Goal: Task Accomplishment & Management: Use online tool/utility

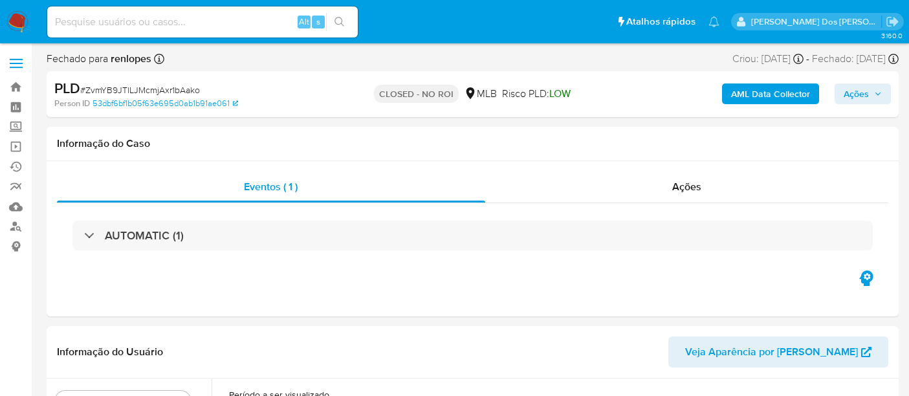
select select "10"
click at [178, 28] on input at bounding box center [202, 22] width 311 height 17
paste input "AEXpXZSJzqeL1hsivkUX5JuW"
type input "AEXpXZSJzqeL1hsivkUX5JuW"
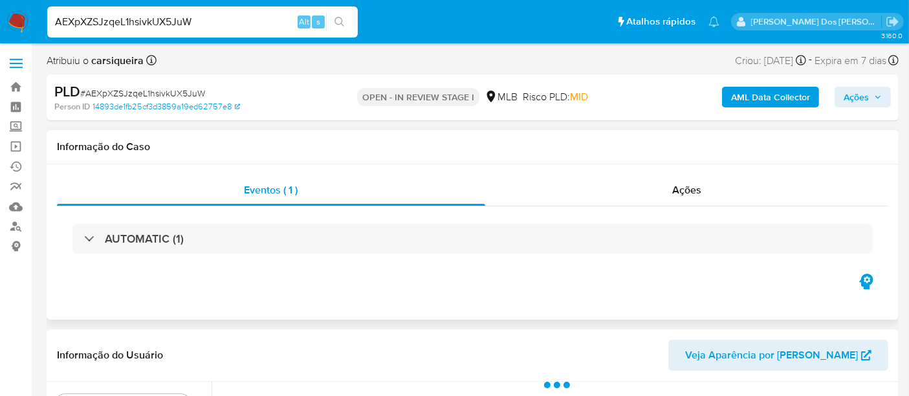
select select "10"
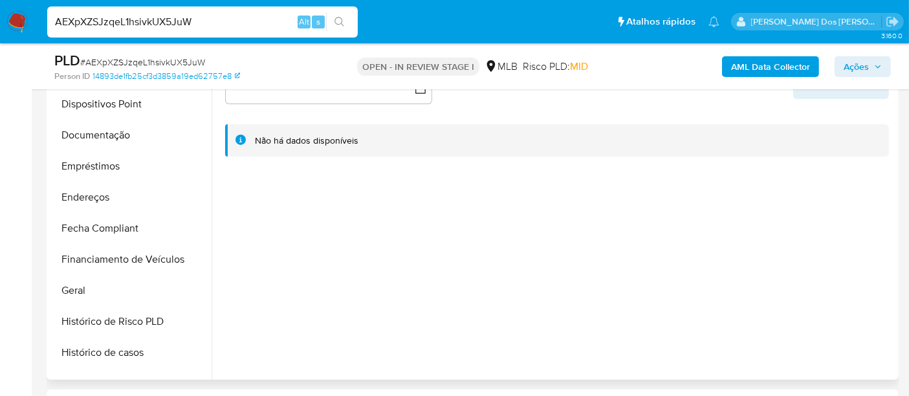
scroll to position [359, 0]
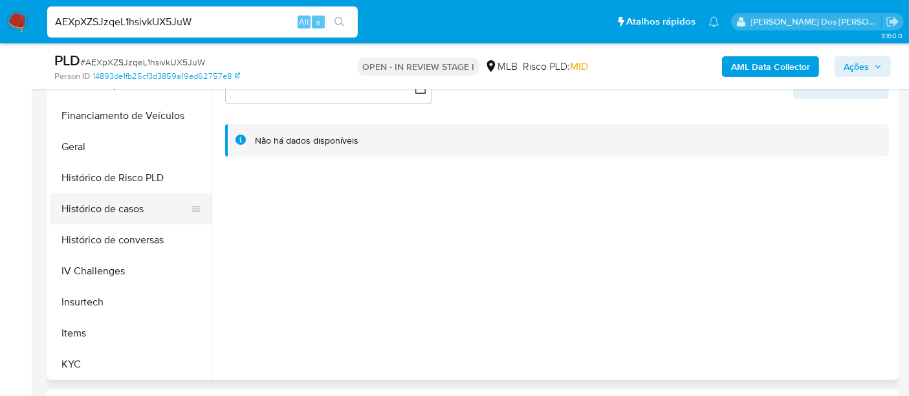
click at [120, 208] on button "Histórico de casos" at bounding box center [125, 208] width 151 height 31
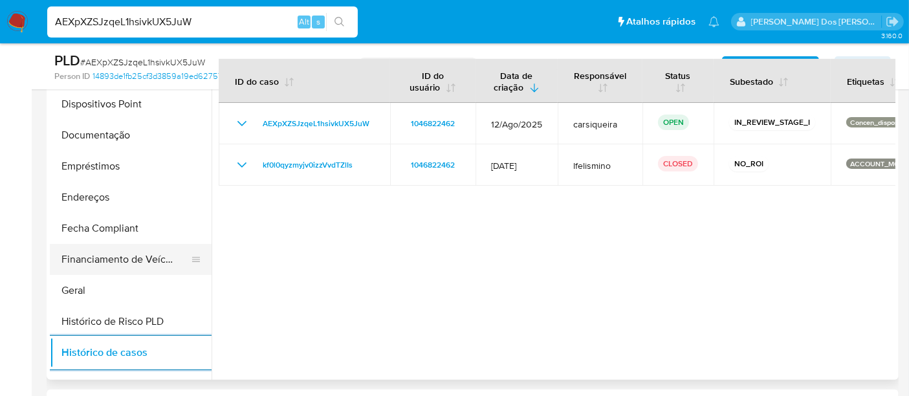
scroll to position [144, 0]
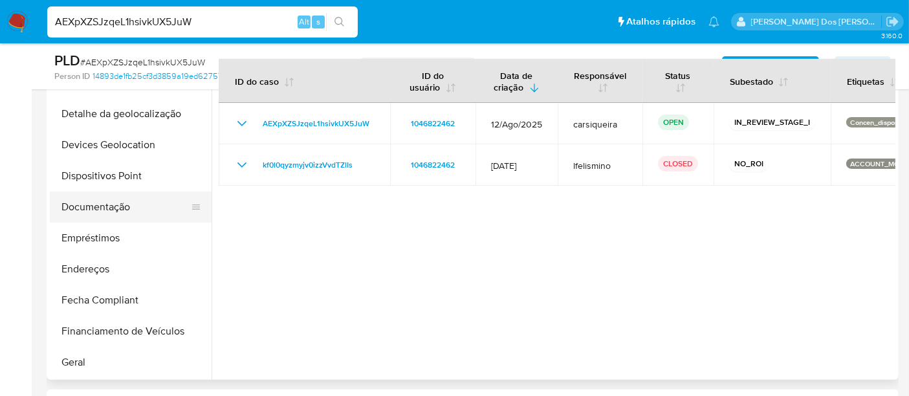
click at [97, 214] on button "Documentação" at bounding box center [125, 207] width 151 height 31
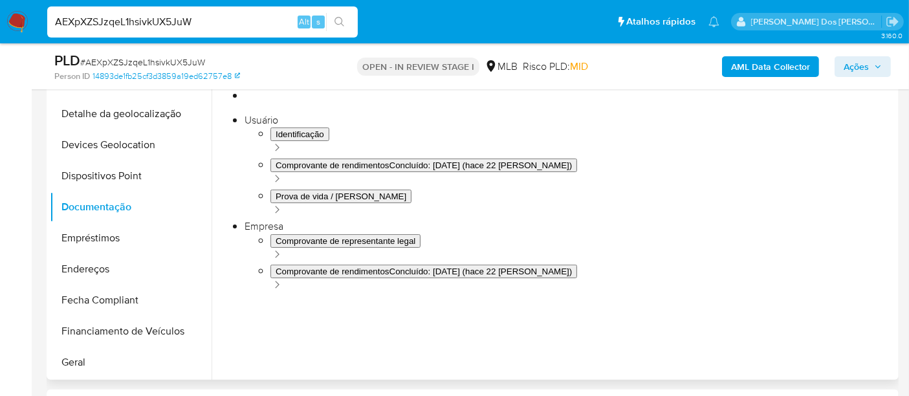
scroll to position [72, 0]
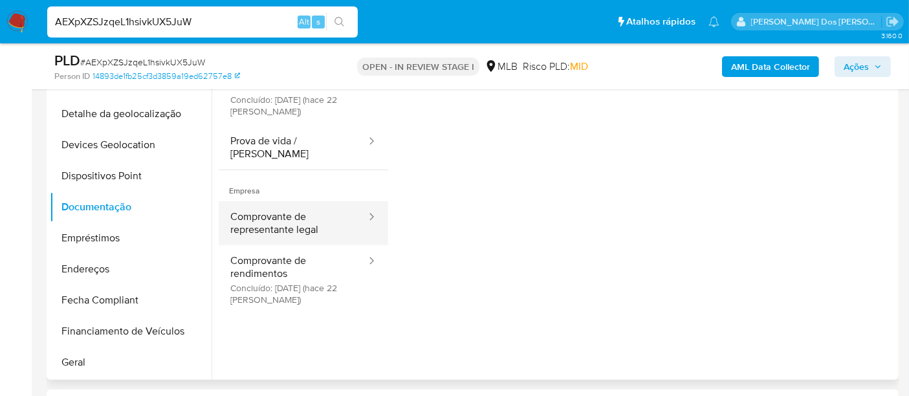
click at [272, 219] on button "Comprovante de representante legal" at bounding box center [293, 223] width 149 height 44
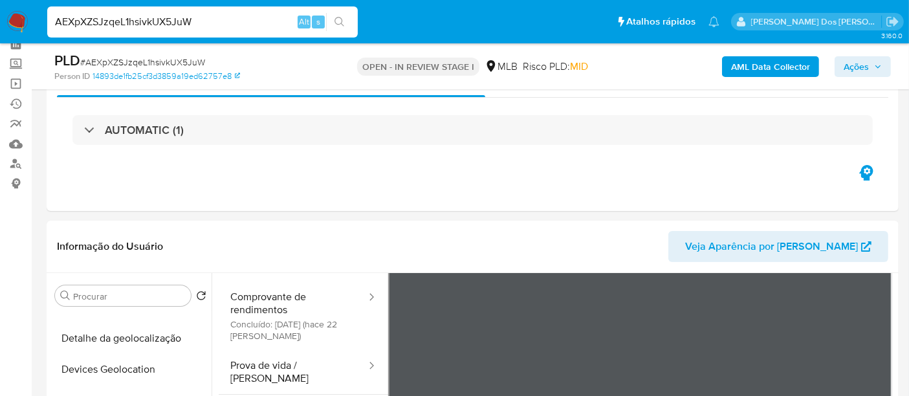
scroll to position [0, 0]
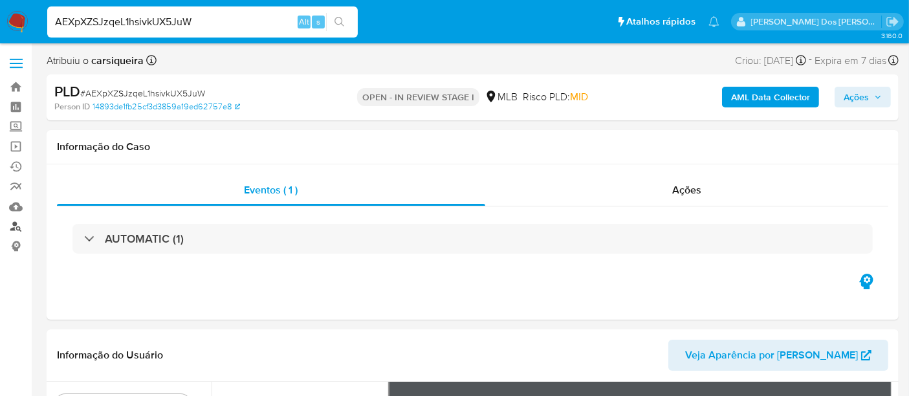
click at [20, 230] on link "Localizador de pessoas" at bounding box center [77, 227] width 154 height 20
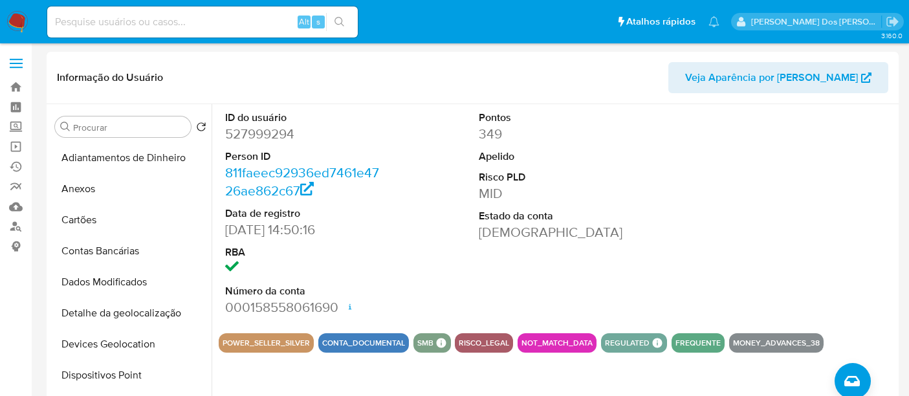
select select "10"
click at [181, 27] on input at bounding box center [202, 22] width 311 height 17
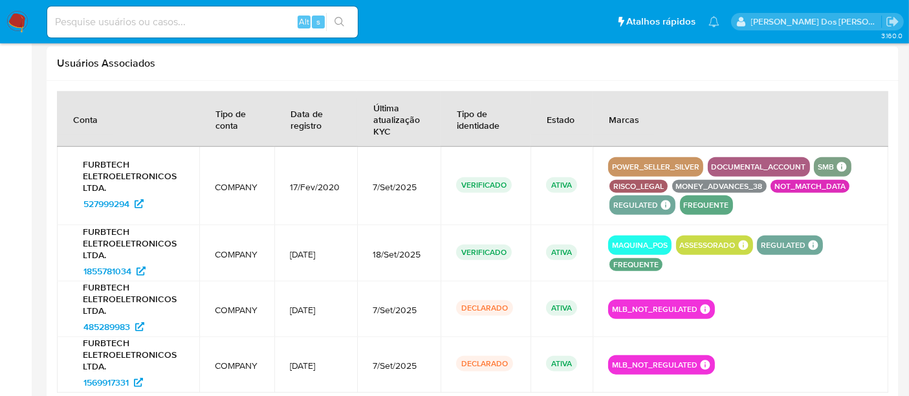
scroll to position [287, 0]
paste input "1298427748"
type input "1298427748"
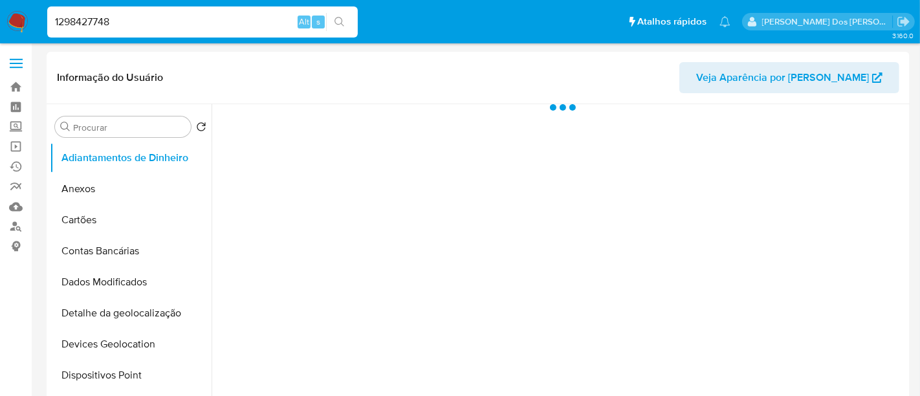
select select "10"
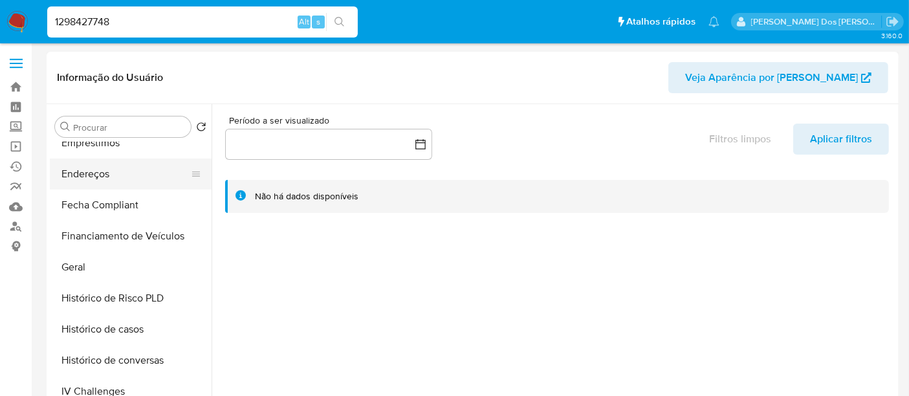
scroll to position [359, 0]
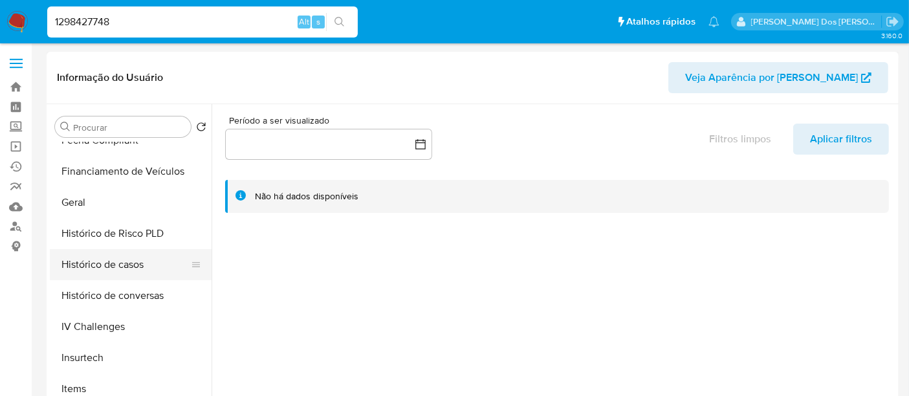
click at [104, 259] on button "Histórico de casos" at bounding box center [125, 264] width 151 height 31
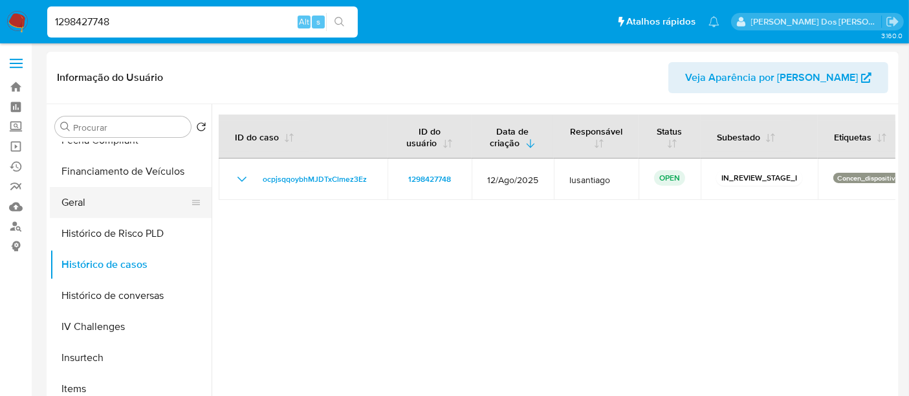
click at [70, 209] on button "Geral" at bounding box center [125, 202] width 151 height 31
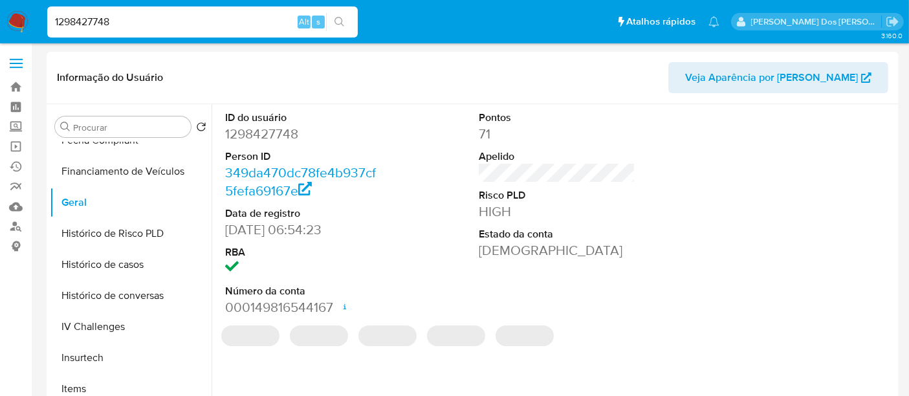
click at [268, 132] on dd "1298427748" at bounding box center [303, 134] width 157 height 18
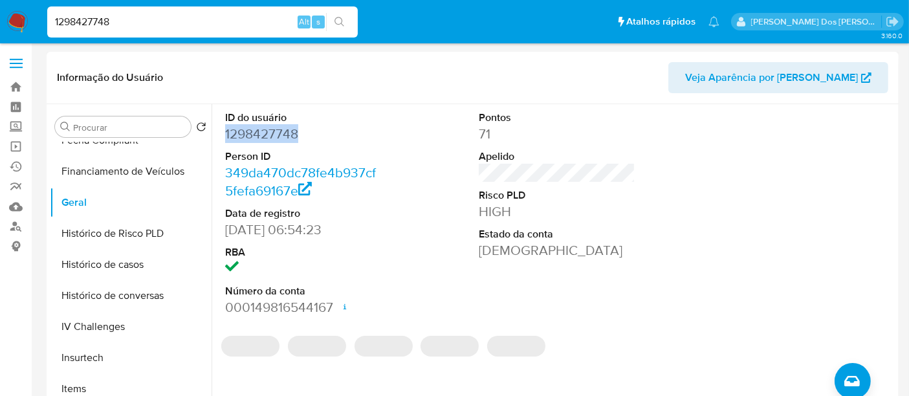
copy dd "1298427748"
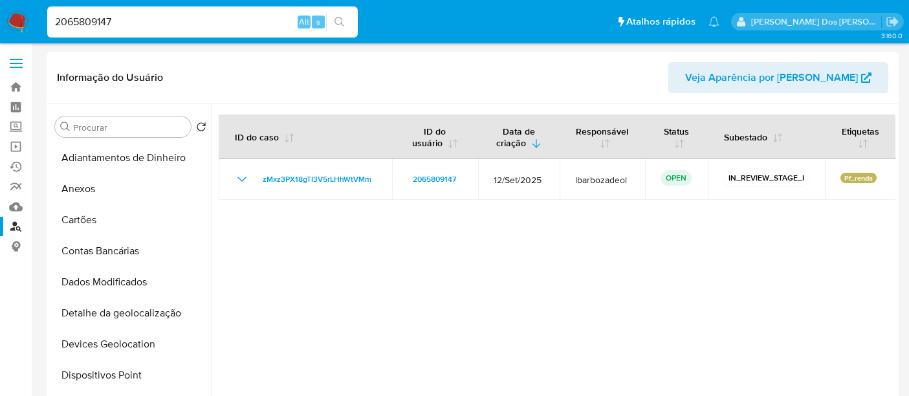
select select "10"
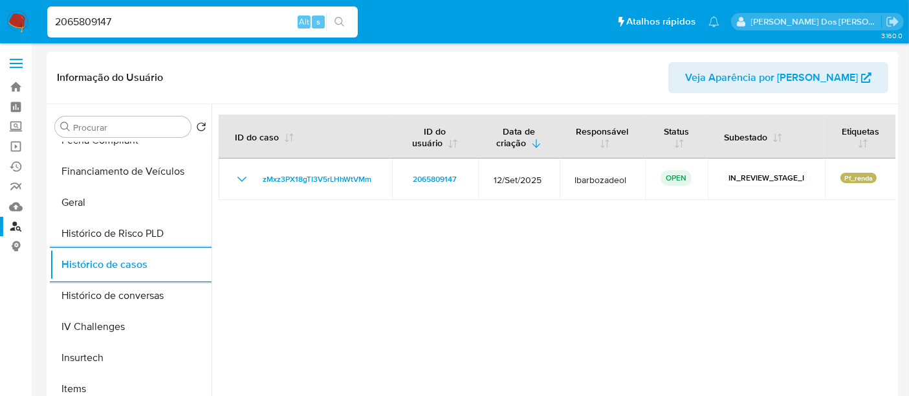
click at [218, 19] on input "2065809147" at bounding box center [202, 22] width 311 height 17
paste input "35543998"
type input "355439987"
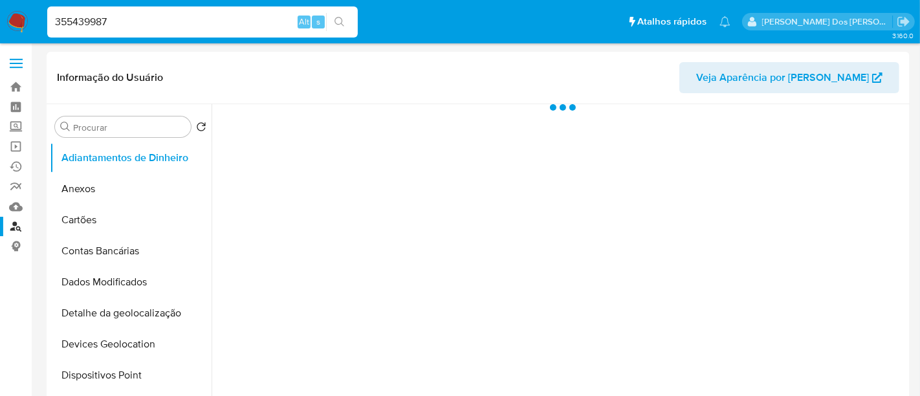
select select "10"
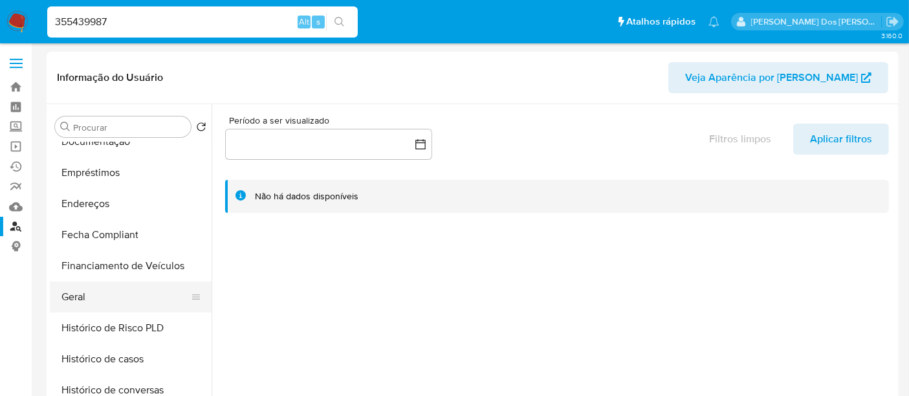
scroll to position [287, 0]
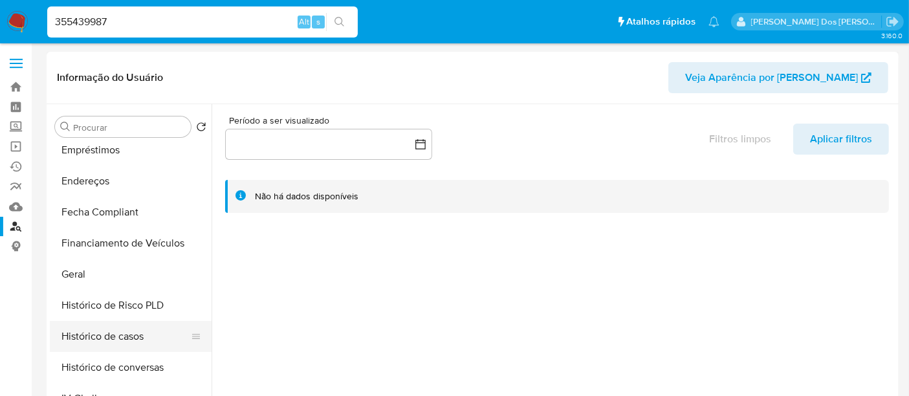
click at [106, 335] on button "Histórico de casos" at bounding box center [125, 336] width 151 height 31
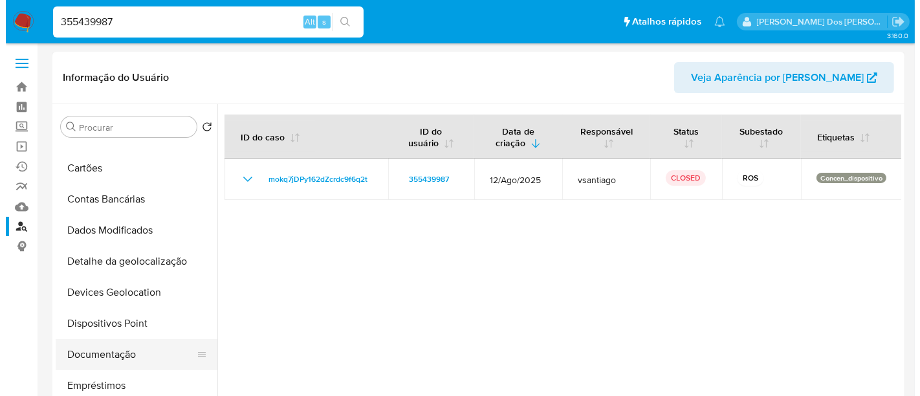
scroll to position [0, 0]
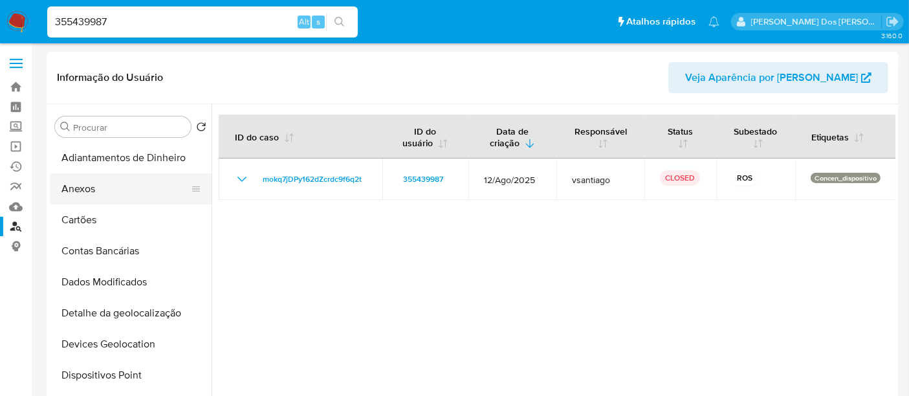
click at [80, 188] on button "Anexos" at bounding box center [125, 188] width 151 height 31
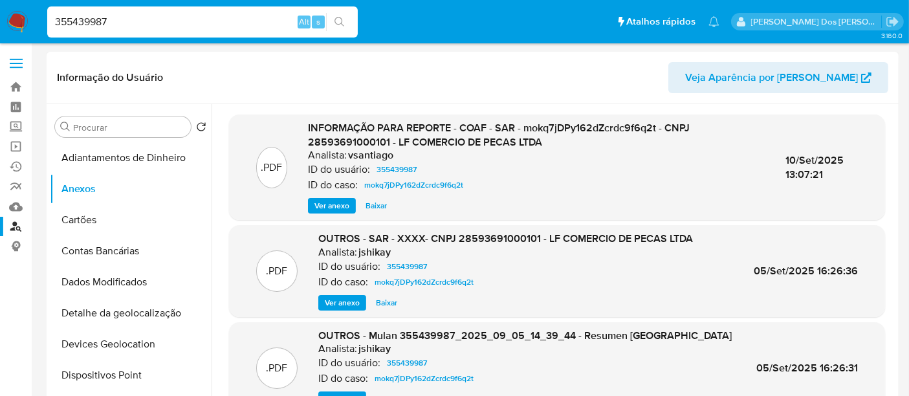
click at [316, 206] on span "Ver anexo" at bounding box center [331, 205] width 35 height 13
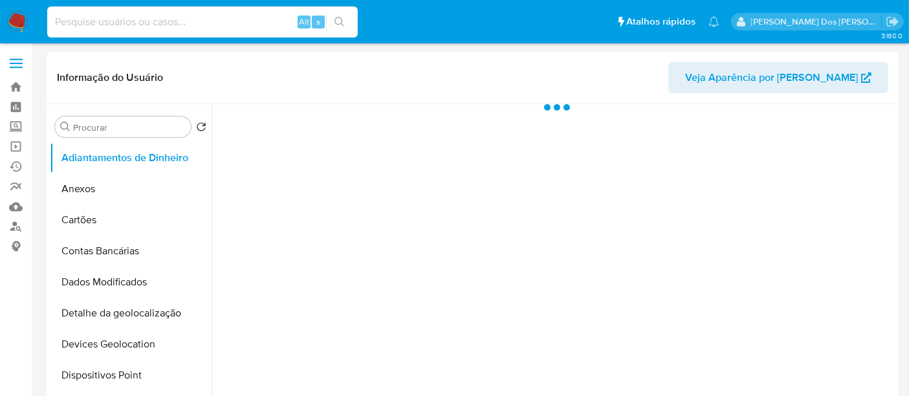
click at [184, 21] on input at bounding box center [202, 22] width 311 height 17
select select "10"
paste input "1349908681"
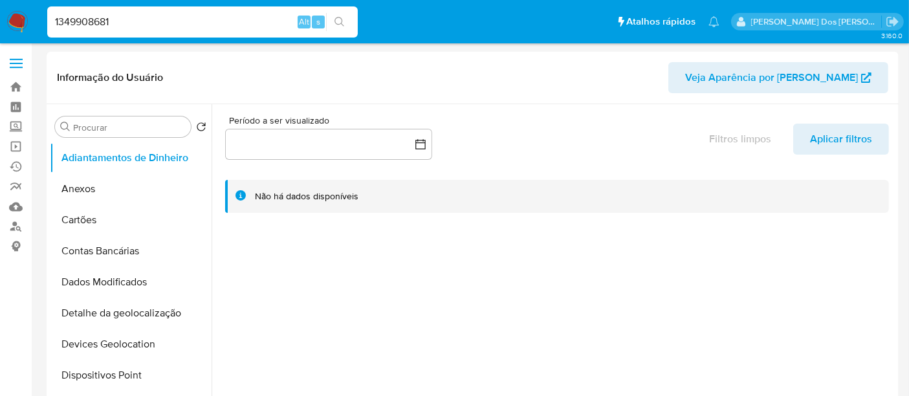
type input "1349908681"
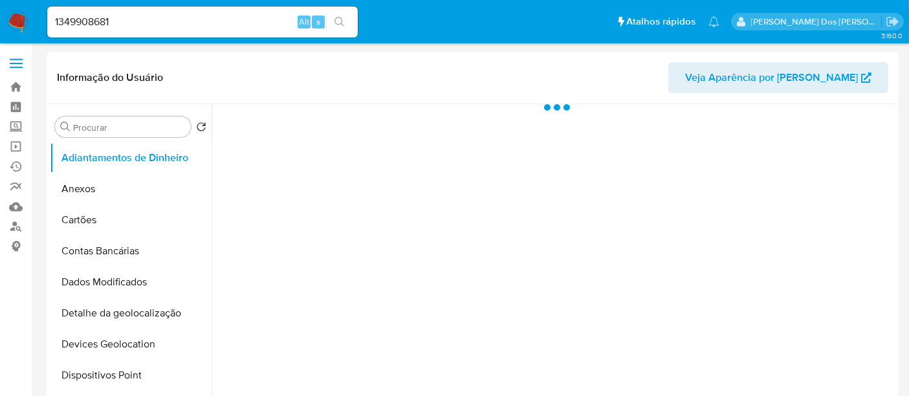
select select "10"
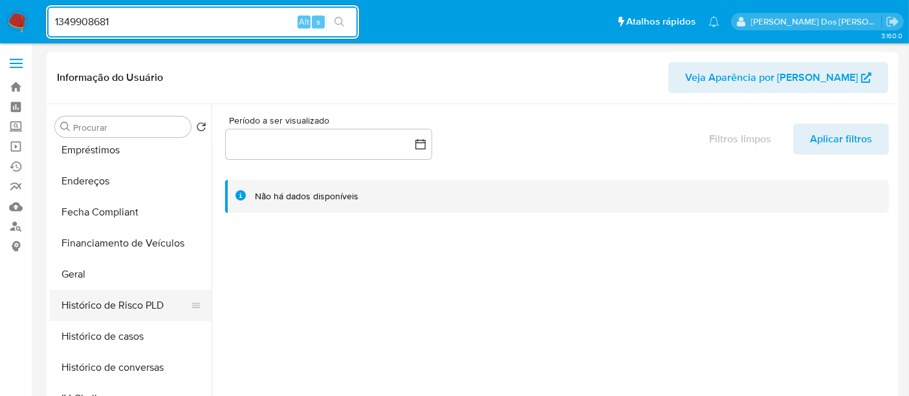
scroll to position [359, 0]
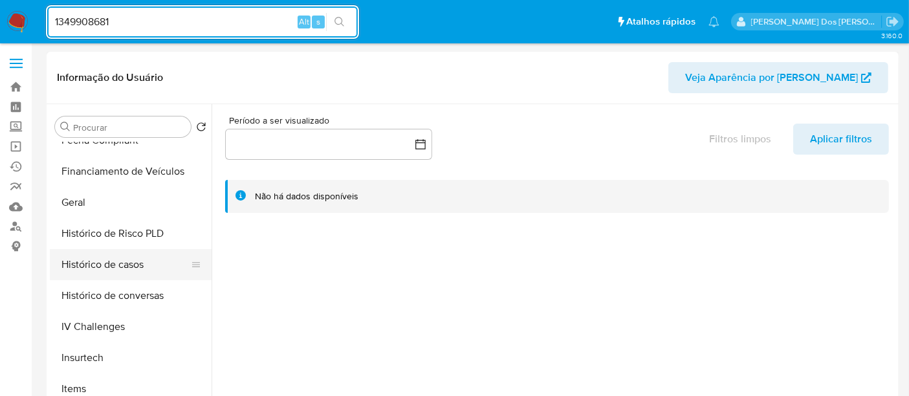
click at [101, 267] on button "Histórico de casos" at bounding box center [125, 264] width 151 height 31
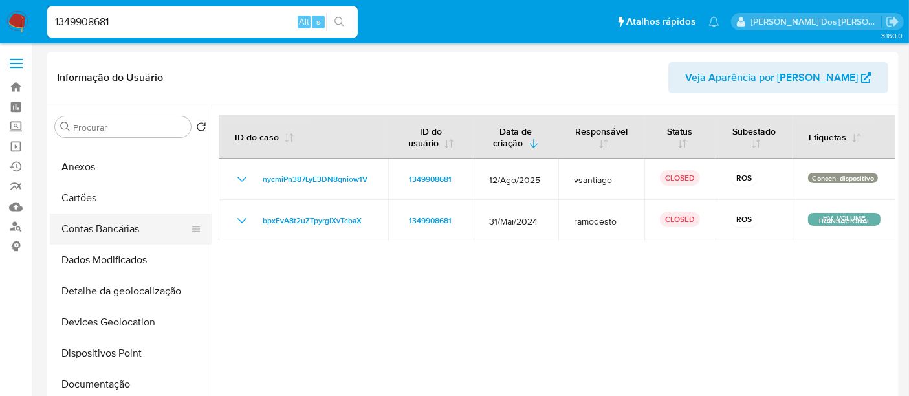
scroll to position [0, 0]
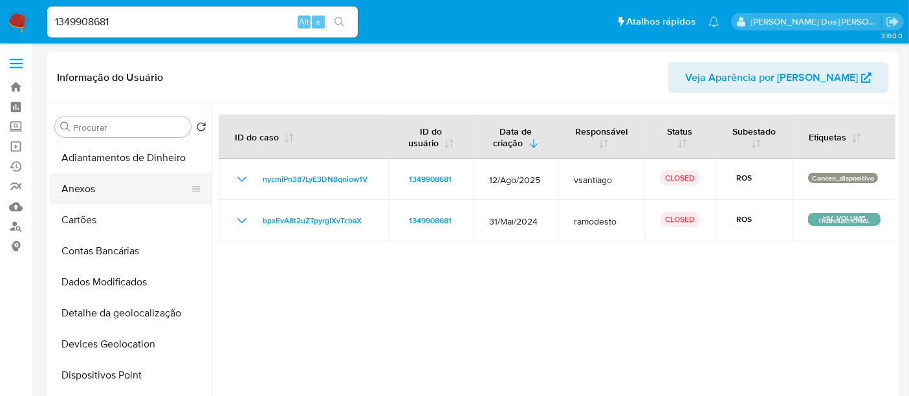
click at [72, 188] on button "Anexos" at bounding box center [125, 188] width 151 height 31
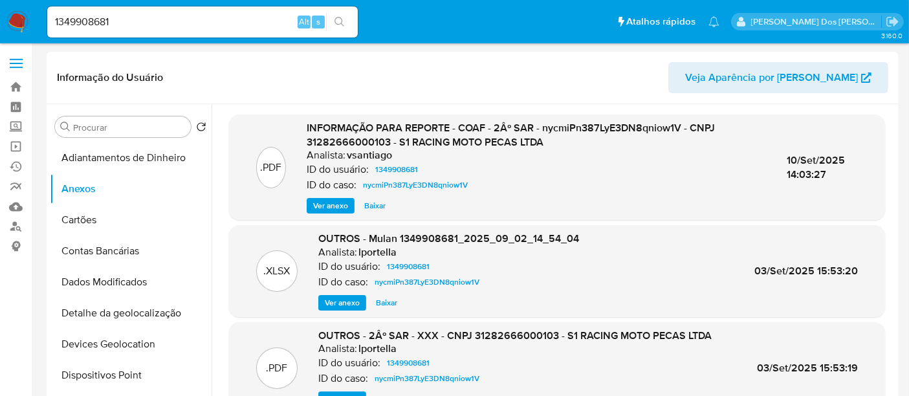
click at [316, 206] on span "Ver anexo" at bounding box center [330, 205] width 35 height 13
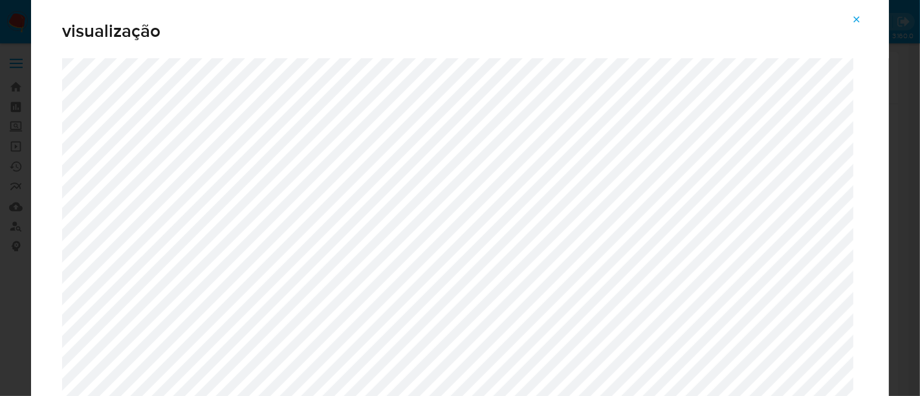
click at [863, 18] on button "Attachment preview" at bounding box center [857, 19] width 28 height 21
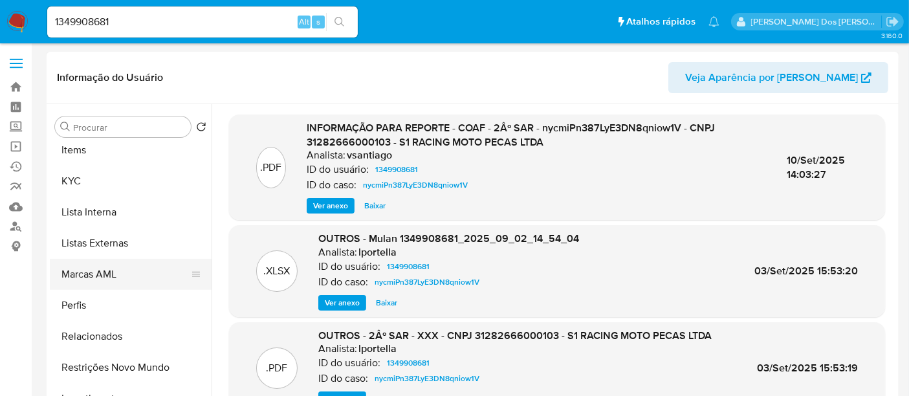
scroll to position [608, 0]
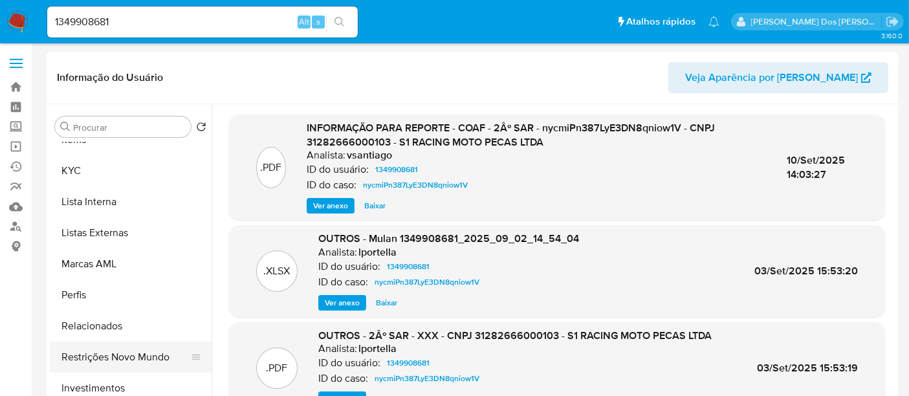
click at [137, 350] on button "Restrições Novo Mundo" at bounding box center [125, 357] width 151 height 31
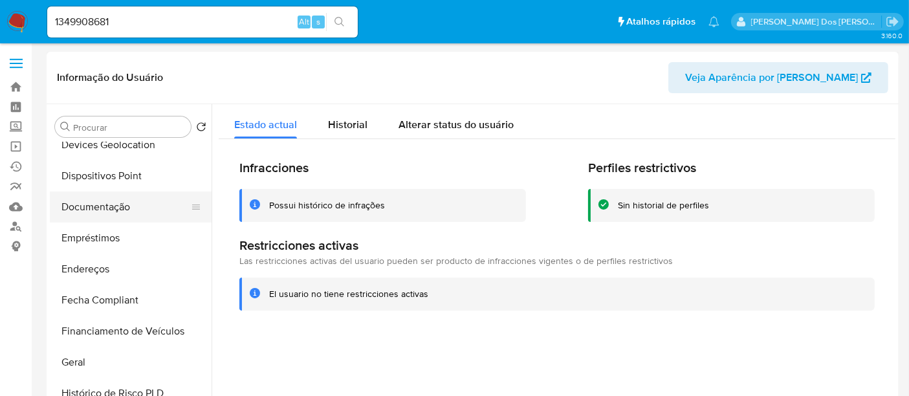
scroll to position [177, 0]
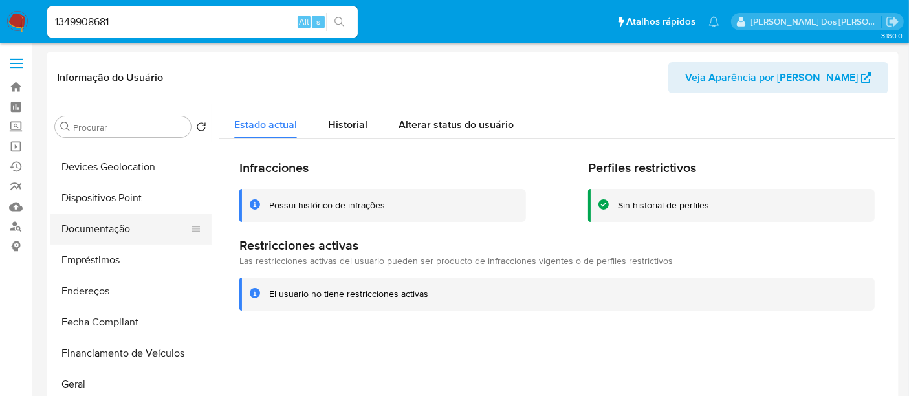
click at [107, 230] on button "Documentação" at bounding box center [125, 229] width 151 height 31
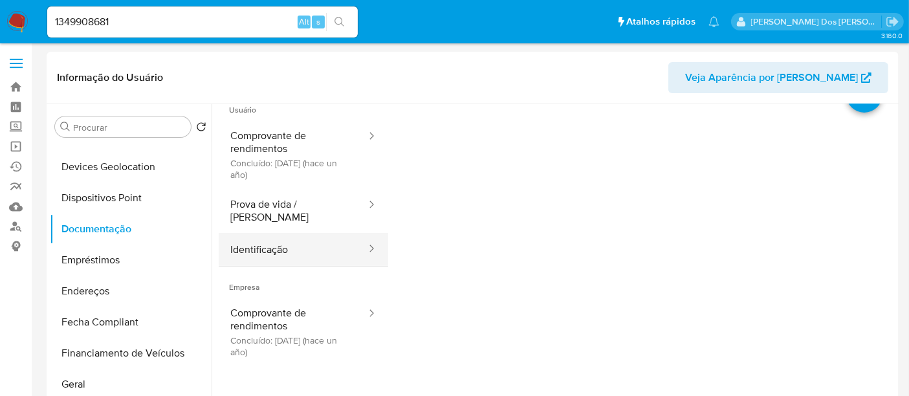
scroll to position [0, 0]
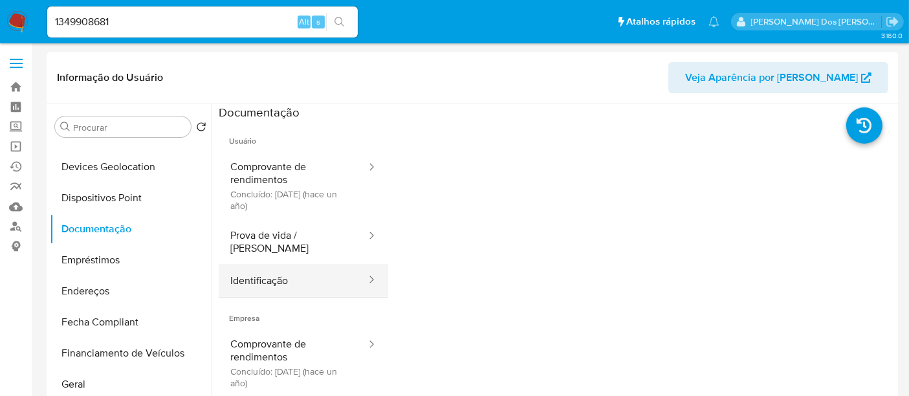
click at [254, 193] on button "Comprovante de rendimentos Concluído: 20/05/2024 (hace un año)" at bounding box center [293, 185] width 149 height 69
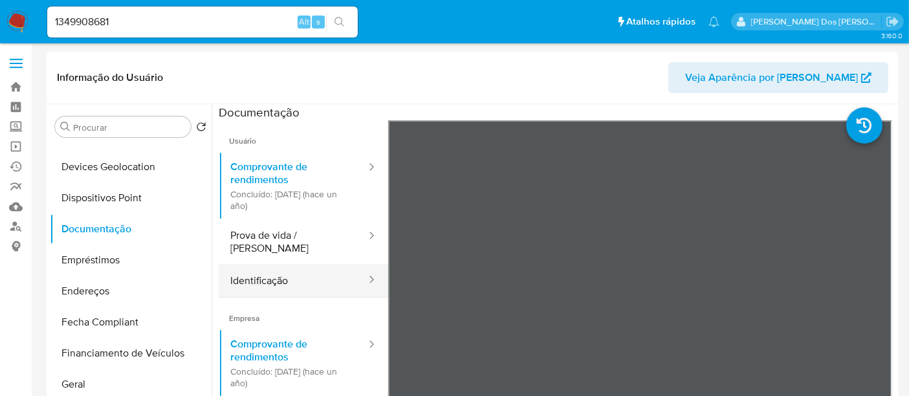
click at [286, 264] on button "Identificação" at bounding box center [293, 280] width 149 height 33
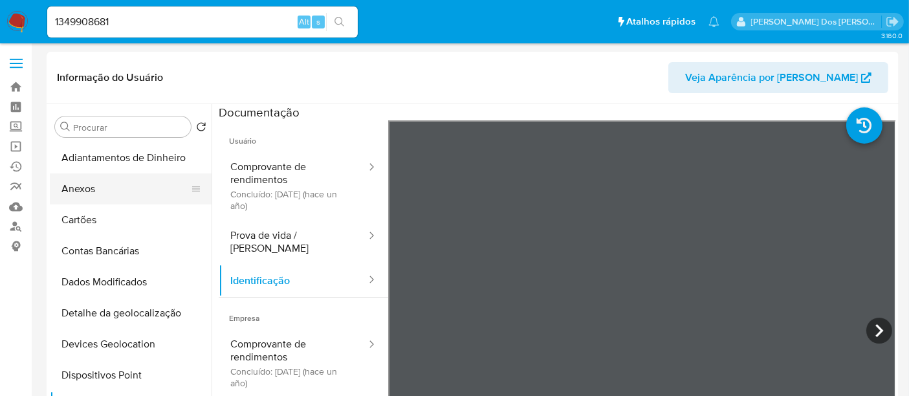
click at [91, 193] on button "Anexos" at bounding box center [125, 188] width 151 height 31
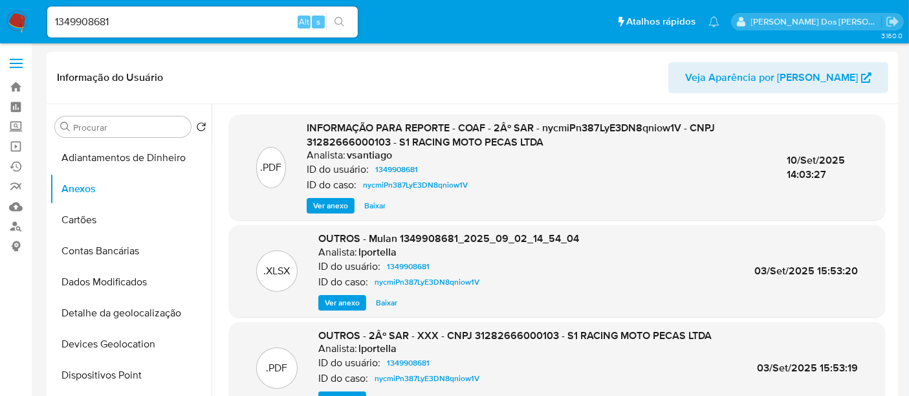
click at [333, 200] on span "Ver anexo" at bounding box center [330, 205] width 35 height 13
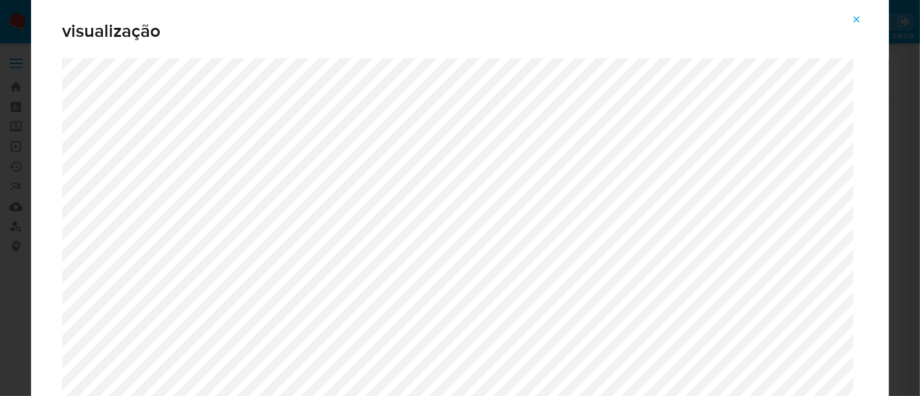
click at [851, 21] on button "Attachment preview" at bounding box center [857, 19] width 28 height 21
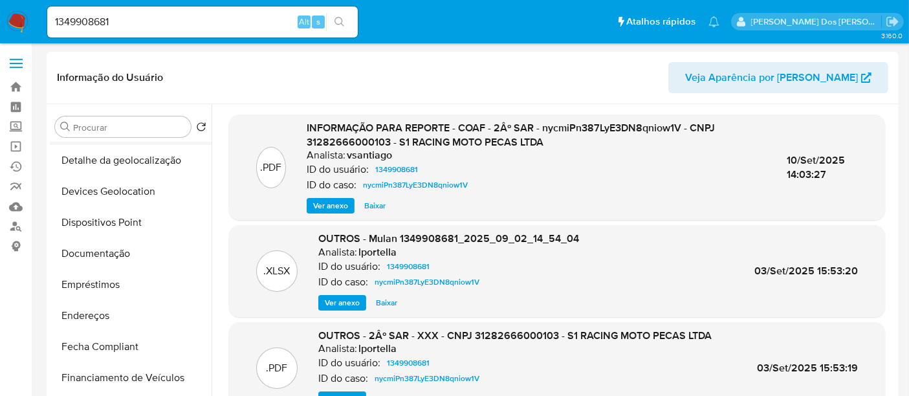
scroll to position [215, 0]
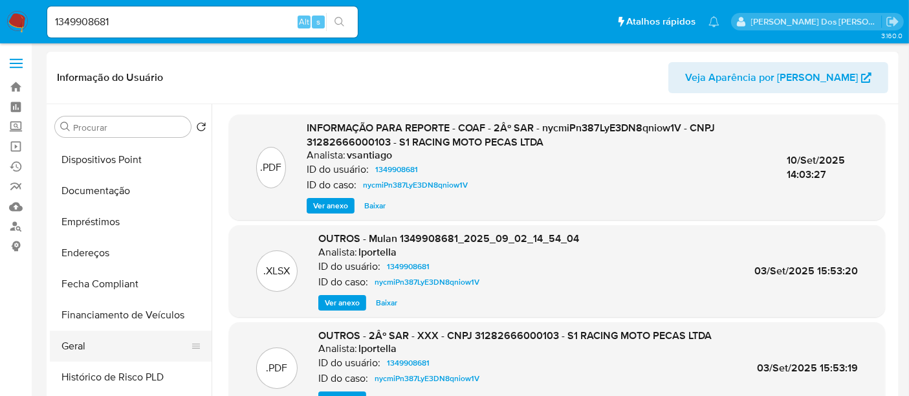
click at [75, 348] on button "Geral" at bounding box center [125, 346] width 151 height 31
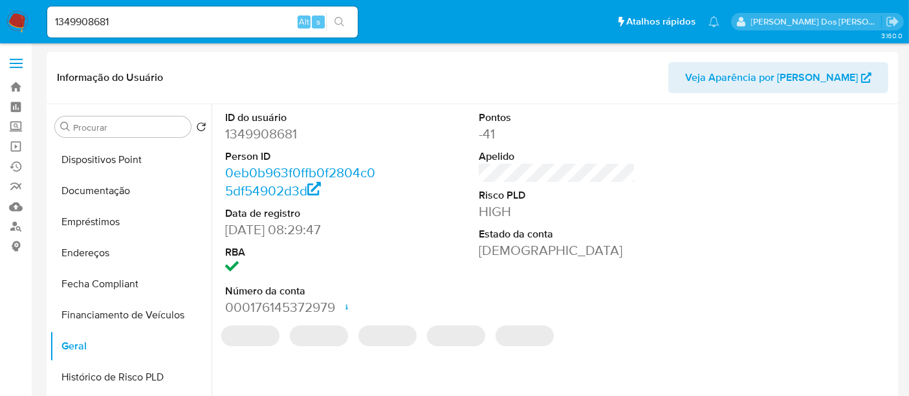
click at [286, 129] on dd "1349908681" at bounding box center [303, 134] width 157 height 18
copy dd "1349908681"
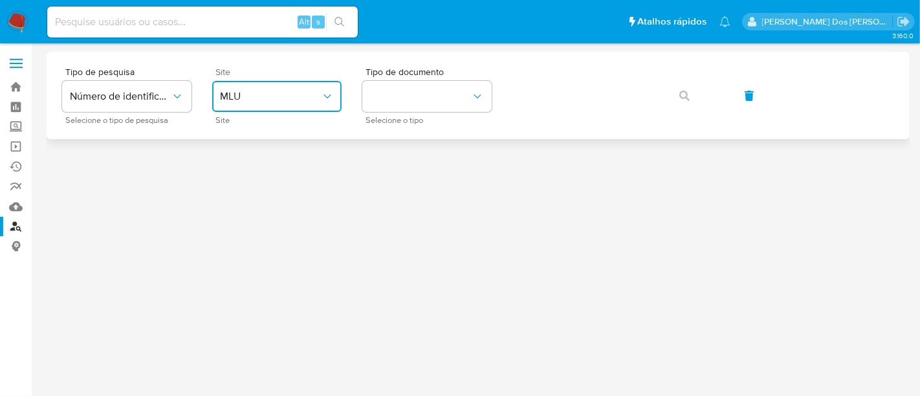
drag, startPoint x: 220, startPoint y: 95, endPoint x: 234, endPoint y: 105, distance: 17.1
click at [221, 95] on span "MLU" at bounding box center [270, 96] width 101 height 13
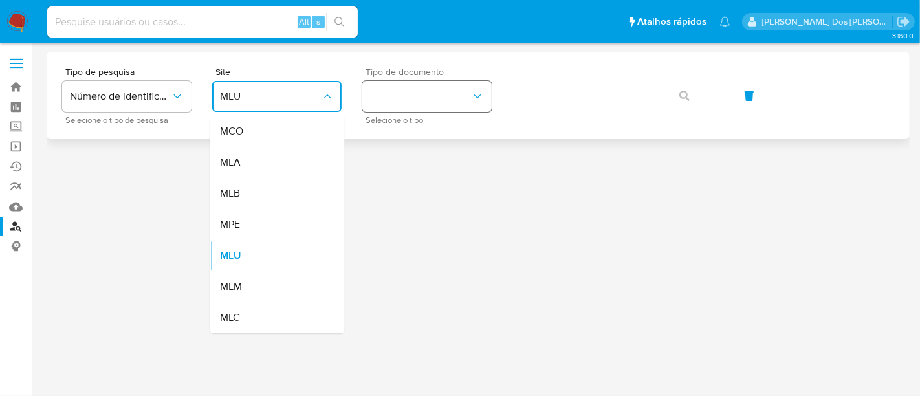
drag, startPoint x: 258, startPoint y: 192, endPoint x: 425, endPoint y: 100, distance: 190.3
click at [262, 188] on div "MLB" at bounding box center [273, 193] width 106 height 31
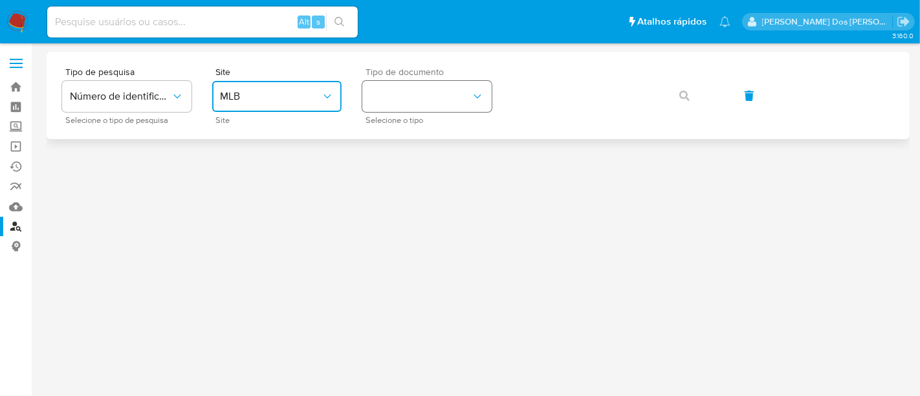
click at [427, 94] on button "identificationType" at bounding box center [426, 96] width 129 height 31
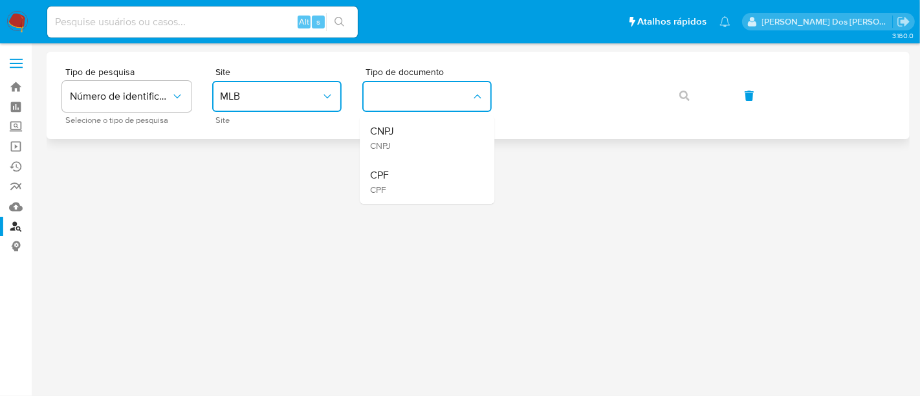
drag, startPoint x: 430, startPoint y: 137, endPoint x: 506, endPoint y: 106, distance: 82.4
click at [432, 133] on div "CNPJ CNPJ" at bounding box center [423, 138] width 106 height 44
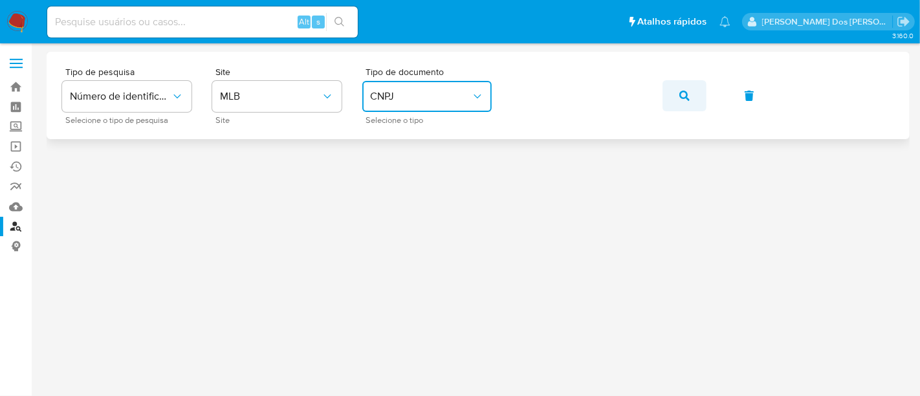
click at [683, 91] on icon "button" at bounding box center [684, 96] width 10 height 10
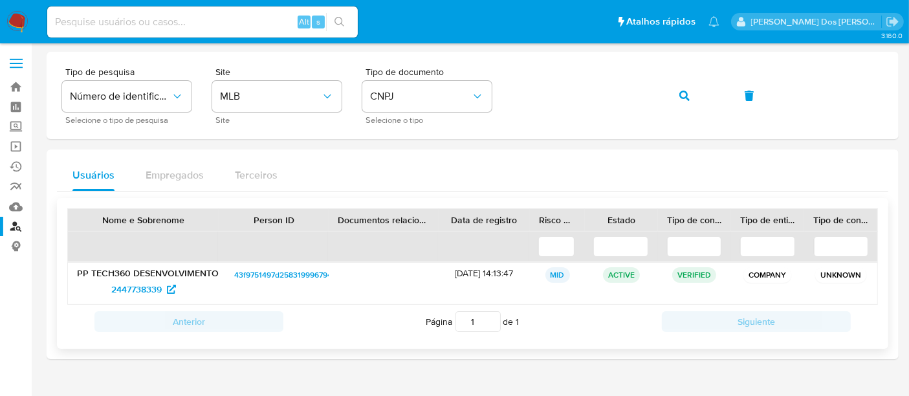
click at [149, 273] on p "PP TECH360 DESENVOLVIMENTO E DISTRIBUIDORA LTDA" at bounding box center [143, 273] width 133 height 12
click at [115, 269] on p "PP TECH360 DESENVOLVIMENTO E DISTRIBUIDORA LTDA" at bounding box center [143, 273] width 133 height 12
click at [149, 282] on span "2447738339" at bounding box center [136, 289] width 50 height 21
click at [679, 95] on icon "button" at bounding box center [684, 96] width 10 height 10
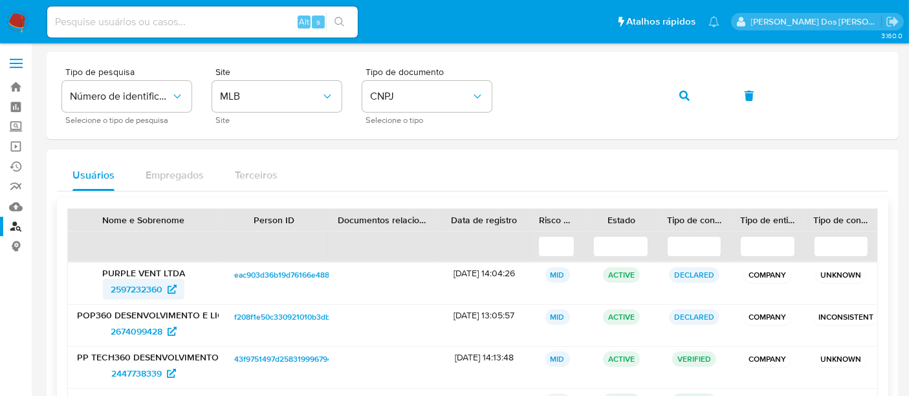
scroll to position [72, 0]
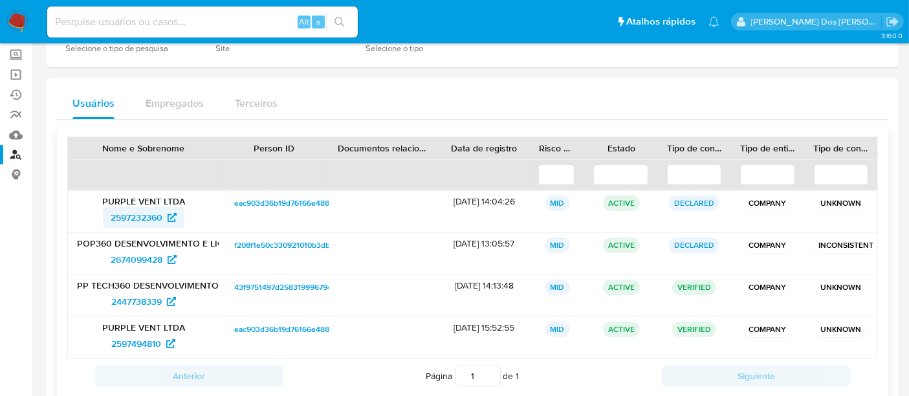
click at [137, 219] on span "2597232360" at bounding box center [137, 217] width 52 height 21
click at [147, 256] on span "2674099428" at bounding box center [137, 259] width 52 height 21
click at [126, 302] on span "2447738339" at bounding box center [136, 301] width 50 height 21
click at [117, 338] on span "2597494810" at bounding box center [136, 343] width 50 height 21
click at [151, 21] on input at bounding box center [202, 22] width 311 height 17
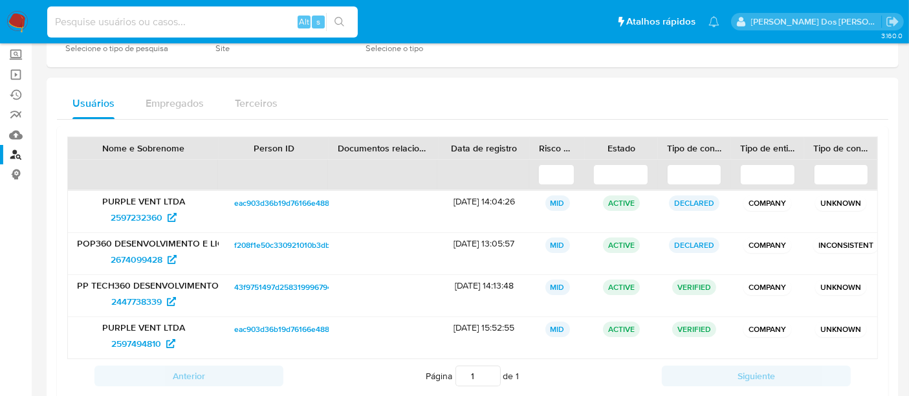
paste input "PcZT3fQXqvMVSPfho6EK4L77"
type input "PcZT3fQXqvMVSPfho6EK4L77"
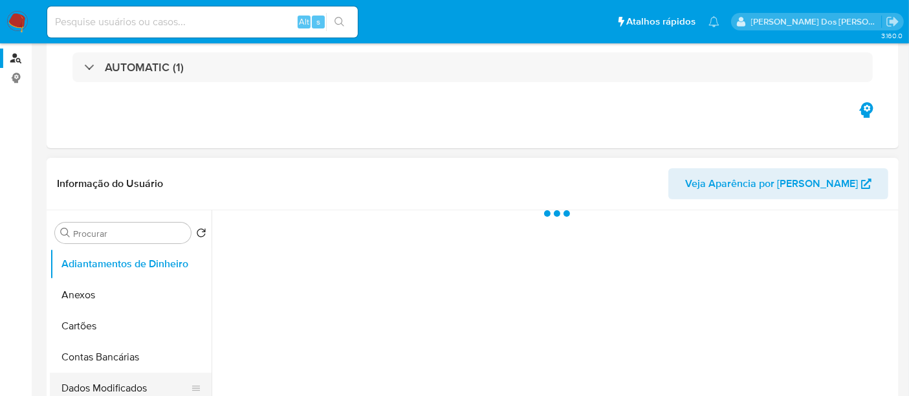
select select "10"
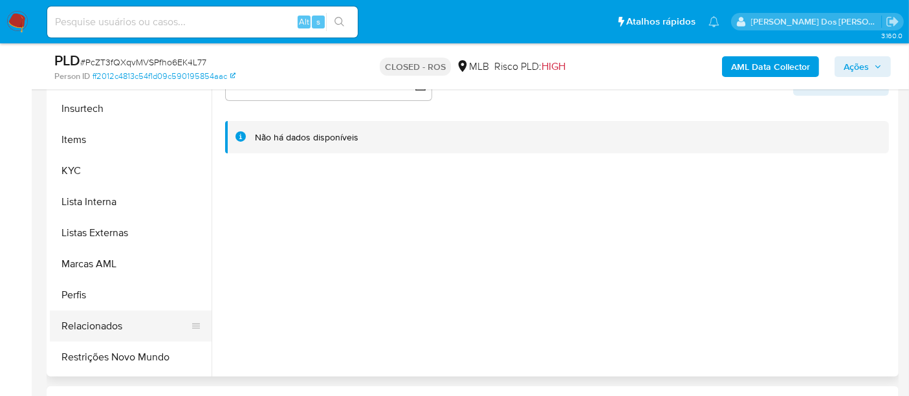
scroll to position [608, 0]
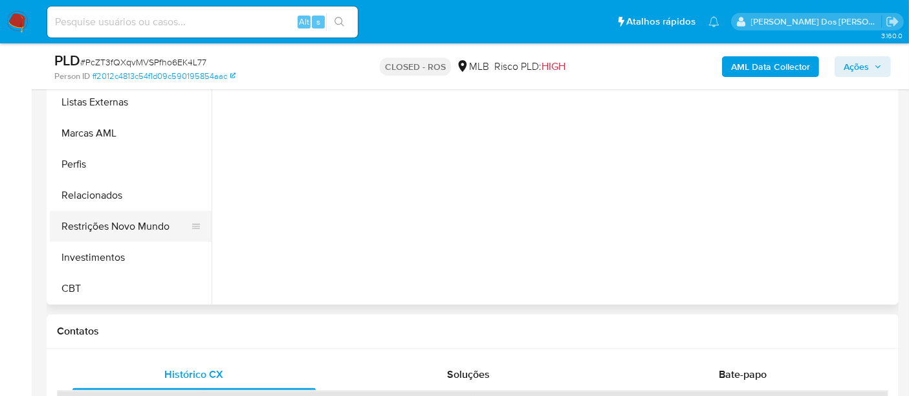
click at [127, 225] on button "Restrições Novo Mundo" at bounding box center [125, 226] width 151 height 31
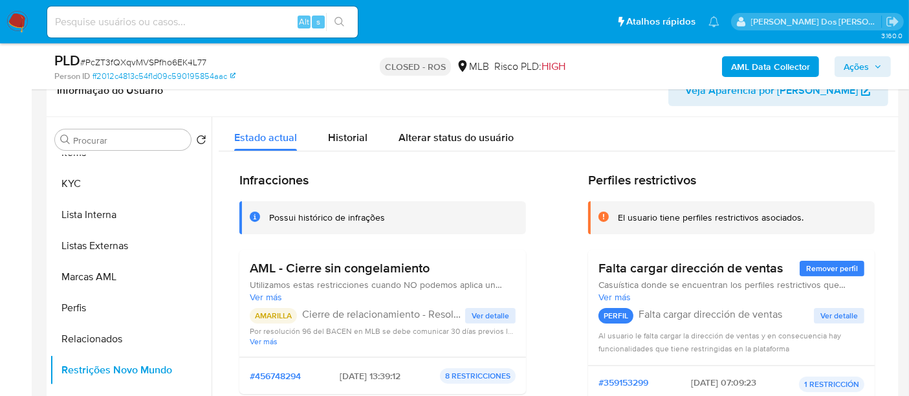
scroll to position [72, 0]
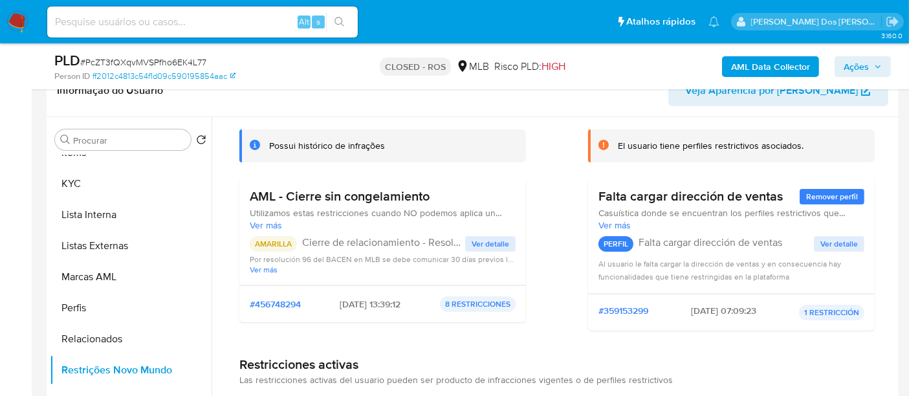
click at [474, 237] on span "Ver detalle" at bounding box center [491, 243] width 38 height 13
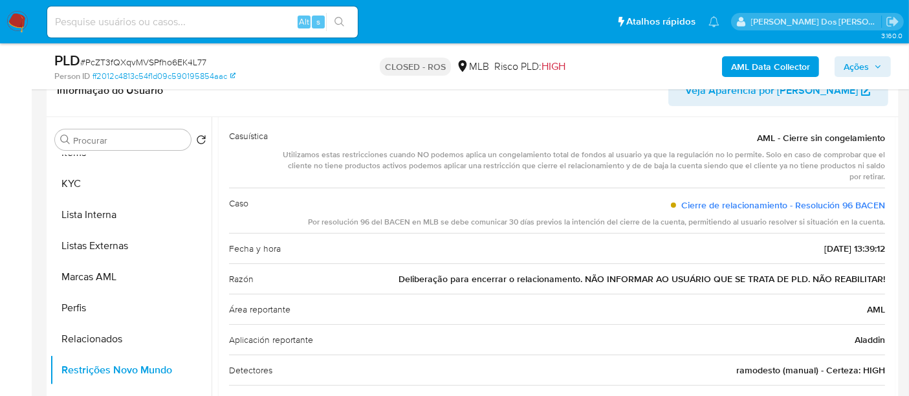
click at [531, 278] on span "Deliberação para encerrar o relacionamento. NÃO INFORMAR AO USUÁRIO QUE SE TRAT…" at bounding box center [642, 278] width 487 height 13
drag, startPoint x: 20, startPoint y: 16, endPoint x: 31, endPoint y: 16, distance: 11.0
click at [20, 16] on img at bounding box center [17, 22] width 22 height 22
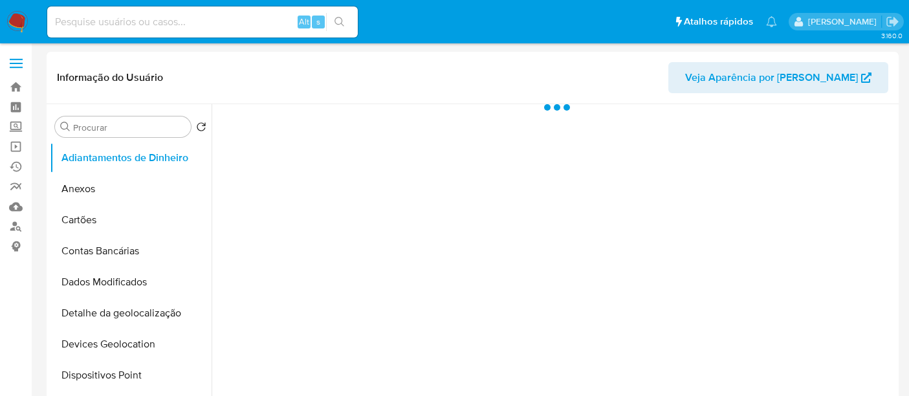
select select "10"
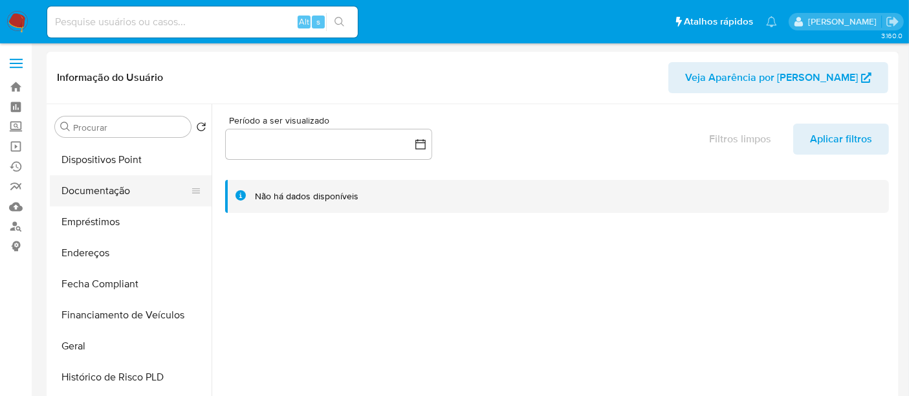
scroll to position [359, 0]
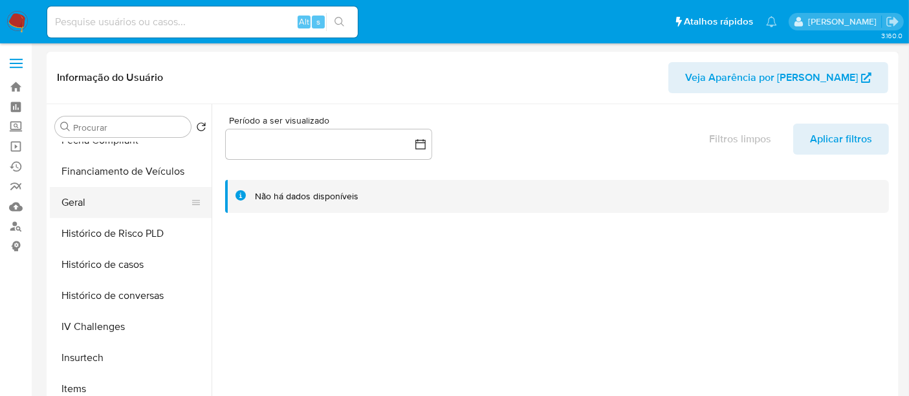
click at [77, 209] on button "Geral" at bounding box center [125, 202] width 151 height 31
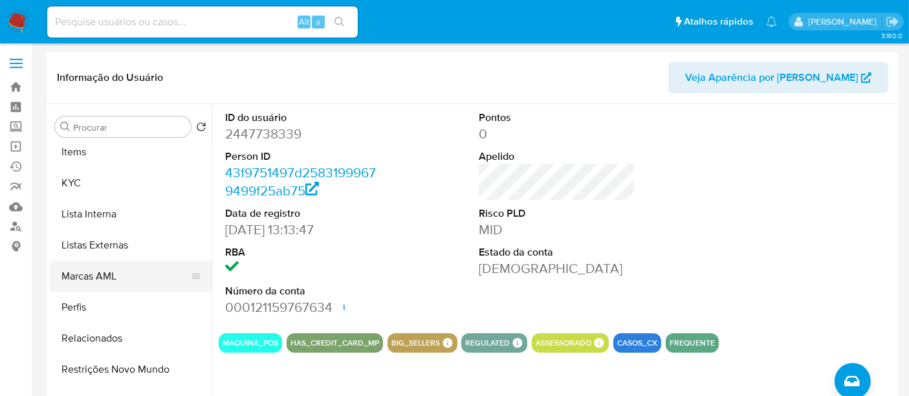
scroll to position [608, 0]
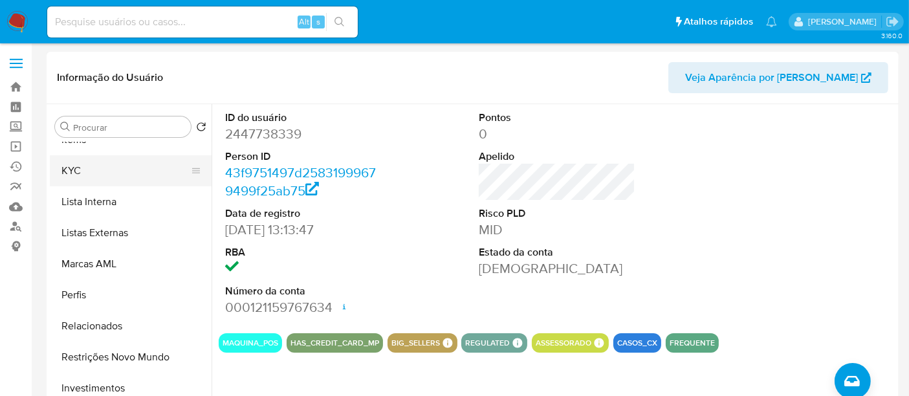
click at [75, 175] on button "KYC" at bounding box center [125, 170] width 151 height 31
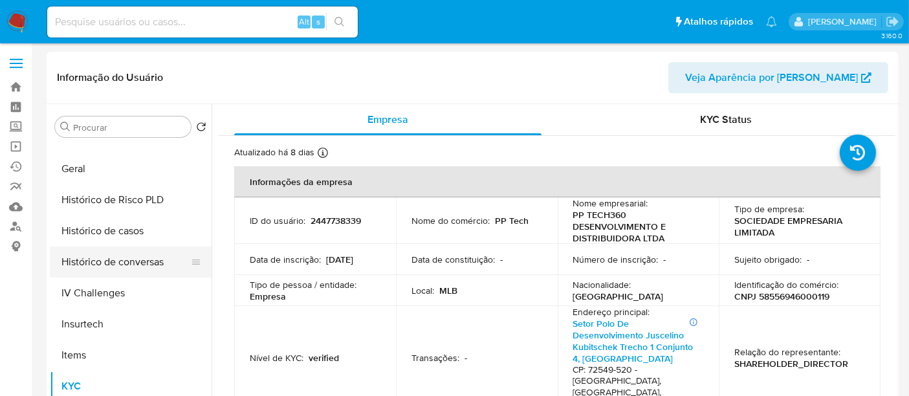
scroll to position [249, 0]
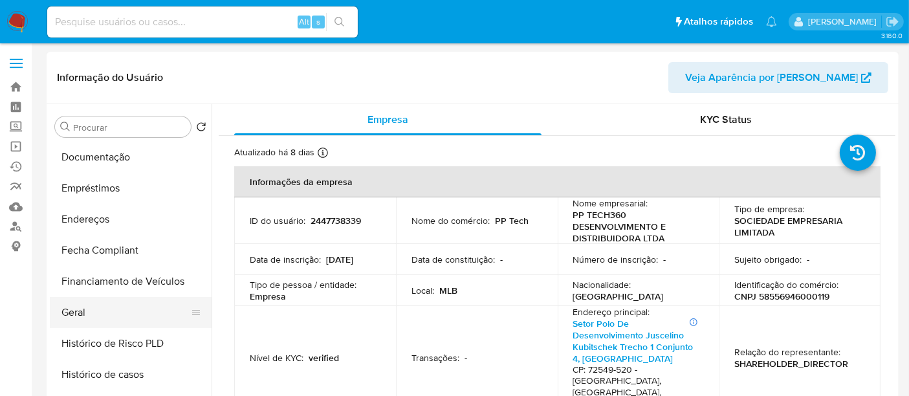
click at [76, 309] on button "Geral" at bounding box center [125, 312] width 151 height 31
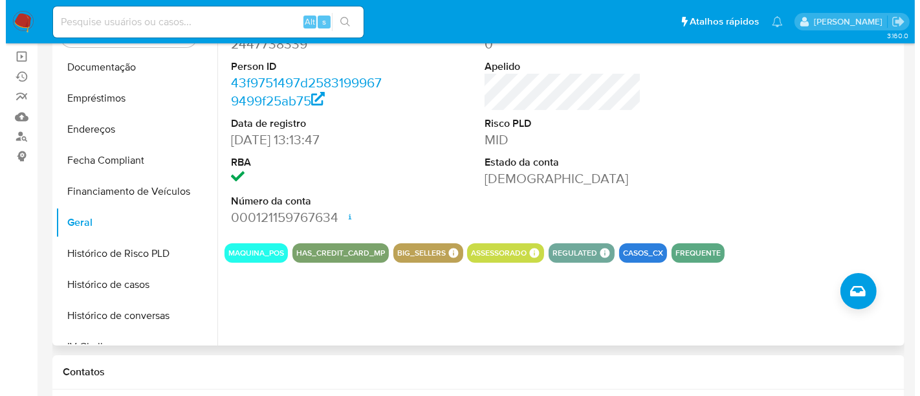
scroll to position [72, 0]
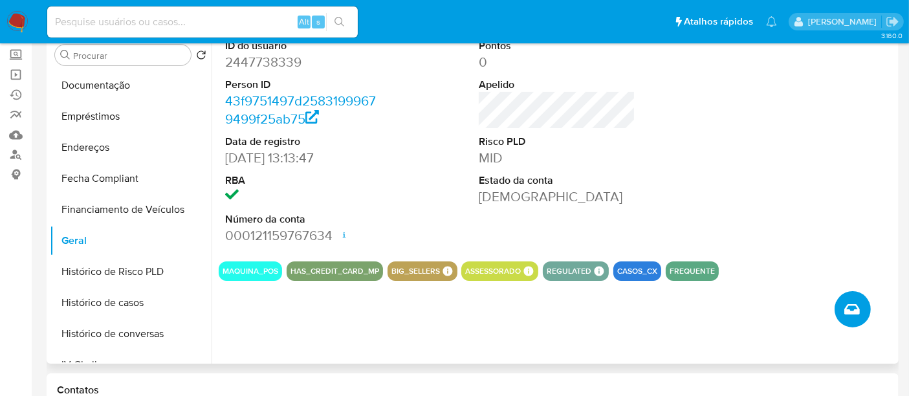
click at [844, 298] on button "Criar caso manual" at bounding box center [853, 309] width 36 height 36
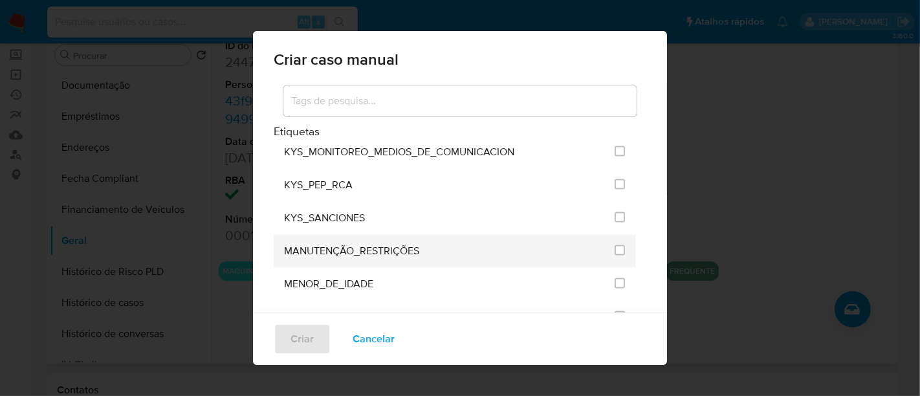
scroll to position [1582, 0]
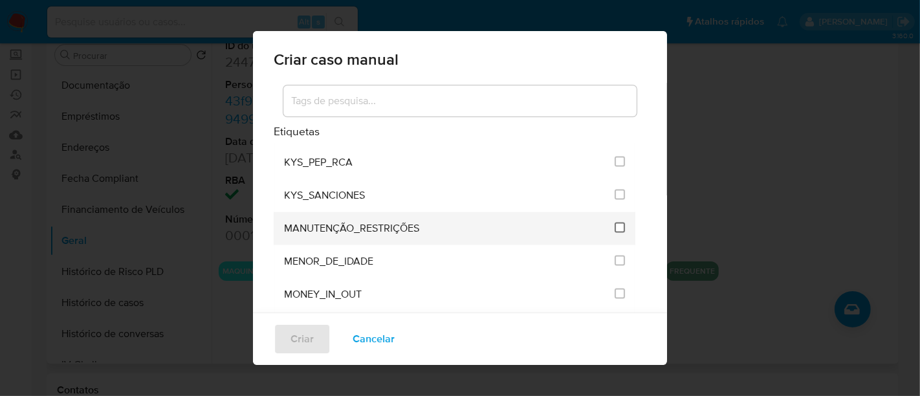
click at [615, 223] on input "2407" at bounding box center [620, 228] width 10 height 10
checkbox input "true"
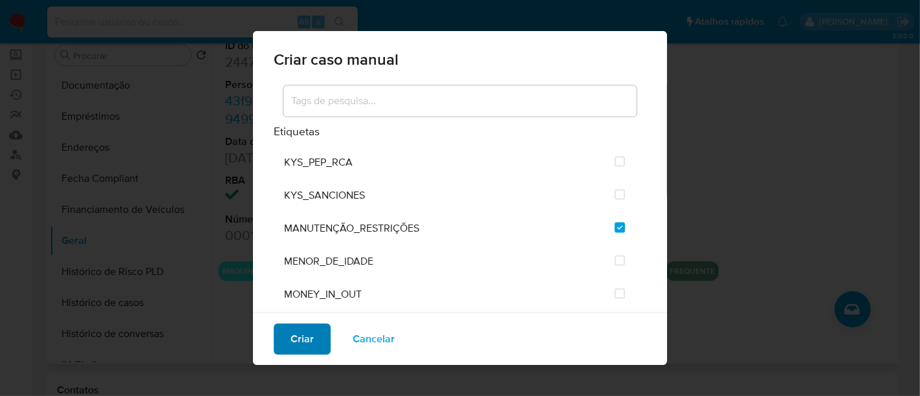
click at [311, 332] on span "Criar" at bounding box center [302, 339] width 23 height 28
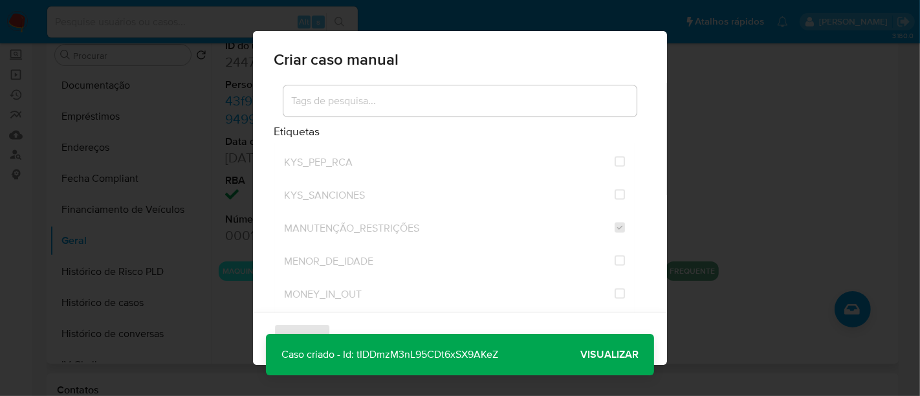
click at [602, 355] on span "Visualizar" at bounding box center [609, 355] width 58 height 0
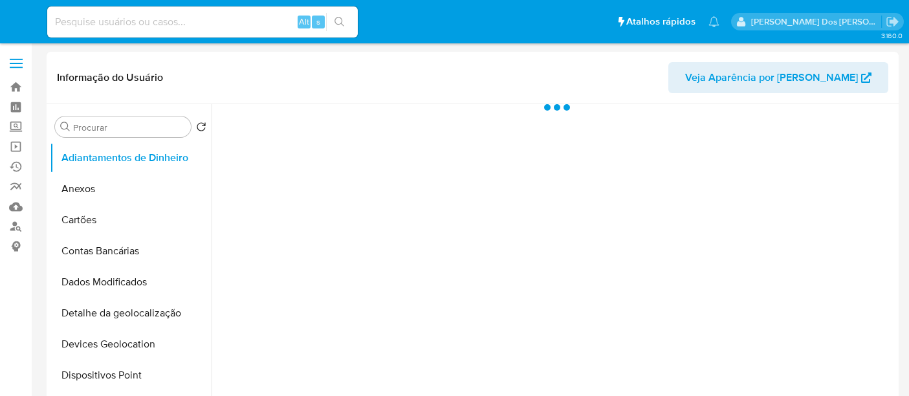
select select "10"
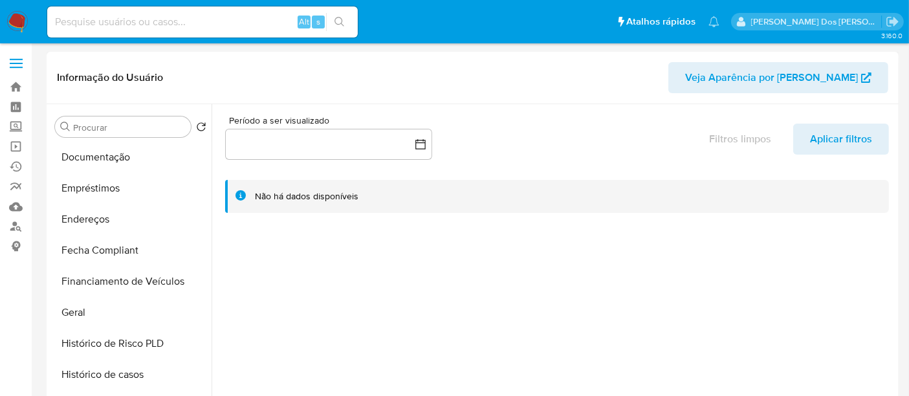
scroll to position [287, 0]
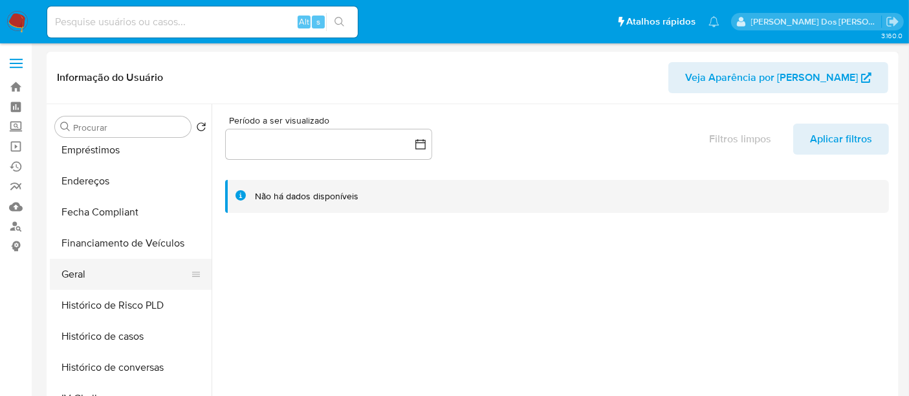
click at [82, 277] on button "Geral" at bounding box center [125, 274] width 151 height 31
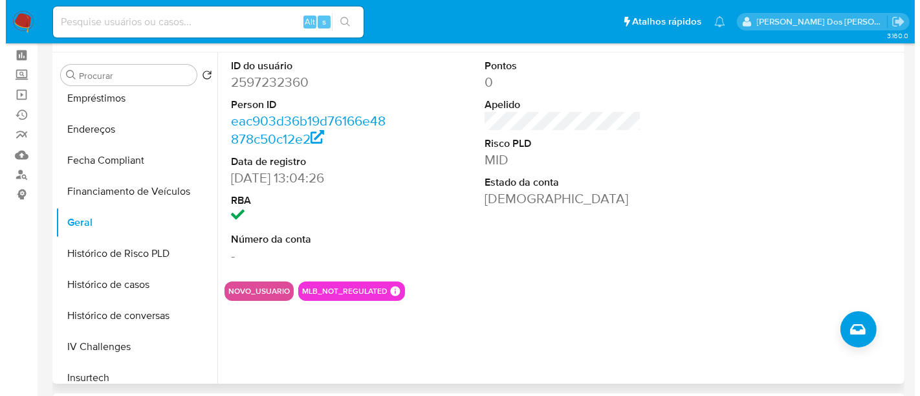
scroll to position [27, 0]
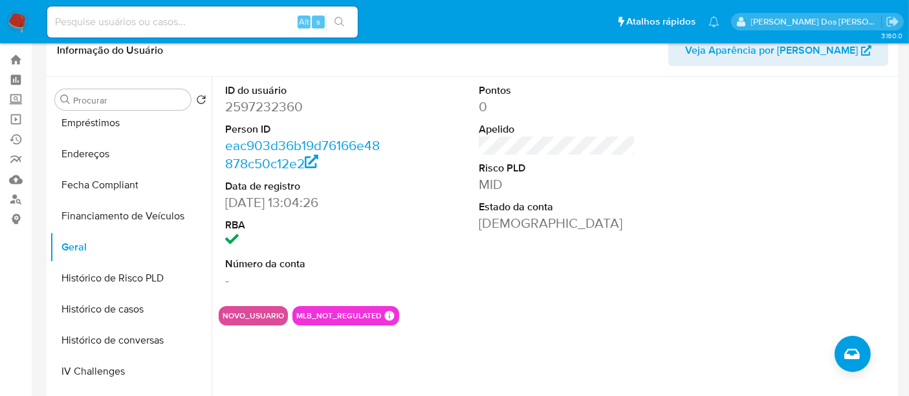
click at [267, 104] on dd "2597232360" at bounding box center [303, 107] width 157 height 18
copy dd "2597232360"
click at [851, 350] on icon "Criar caso manual" at bounding box center [852, 354] width 16 height 16
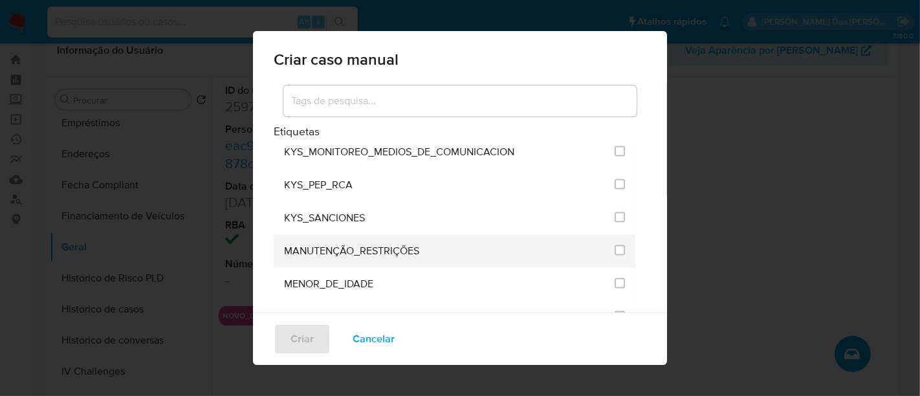
scroll to position [1582, 0]
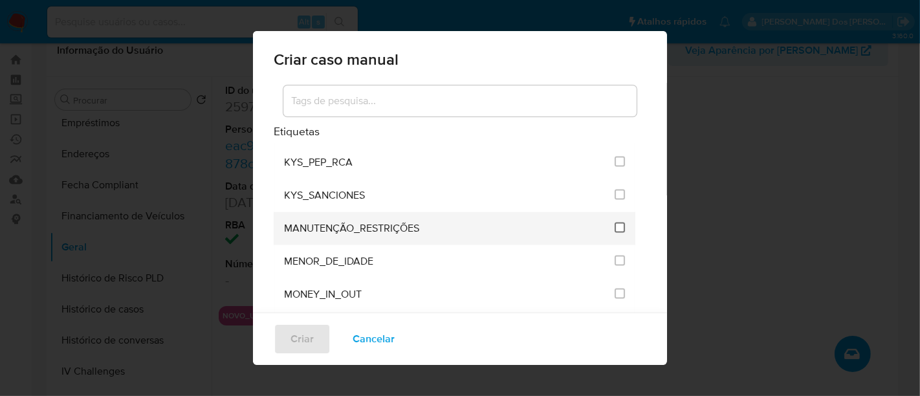
click at [615, 223] on input "2407" at bounding box center [620, 228] width 10 height 10
checkbox input "true"
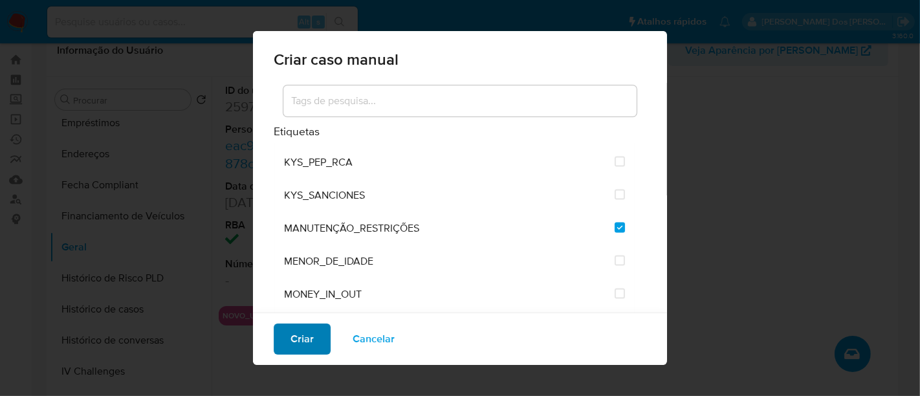
click at [282, 342] on button "Criar" at bounding box center [302, 339] width 57 height 31
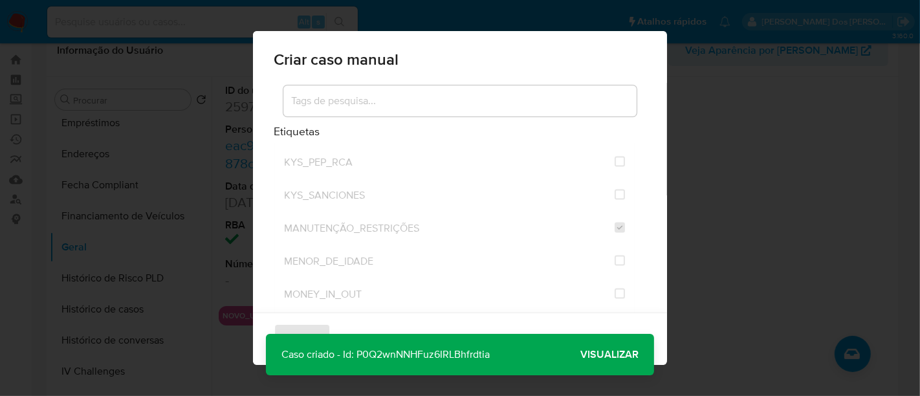
click at [602, 355] on span "Visualizar" at bounding box center [609, 355] width 58 height 0
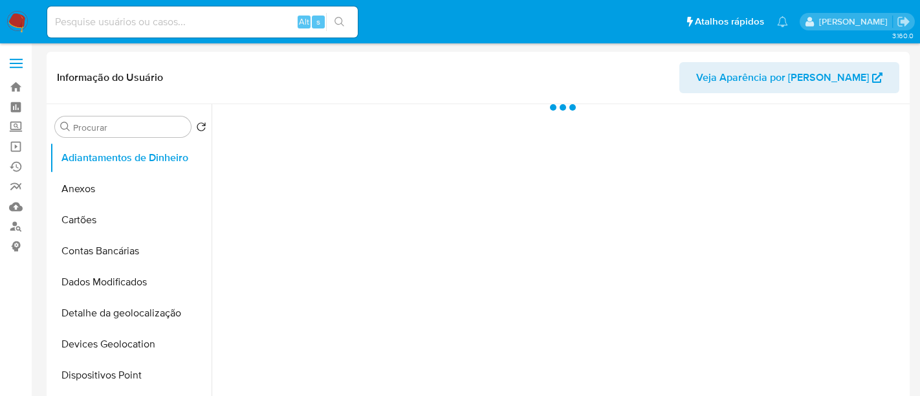
select select "10"
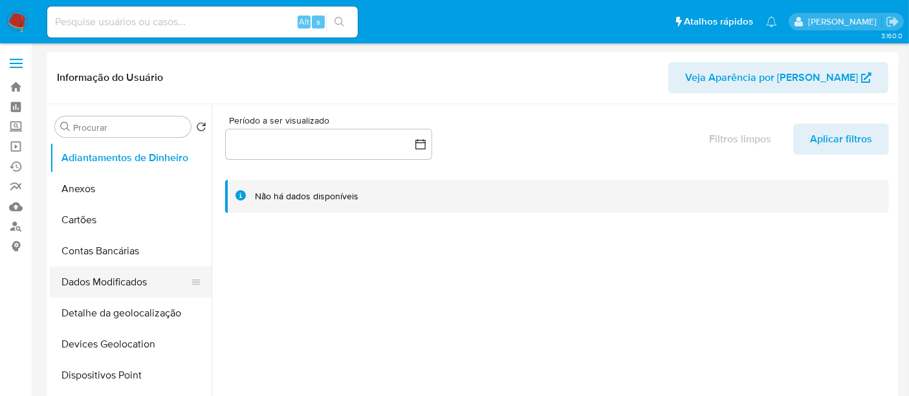
scroll to position [215, 0]
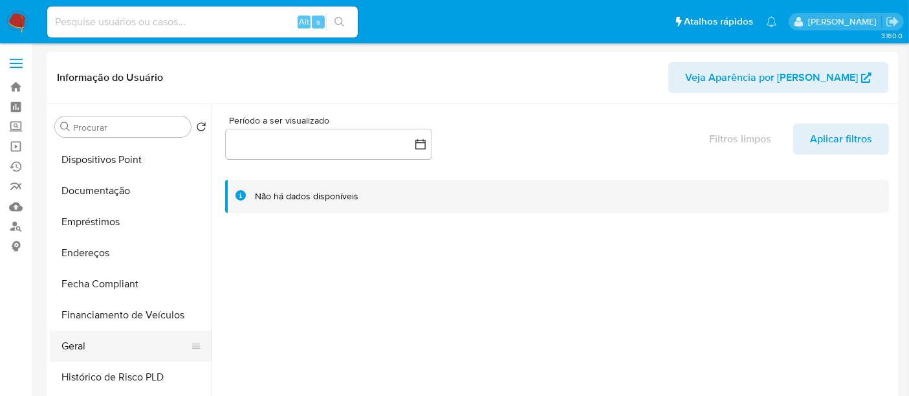
click at [74, 347] on button "Geral" at bounding box center [125, 346] width 151 height 31
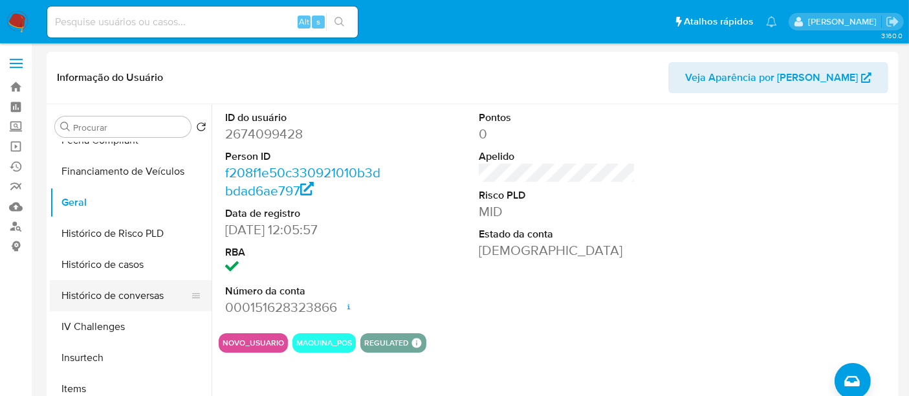
scroll to position [503, 0]
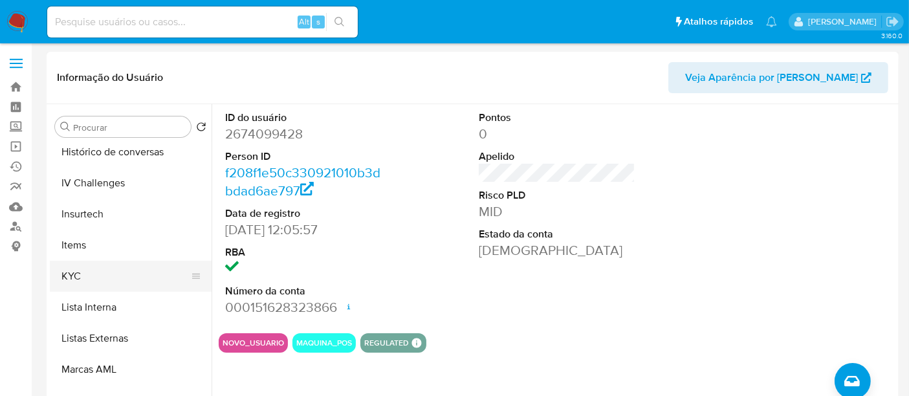
click at [78, 281] on button "KYC" at bounding box center [125, 276] width 151 height 31
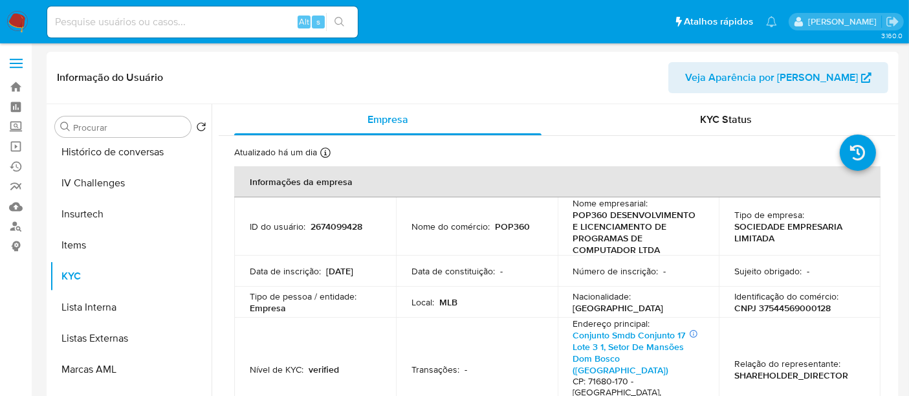
click at [811, 309] on p "CNPJ 37544569000128" at bounding box center [782, 308] width 96 height 12
copy p "37544569000128"
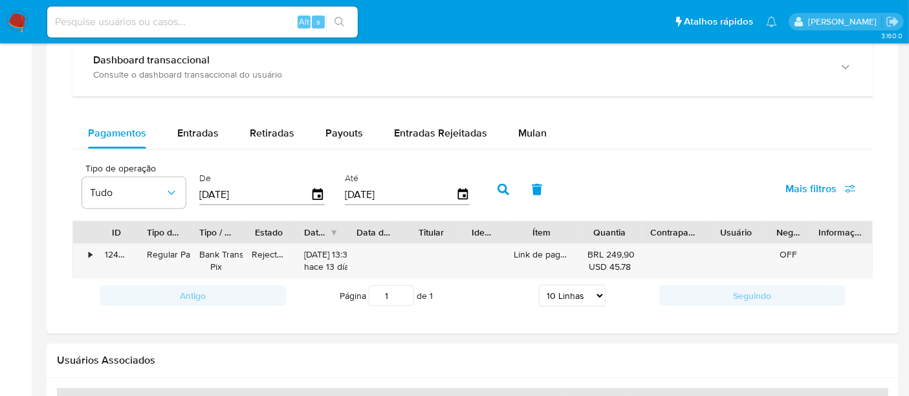
scroll to position [726, 0]
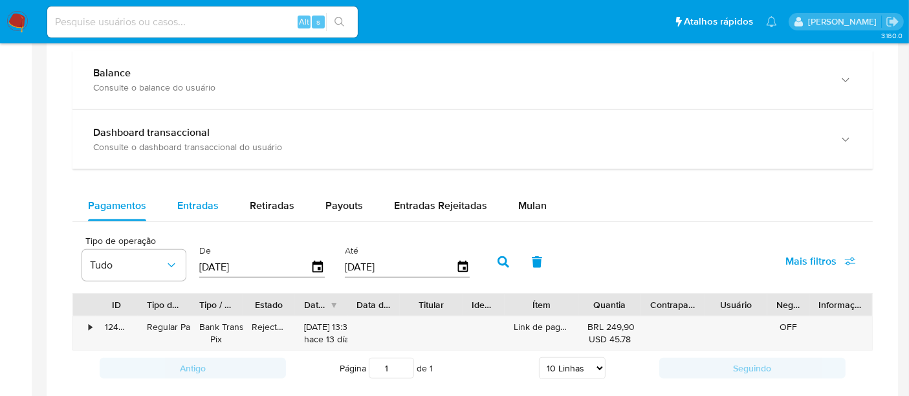
click at [197, 199] on span "Entradas" at bounding box center [197, 205] width 41 height 15
select select "10"
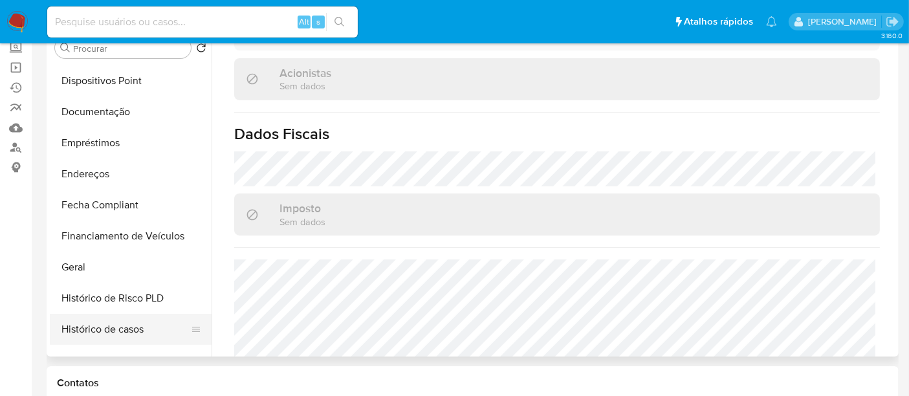
scroll to position [144, 0]
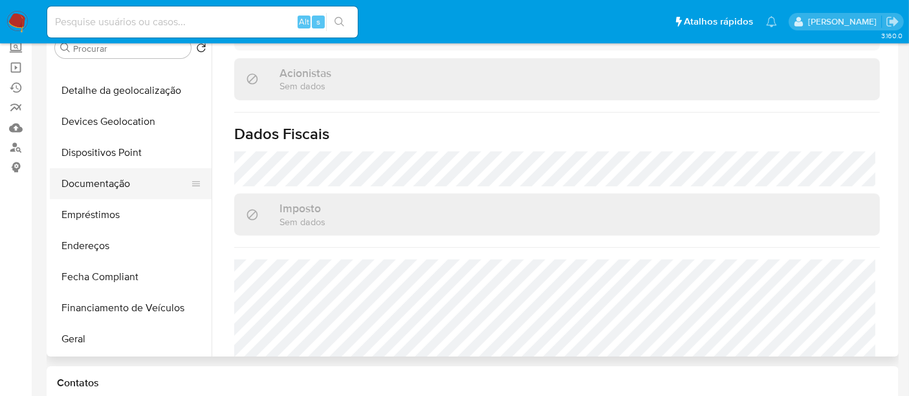
click at [111, 188] on button "Documentação" at bounding box center [125, 183] width 151 height 31
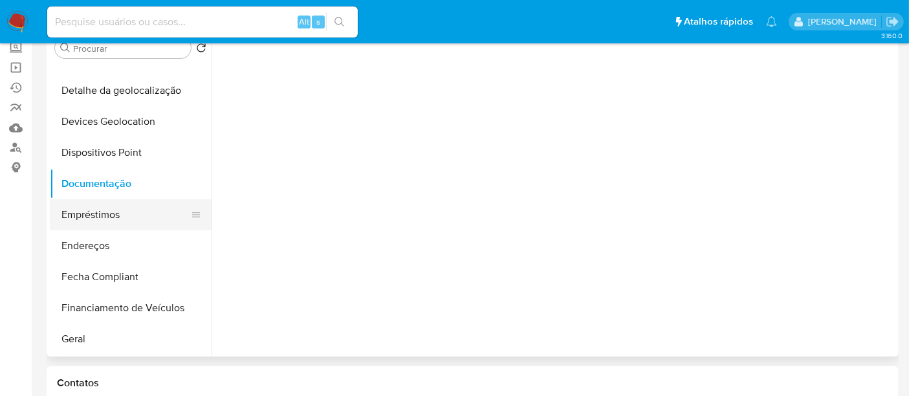
scroll to position [0, 0]
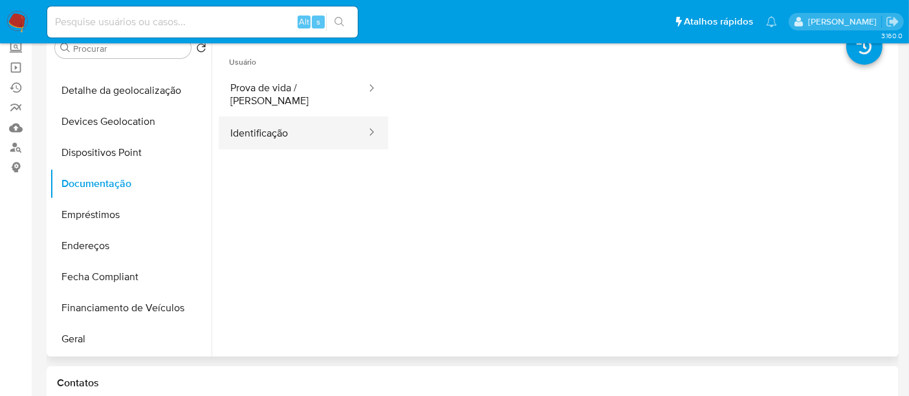
click at [258, 126] on button "Identificação" at bounding box center [293, 132] width 149 height 33
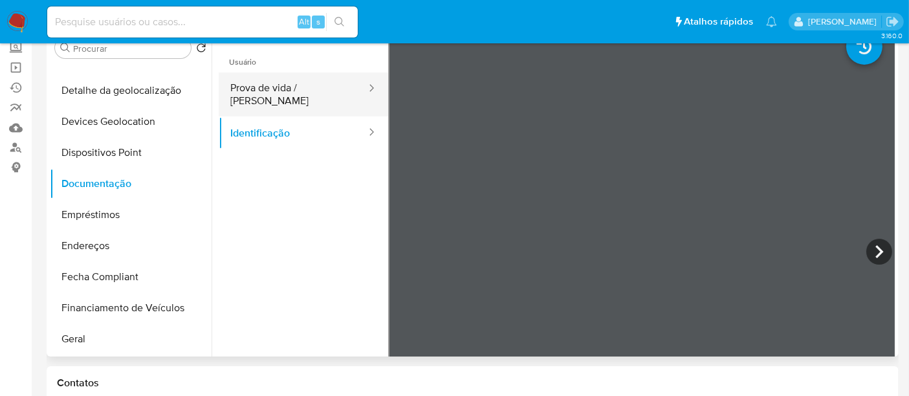
click at [287, 88] on button "Prova de vida / [PERSON_NAME]" at bounding box center [293, 94] width 149 height 44
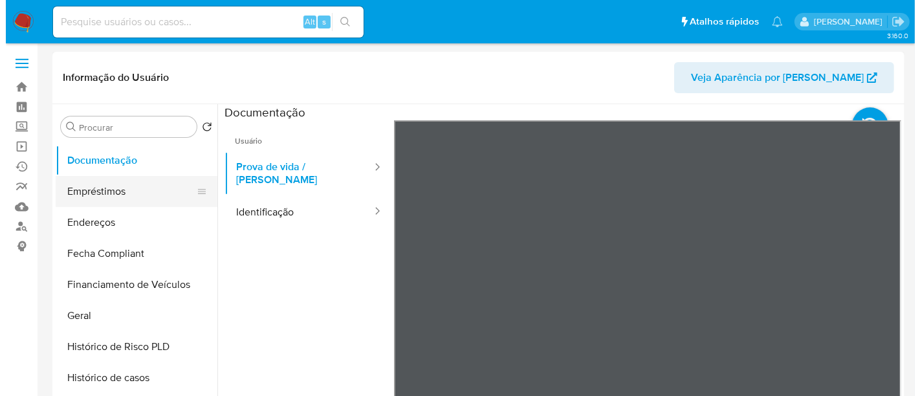
scroll to position [287, 0]
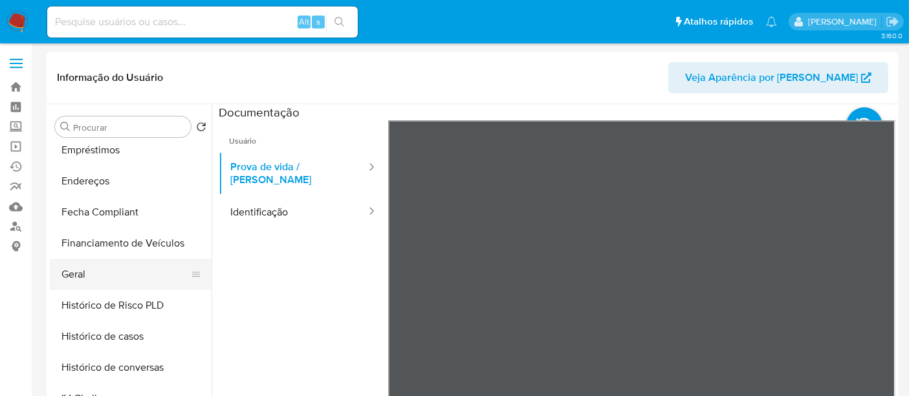
click at [81, 275] on button "Geral" at bounding box center [125, 274] width 151 height 31
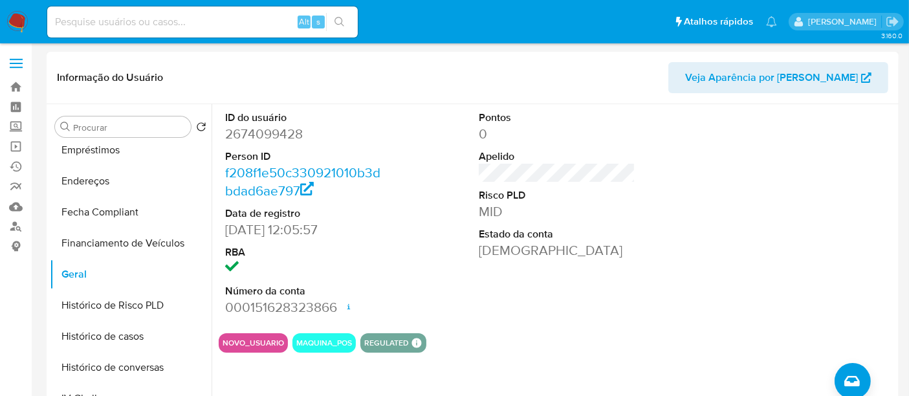
click at [259, 133] on dd "2674099428" at bounding box center [303, 134] width 157 height 18
copy dd "2674099428"
click at [842, 376] on button "Criar caso manual" at bounding box center [853, 381] width 36 height 36
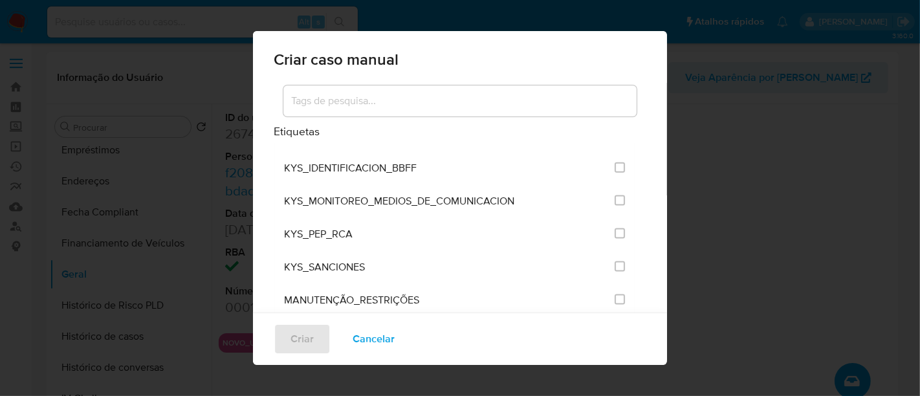
scroll to position [1582, 0]
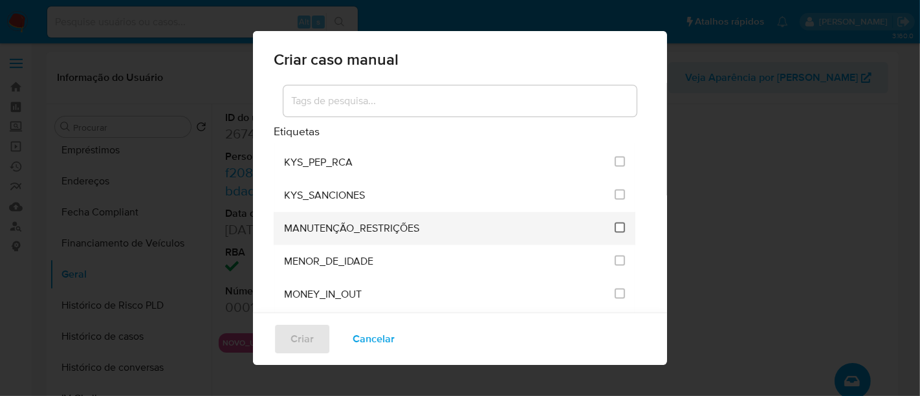
click at [615, 223] on input "2407" at bounding box center [620, 228] width 10 height 10
checkbox input "true"
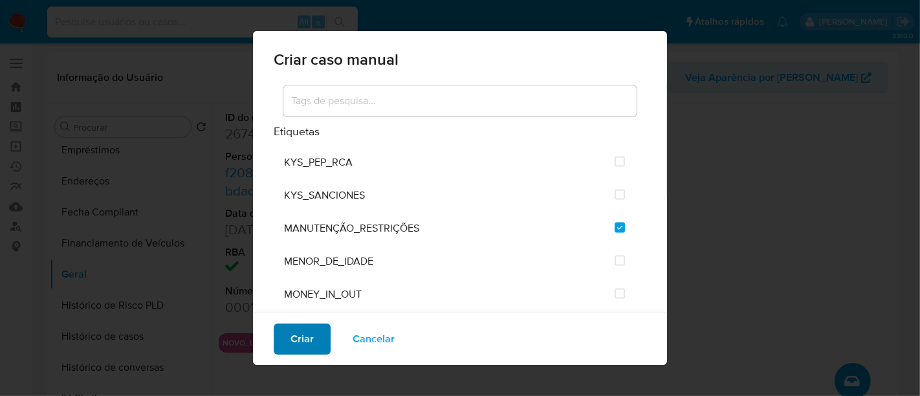
click at [306, 329] on span "Criar" at bounding box center [302, 339] width 23 height 28
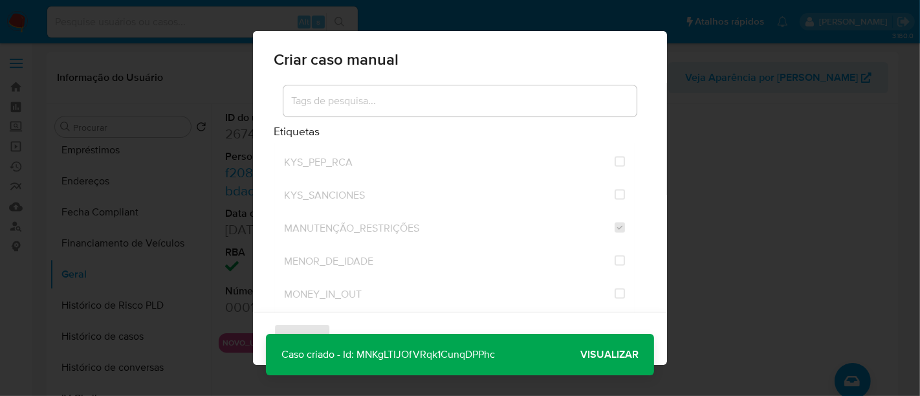
click at [612, 355] on span "Visualizar" at bounding box center [609, 355] width 58 height 0
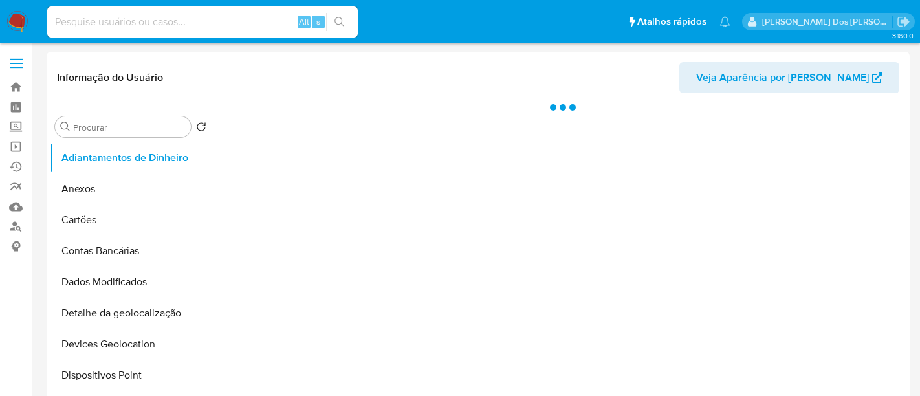
select select "10"
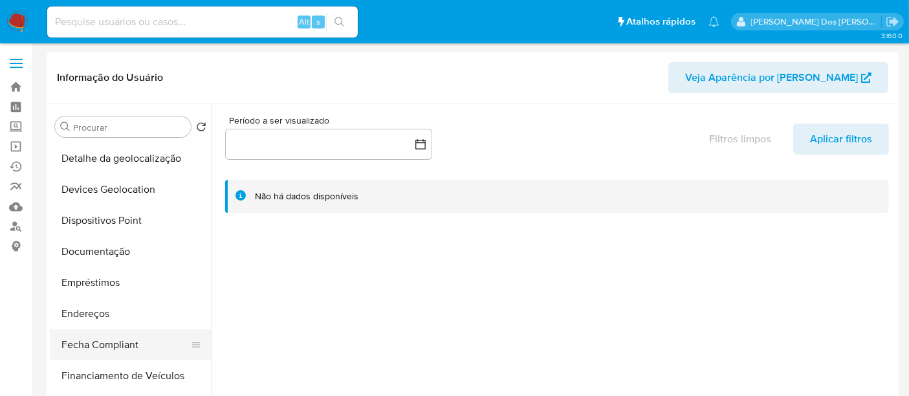
scroll to position [215, 0]
drag, startPoint x: 78, startPoint y: 347, endPoint x: 99, endPoint y: 337, distance: 23.5
click at [78, 348] on button "Geral" at bounding box center [125, 346] width 151 height 31
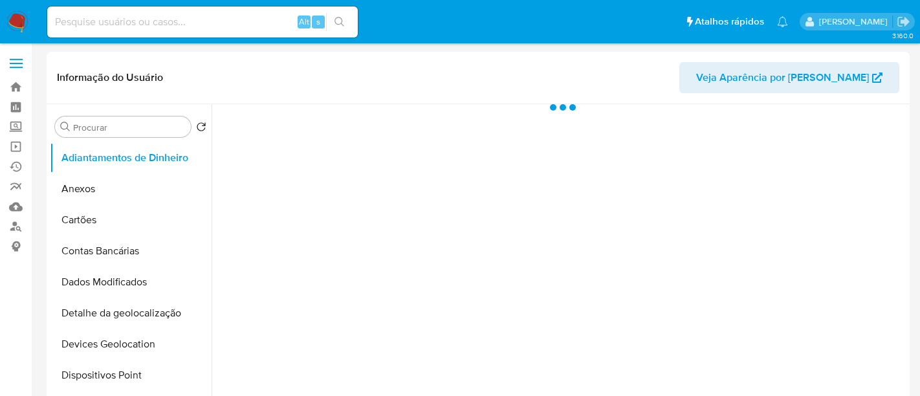
select select "10"
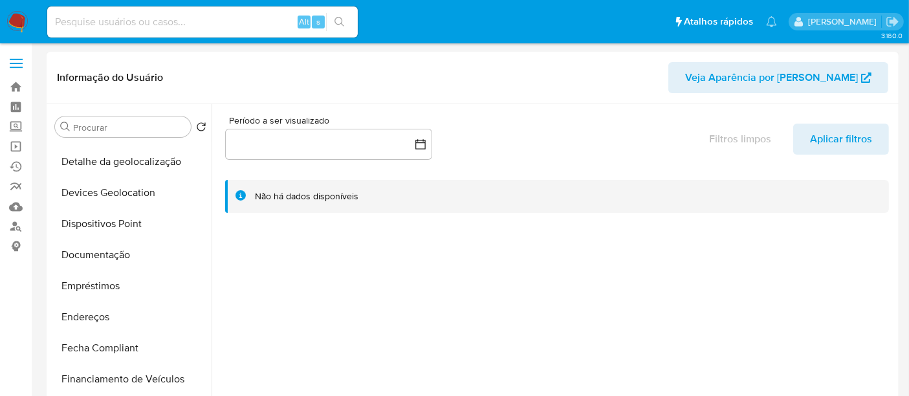
scroll to position [215, 0]
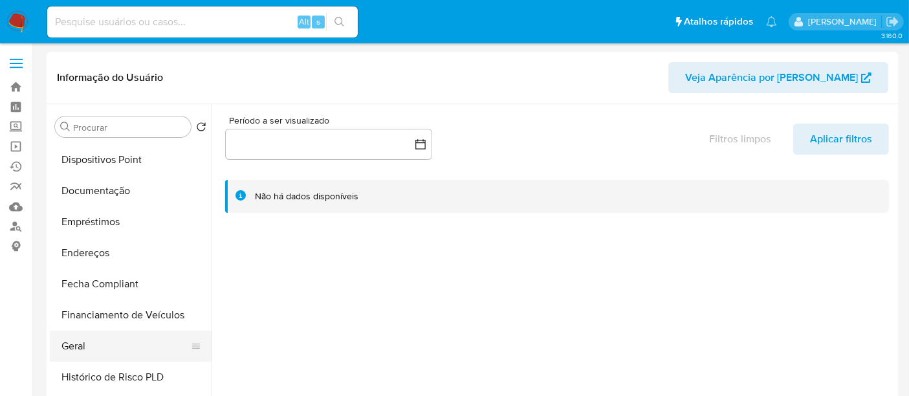
click at [70, 339] on button "Geral" at bounding box center [125, 346] width 151 height 31
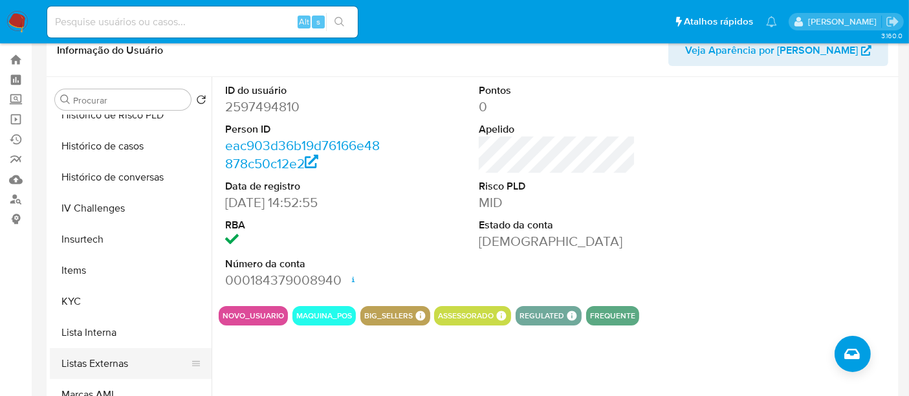
scroll to position [503, 0]
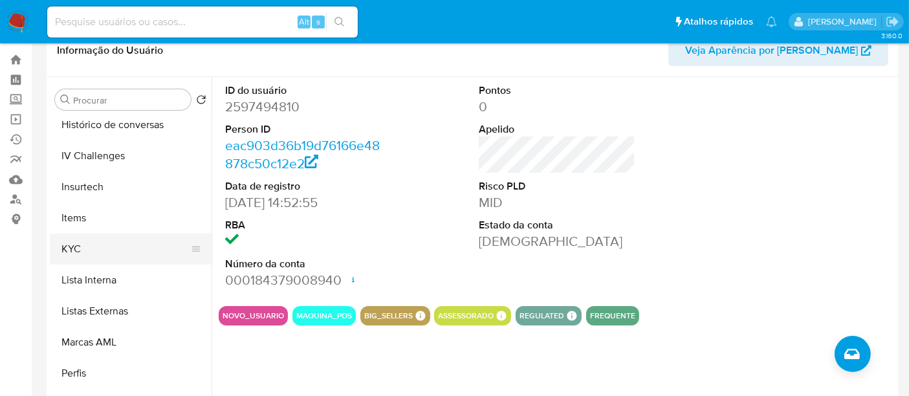
click at [65, 248] on button "KYC" at bounding box center [125, 249] width 151 height 31
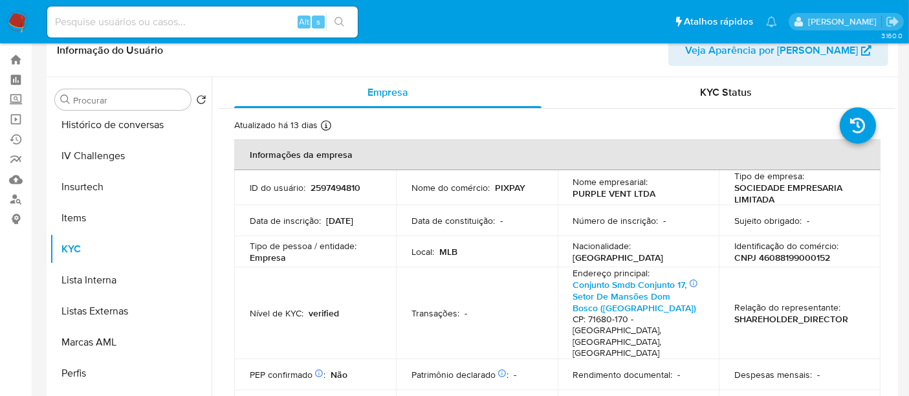
click at [780, 254] on p "CNPJ 46088199000152" at bounding box center [782, 258] width 96 height 12
copy p "46088199000152"
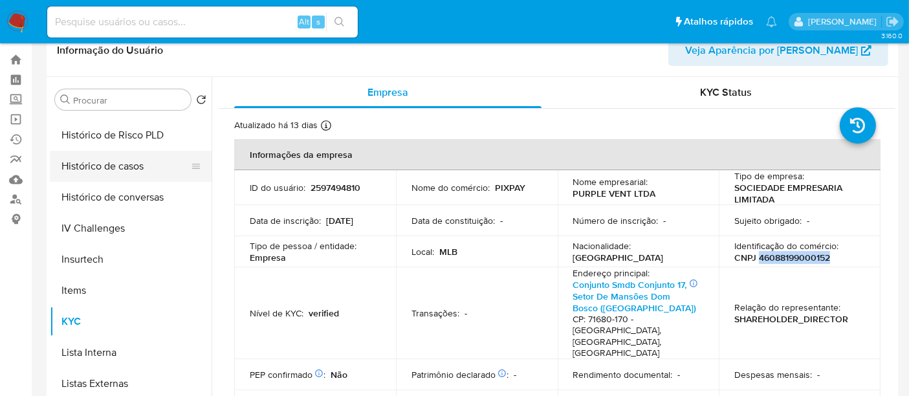
scroll to position [359, 0]
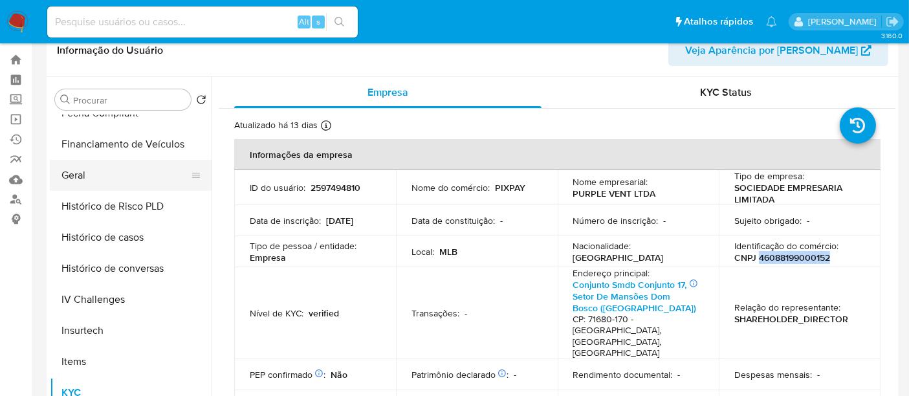
click at [81, 179] on button "Geral" at bounding box center [125, 175] width 151 height 31
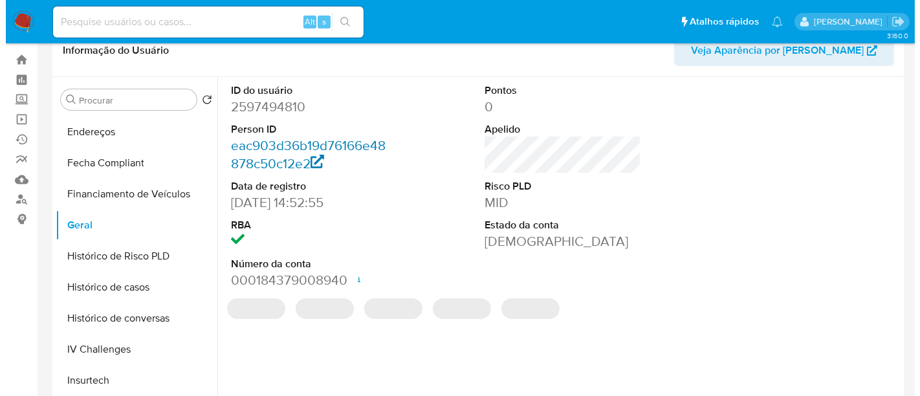
scroll to position [287, 0]
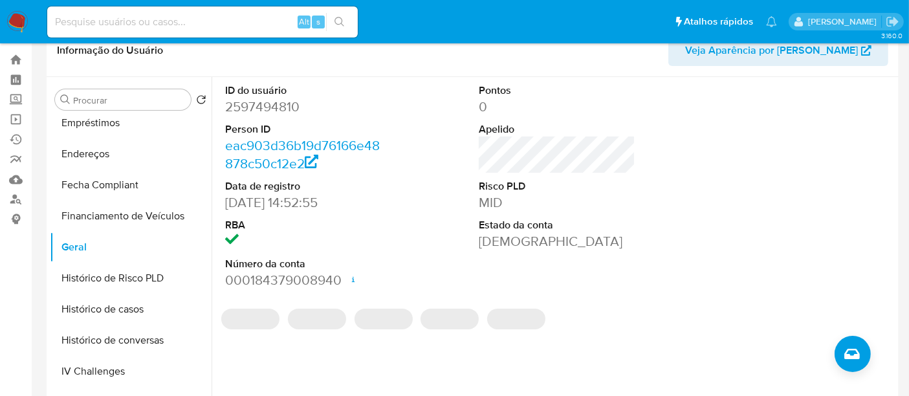
click at [259, 111] on dd "2597494810" at bounding box center [303, 107] width 157 height 18
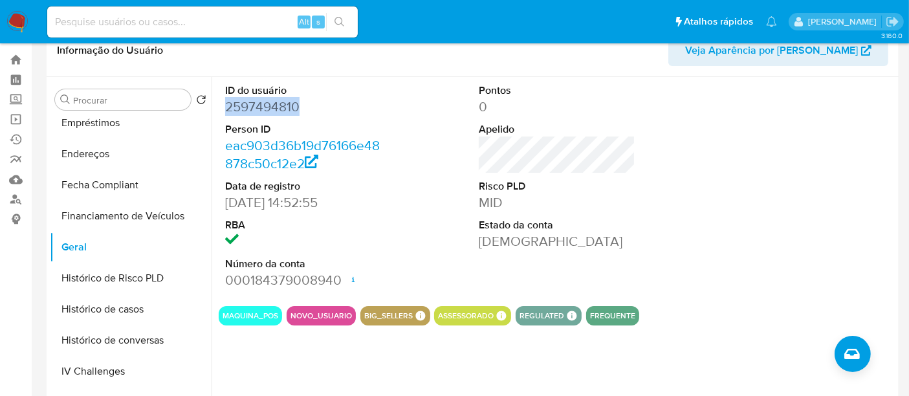
click at [259, 111] on dd "2597494810" at bounding box center [303, 107] width 157 height 18
copy dd "2597494810"
click at [859, 355] on icon "Criar caso manual" at bounding box center [852, 354] width 16 height 16
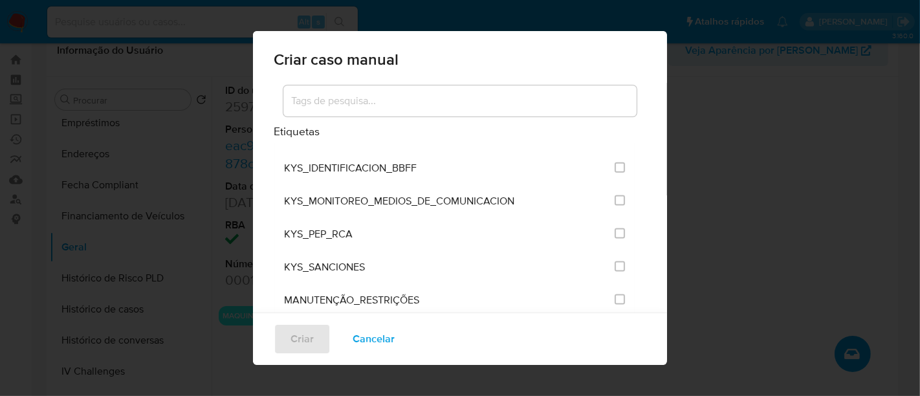
scroll to position [1582, 0]
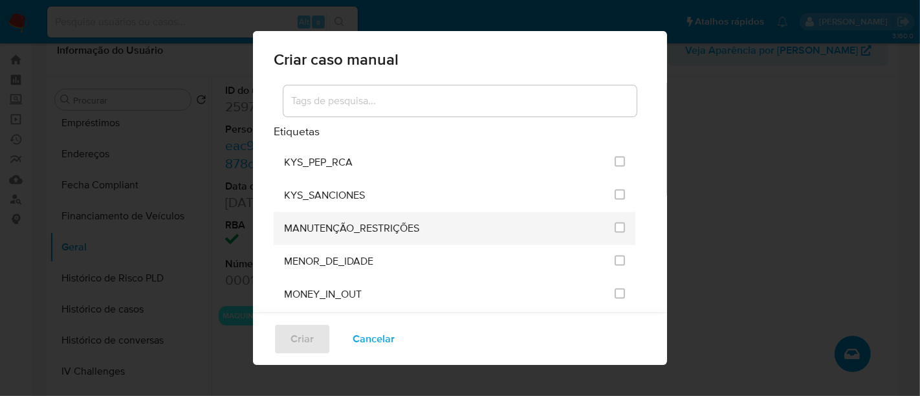
click at [423, 212] on div "MANUTENÇÃO_RESTRIÇÕES" at bounding box center [445, 228] width 323 height 33
click at [615, 223] on span at bounding box center [620, 228] width 10 height 10
click at [615, 223] on input "2407" at bounding box center [620, 228] width 10 height 10
checkbox input "true"
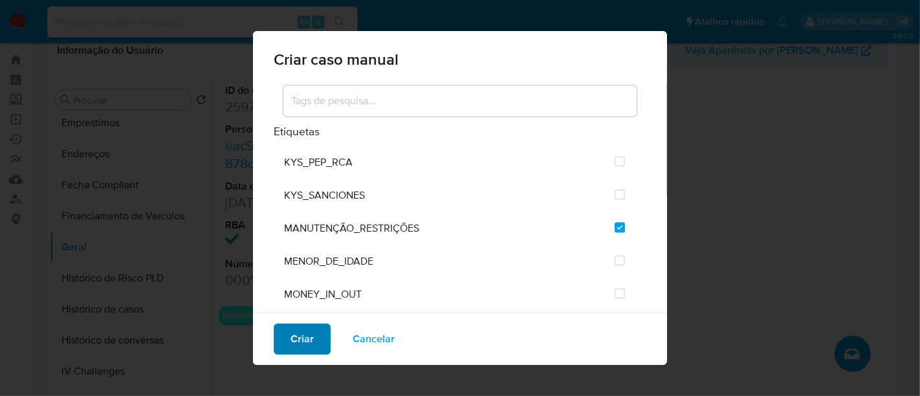
click at [293, 339] on span "Criar" at bounding box center [302, 339] width 23 height 28
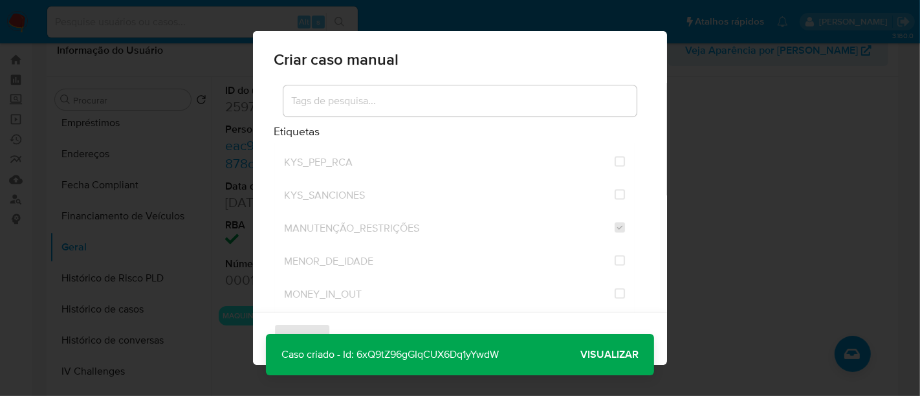
click at [608, 355] on span "Visualizar" at bounding box center [609, 355] width 58 height 0
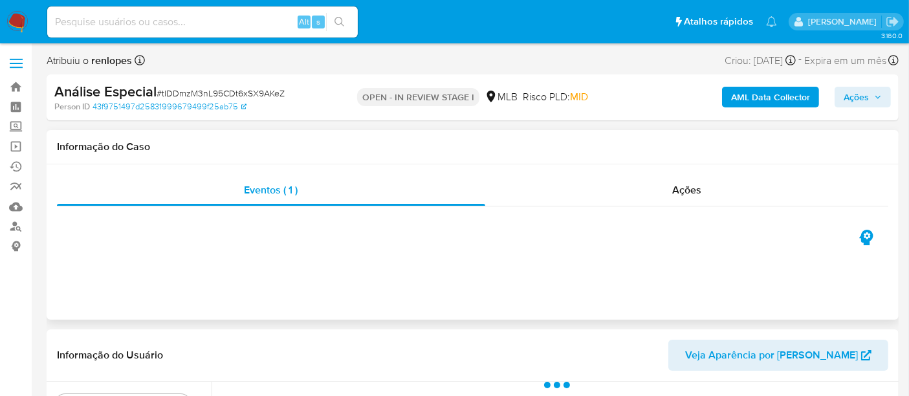
select select "10"
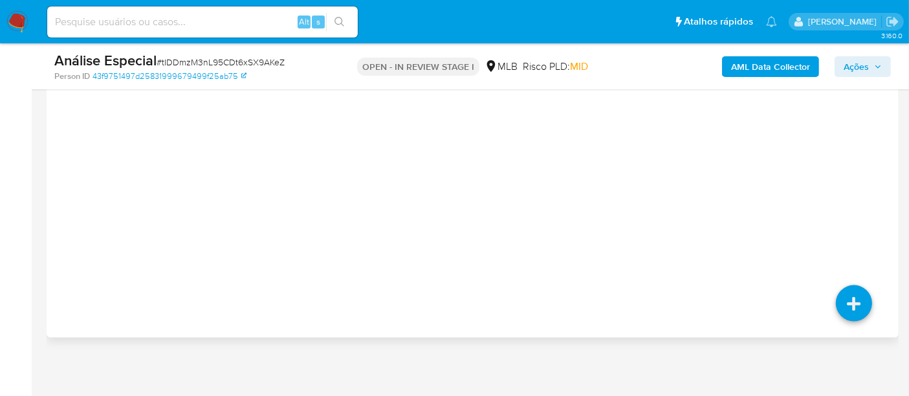
scroll to position [1997, 0]
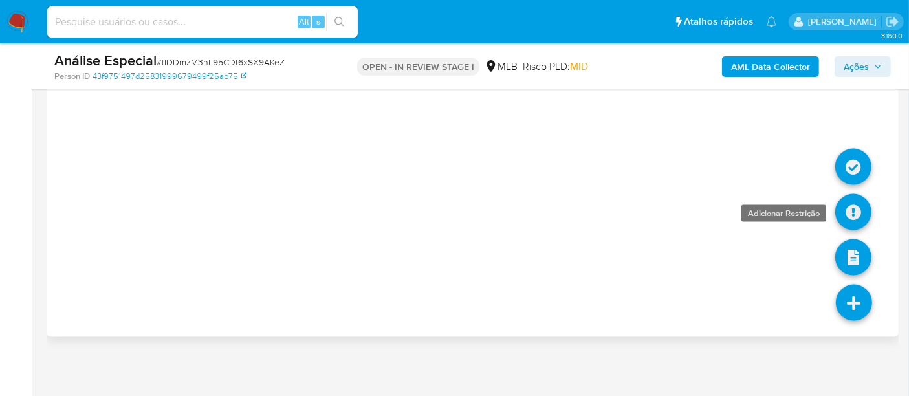
click at [850, 209] on link at bounding box center [853, 212] width 36 height 36
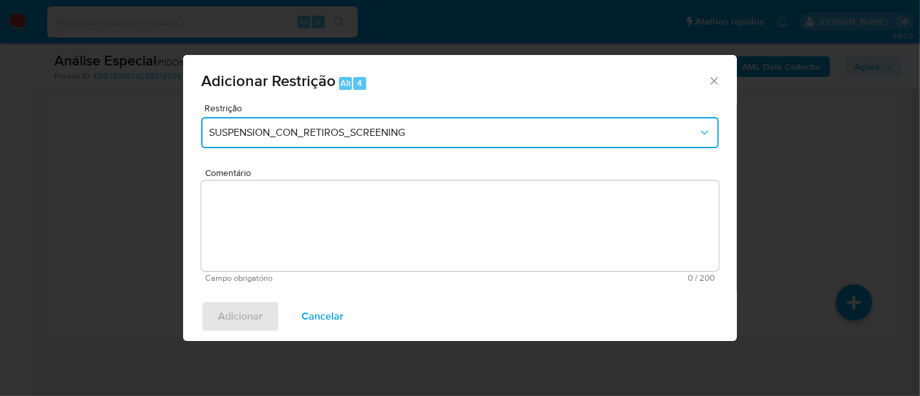
click at [338, 133] on span "SUSPENSION_CON_RETIROS_SCREENING" at bounding box center [453, 132] width 489 height 13
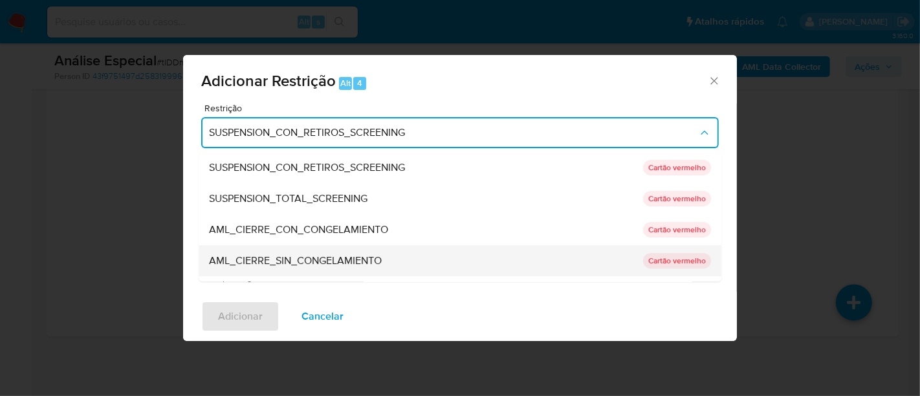
click at [331, 258] on span "AML_CIERRE_SIN_CONGELAMIENTO" at bounding box center [295, 260] width 173 height 13
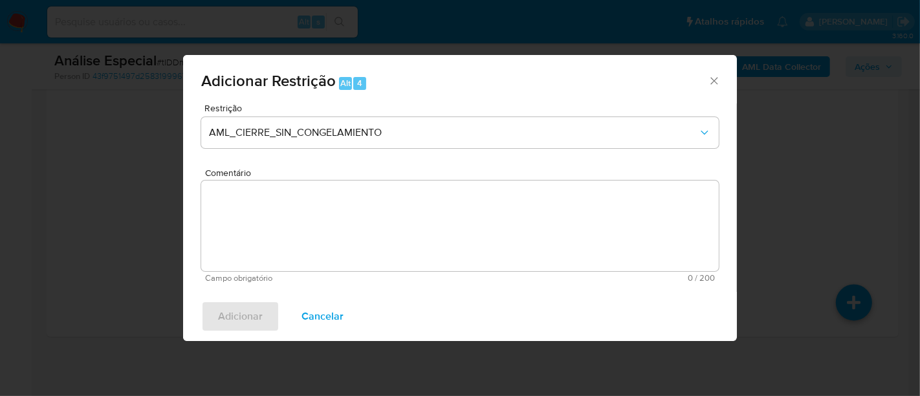
click at [344, 225] on textarea "Comentário" at bounding box center [460, 226] width 518 height 91
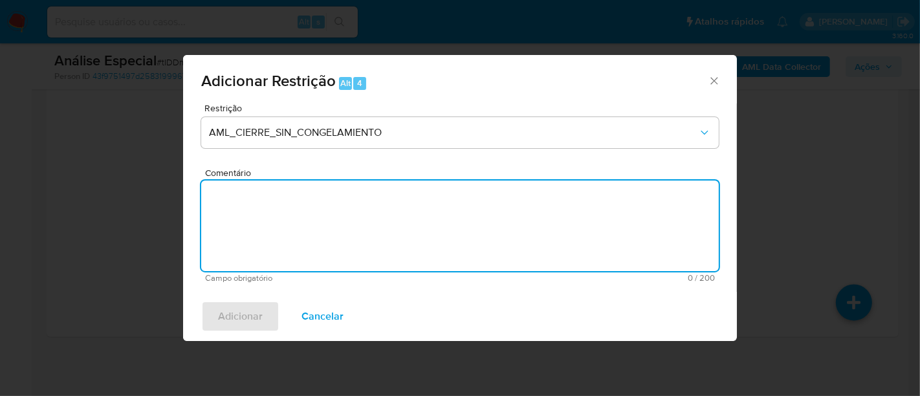
paste textarea "Deliberação para encerrar o relacionamento. NÃO INFORMAR AO USUÁRIO QUE SE TRAT…"
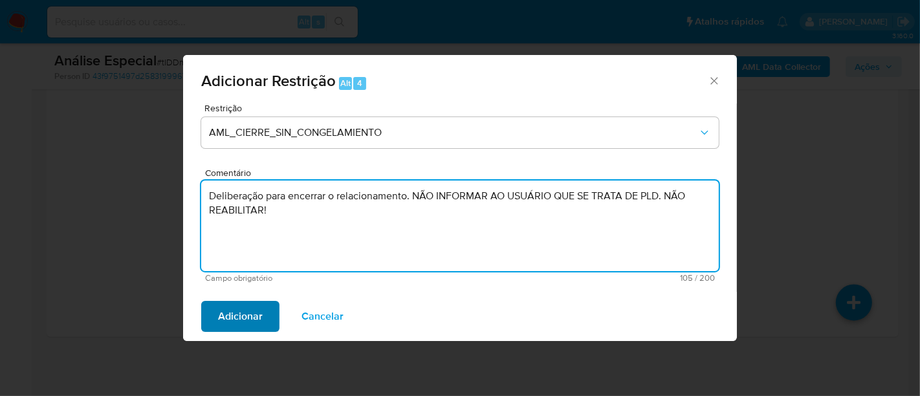
type textarea "Deliberação para encerrar o relacionamento. NÃO INFORMAR AO USUÁRIO QUE SE TRAT…"
click at [265, 313] on button "Adicionar" at bounding box center [240, 316] width 78 height 31
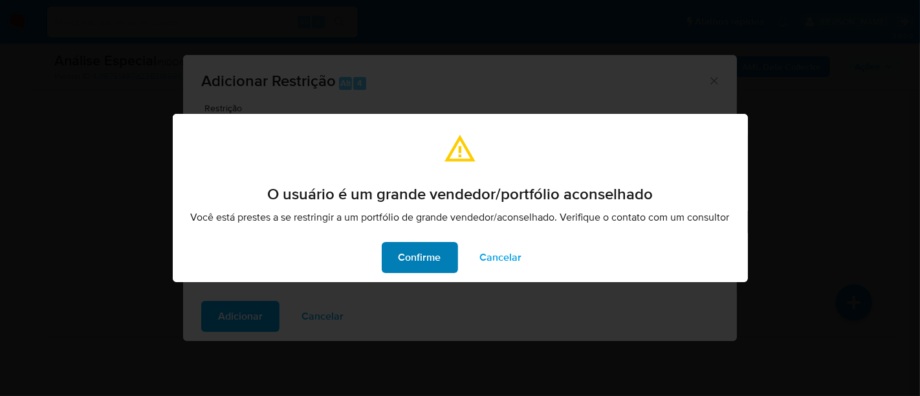
click at [439, 261] on span "Confirme" at bounding box center [420, 257] width 43 height 28
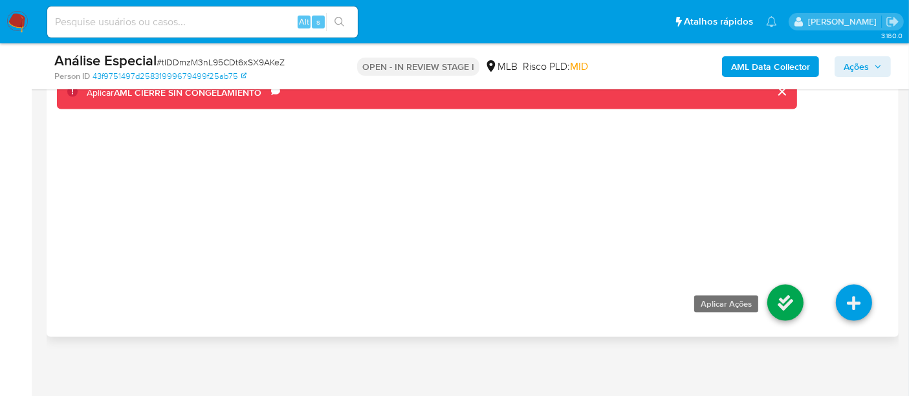
click at [775, 292] on link at bounding box center [785, 303] width 36 height 36
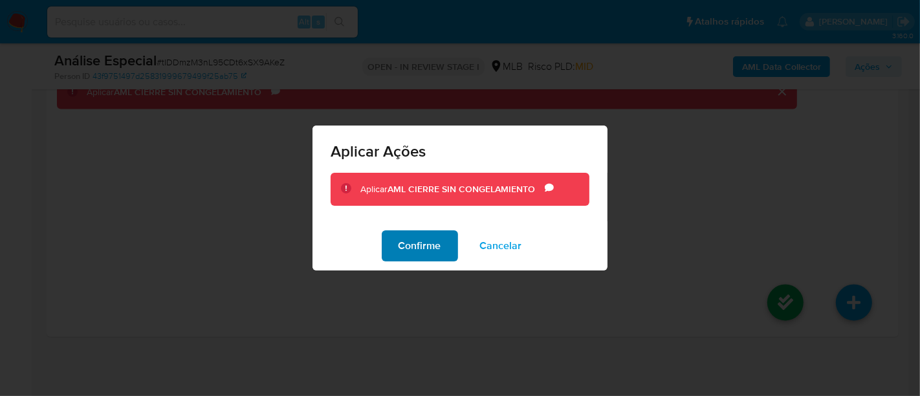
click at [434, 252] on span "Confirme" at bounding box center [420, 246] width 43 height 28
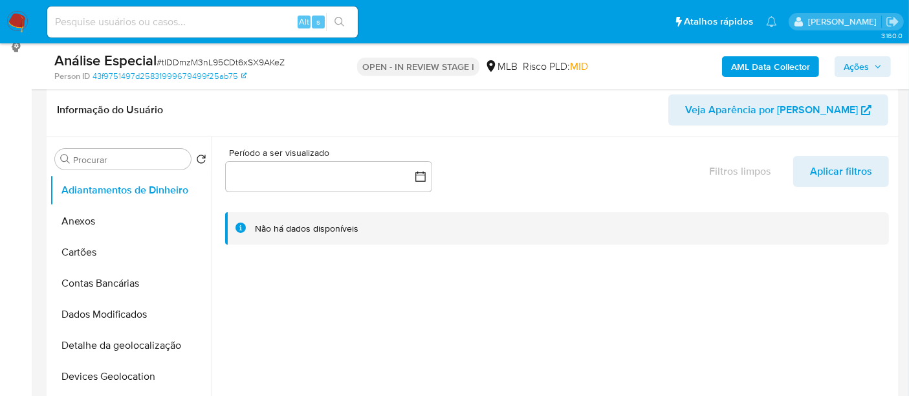
scroll to position [0, 0]
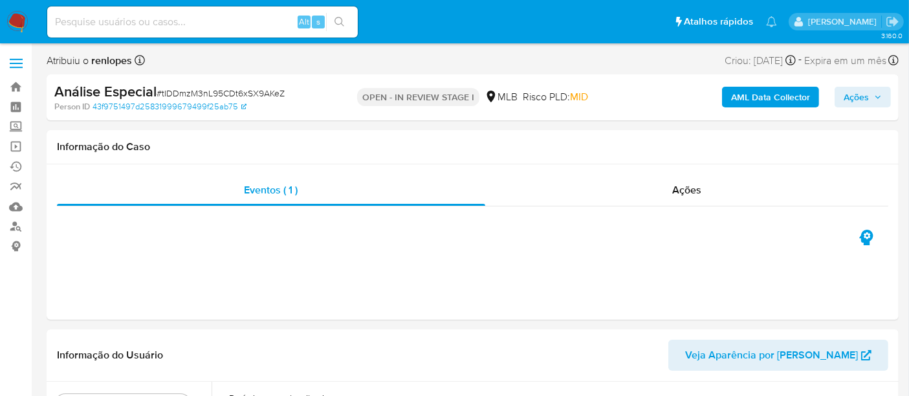
click at [845, 101] on span "Ações" at bounding box center [856, 97] width 25 height 21
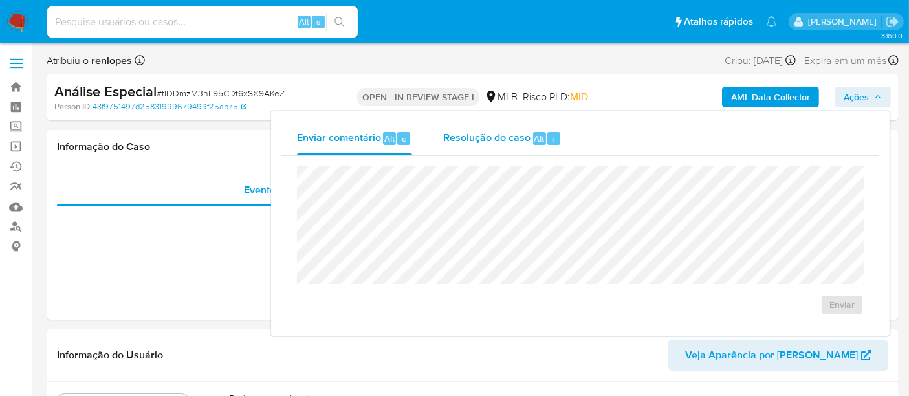
click at [462, 137] on span "Resolução do caso" at bounding box center [486, 138] width 87 height 15
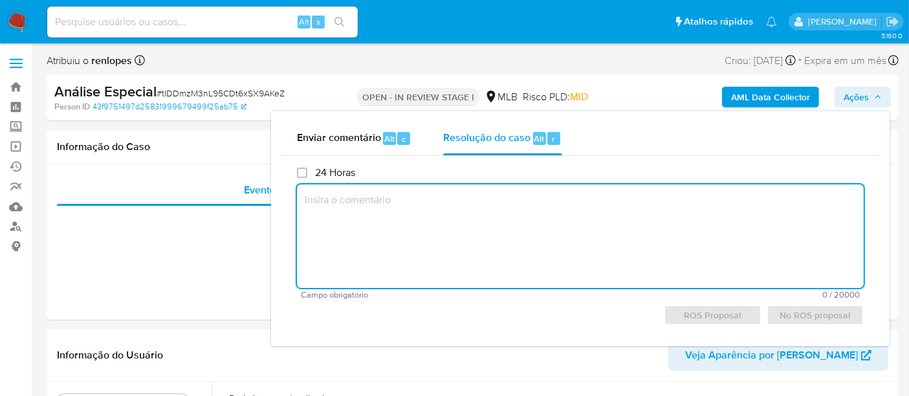
click at [454, 204] on textarea at bounding box center [580, 236] width 567 height 104
type textarea "C"
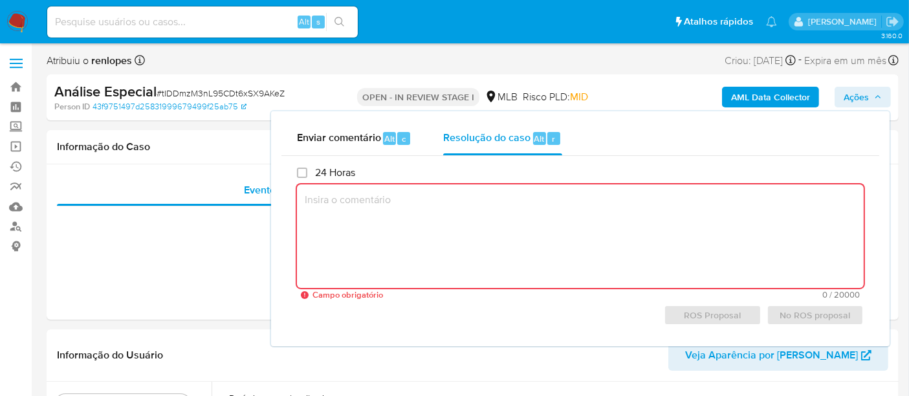
click at [338, 199] on textarea at bounding box center [580, 236] width 567 height 104
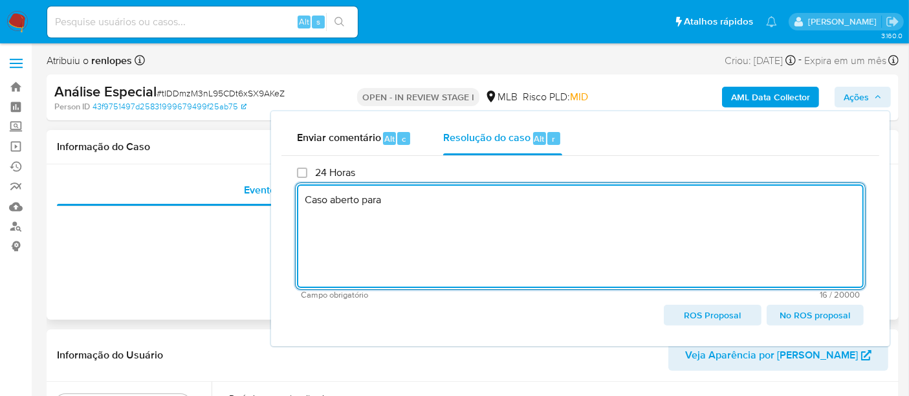
type textarea "Caso aberto para"
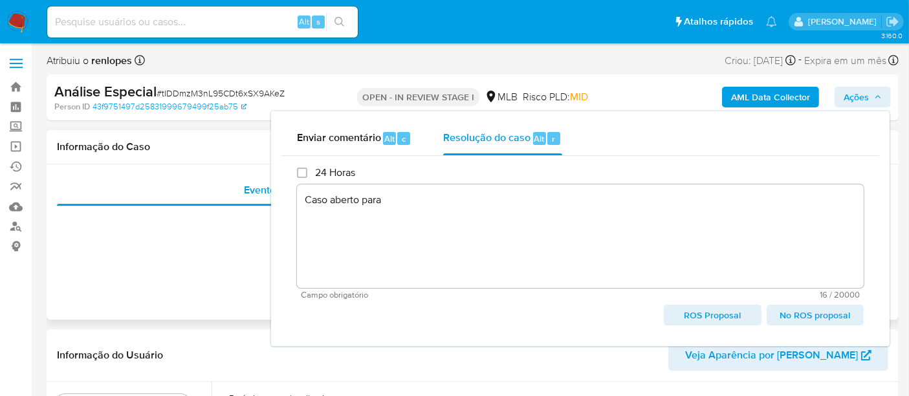
click at [180, 214] on div at bounding box center [473, 216] width 832 height 21
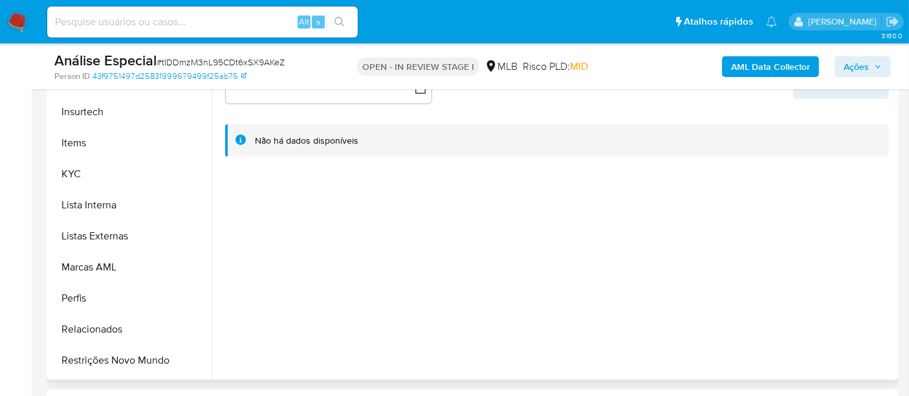
scroll to position [608, 0]
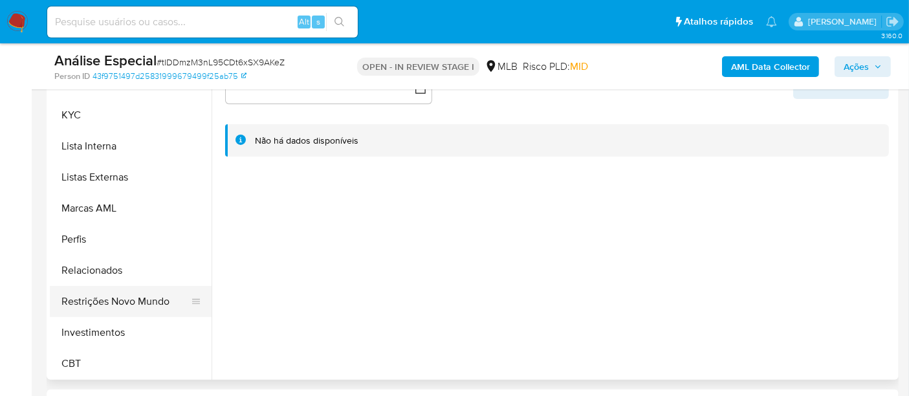
click at [117, 296] on button "Restrições Novo Mundo" at bounding box center [125, 301] width 151 height 31
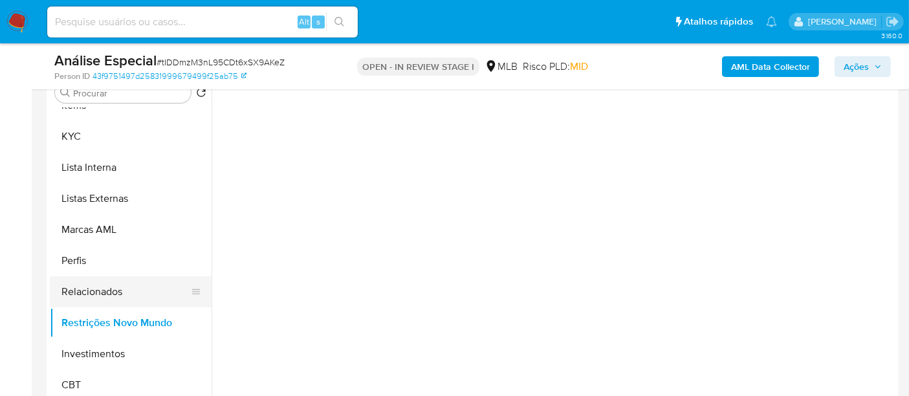
scroll to position [287, 0]
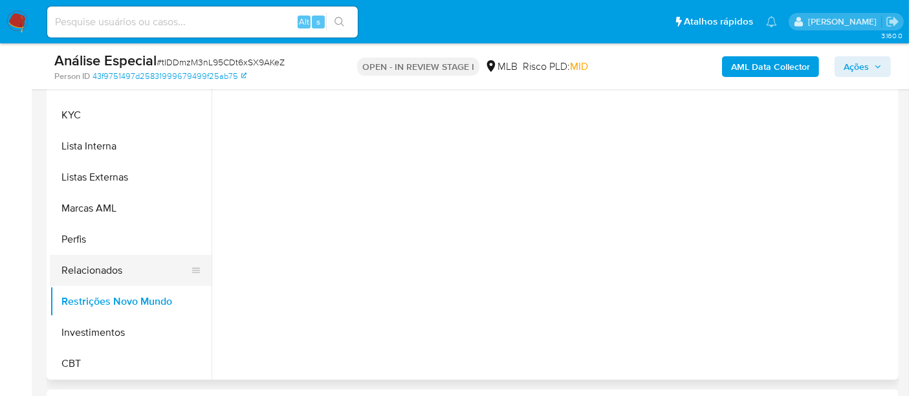
click at [100, 267] on button "Relacionados" at bounding box center [125, 270] width 151 height 31
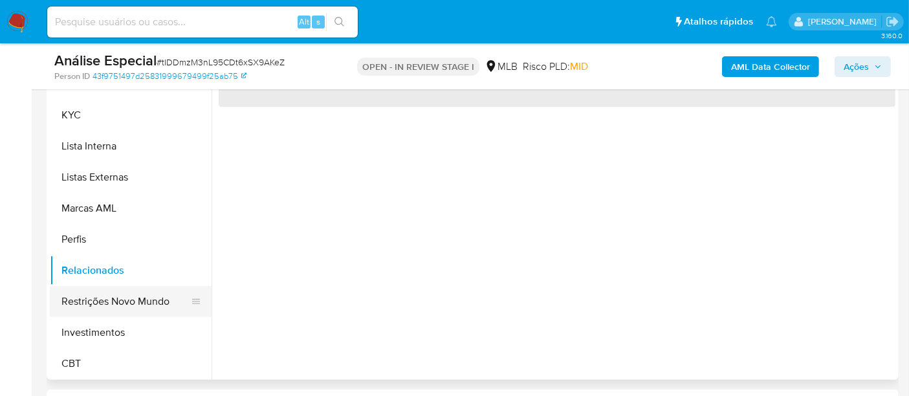
click at [114, 298] on button "Restrições Novo Mundo" at bounding box center [125, 301] width 151 height 31
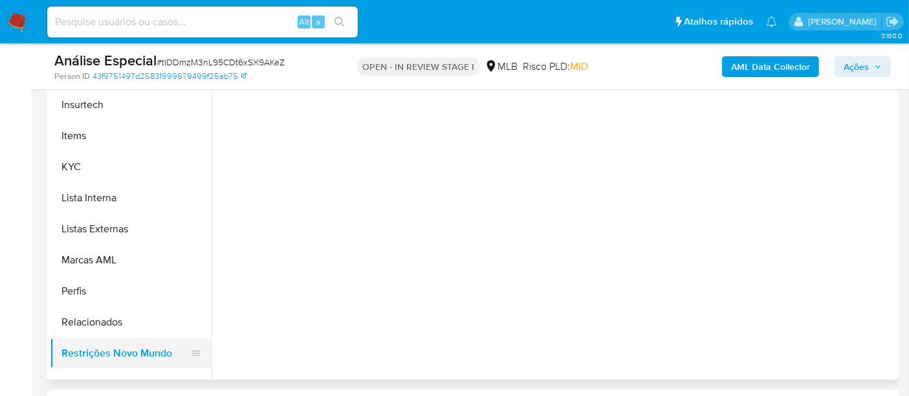
scroll to position [608, 0]
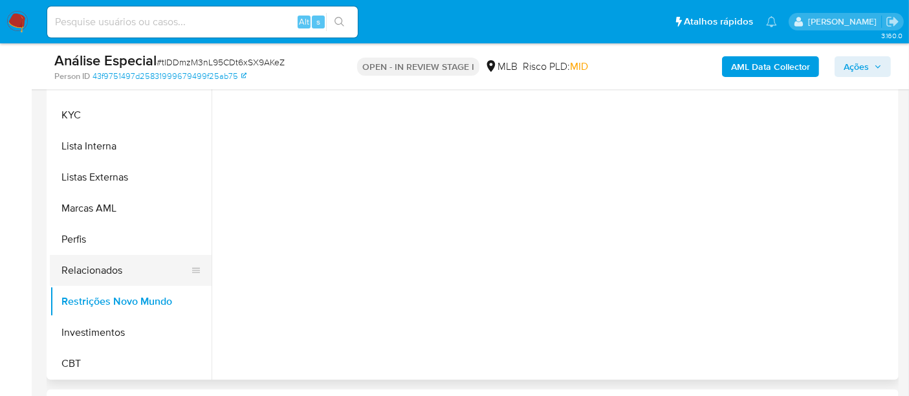
click at [101, 267] on button "Relacionados" at bounding box center [125, 270] width 151 height 31
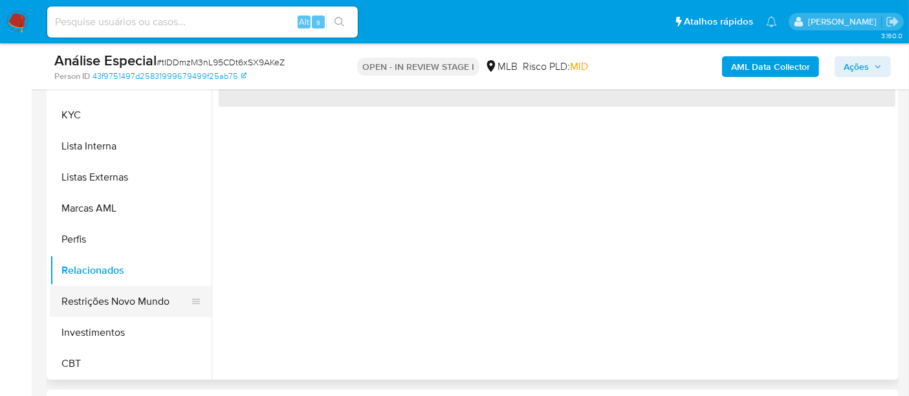
click at [113, 300] on button "Restrições Novo Mundo" at bounding box center [125, 301] width 151 height 31
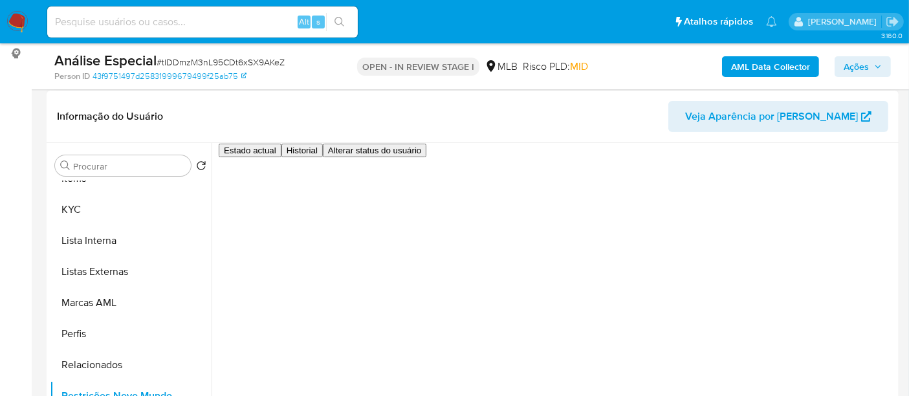
scroll to position [215, 0]
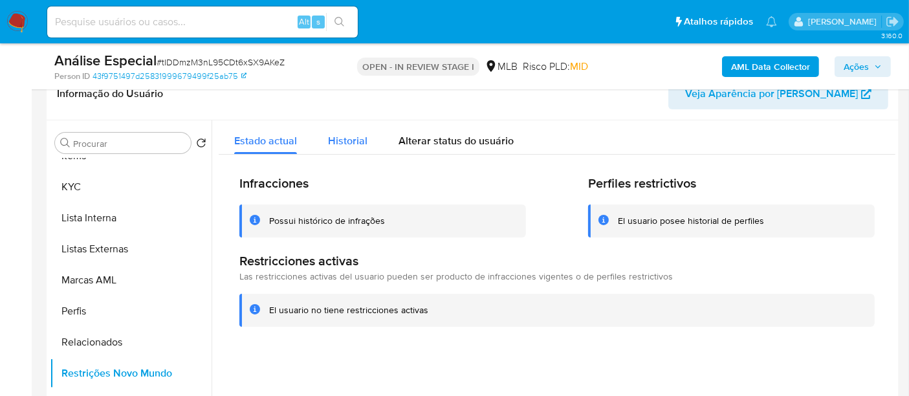
click at [346, 139] on span "Historial" at bounding box center [347, 140] width 39 height 15
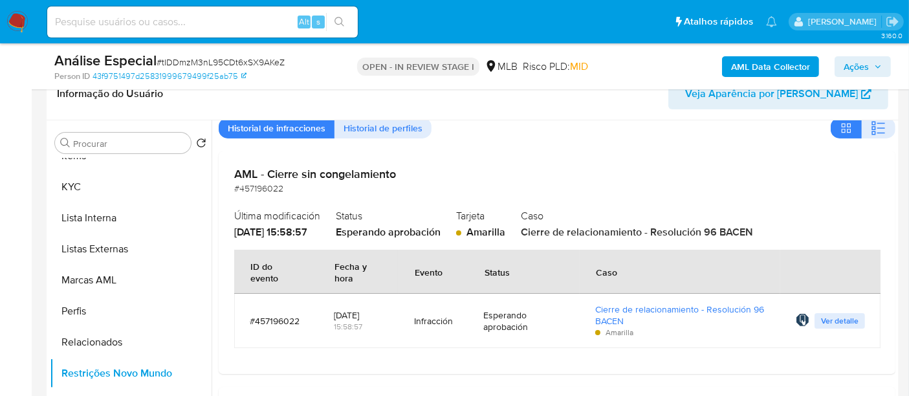
scroll to position [72, 0]
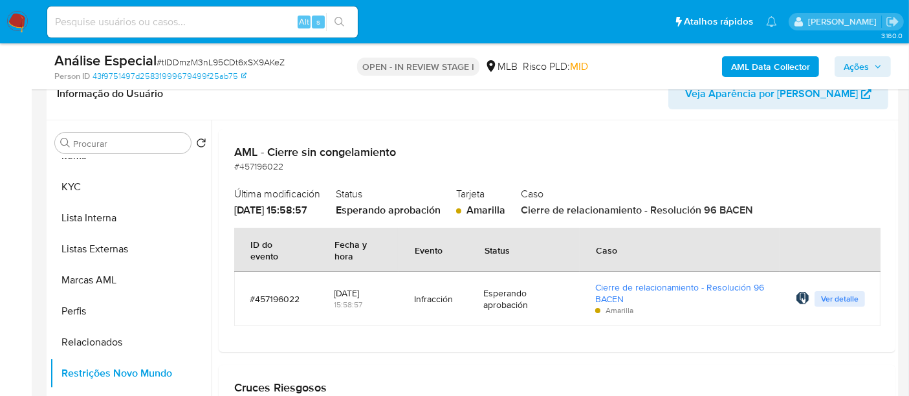
click at [848, 68] on span "Ações" at bounding box center [856, 66] width 25 height 21
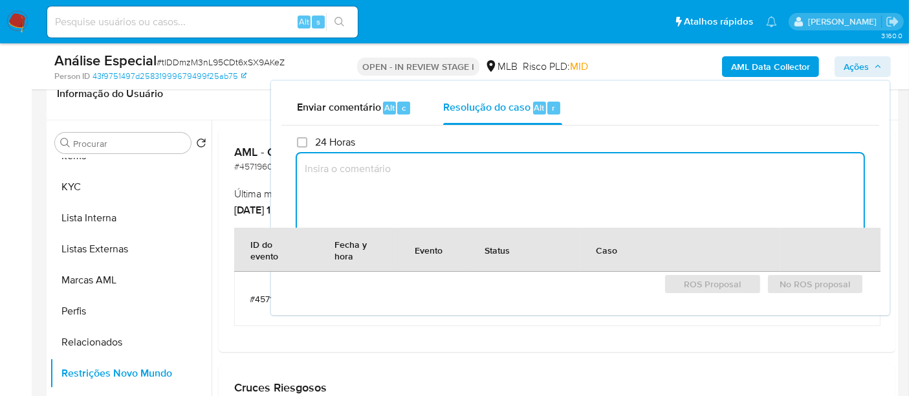
click at [469, 167] on textarea at bounding box center [580, 205] width 567 height 104
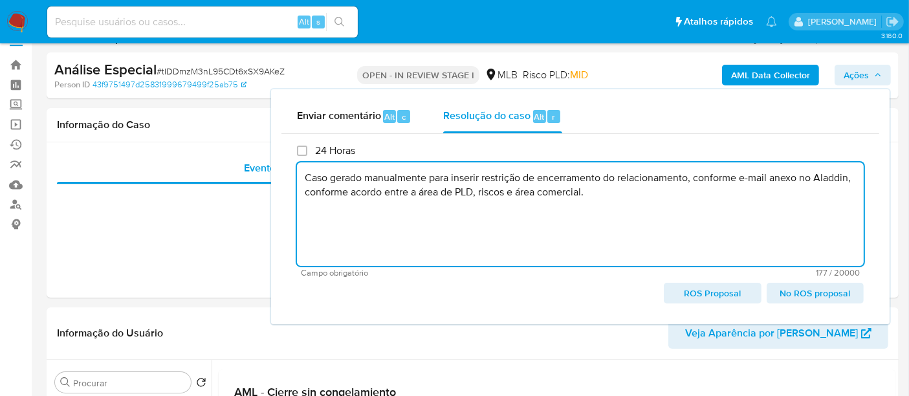
scroll to position [0, 0]
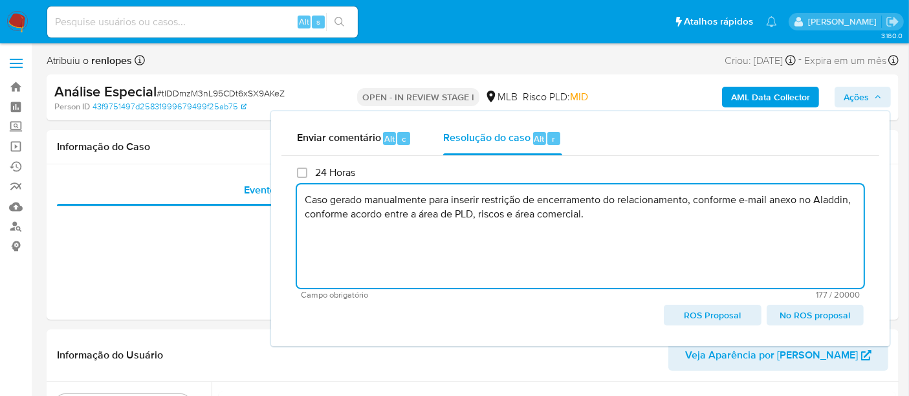
drag, startPoint x: 601, startPoint y: 215, endPoint x: 303, endPoint y: 199, distance: 297.5
click at [303, 199] on textarea "Caso gerado manualmente para inserir restrição de encerramento do relacionament…" at bounding box center [580, 236] width 567 height 104
type textarea "Caso gerado manualmente para inserir restrição de encerramento do relacionament…"
click at [188, 180] on div "Eventos ( 1 )" at bounding box center [271, 190] width 428 height 31
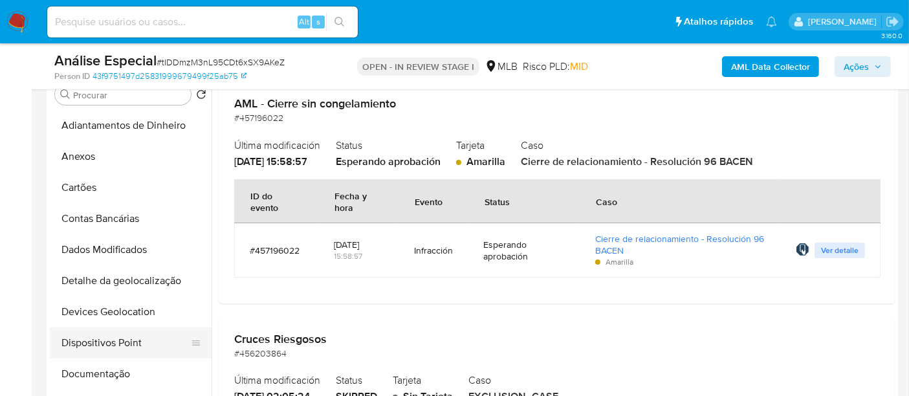
scroll to position [215, 0]
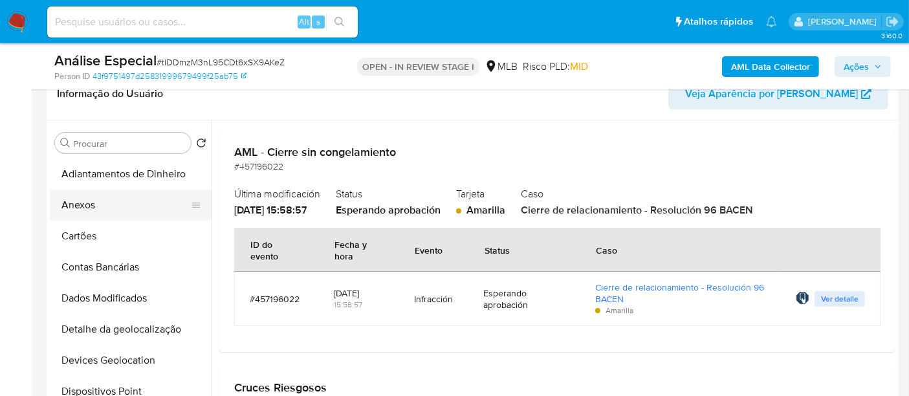
click at [85, 208] on button "Anexos" at bounding box center [125, 205] width 151 height 31
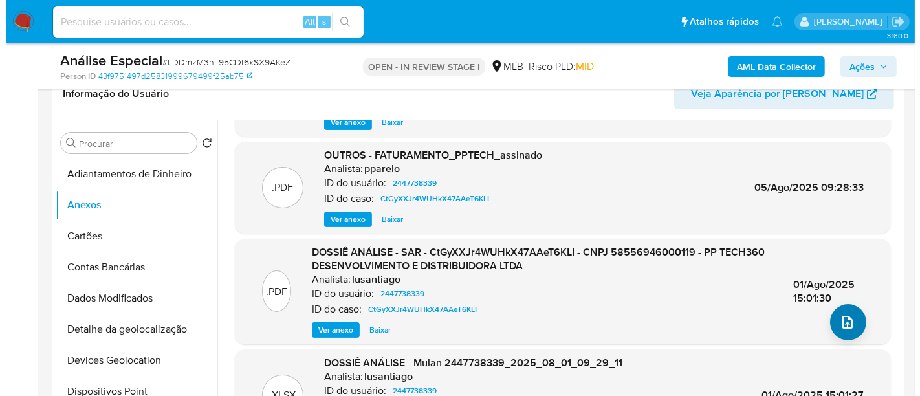
scroll to position [87, 0]
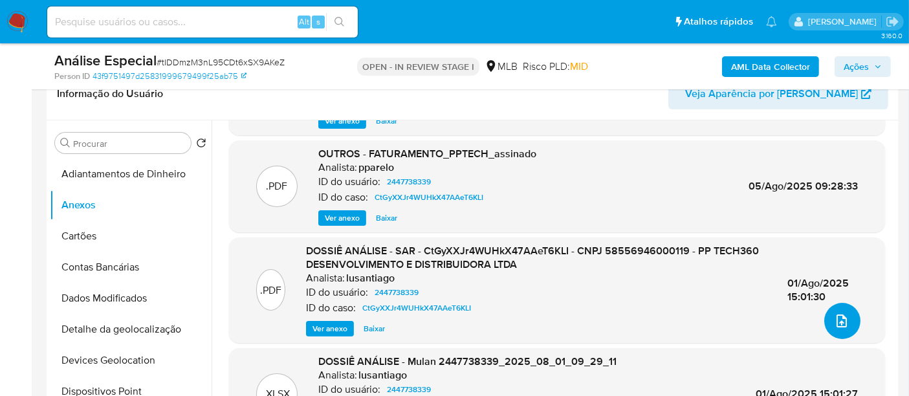
click at [837, 318] on icon "upload-file" at bounding box center [842, 320] width 10 height 13
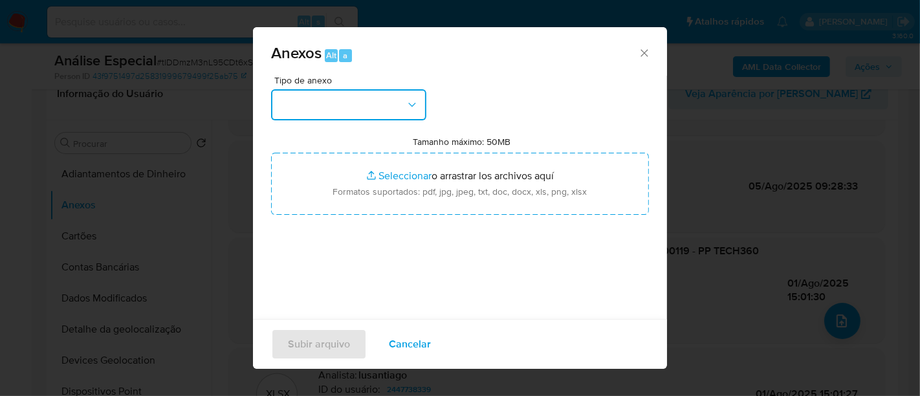
click at [397, 104] on button "button" at bounding box center [348, 104] width 155 height 31
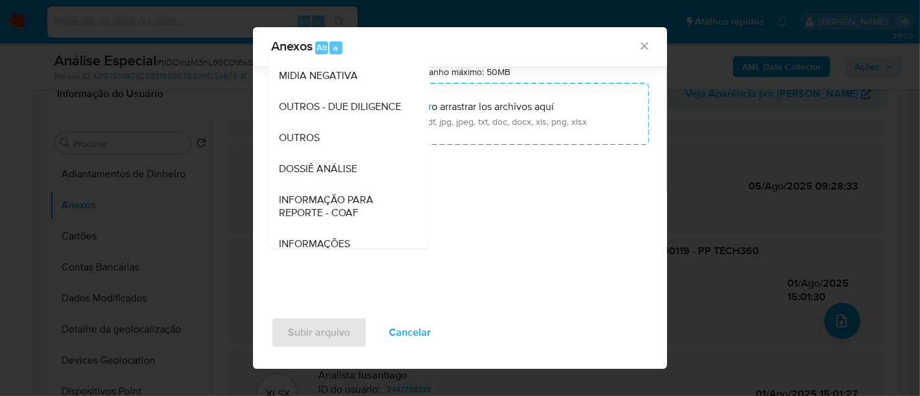
scroll to position [127, 0]
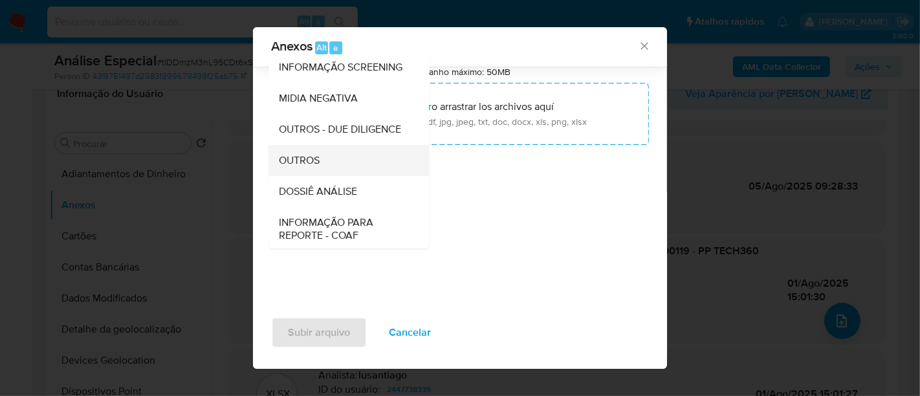
click at [315, 167] on span "OUTROS" at bounding box center [299, 160] width 41 height 13
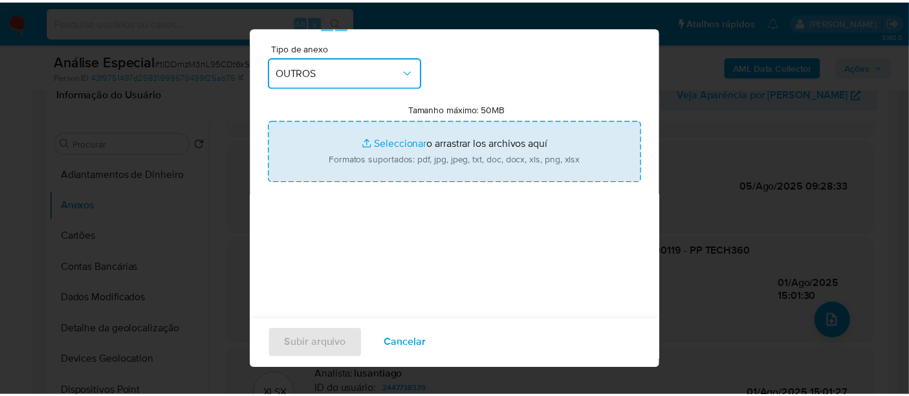
scroll to position [9, 0]
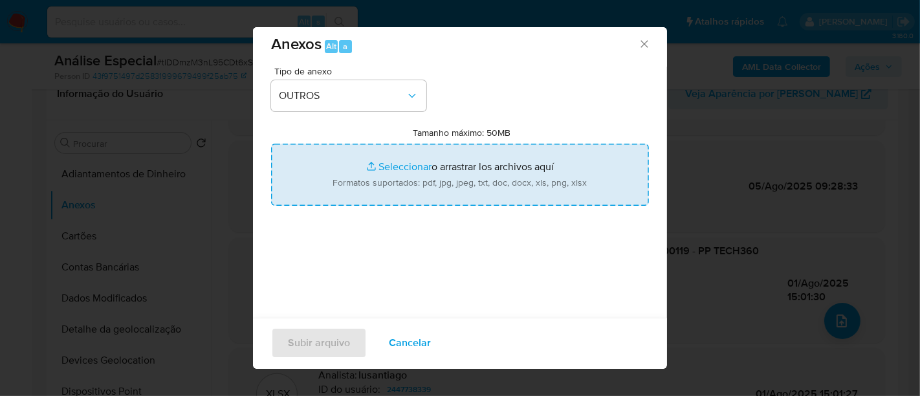
click at [388, 169] on input "Tamanho máximo: 50MB Seleccionar archivos" at bounding box center [460, 175] width 378 height 62
type input "C:\fakepath\E-mail de Mercadolibre SRL - Re_ Reavaliação - [PERSON_NAME].pdf"
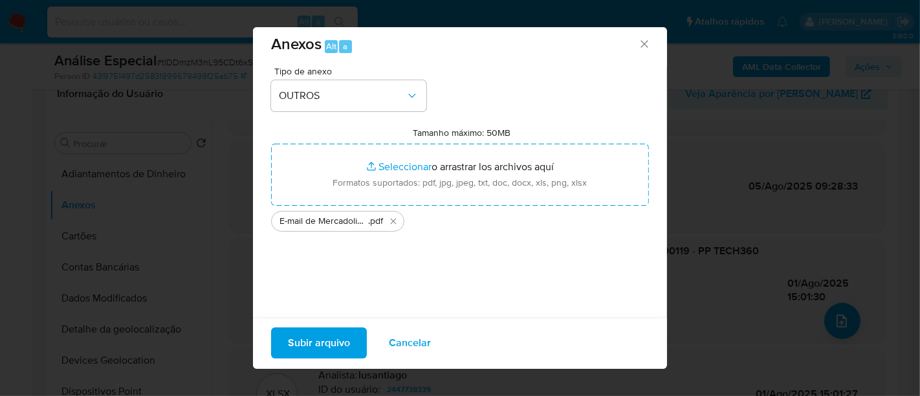
click at [314, 339] on span "Subir arquivo" at bounding box center [319, 343] width 62 height 28
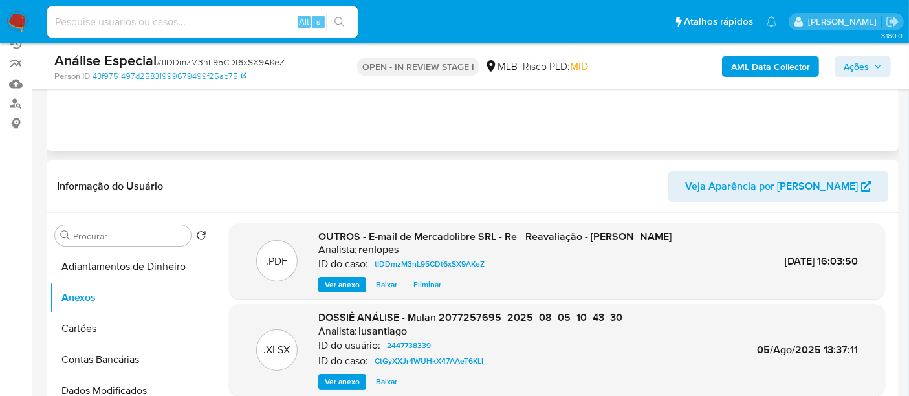
scroll to position [72, 0]
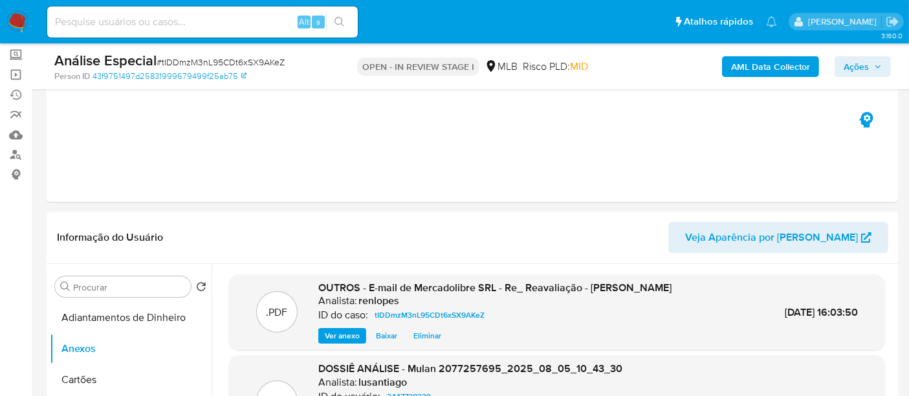
click at [845, 65] on span "Ações" at bounding box center [856, 66] width 25 height 21
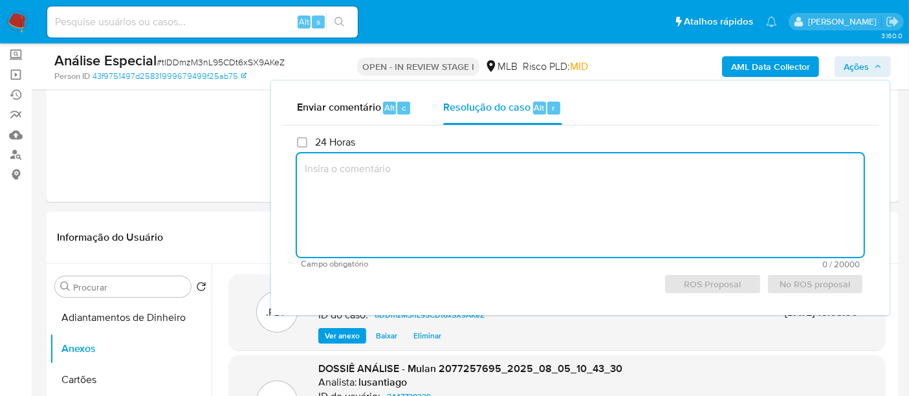
click at [462, 173] on textarea at bounding box center [580, 205] width 567 height 104
paste textarea "Caso gerado manualmente para inserir restrição de encerramento do relacionament…"
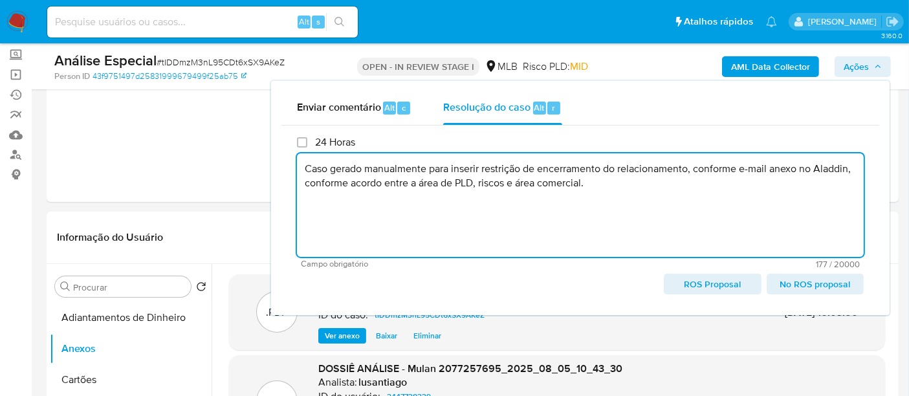
type textarea "Caso gerado manualmente para inserir restrição de encerramento do relacionament…"
click at [211, 154] on div "Eventos ( 1 ) Ações" at bounding box center [473, 124] width 852 height 155
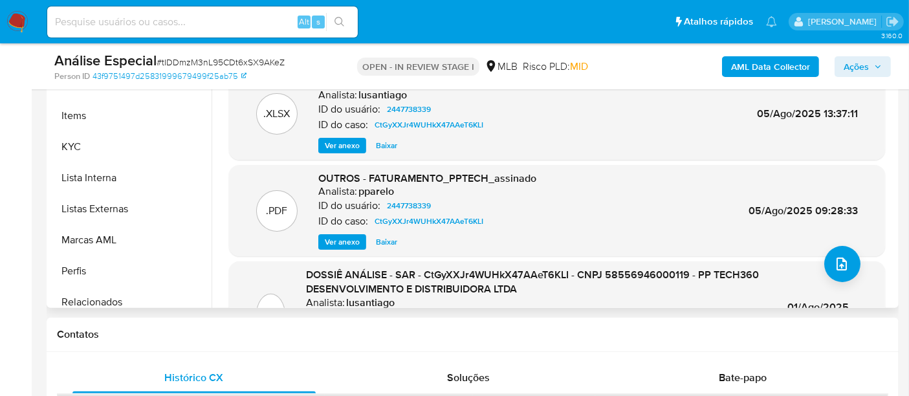
scroll to position [608, 0]
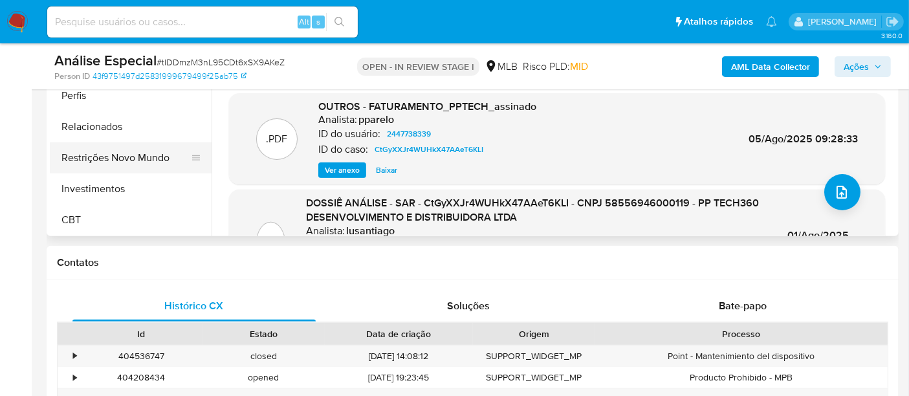
click at [120, 161] on button "Restrições Novo Mundo" at bounding box center [125, 157] width 151 height 31
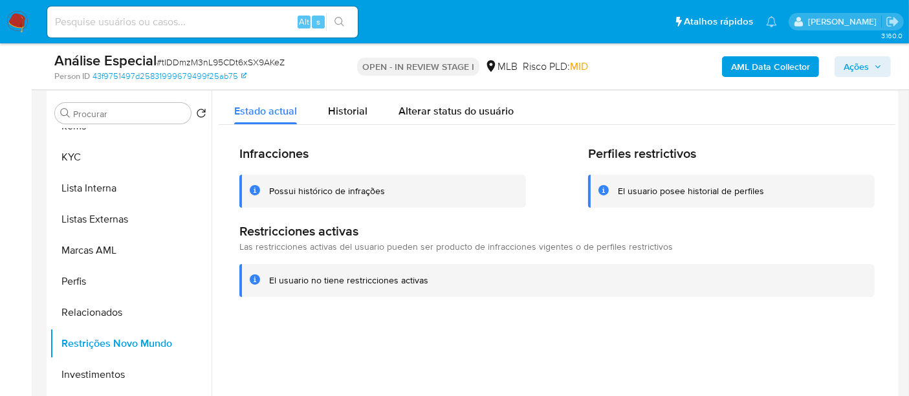
scroll to position [215, 0]
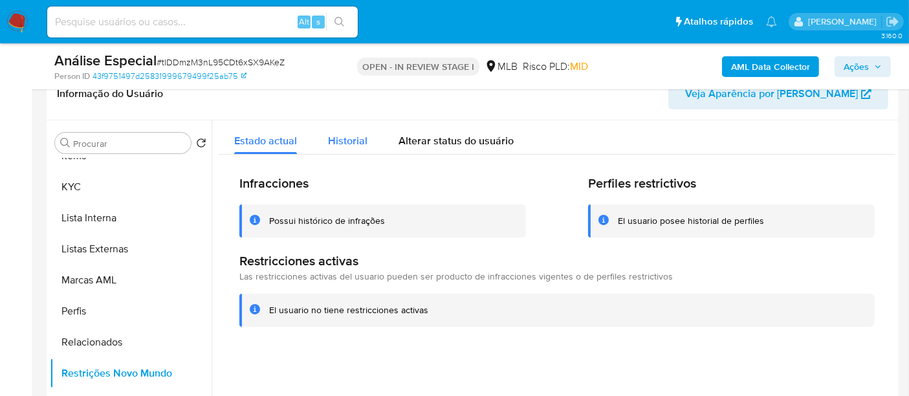
click at [351, 147] on span "Historial" at bounding box center [347, 140] width 39 height 15
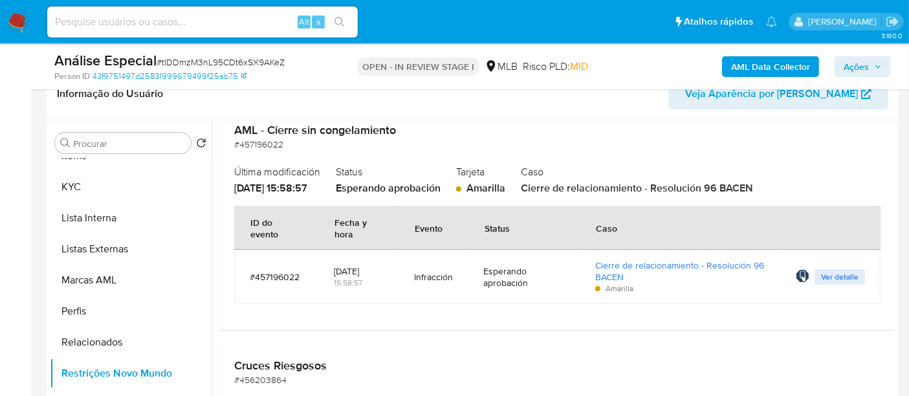
scroll to position [72, 0]
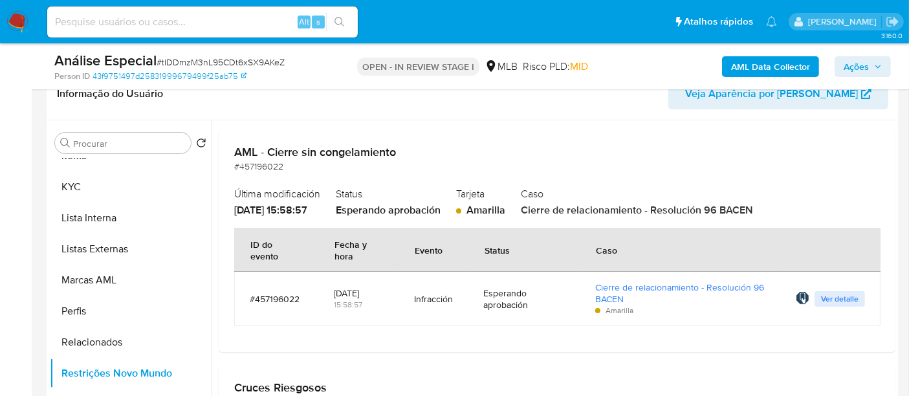
click at [857, 65] on span "Ações" at bounding box center [856, 66] width 25 height 21
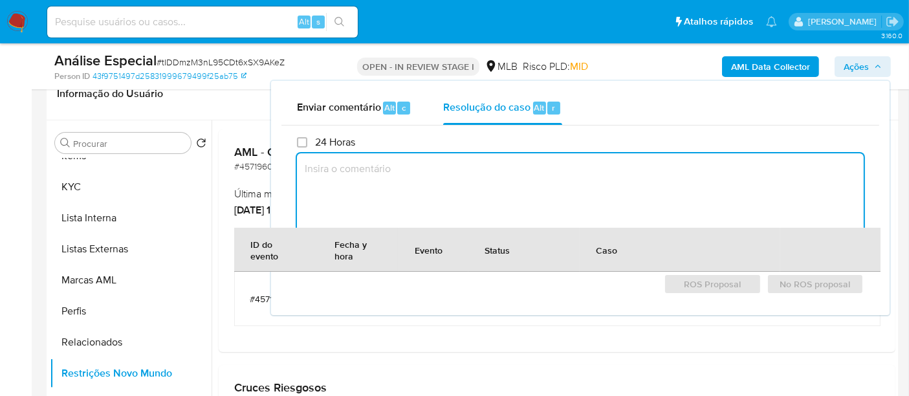
click at [495, 181] on textarea at bounding box center [580, 205] width 567 height 104
paste textarea "Caso gerado manualmente para inserir restrição de encerramento do relacionament…"
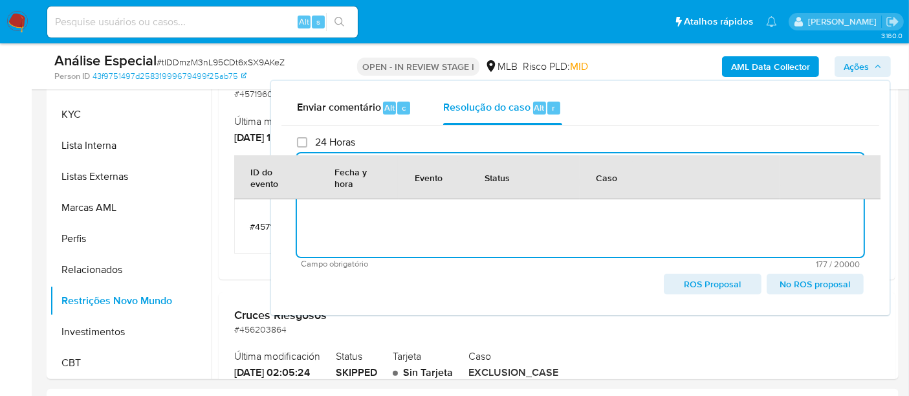
scroll to position [359, 0]
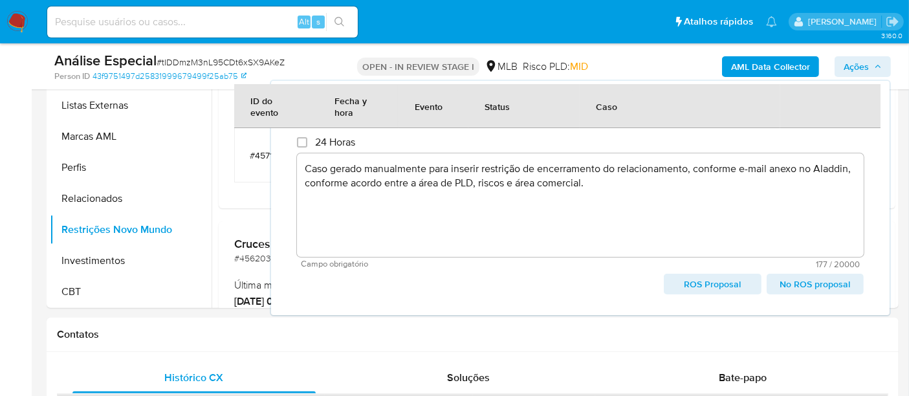
drag, startPoint x: 786, startPoint y: 285, endPoint x: 793, endPoint y: 304, distance: 20.1
click at [786, 285] on span "No ROS proposal" at bounding box center [815, 284] width 79 height 18
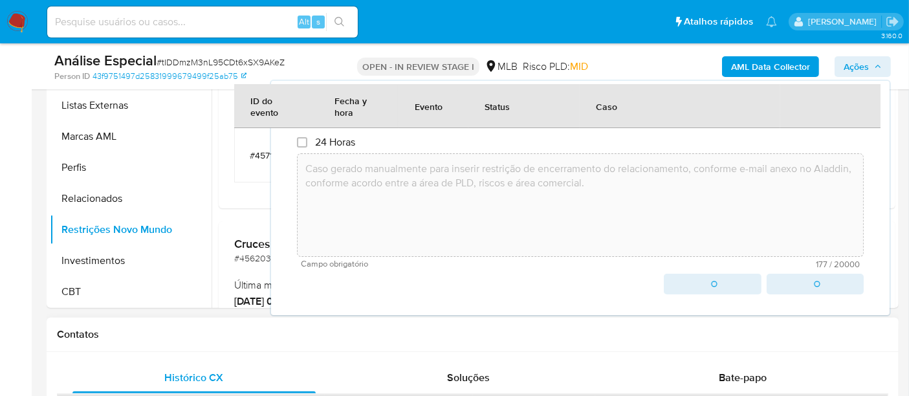
type textarea "Caso gerado manualmente para inserir restrição de encerramento do relacionament…"
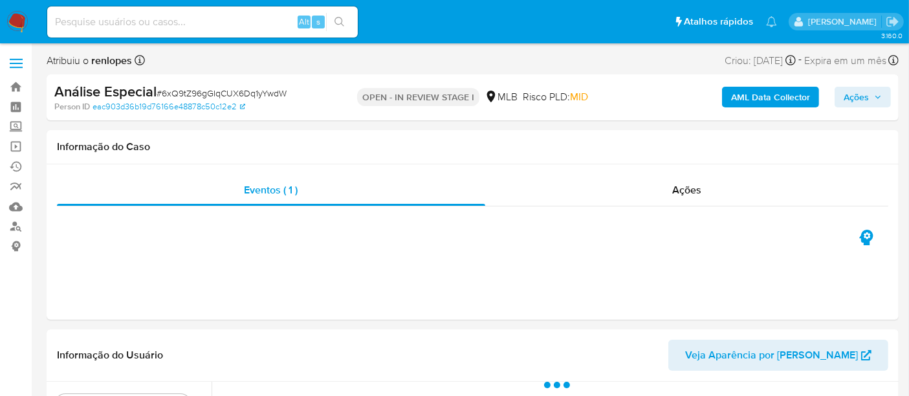
select select "10"
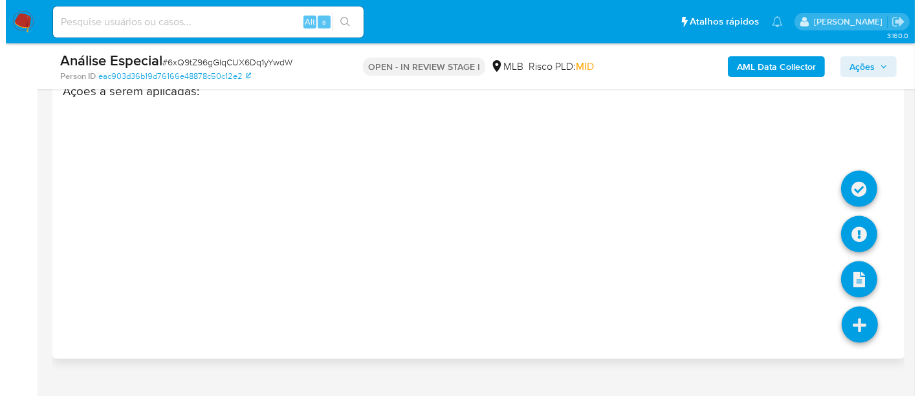
scroll to position [1841, 0]
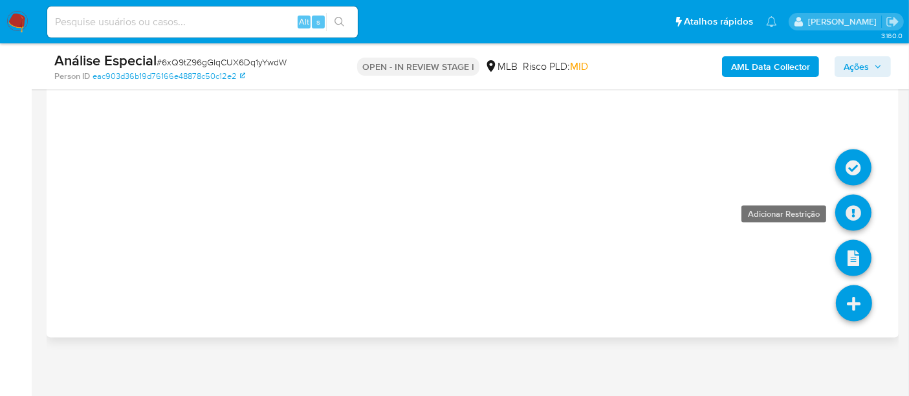
click at [852, 212] on link at bounding box center [853, 213] width 36 height 36
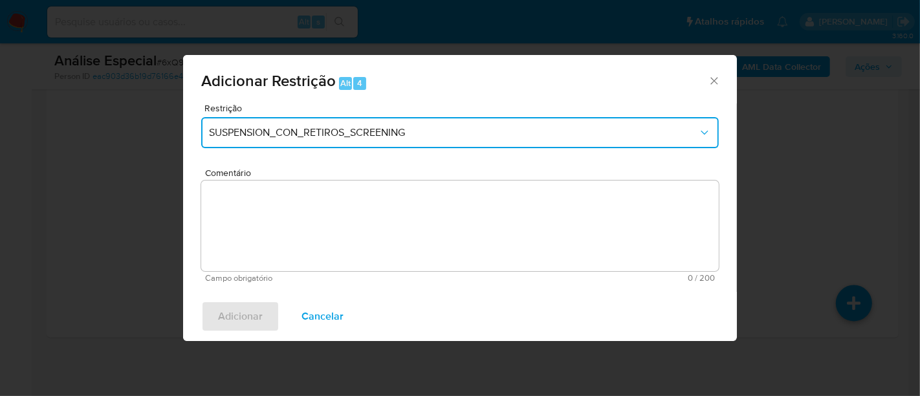
click at [348, 134] on span "SUSPENSION_CON_RETIROS_SCREENING" at bounding box center [453, 132] width 489 height 13
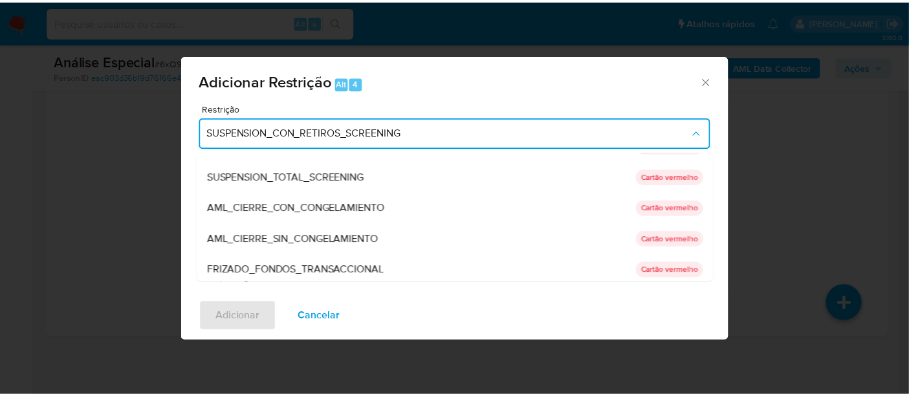
scroll to position [0, 0]
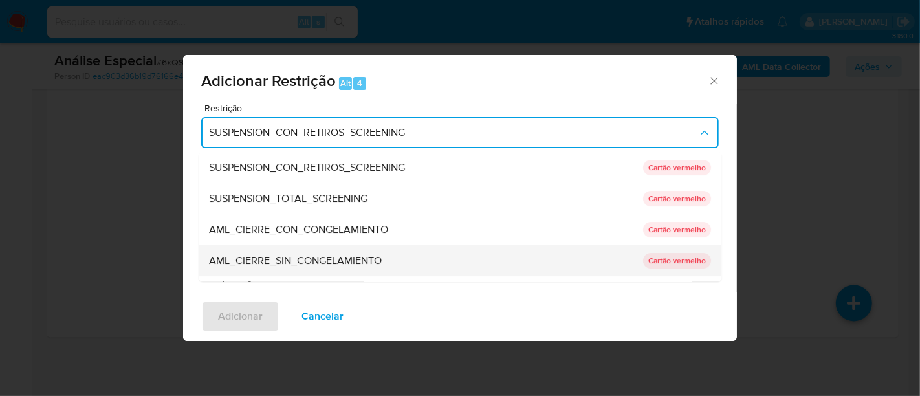
click at [310, 256] on span "AML_CIERRE_SIN_CONGELAMIENTO" at bounding box center [295, 260] width 173 height 13
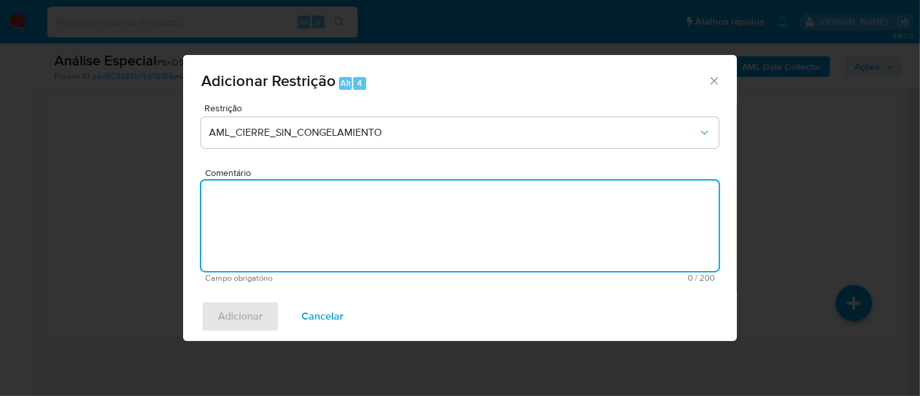
click at [320, 219] on textarea "Comentário" at bounding box center [460, 226] width 518 height 91
paste textarea "Deliberação para encerrar o relacionamento. NÃO INFORMAR AO USUÁRIO QUE SE TRAT…"
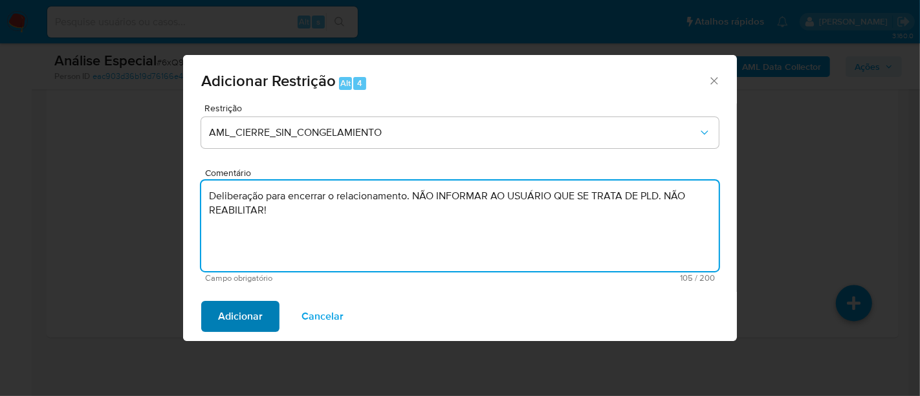
type textarea "Deliberação para encerrar o relacionamento. NÃO INFORMAR AO USUÁRIO QUE SE TRAT…"
click at [250, 318] on span "Adicionar" at bounding box center [240, 316] width 45 height 28
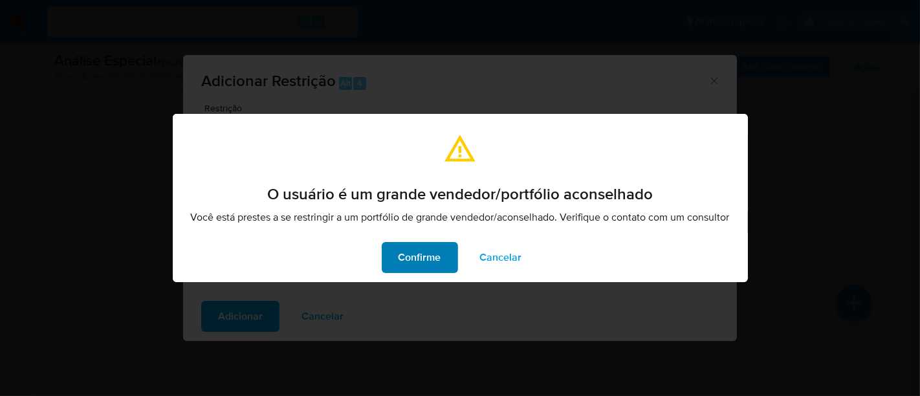
click at [403, 257] on span "Confirme" at bounding box center [420, 257] width 43 height 28
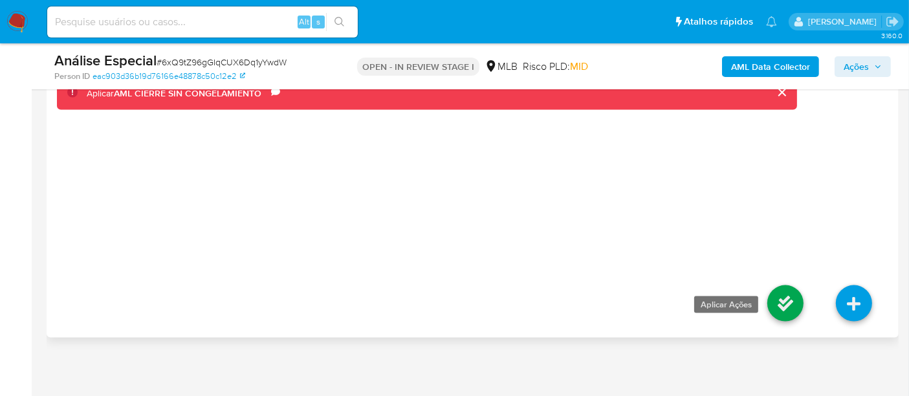
click at [788, 289] on link at bounding box center [785, 303] width 36 height 36
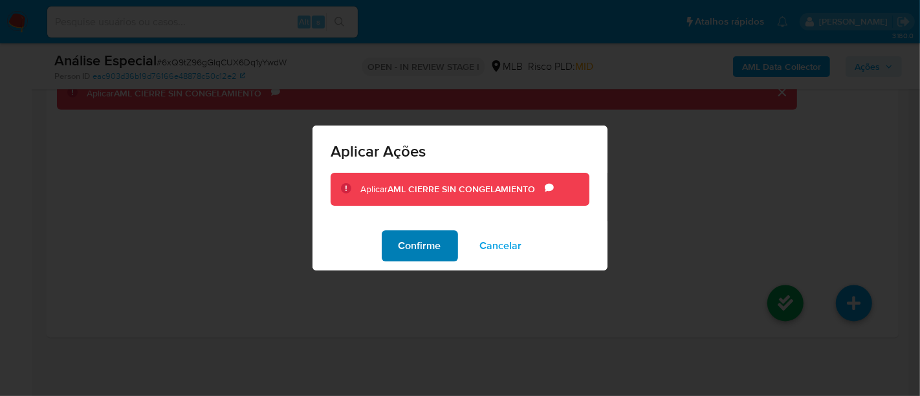
click at [432, 240] on span "Confirme" at bounding box center [420, 246] width 43 height 28
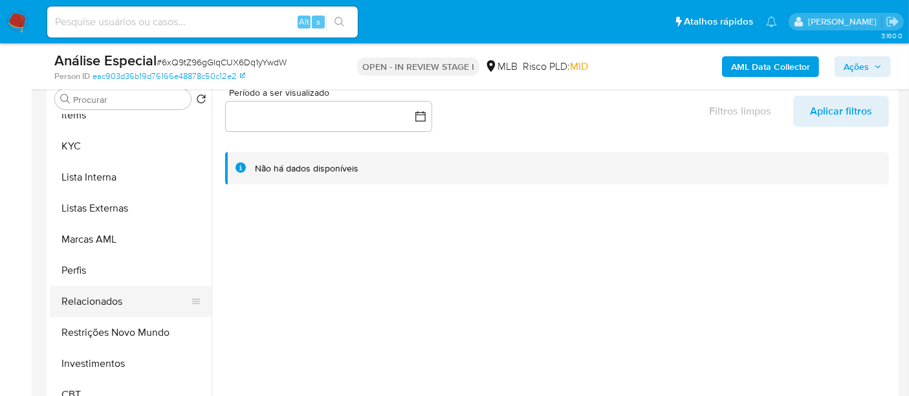
scroll to position [608, 0]
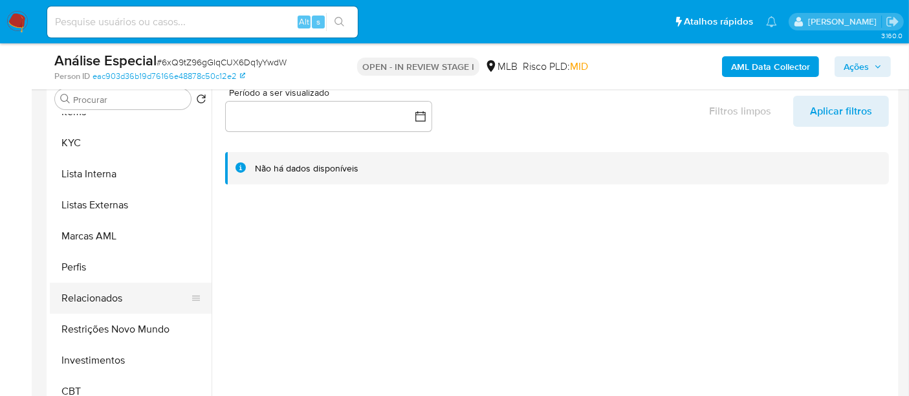
drag, startPoint x: 125, startPoint y: 325, endPoint x: 166, endPoint y: 309, distance: 44.2
click at [126, 325] on button "Restrições Novo Mundo" at bounding box center [131, 329] width 162 height 31
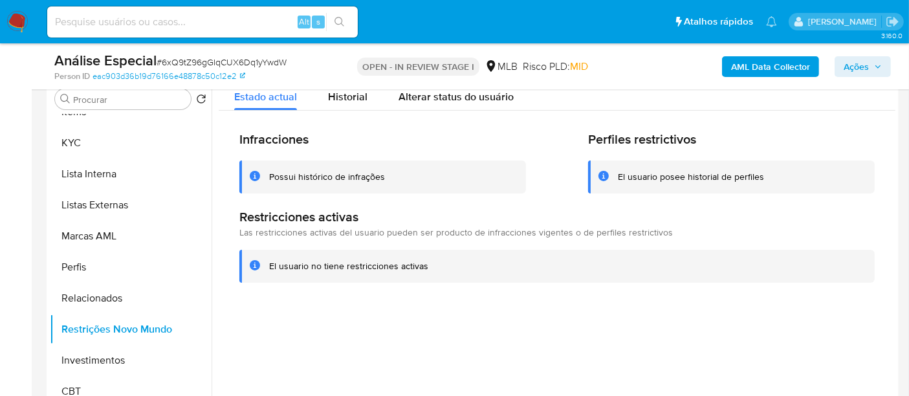
scroll to position [188, 0]
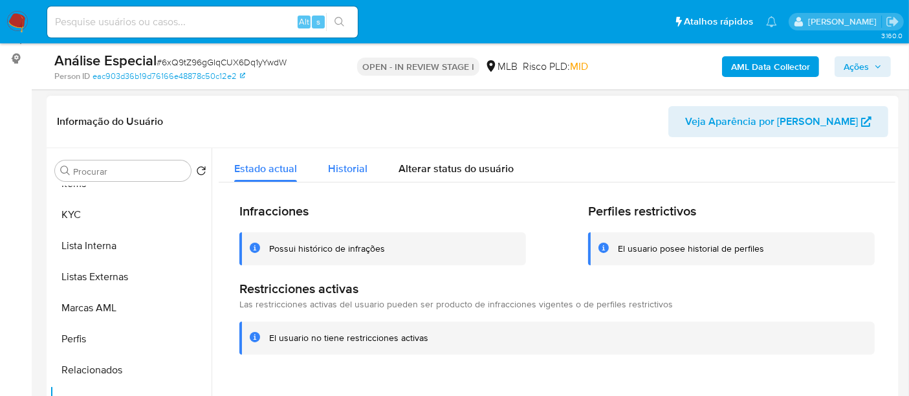
click at [340, 171] on span "Historial" at bounding box center [347, 168] width 39 height 15
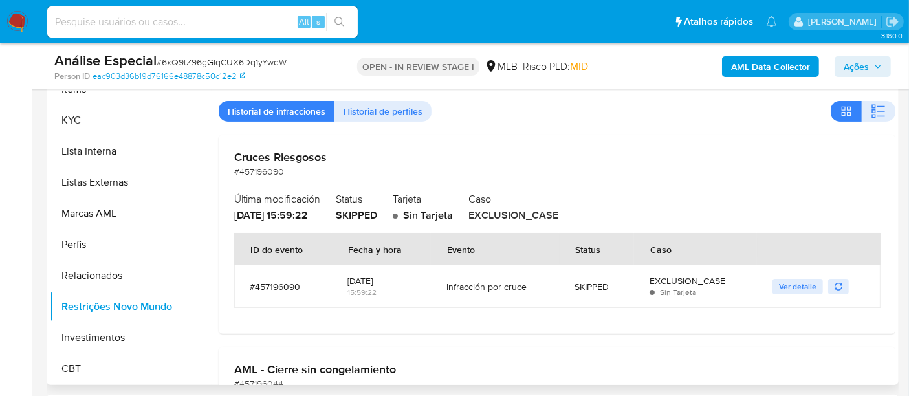
scroll to position [259, 0]
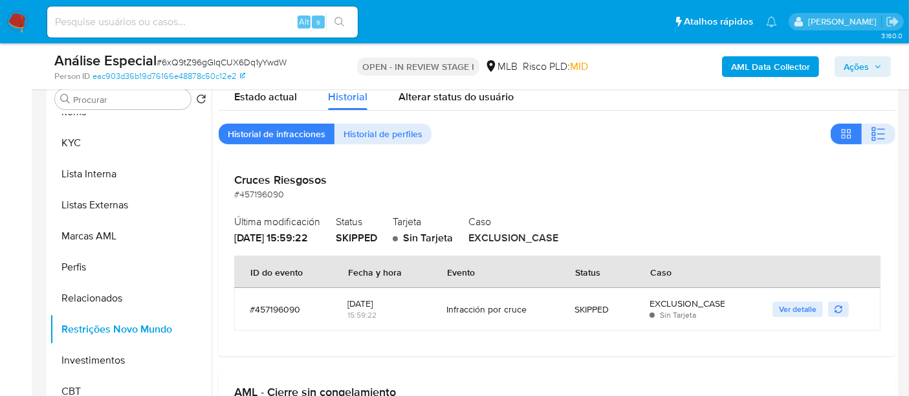
click at [852, 61] on span "Ações" at bounding box center [856, 66] width 25 height 21
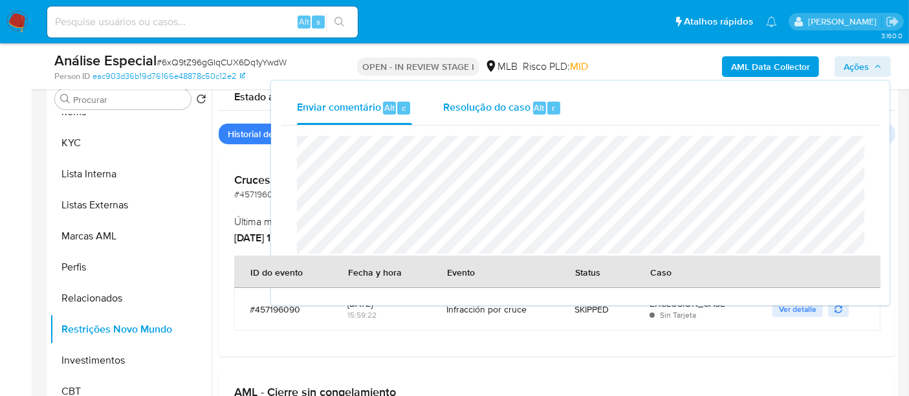
click at [472, 115] on div "Resolução do caso Alt r" at bounding box center [502, 108] width 118 height 34
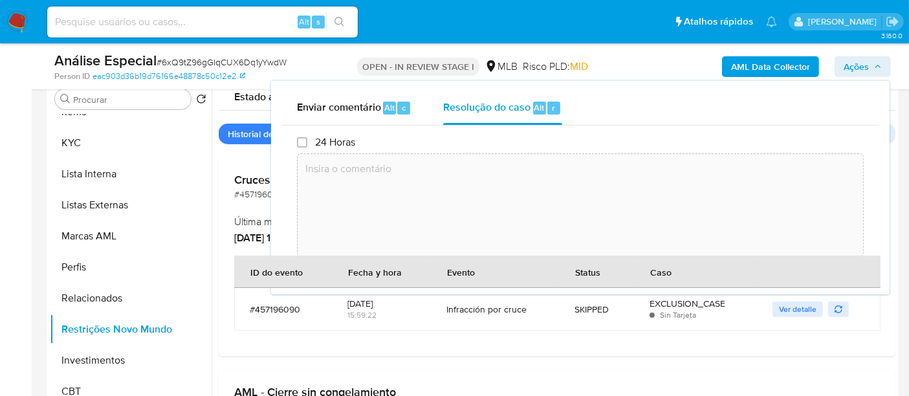
click at [467, 170] on textarea at bounding box center [581, 205] width 566 height 104
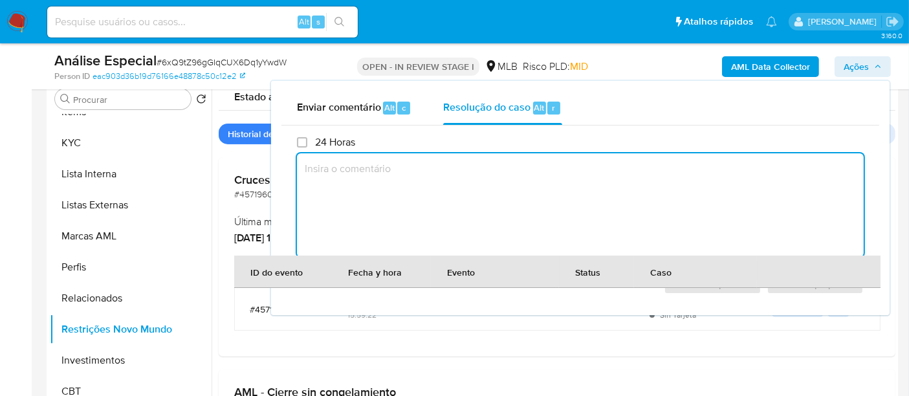
paste textarea "Caso gerado manualmente para inserir restrição de encerramento do relacionament…"
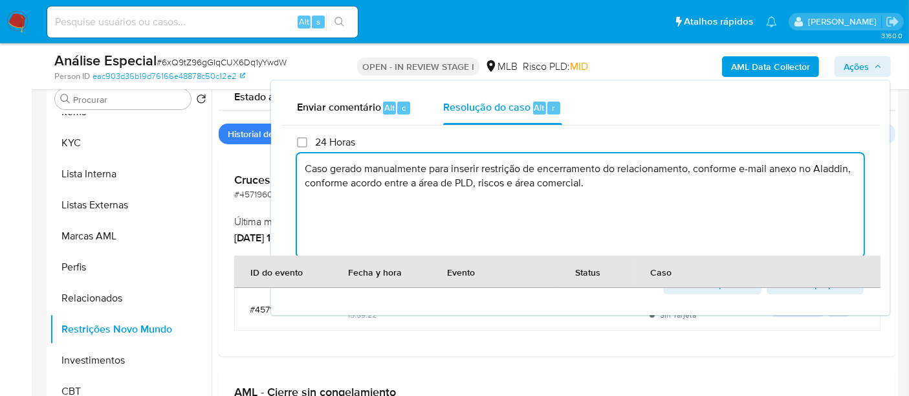
type textarea "Caso gerado manualmente para inserir restrição de encerramento do relacionament…"
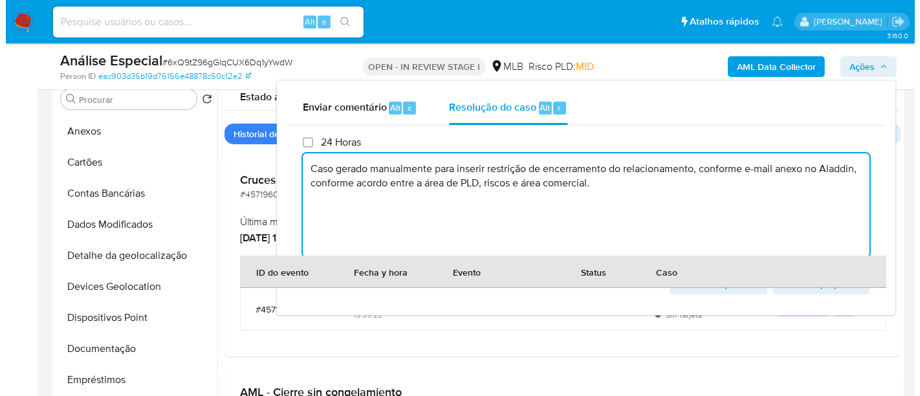
scroll to position [0, 0]
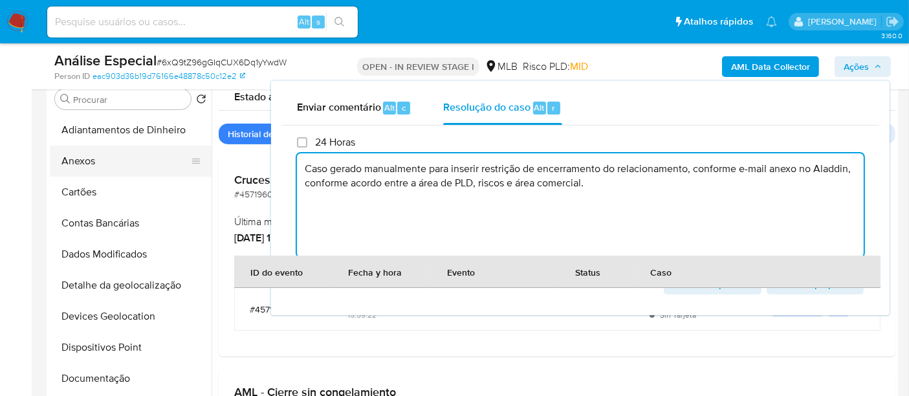
click at [86, 164] on button "Anexos" at bounding box center [125, 161] width 151 height 31
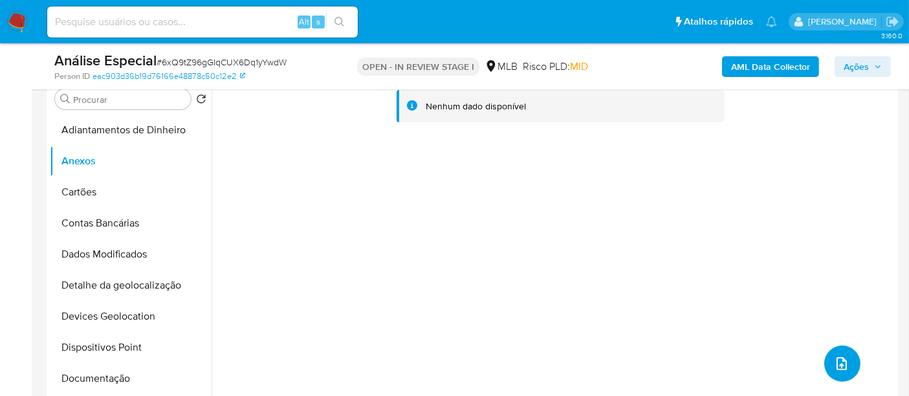
click at [842, 365] on icon "upload-file" at bounding box center [842, 364] width 16 height 16
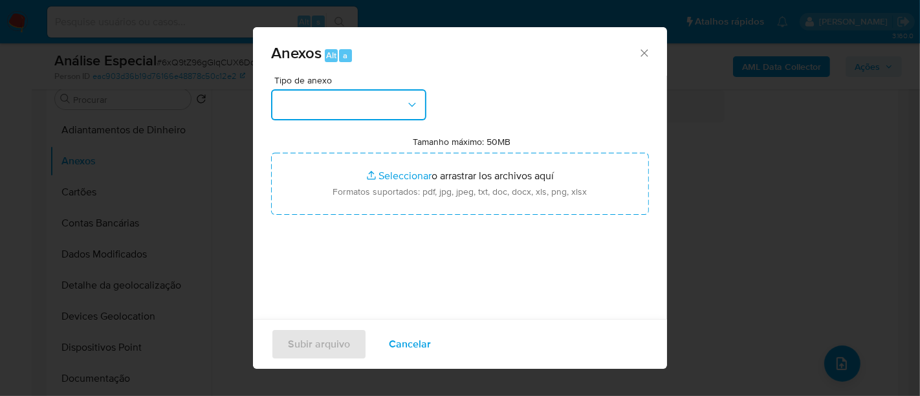
click at [396, 110] on button "button" at bounding box center [348, 104] width 155 height 31
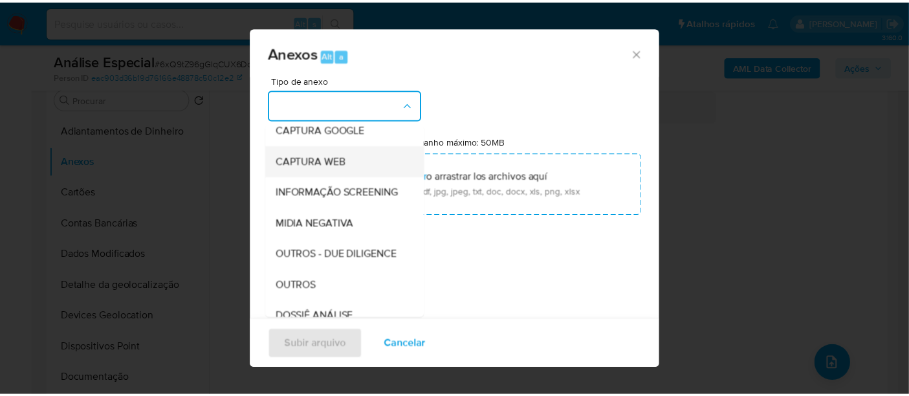
scroll to position [144, 0]
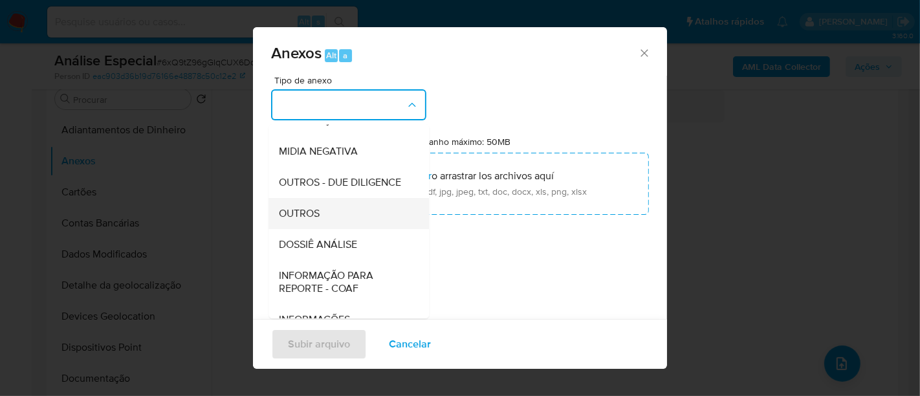
click at [314, 220] on span "OUTROS" at bounding box center [299, 213] width 41 height 13
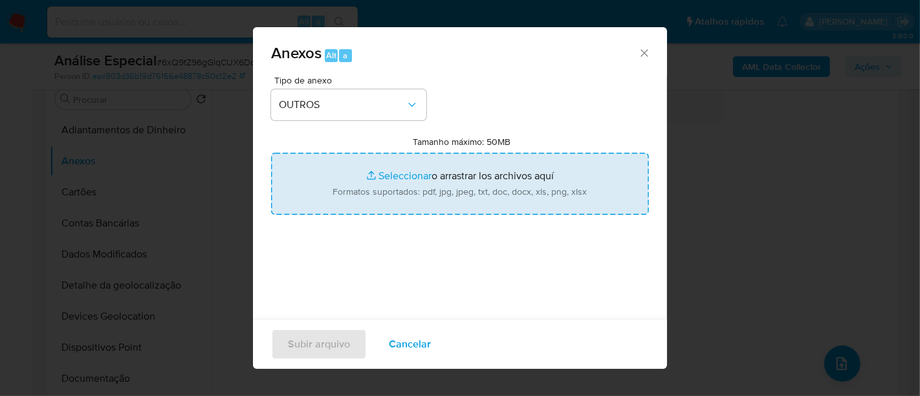
click at [384, 174] on input "Tamanho máximo: 50MB Seleccionar archivos" at bounding box center [460, 184] width 378 height 62
type input "C:\fakepath\E-mail de Mercadolibre SRL - Re_ Reavaliação - Siqueira Campos.pdf"
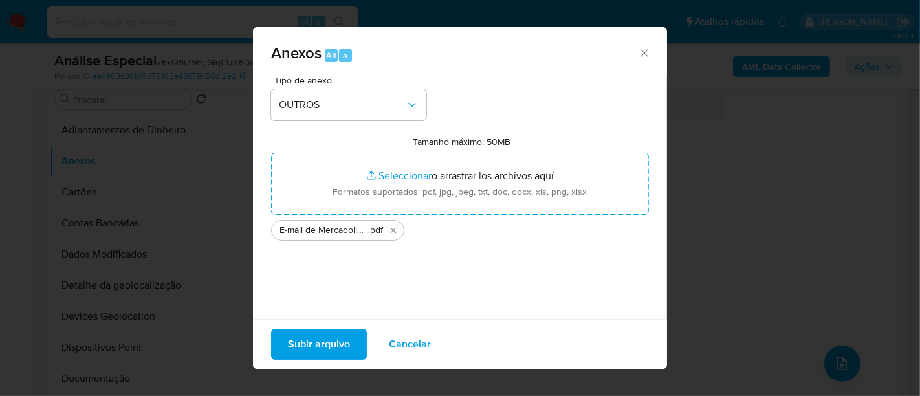
click at [300, 338] on span "Subir arquivo" at bounding box center [319, 344] width 62 height 28
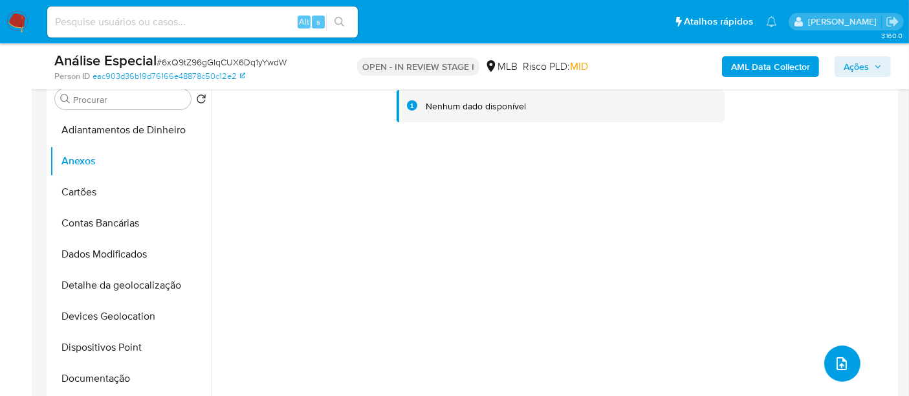
scroll to position [44, 0]
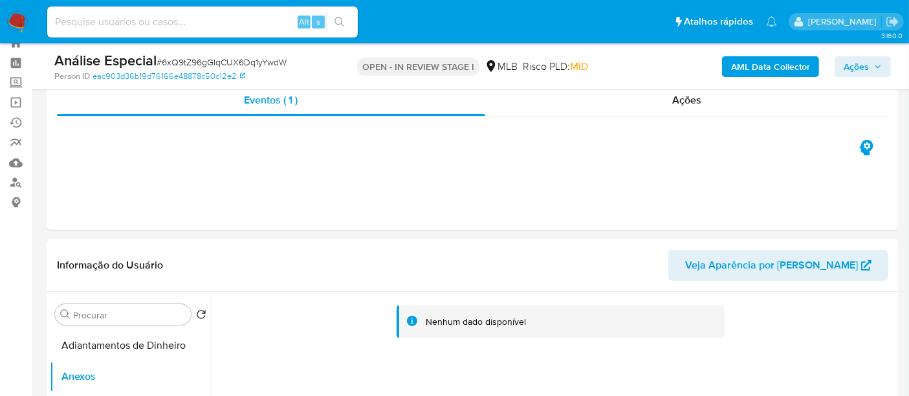
click at [843, 65] on button "Ações" at bounding box center [863, 66] width 56 height 21
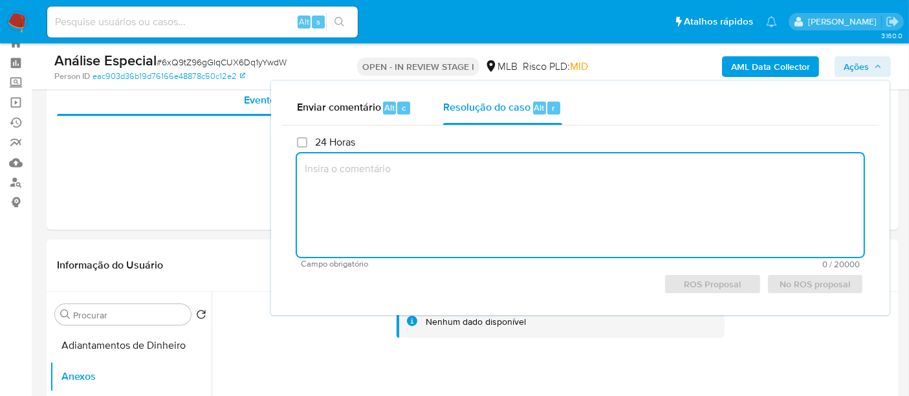
click at [447, 181] on textarea at bounding box center [580, 205] width 567 height 104
paste textarea "Caso gerado manualmente para inserir restrição de encerramento do relacionament…"
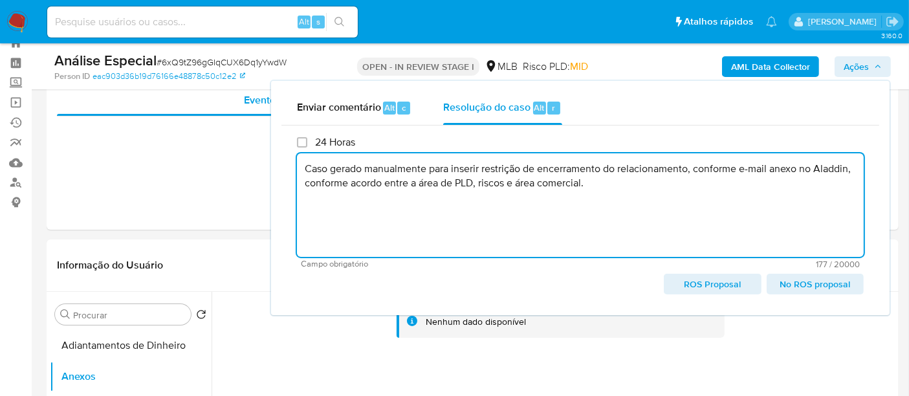
type textarea "Caso gerado manualmente para inserir restrição de encerramento do relacionament…"
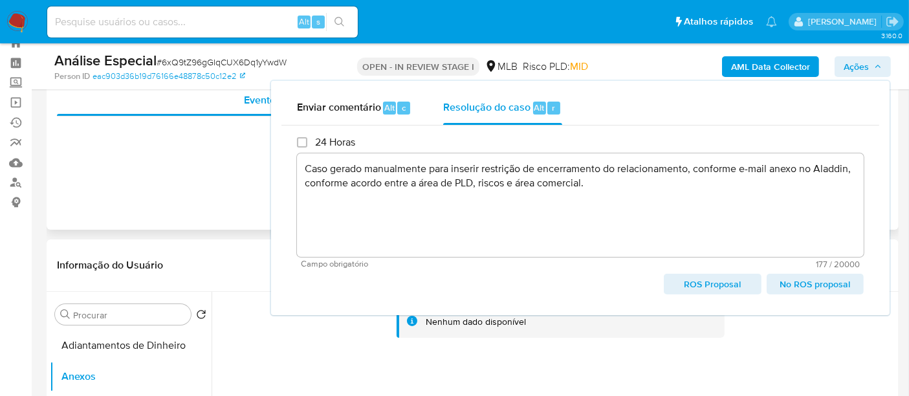
click at [221, 198] on div "Eventos ( 1 ) Ações" at bounding box center [473, 151] width 852 height 155
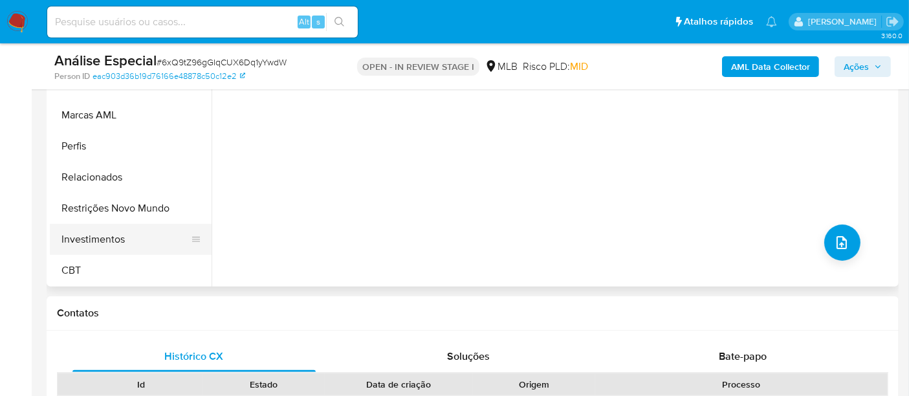
scroll to position [403, 0]
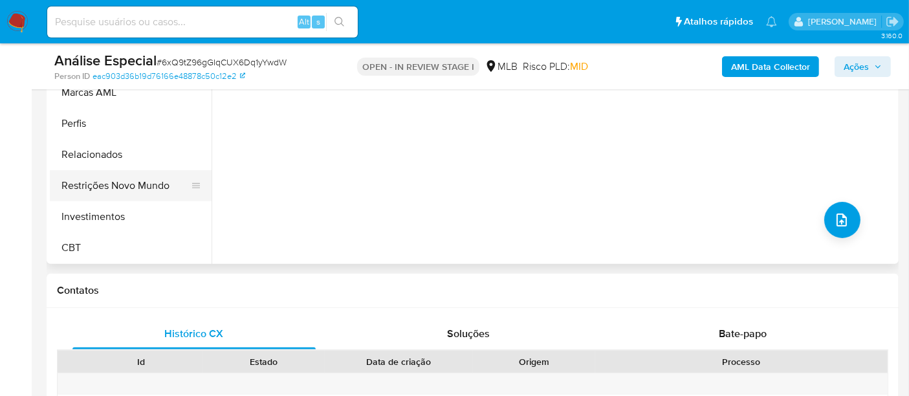
click at [143, 182] on button "Restrições Novo Mundo" at bounding box center [125, 185] width 151 height 31
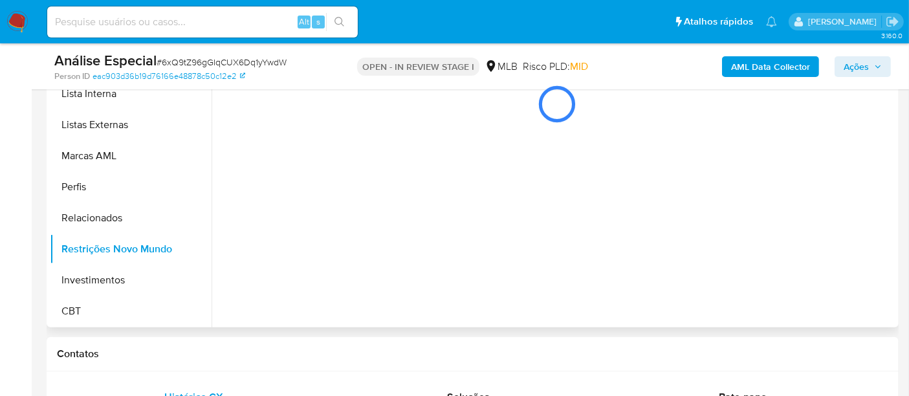
scroll to position [259, 0]
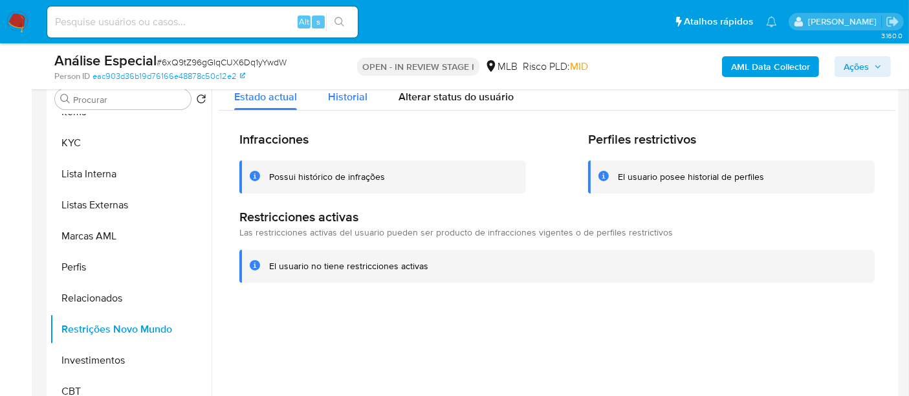
click at [342, 98] on span "Historial" at bounding box center [347, 96] width 39 height 15
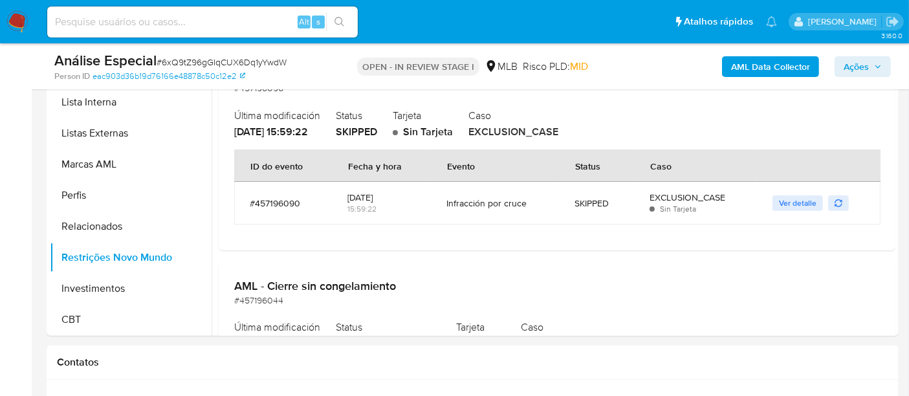
scroll to position [0, 0]
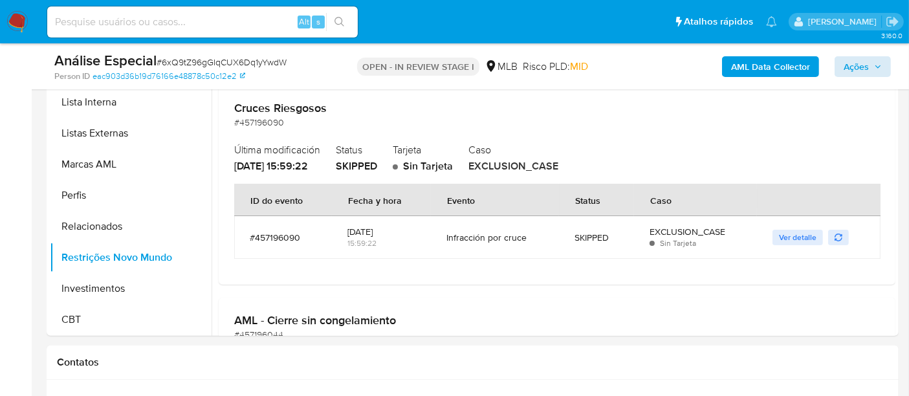
click at [859, 55] on div "AML Data Collector Ações" at bounding box center [753, 66] width 276 height 30
click at [850, 61] on span "Ações" at bounding box center [856, 66] width 25 height 21
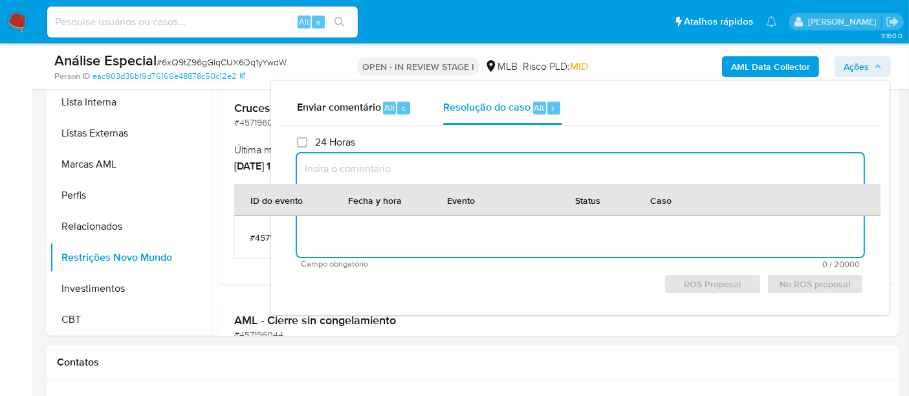
click at [460, 158] on textarea at bounding box center [580, 205] width 567 height 104
paste textarea "Caso gerado manualmente para inserir restrição de encerramento do relacionament…"
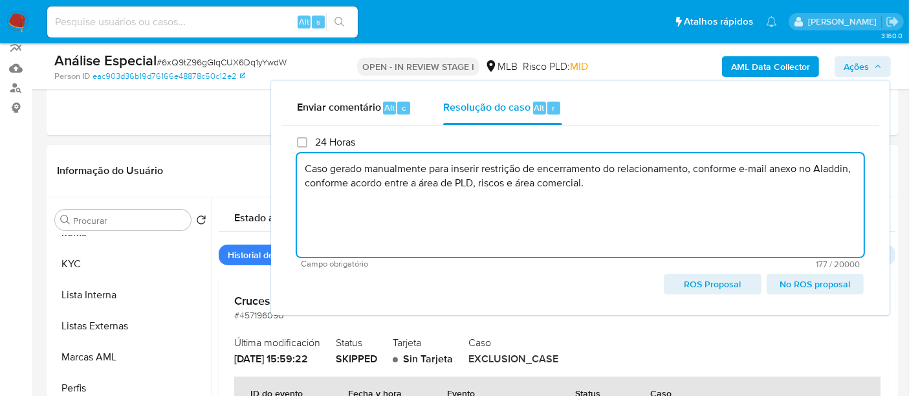
scroll to position [116, 0]
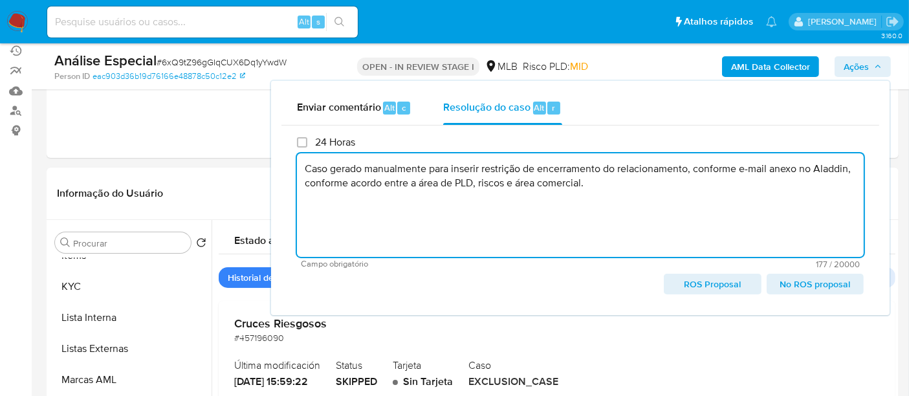
click at [799, 288] on span "No ROS proposal" at bounding box center [815, 284] width 79 height 18
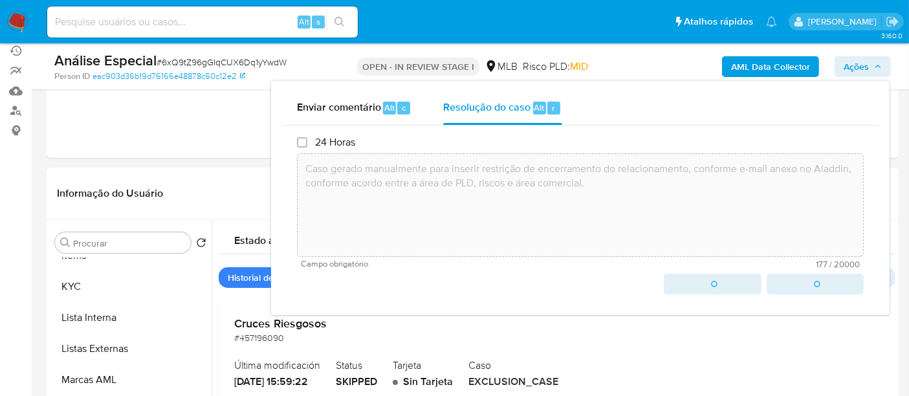
type textarea "Caso gerado manualmente para inserir restrição de encerramento do relacionament…"
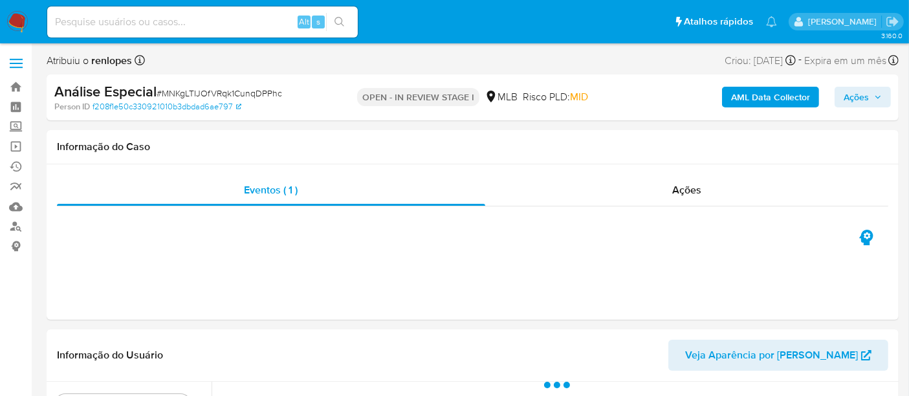
select select "10"
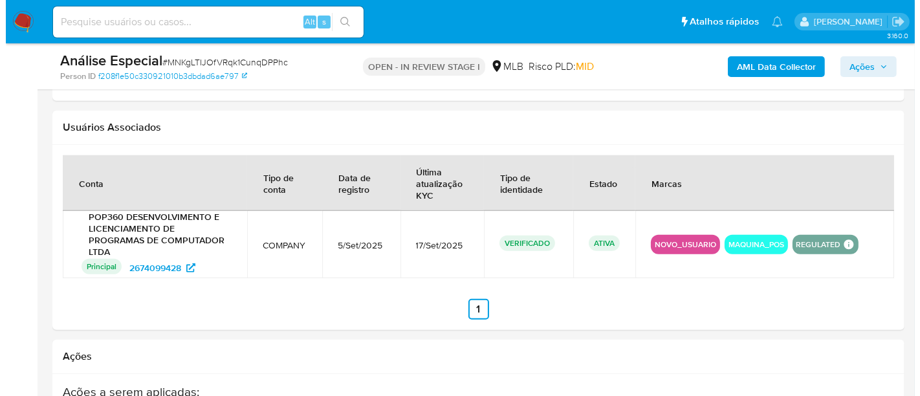
scroll to position [1582, 0]
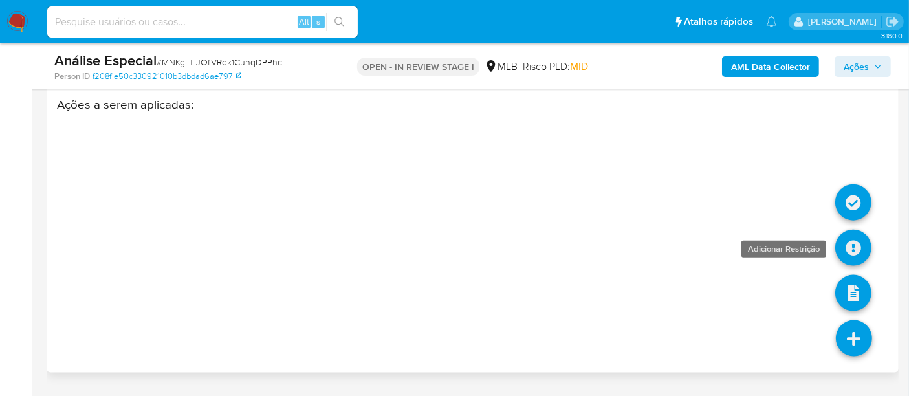
click at [858, 234] on link at bounding box center [853, 248] width 36 height 36
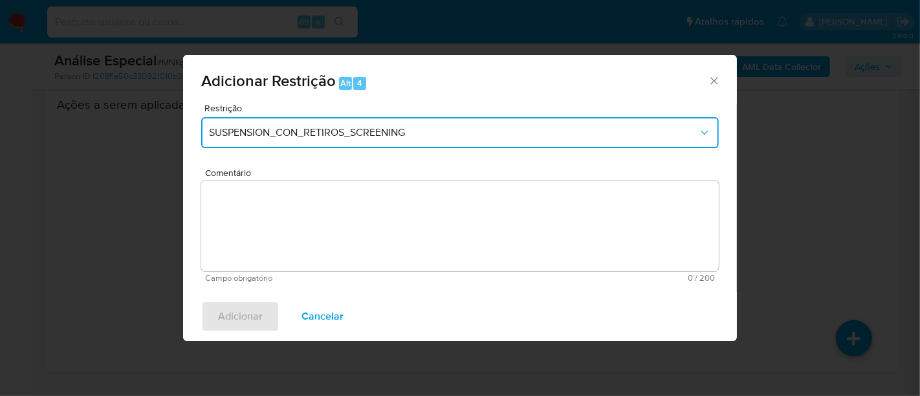
click at [360, 132] on span "SUSPENSION_CON_RETIROS_SCREENING" at bounding box center [453, 132] width 489 height 13
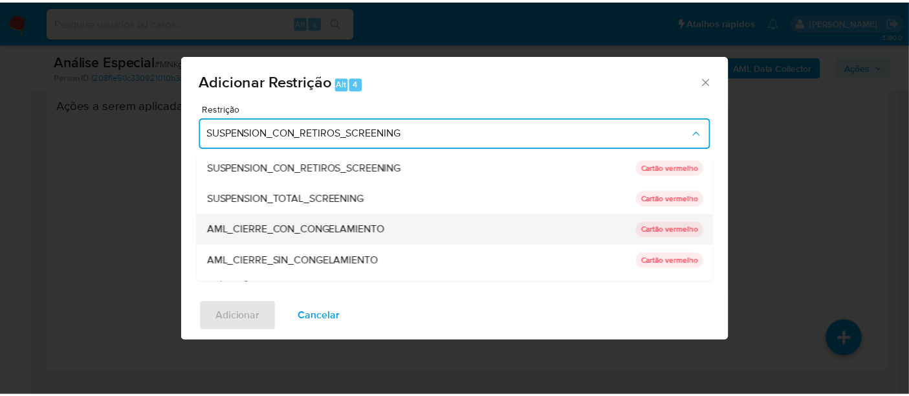
scroll to position [72, 0]
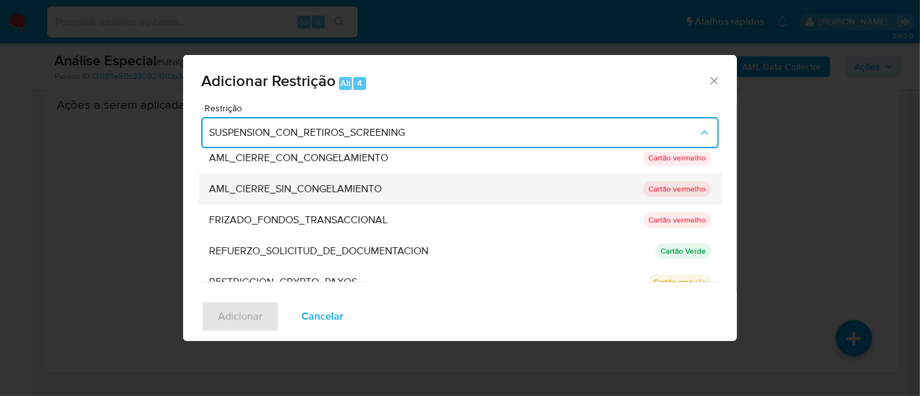
click at [338, 194] on span "AML_CIERRE_SIN_CONGELAMIENTO" at bounding box center [295, 188] width 173 height 13
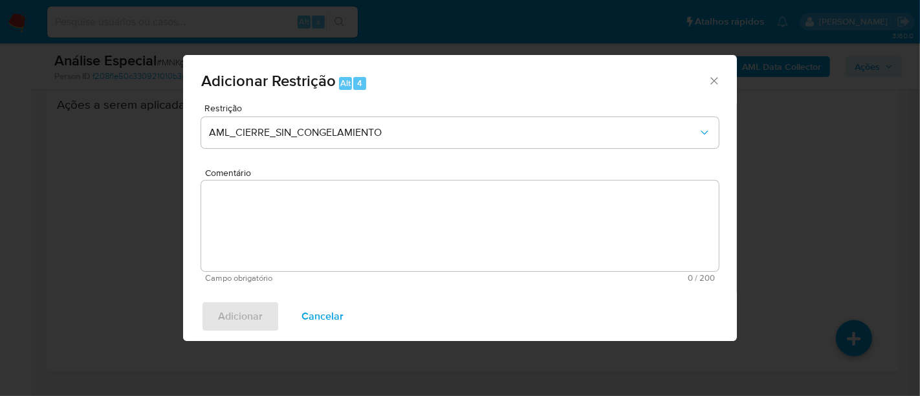
click at [349, 214] on textarea "Comentário" at bounding box center [460, 226] width 518 height 91
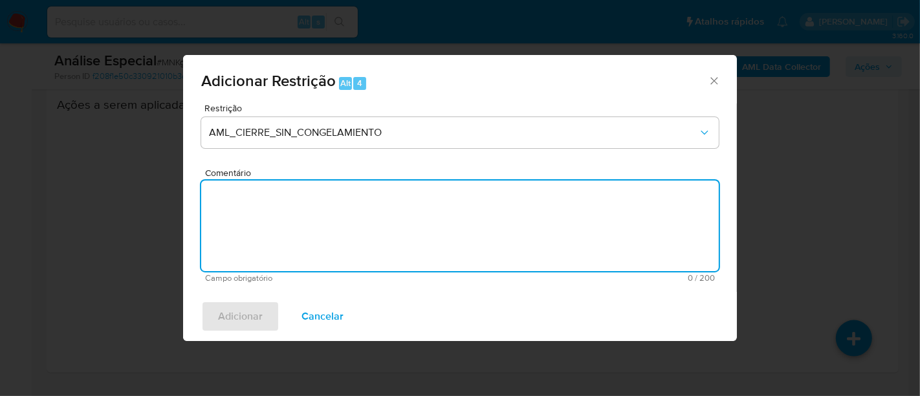
paste textarea "Deliberação para encerrar o relacionamento. NÃO INFORMAR AO USUÁRIO QUE SE TRAT…"
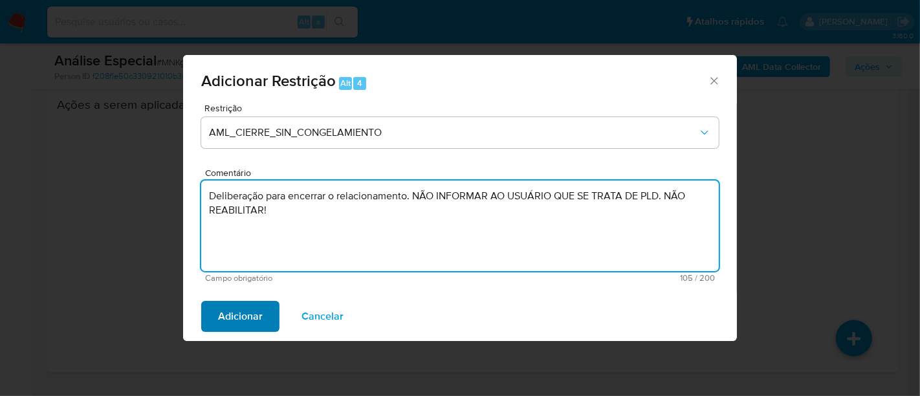
type textarea "Deliberação para encerrar o relacionamento. NÃO INFORMAR AO USUÁRIO QUE SE TRAT…"
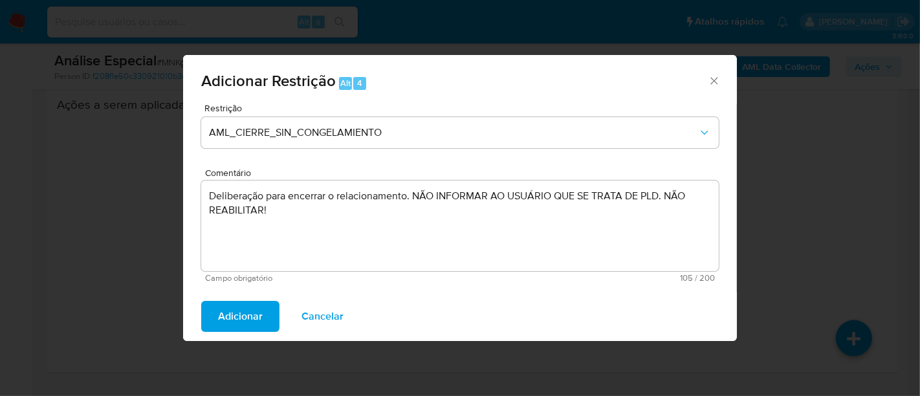
click at [252, 305] on span "Adicionar" at bounding box center [240, 316] width 45 height 28
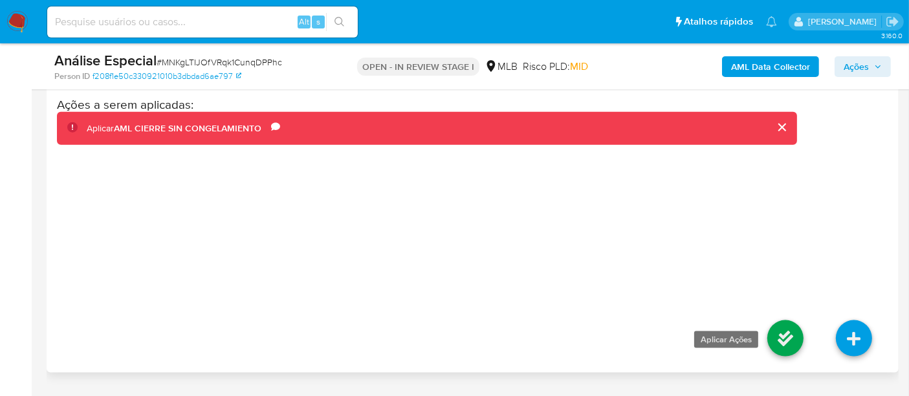
click at [775, 320] on link at bounding box center [785, 338] width 36 height 36
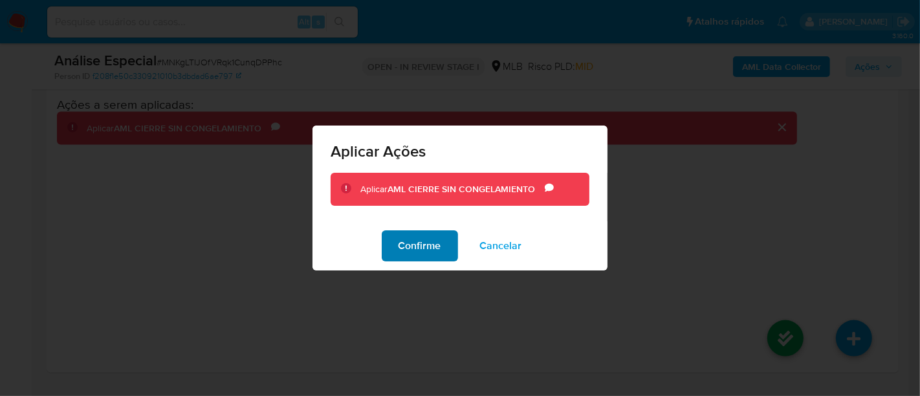
click at [430, 254] on span "Confirme" at bounding box center [420, 246] width 43 height 28
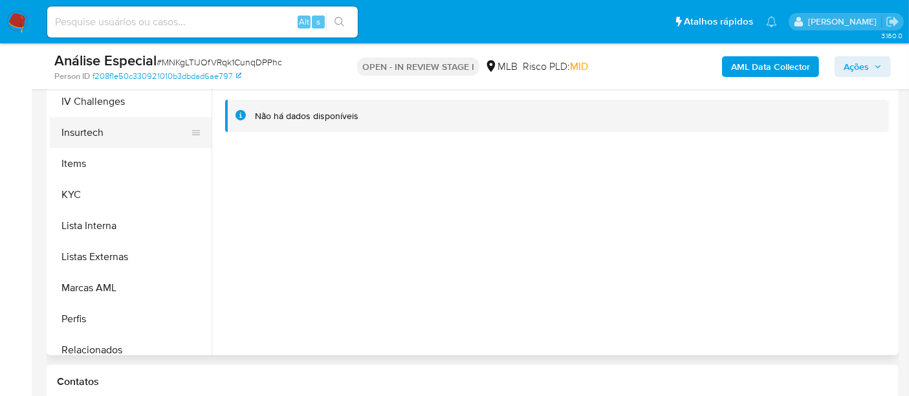
scroll to position [608, 0]
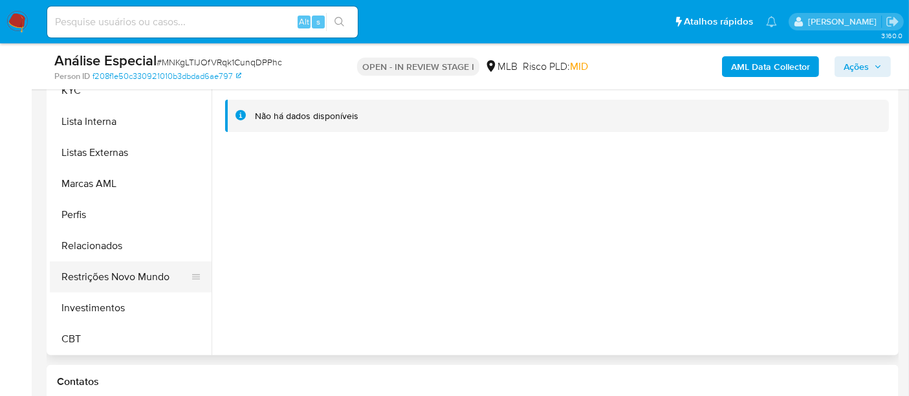
click at [144, 276] on button "Restrições Novo Mundo" at bounding box center [125, 276] width 151 height 31
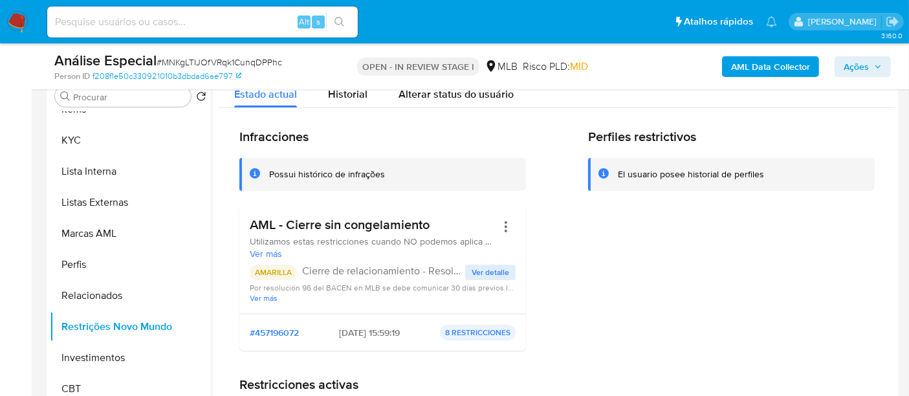
scroll to position [240, 0]
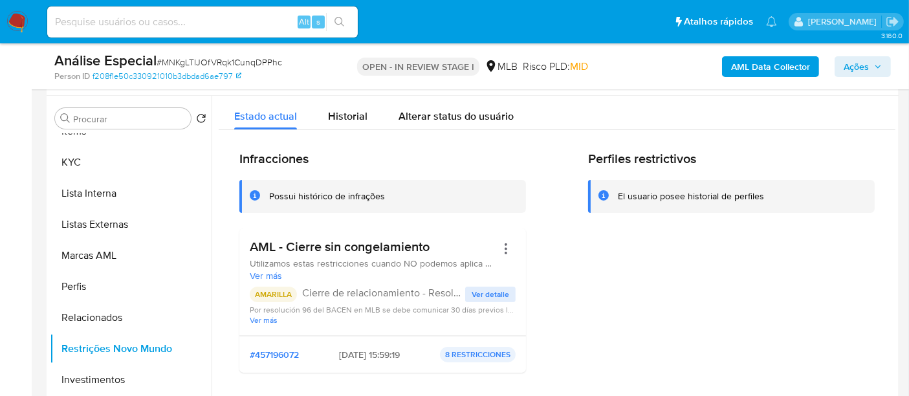
click at [842, 61] on button "Ações" at bounding box center [863, 66] width 56 height 21
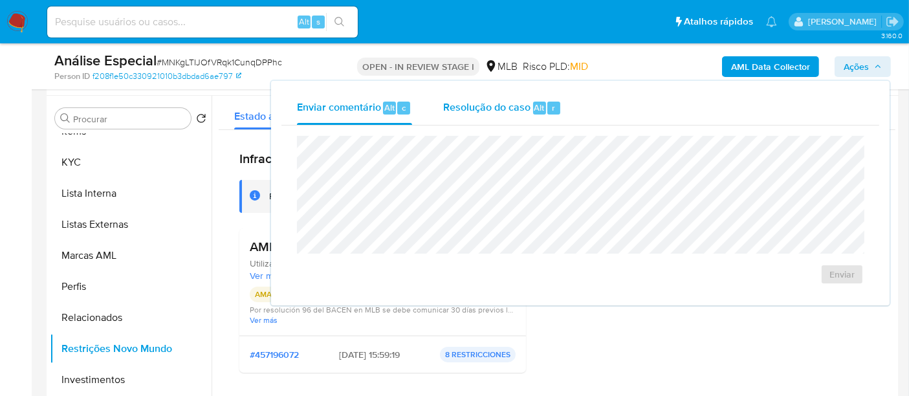
click at [493, 107] on span "Resolução do caso" at bounding box center [486, 107] width 87 height 15
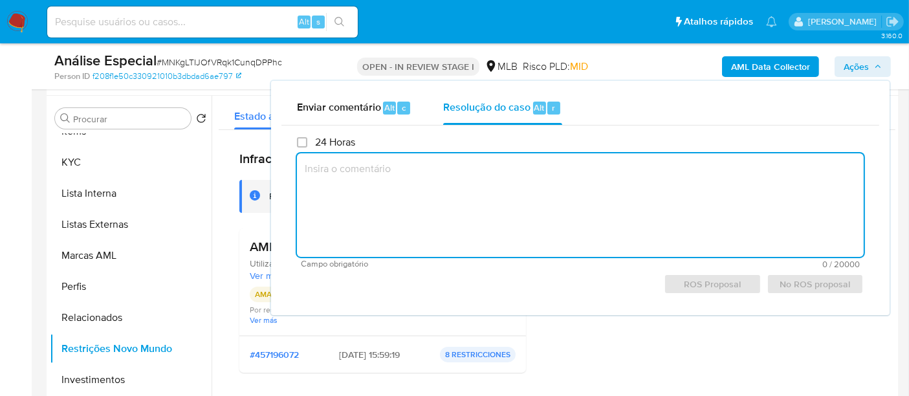
click at [482, 166] on textarea at bounding box center [580, 205] width 567 height 104
paste textarea "Caso gerado manualmente para inserir restrição de encerramento do relacionament…"
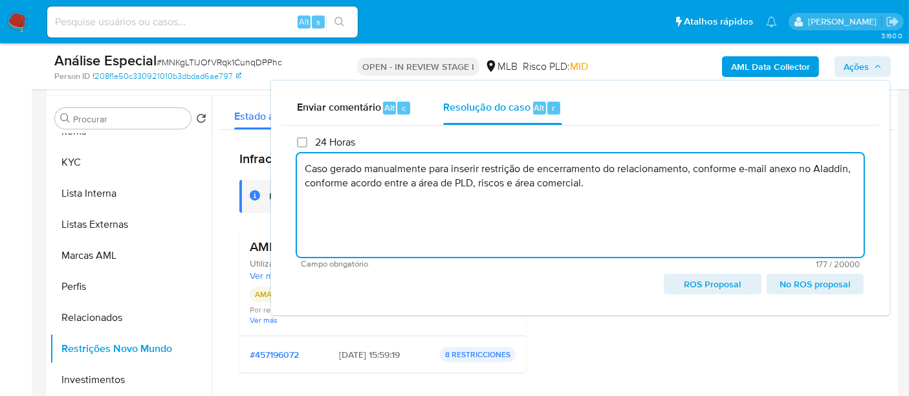
type textarea "Caso gerado manualmente para inserir restrição de encerramento do relacionament…"
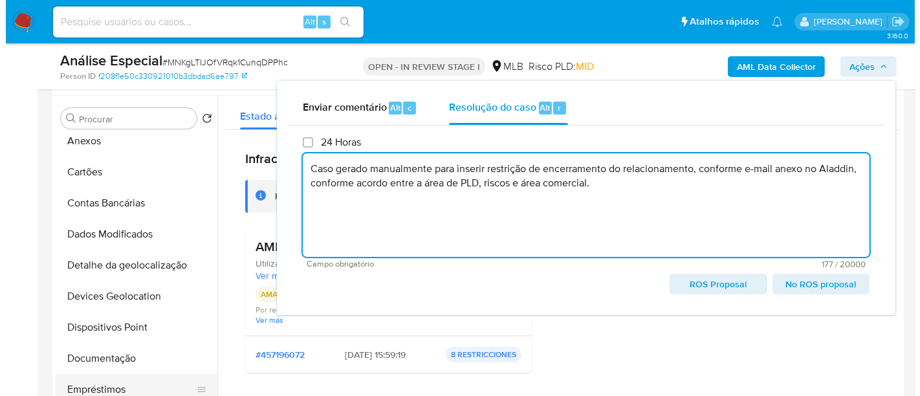
scroll to position [0, 0]
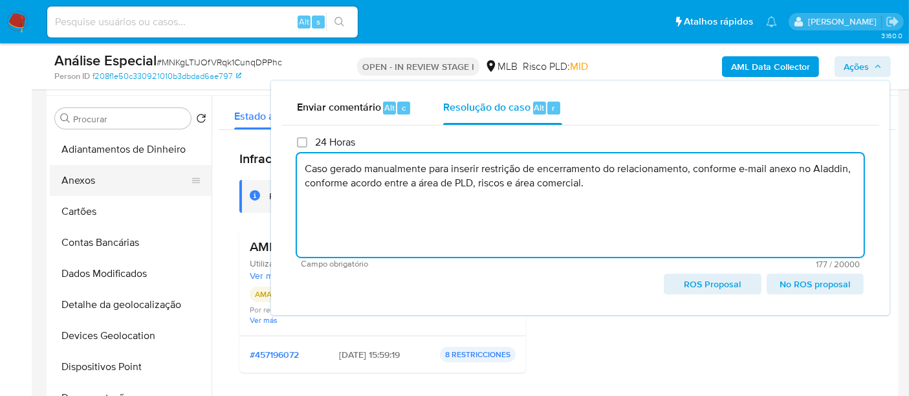
click at [85, 181] on button "Anexos" at bounding box center [125, 180] width 151 height 31
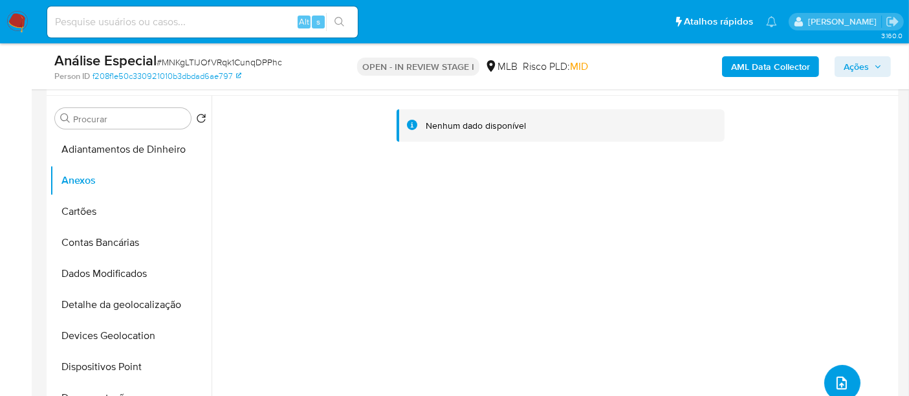
click at [835, 378] on icon "upload-file" at bounding box center [842, 383] width 16 height 16
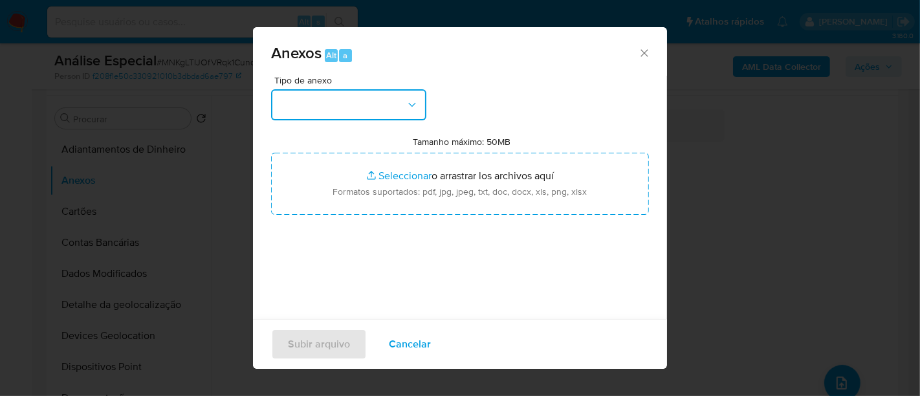
click at [356, 104] on button "button" at bounding box center [348, 104] width 155 height 31
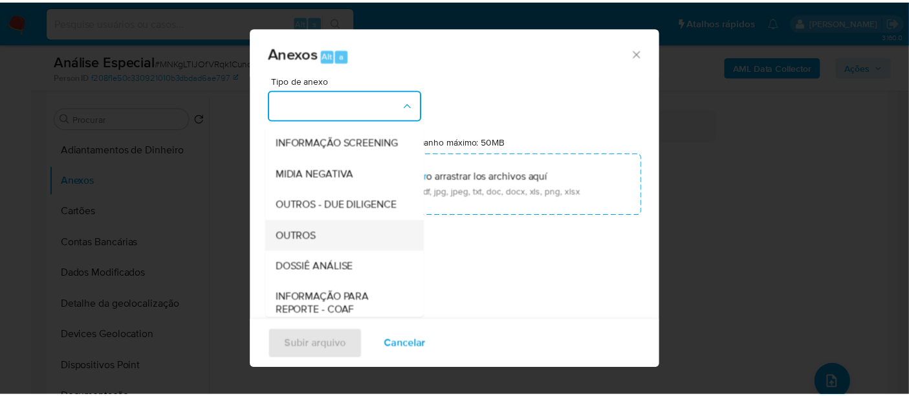
scroll to position [144, 0]
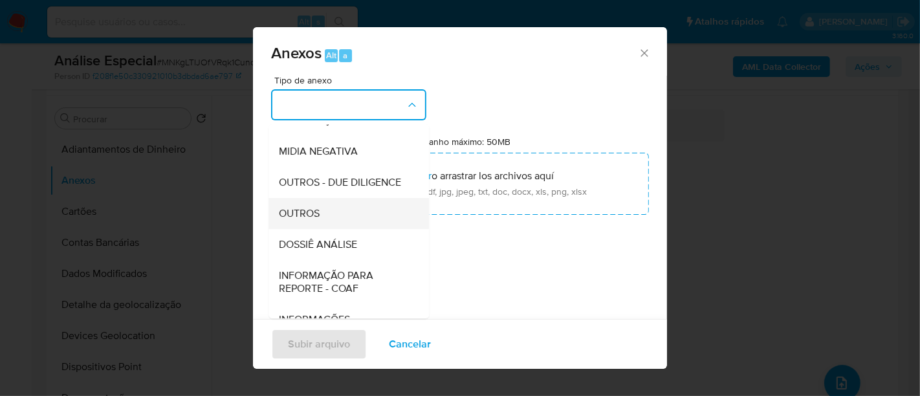
click at [298, 220] on span "OUTROS" at bounding box center [299, 213] width 41 height 13
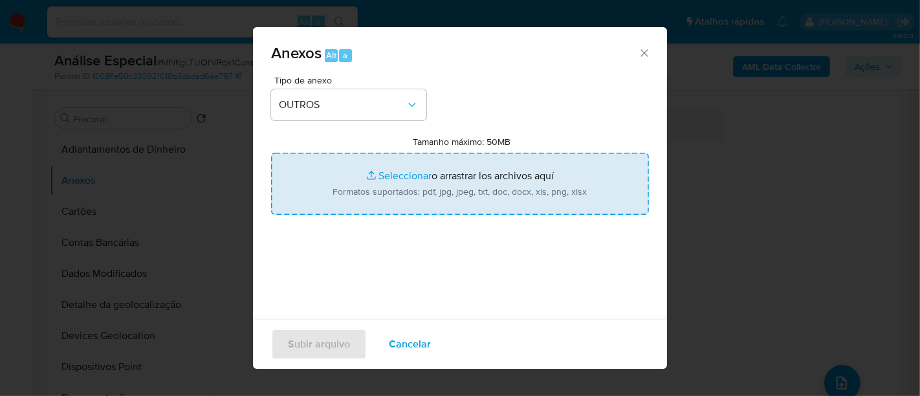
click at [377, 176] on input "Tamanho máximo: 50MB Seleccionar archivos" at bounding box center [460, 184] width 378 height 62
type input "C:\fakepath\E-mail de Mercadolibre SRL - Re_ Reavaliação - [PERSON_NAME].pdf"
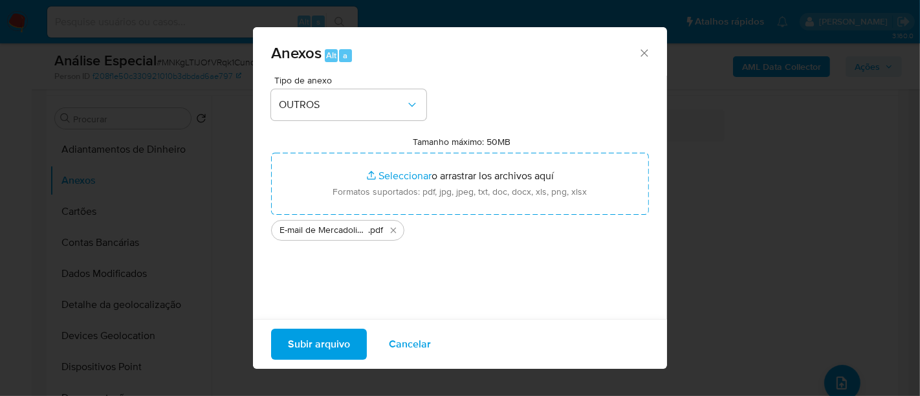
click at [297, 340] on span "Subir arquivo" at bounding box center [319, 344] width 62 height 28
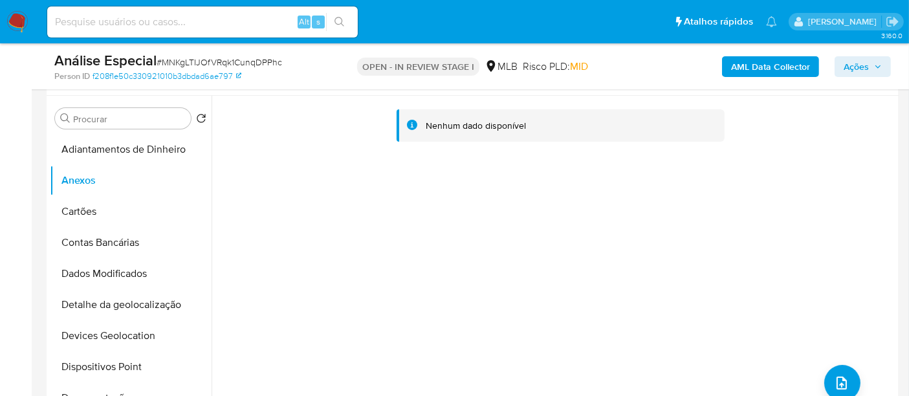
click at [859, 65] on span "Ações" at bounding box center [856, 66] width 25 height 21
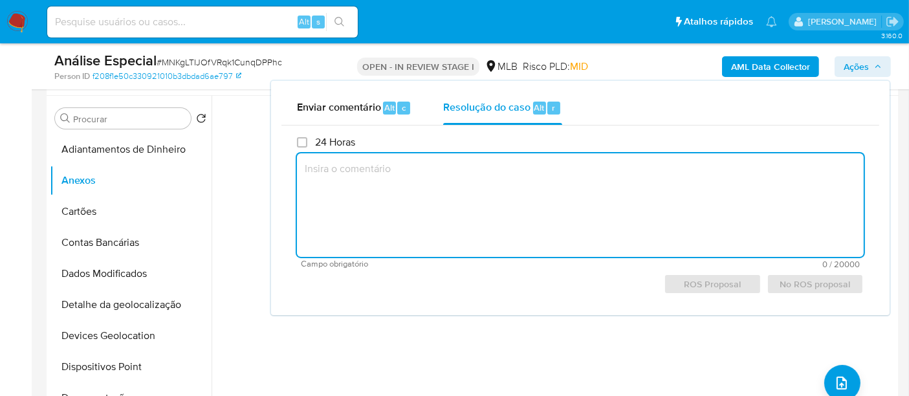
click at [470, 190] on textarea at bounding box center [580, 205] width 567 height 104
paste textarea "Caso gerado manualmente para inserir restrição de encerramento do relacionament…"
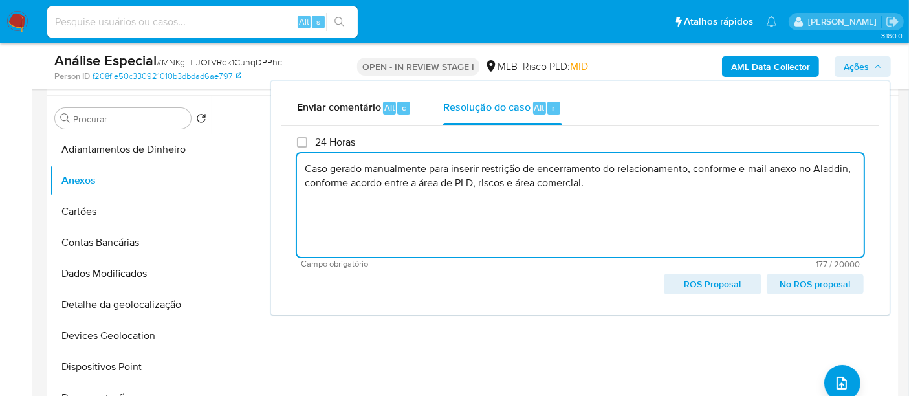
click at [809, 285] on span "No ROS proposal" at bounding box center [815, 284] width 79 height 18
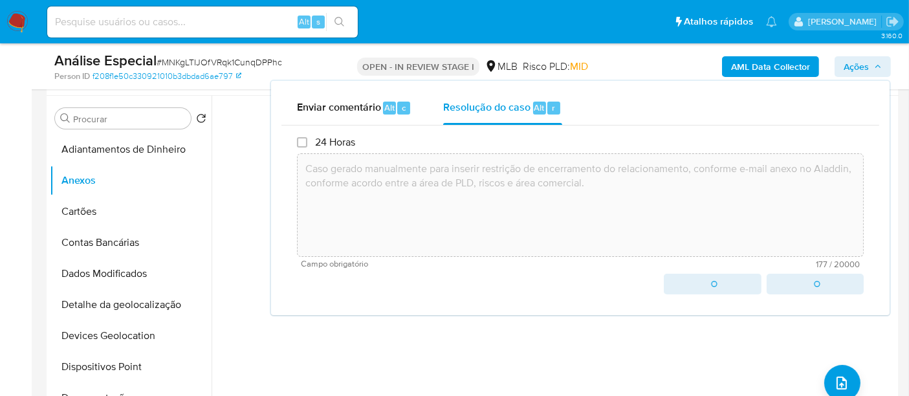
type textarea "Caso gerado manualmente para inserir restrição de encerramento do relacionament…"
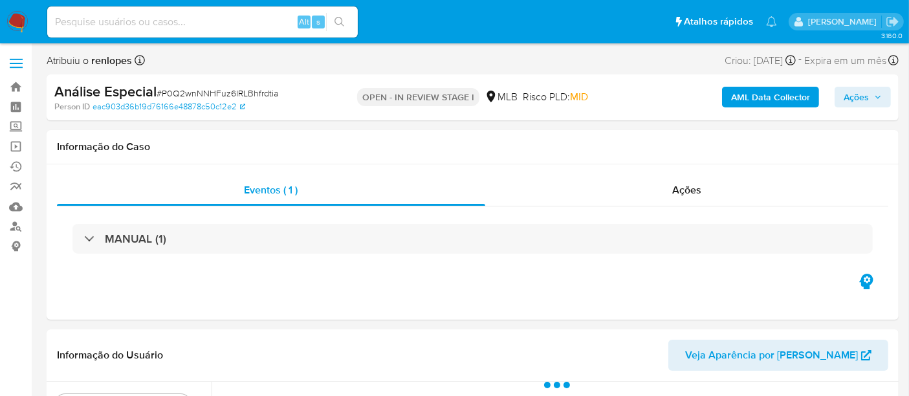
select select "10"
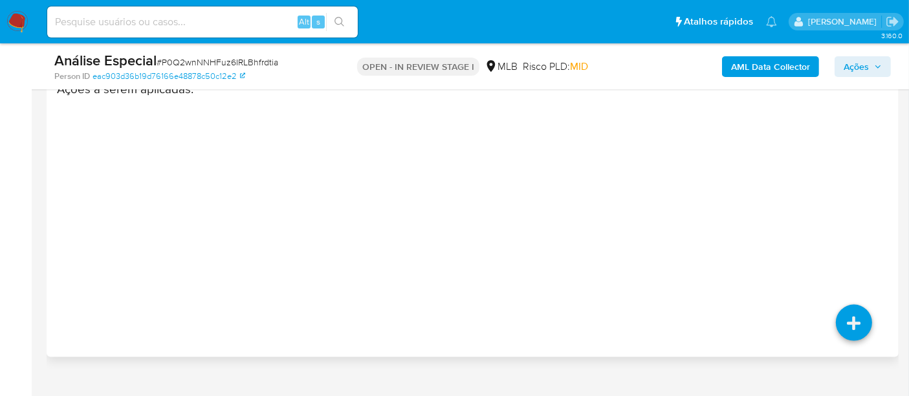
scroll to position [1841, 0]
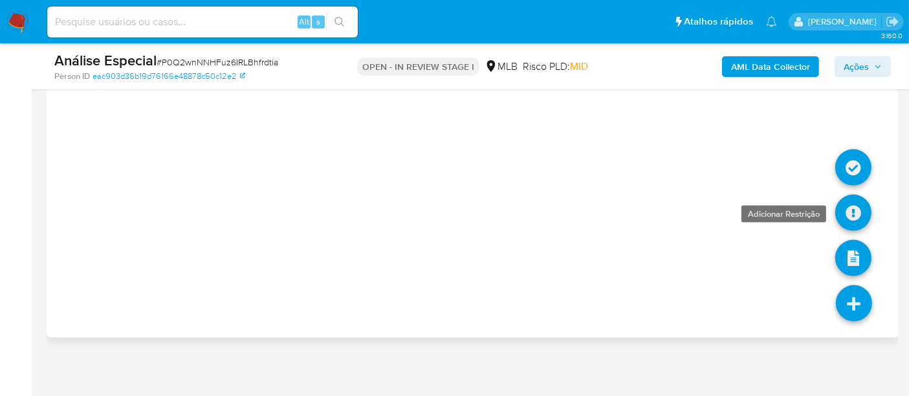
click at [851, 213] on link at bounding box center [853, 213] width 36 height 36
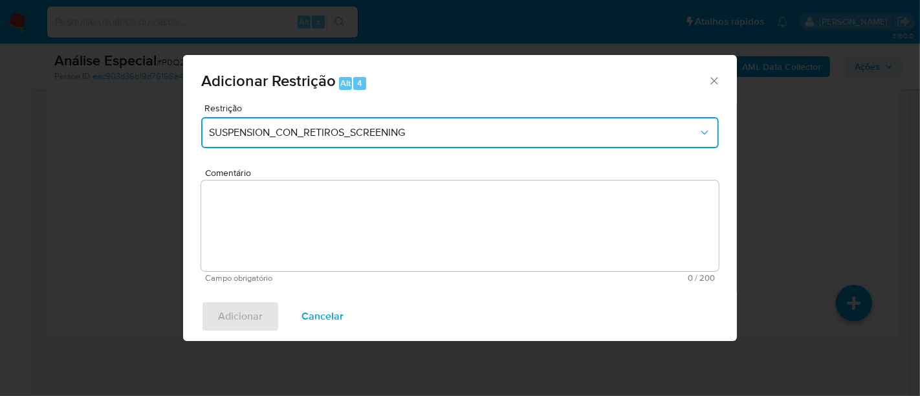
click at [351, 130] on span "SUSPENSION_CON_RETIROS_SCREENING" at bounding box center [453, 132] width 489 height 13
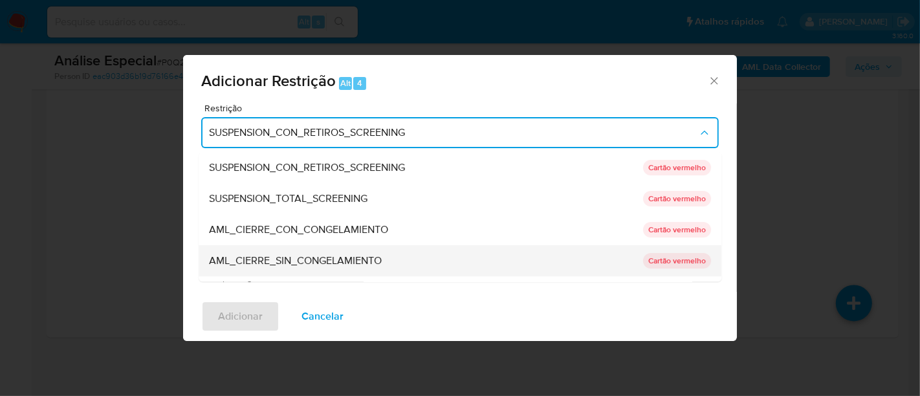
click at [298, 256] on span "AML_CIERRE_SIN_CONGELAMIENTO" at bounding box center [295, 260] width 173 height 13
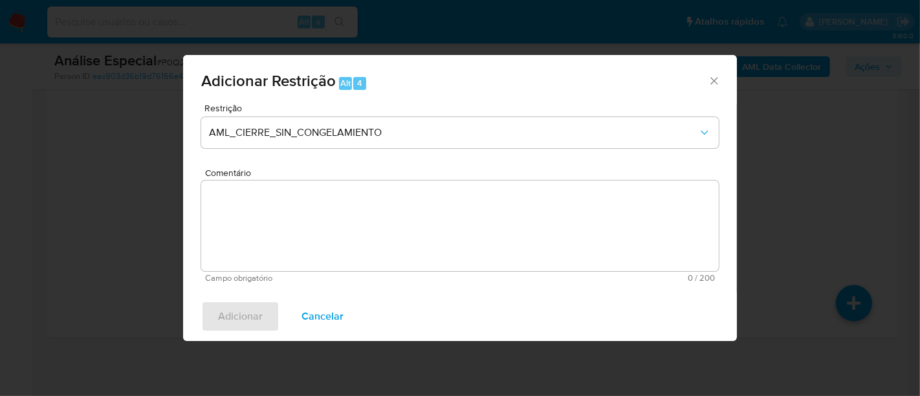
click at [325, 237] on textarea "Comentário" at bounding box center [460, 226] width 518 height 91
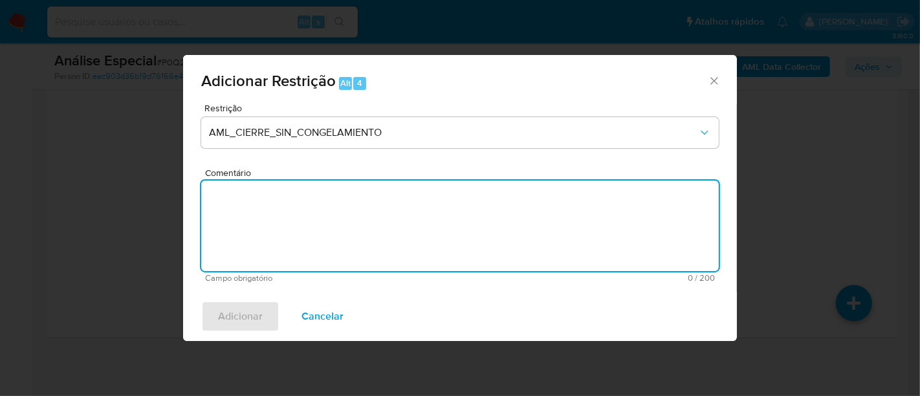
paste textarea "Deliberação para encerrar o relacionamento. NÃO INFORMAR AO USUÁRIO QUE SE TRAT…"
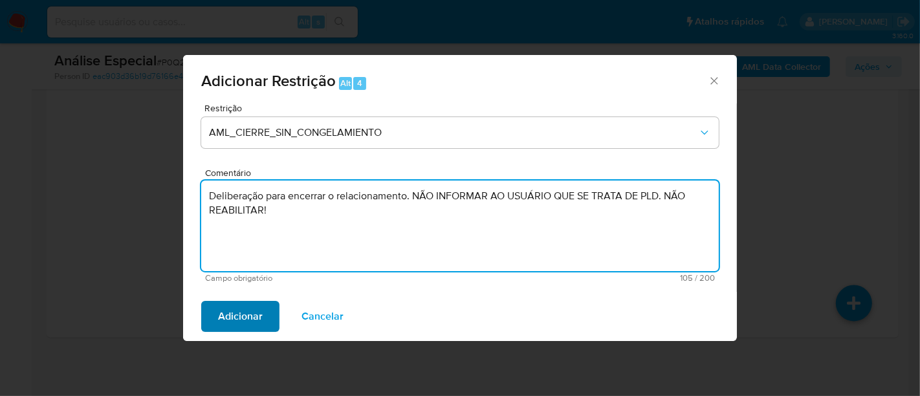
type textarea "Deliberação para encerrar o relacionamento. NÃO INFORMAR AO USUÁRIO QUE SE TRAT…"
click at [257, 314] on span "Adicionar" at bounding box center [240, 316] width 45 height 28
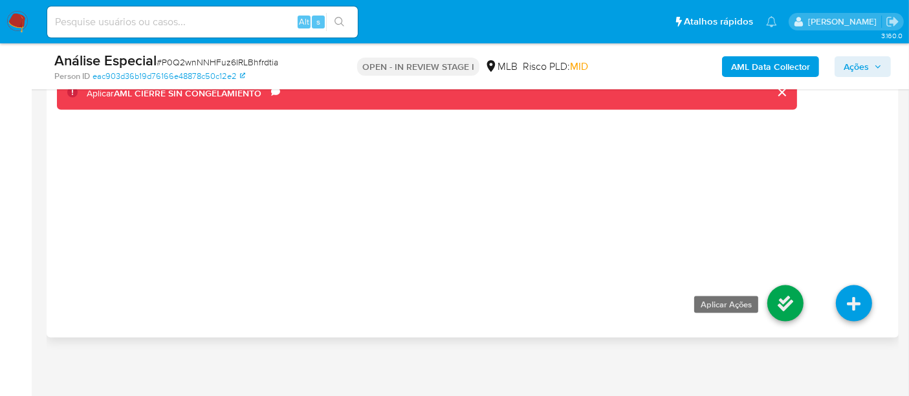
click at [797, 302] on link at bounding box center [785, 303] width 36 height 36
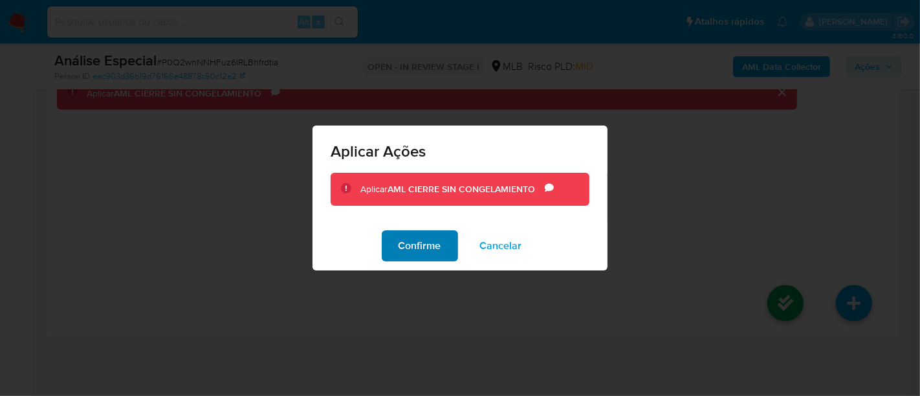
click at [425, 245] on span "Confirme" at bounding box center [420, 246] width 43 height 28
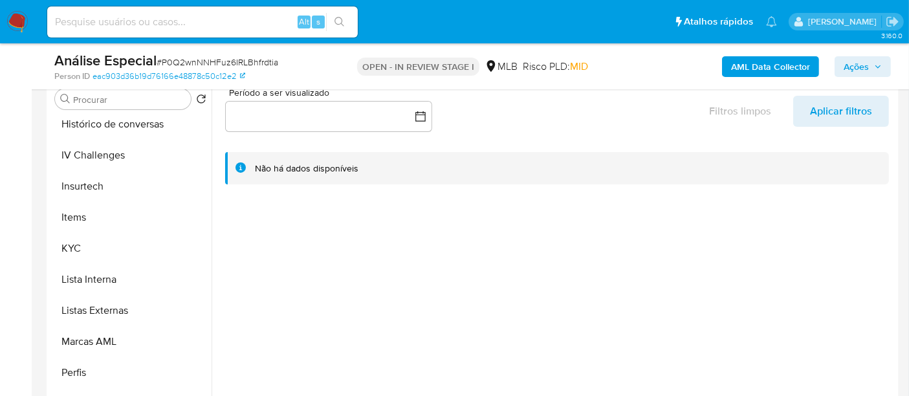
scroll to position [608, 0]
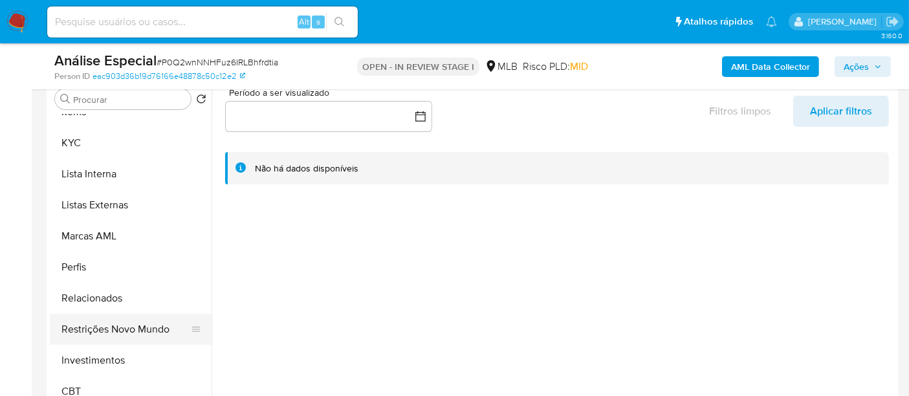
click at [133, 320] on button "Restrições Novo Mundo" at bounding box center [125, 329] width 151 height 31
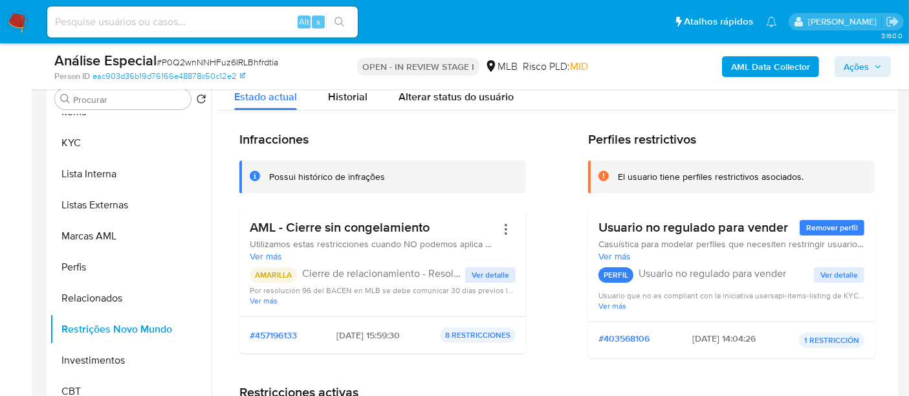
click at [861, 65] on span "Ações" at bounding box center [856, 66] width 25 height 21
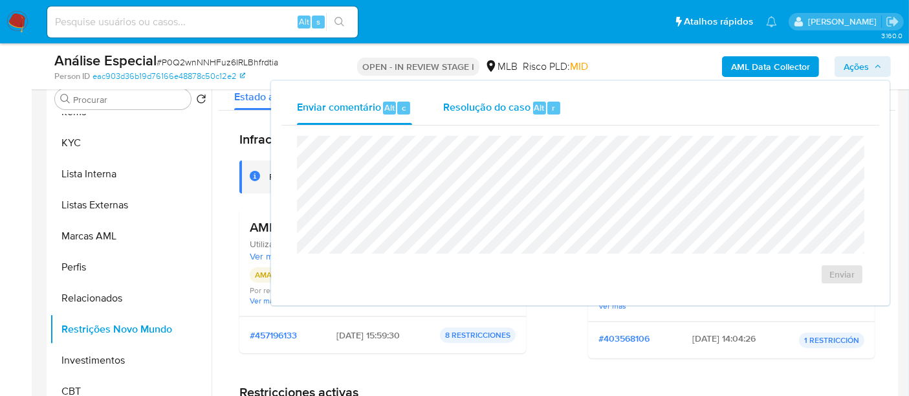
click at [505, 107] on span "Resolução do caso" at bounding box center [486, 107] width 87 height 15
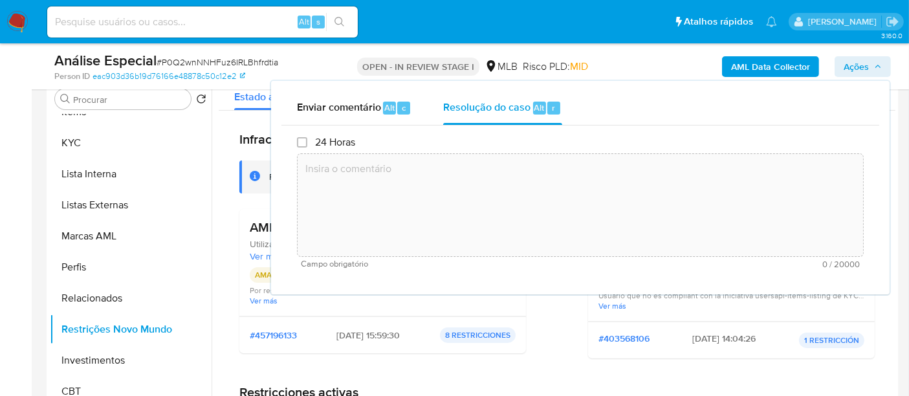
click at [512, 175] on textarea at bounding box center [581, 205] width 566 height 104
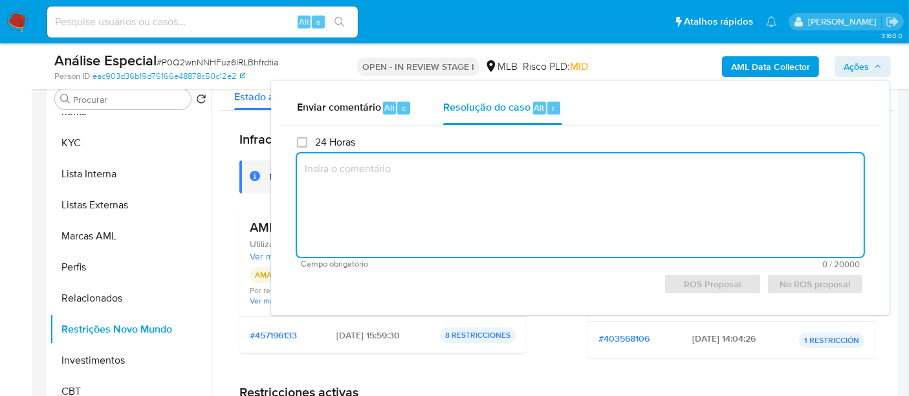
paste textarea "Caso gerado manualmente para inserir restrição de encerramento do relacionament…"
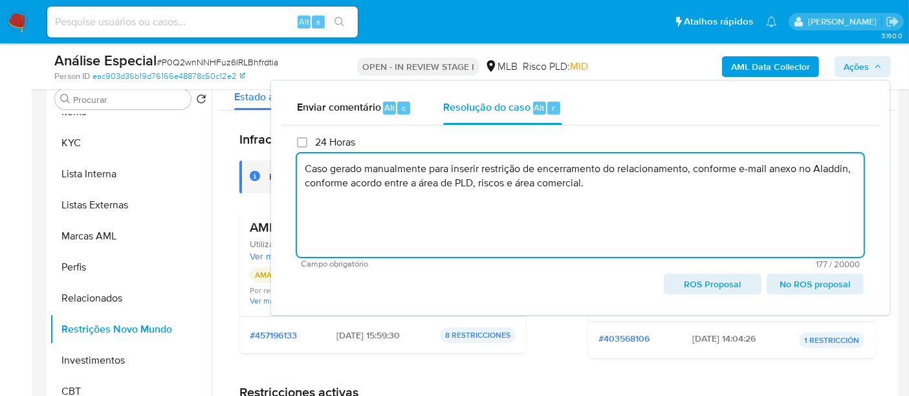
type textarea "Caso gerado manualmente para inserir restrição de encerramento do relacionament…"
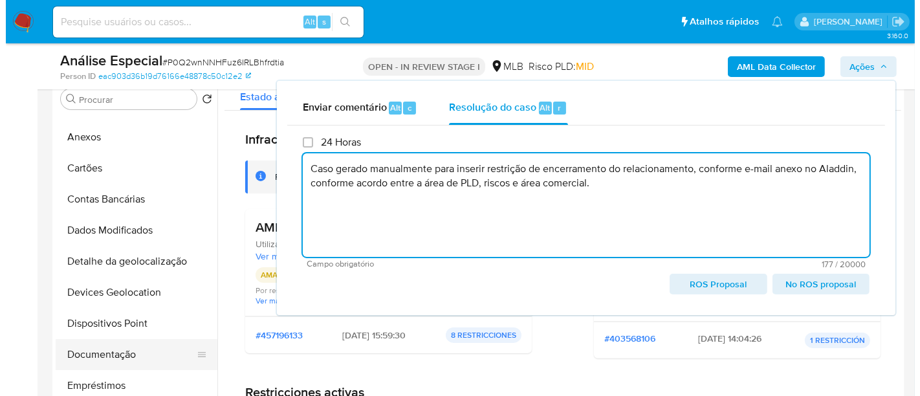
scroll to position [0, 0]
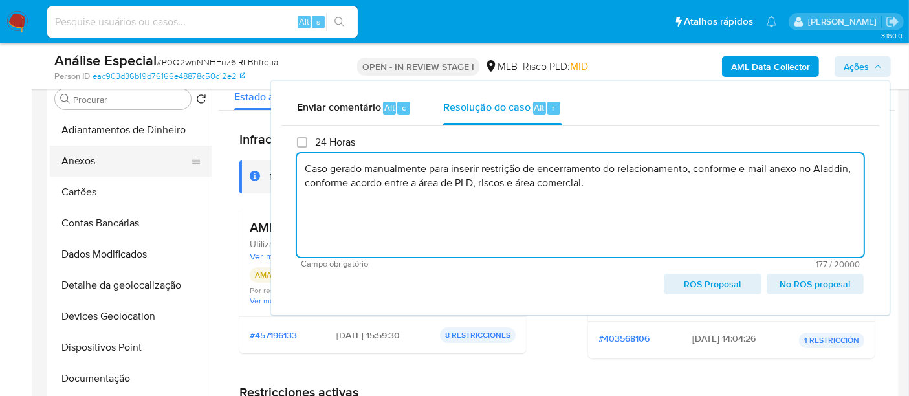
click at [91, 161] on button "Anexos" at bounding box center [125, 161] width 151 height 31
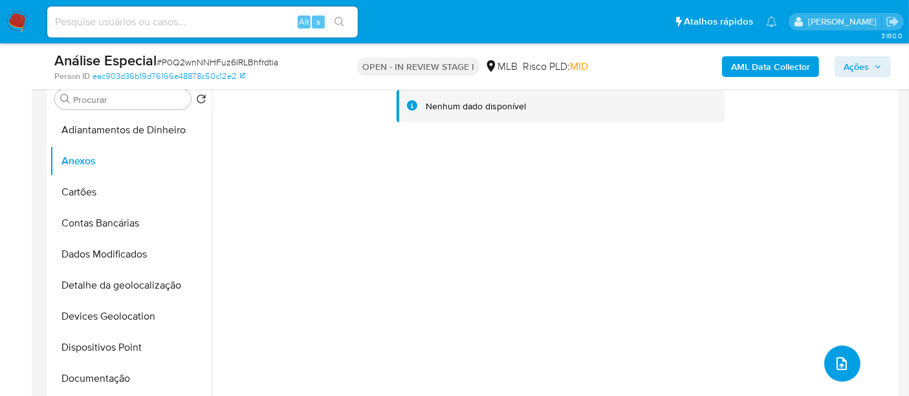
click at [828, 359] on button "upload-file" at bounding box center [842, 364] width 36 height 36
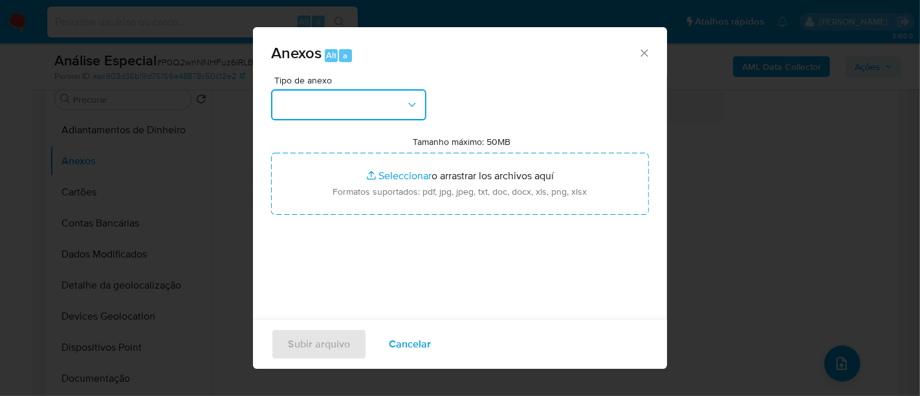
click at [368, 109] on button "button" at bounding box center [348, 104] width 155 height 31
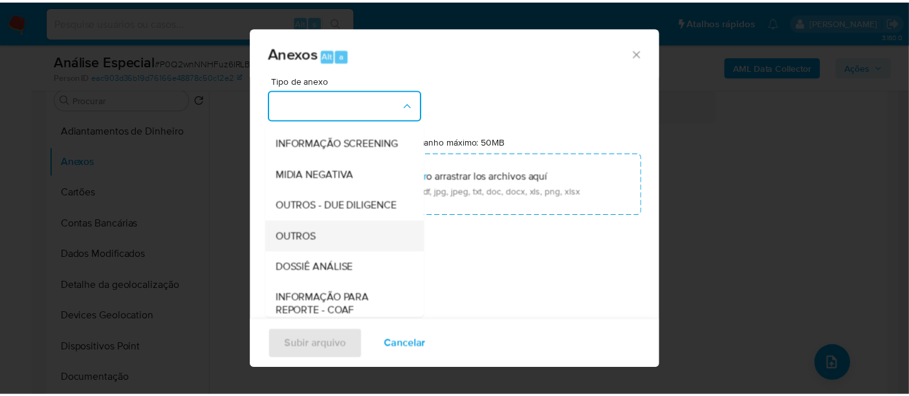
scroll to position [144, 0]
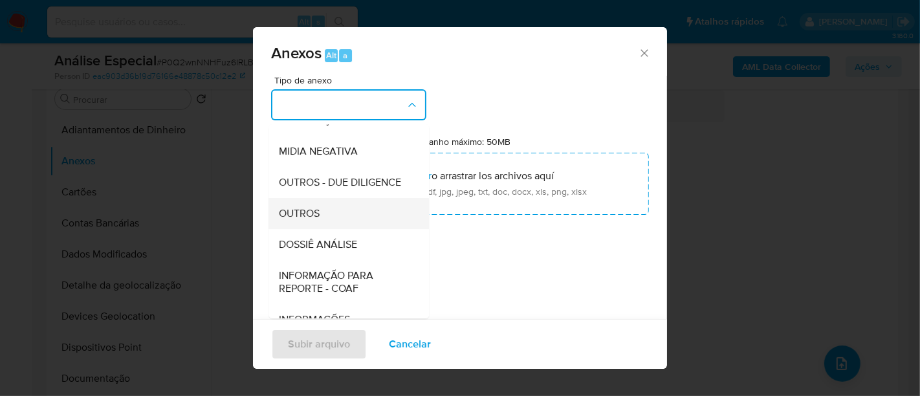
click at [312, 220] on span "OUTROS" at bounding box center [299, 213] width 41 height 13
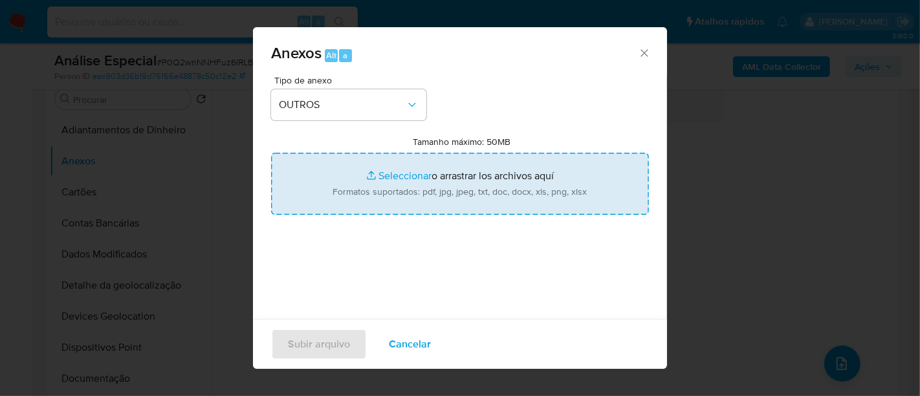
click at [386, 177] on input "Tamanho máximo: 50MB Seleccionar archivos" at bounding box center [460, 184] width 378 height 62
type input "C:\fakepath\E-mail de Mercadolibre SRL - Re_ Reavaliação - Siqueira Campos.pdf"
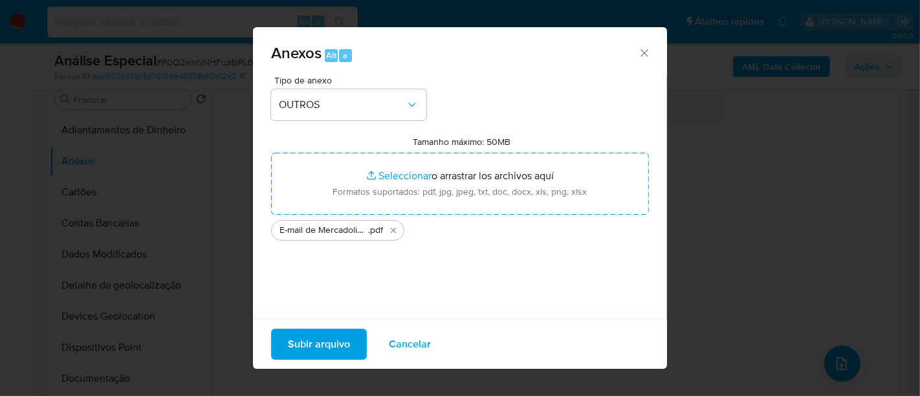
click at [303, 341] on span "Subir arquivo" at bounding box center [319, 344] width 62 height 28
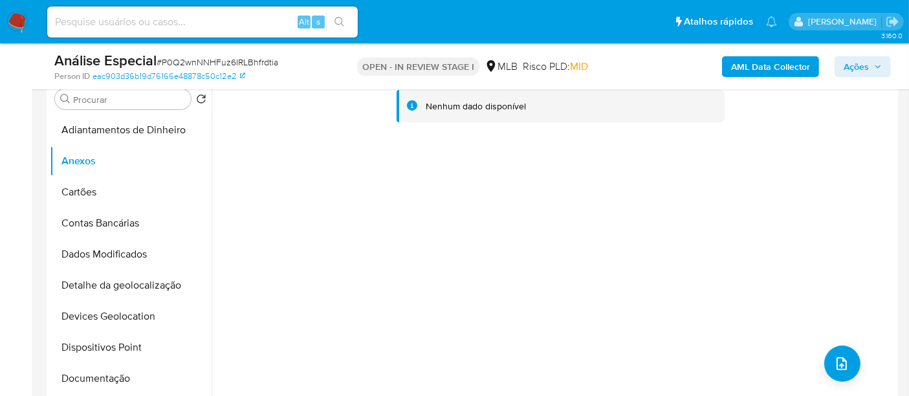
click at [855, 67] on span "Ações" at bounding box center [856, 66] width 25 height 21
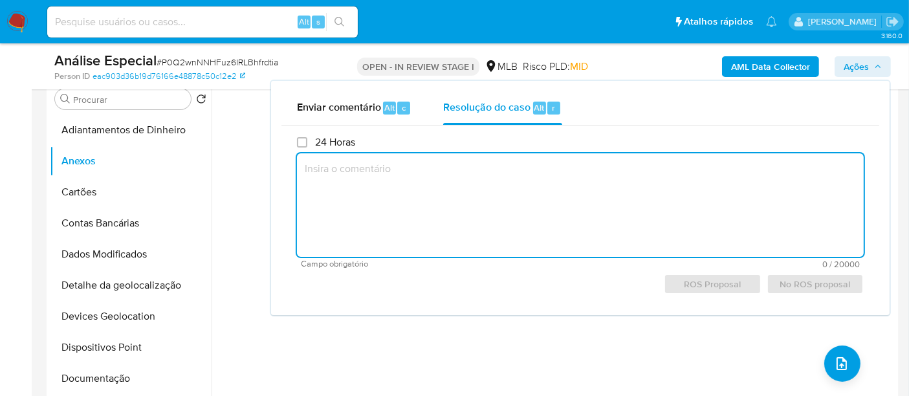
click at [551, 182] on textarea at bounding box center [580, 205] width 567 height 104
paste textarea "Caso gerado manualmente para inserir restrição de encerramento do relacionament…"
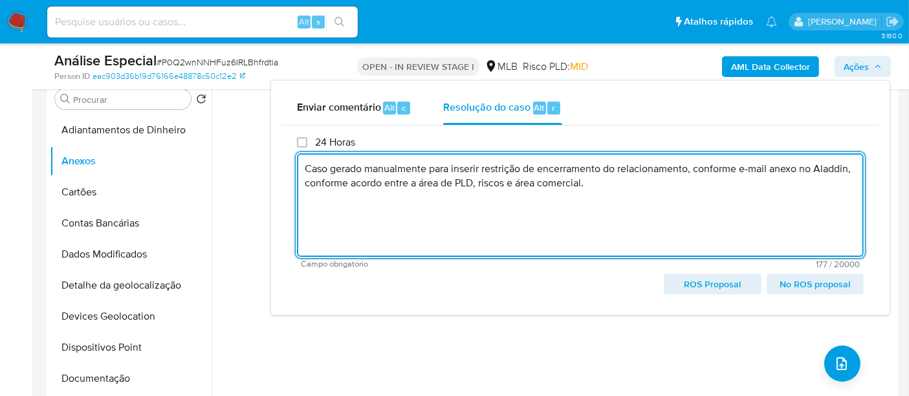
click at [789, 285] on span "No ROS proposal" at bounding box center [815, 284] width 79 height 18
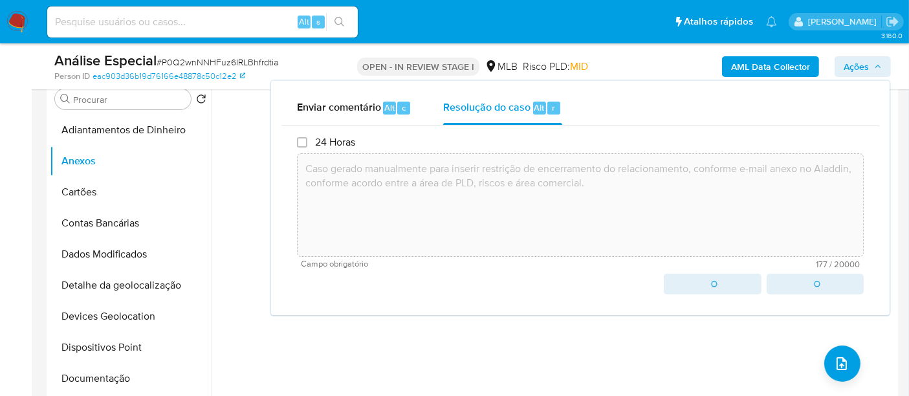
type textarea "Caso gerado manualmente para inserir restrição de encerramento do relacionament…"
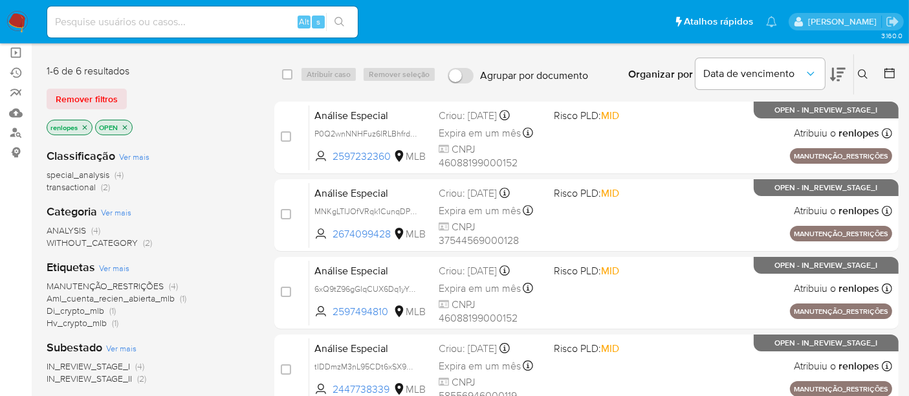
scroll to position [72, 0]
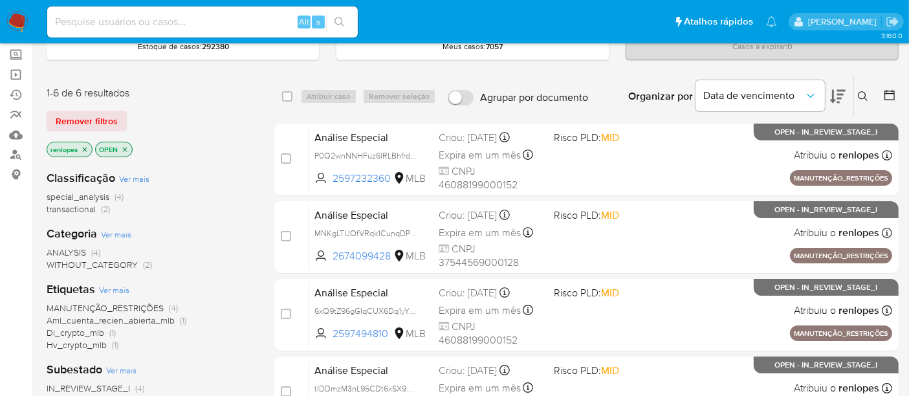
click at [20, 26] on img at bounding box center [17, 22] width 22 height 22
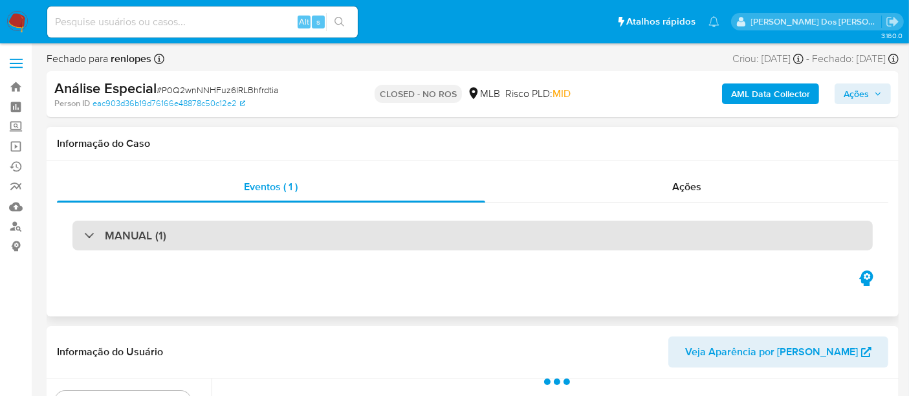
select select "10"
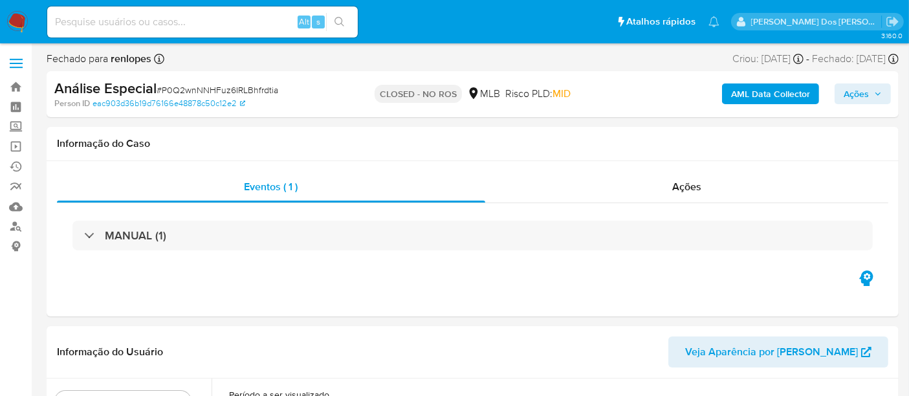
click at [223, 93] on span "# P0Q2wnNNHFuz6IRLBhfrdtia" at bounding box center [218, 89] width 122 height 13
copy span "P0Q2wnNNHFuz6IRLBhfrdtia"
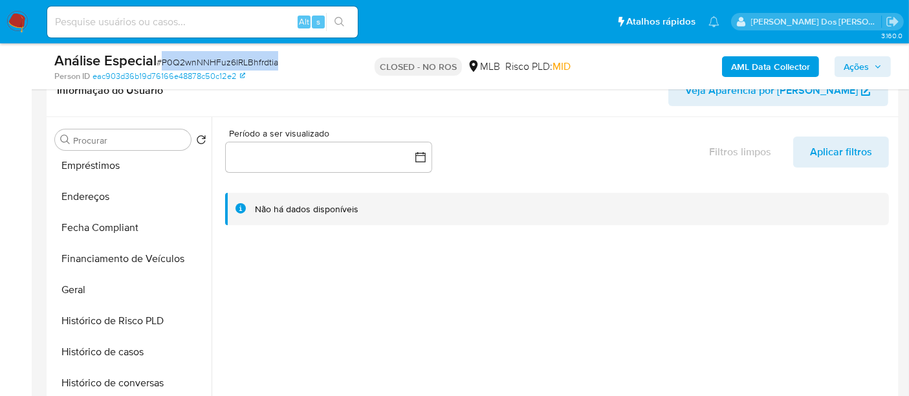
scroll to position [359, 0]
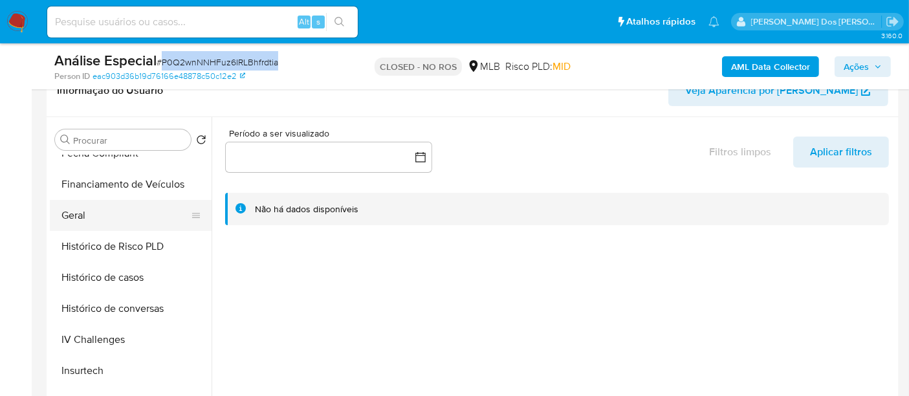
click at [80, 223] on button "Geral" at bounding box center [125, 215] width 151 height 31
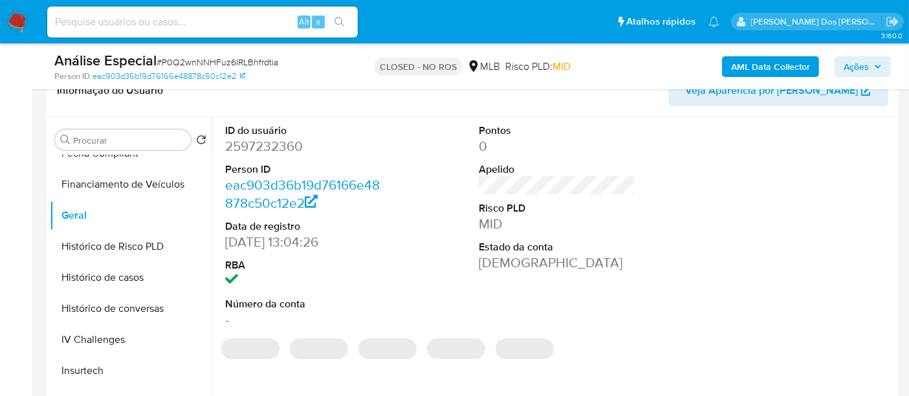
click at [292, 151] on dd "2597232360" at bounding box center [303, 146] width 157 height 18
copy dd "2597232360"
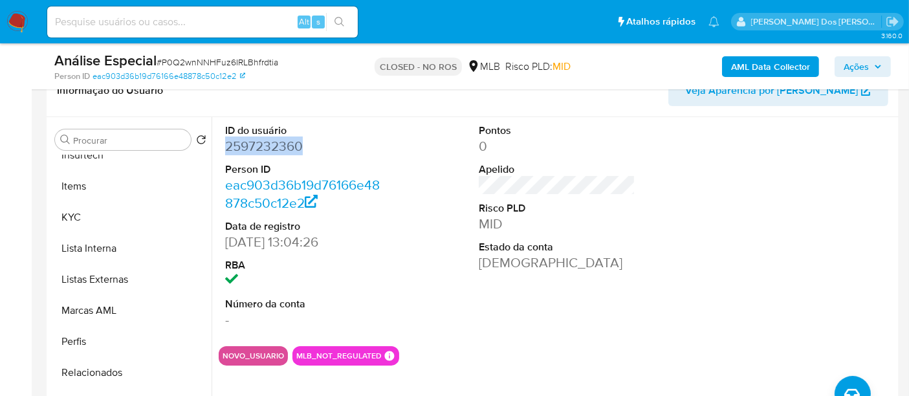
scroll to position [608, 0]
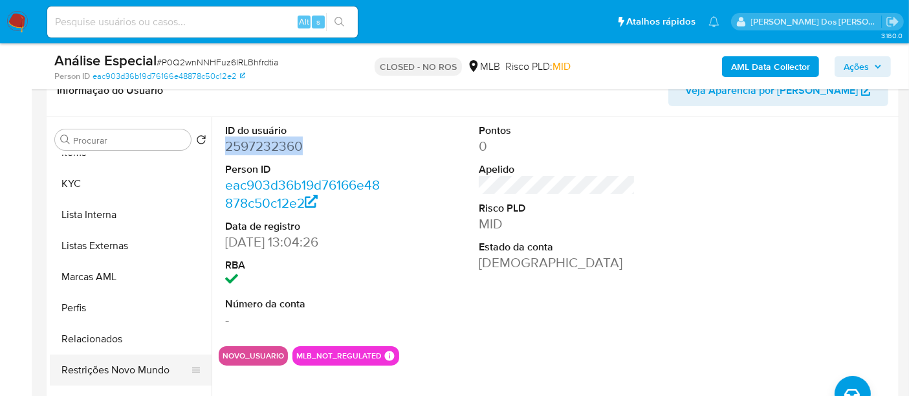
click at [93, 364] on button "Restrições Novo Mundo" at bounding box center [125, 370] width 151 height 31
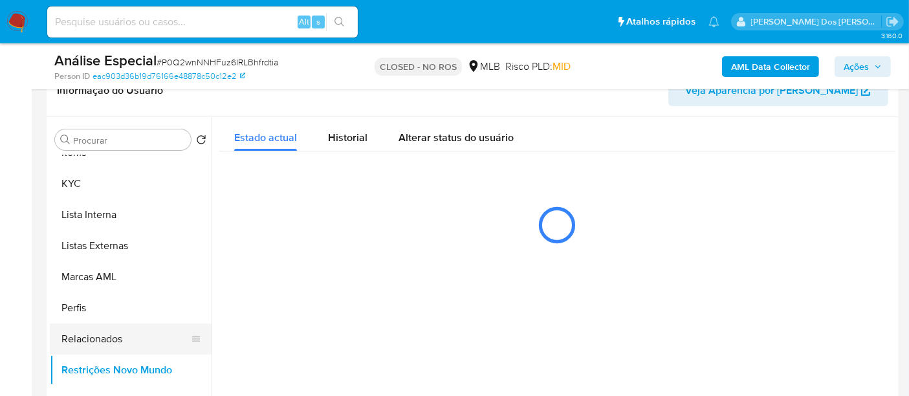
click at [105, 331] on button "Relacionados" at bounding box center [125, 339] width 151 height 31
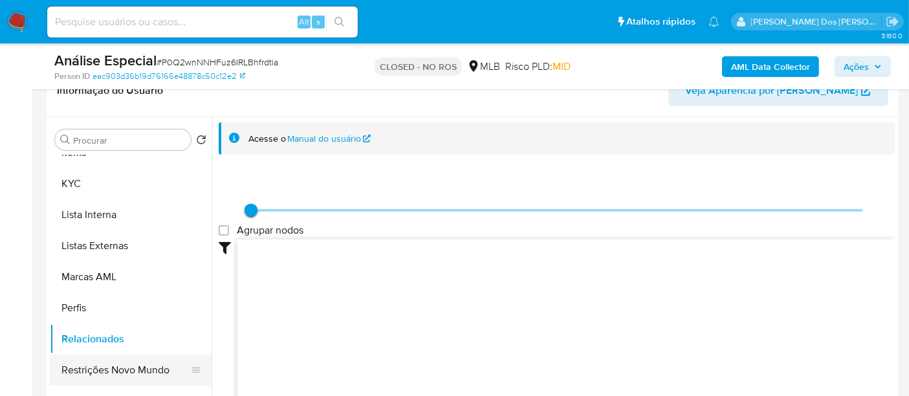
click at [135, 364] on button "Restrições Novo Mundo" at bounding box center [125, 370] width 151 height 31
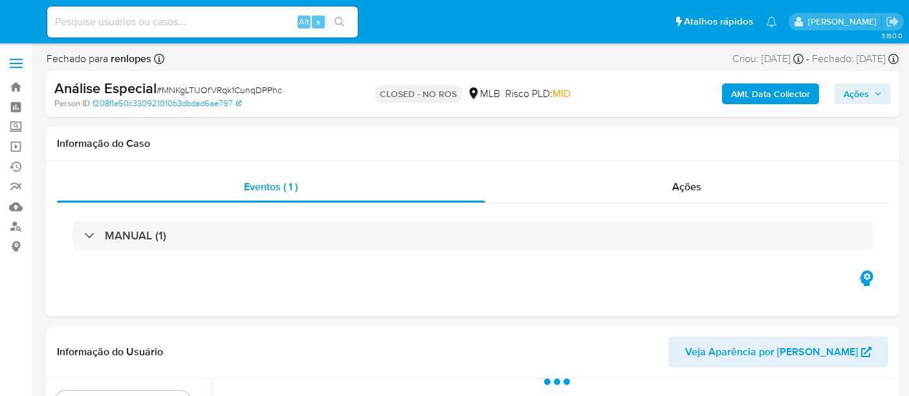
select select "10"
click at [190, 86] on span "# MNKgLTIJOfVRqk1CunqDPPhc" at bounding box center [220, 89] width 126 height 13
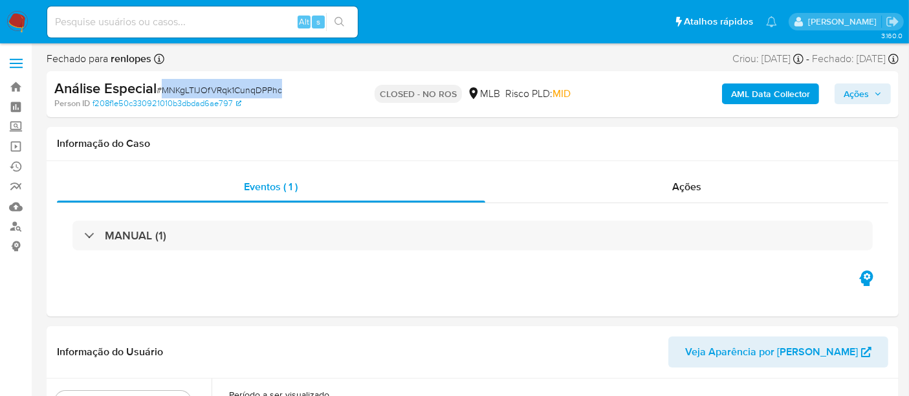
click at [190, 86] on span "# MNKgLTIJOfVRqk1CunqDPPhc" at bounding box center [220, 89] width 126 height 13
copy span "MNKgLTIJOfVRqk1CunqDPPhc"
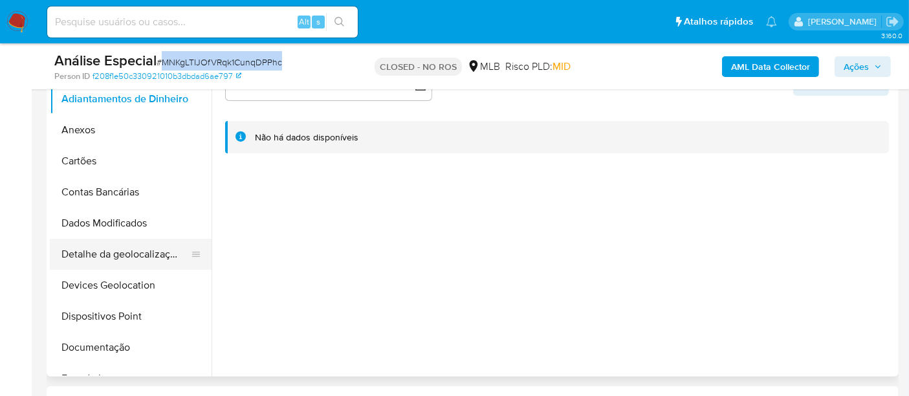
scroll to position [215, 0]
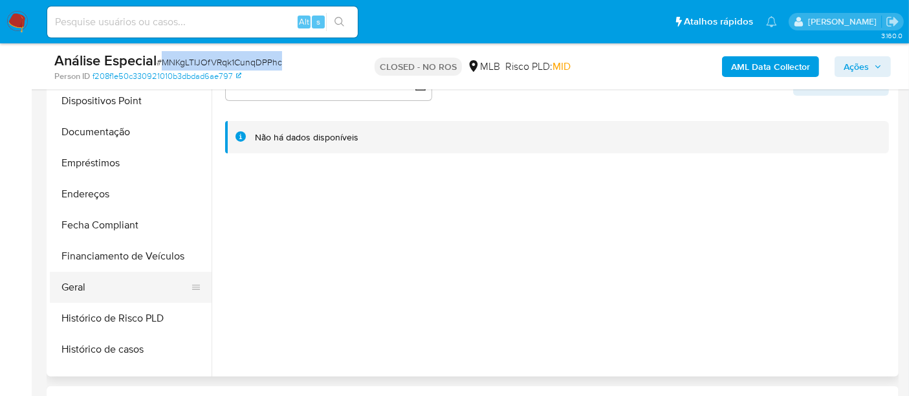
drag, startPoint x: 83, startPoint y: 287, endPoint x: 90, endPoint y: 281, distance: 8.7
click at [83, 287] on button "Geral" at bounding box center [125, 287] width 151 height 31
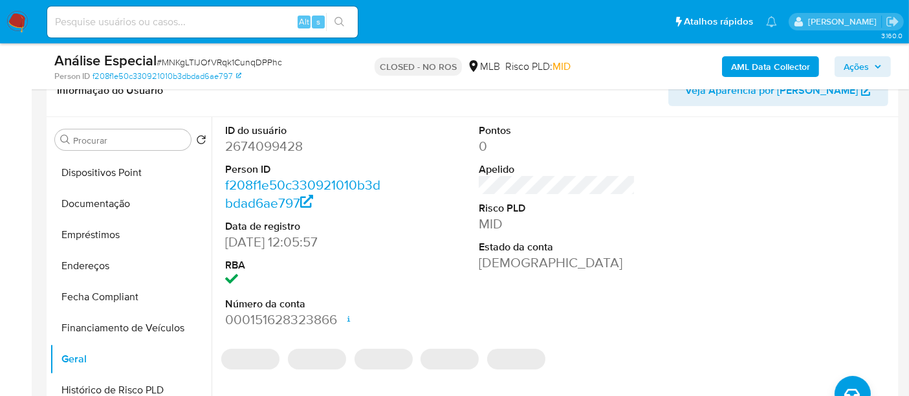
click at [277, 145] on dd "2674099428" at bounding box center [303, 146] width 157 height 18
click at [277, 144] on dd "2674099428" at bounding box center [303, 146] width 157 height 18
copy dd "2674099428"
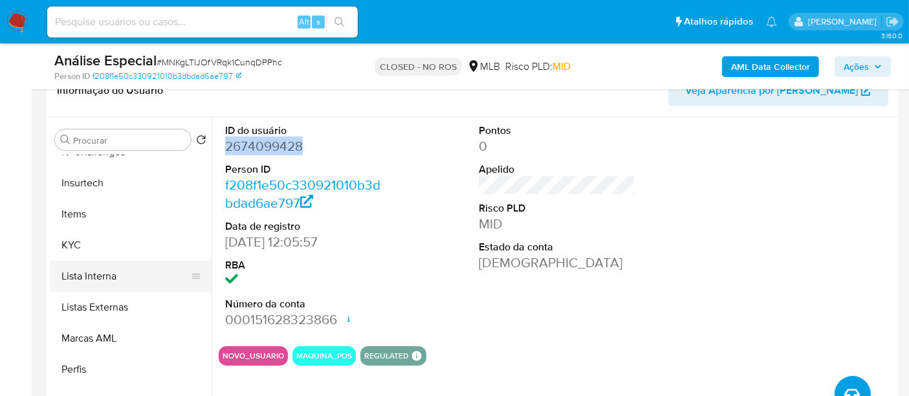
scroll to position [608, 0]
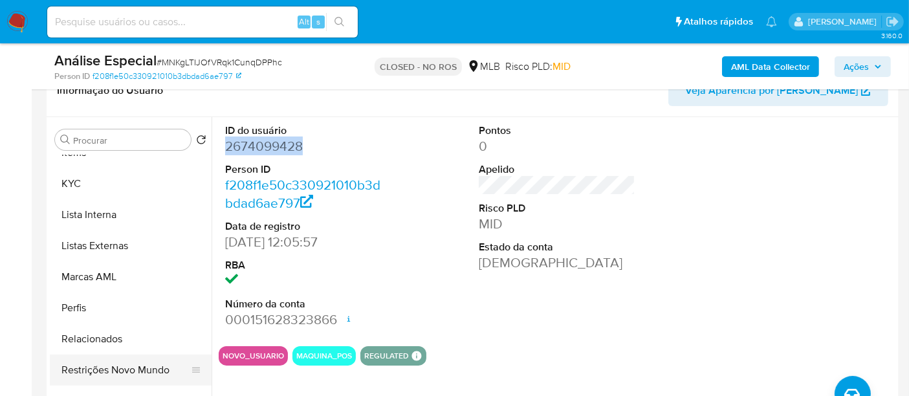
click at [127, 369] on button "Restrições Novo Mundo" at bounding box center [125, 370] width 151 height 31
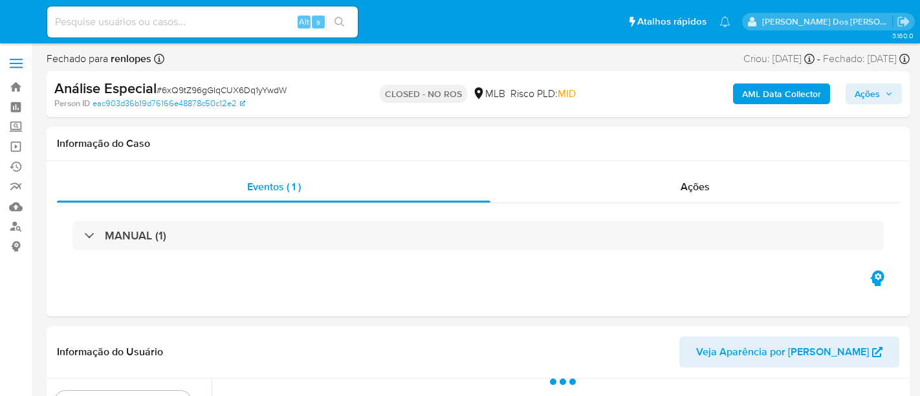
select select "10"
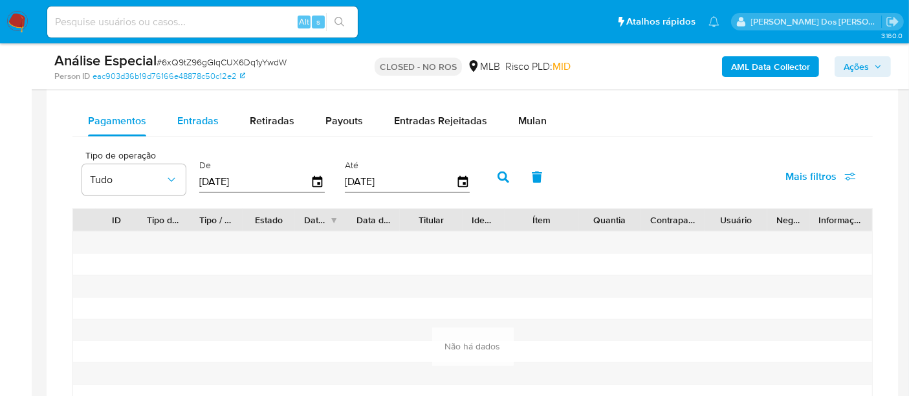
scroll to position [1006, 0]
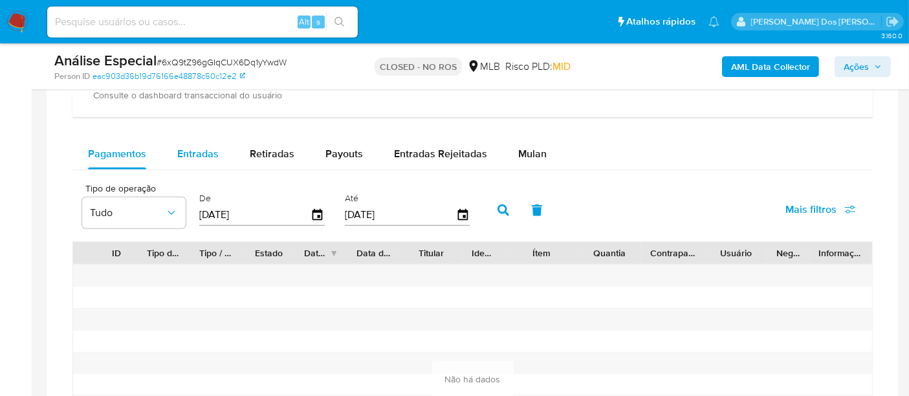
click at [177, 149] on span "Entradas" at bounding box center [197, 153] width 41 height 15
select select "10"
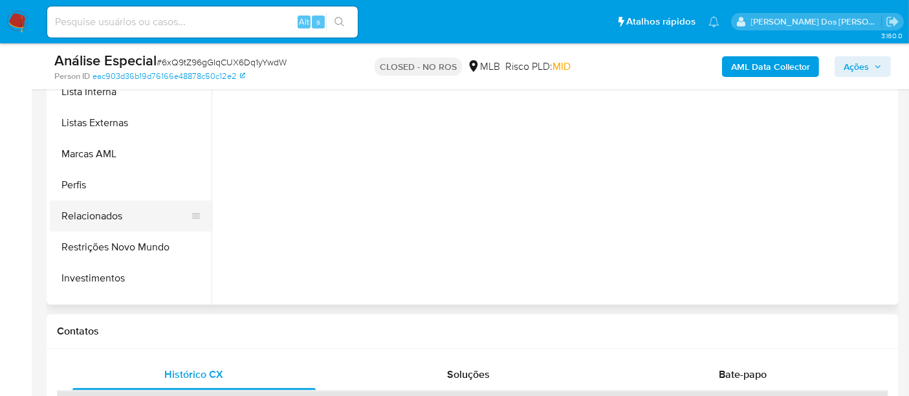
scroll to position [608, 0]
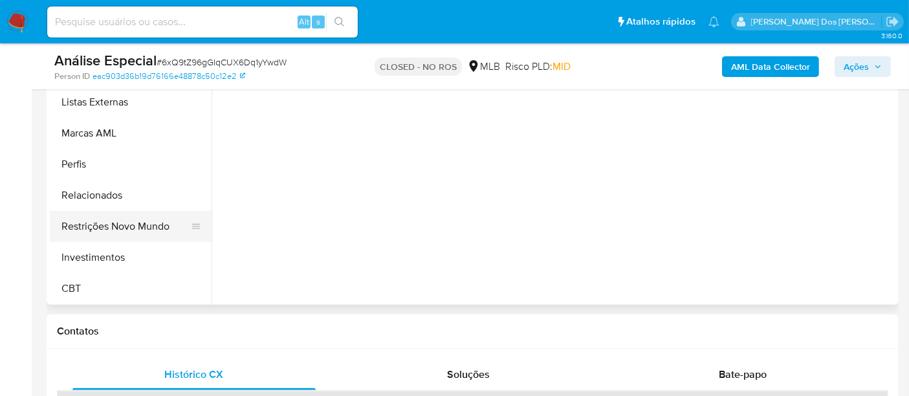
click at [147, 233] on button "Restrições Novo Mundo" at bounding box center [125, 226] width 151 height 31
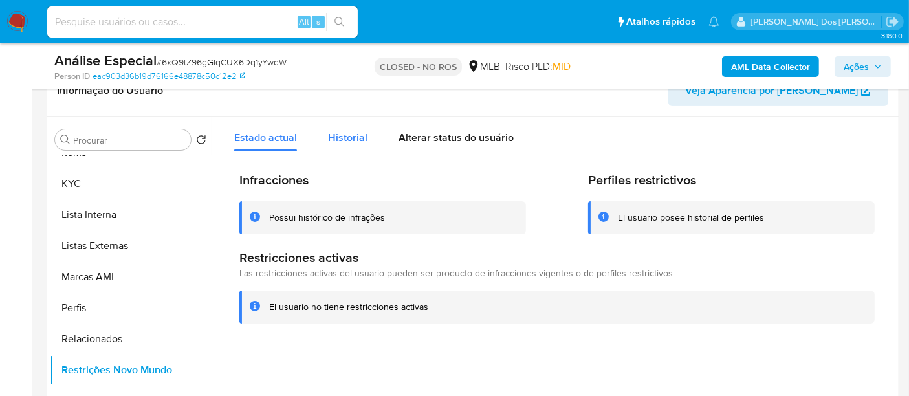
click at [320, 136] on button "Historial" at bounding box center [348, 134] width 71 height 34
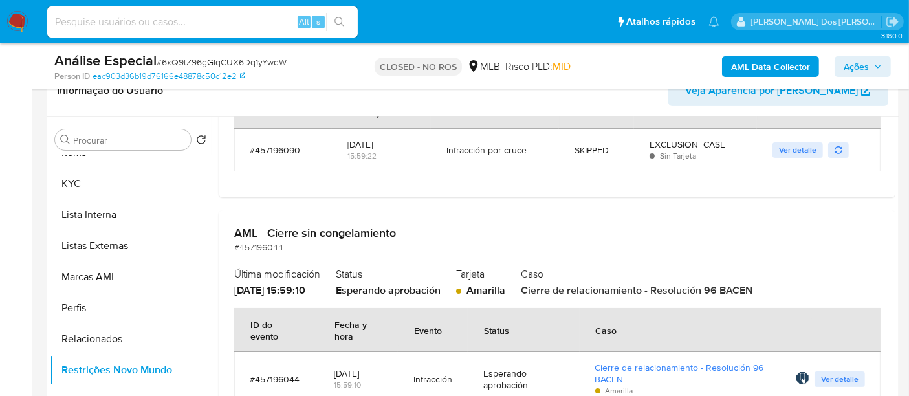
click at [226, 63] on span "# 6xQ9tZ96gGIqCUX6Dq1yYwdW" at bounding box center [222, 62] width 130 height 13
copy span "6xQ9tZ96gGIqCUX6Dq1yYwdW"
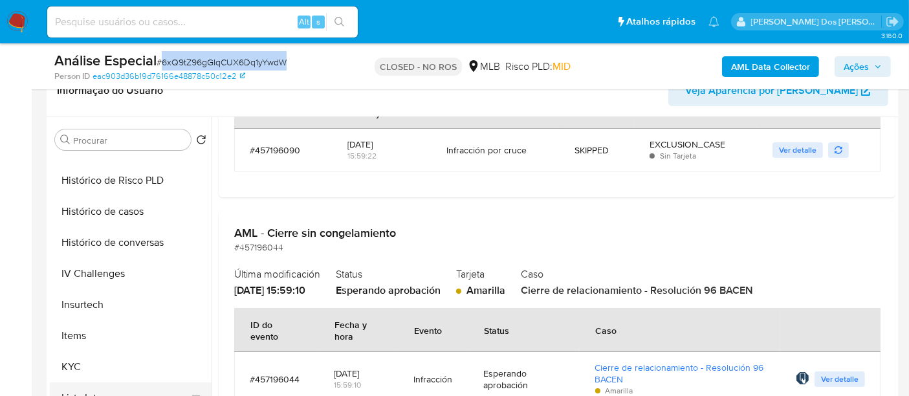
scroll to position [393, 0]
click at [79, 186] on button "Geral" at bounding box center [125, 181] width 151 height 31
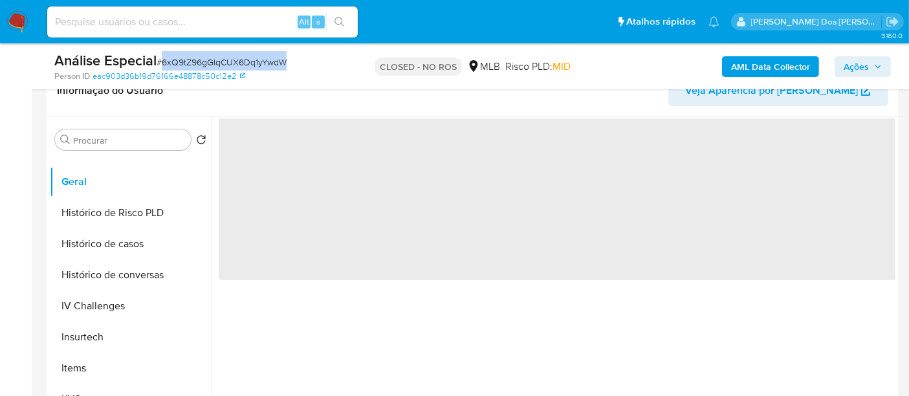
scroll to position [0, 0]
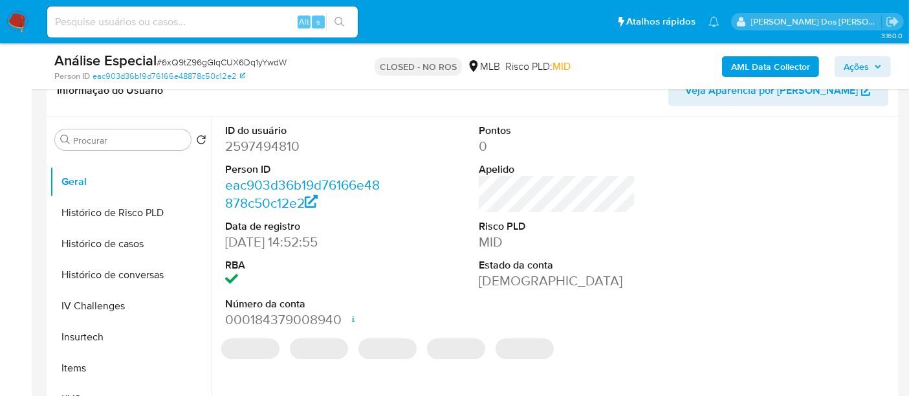
click at [290, 150] on dd "2597494810" at bounding box center [303, 146] width 157 height 18
copy dd "2597494810"
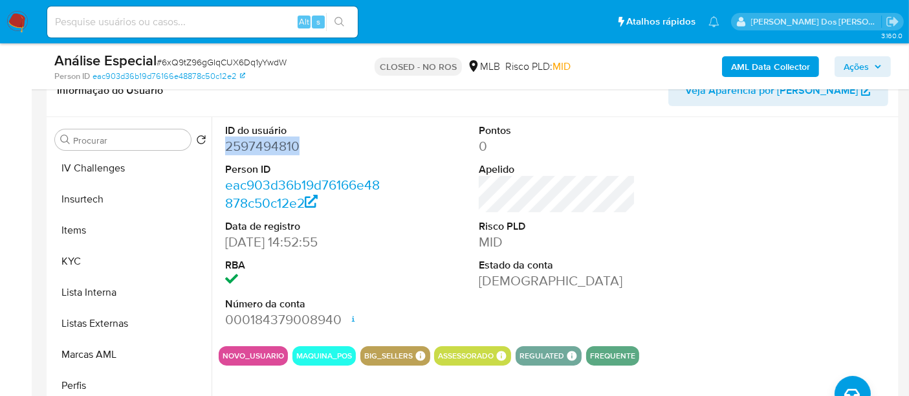
scroll to position [608, 0]
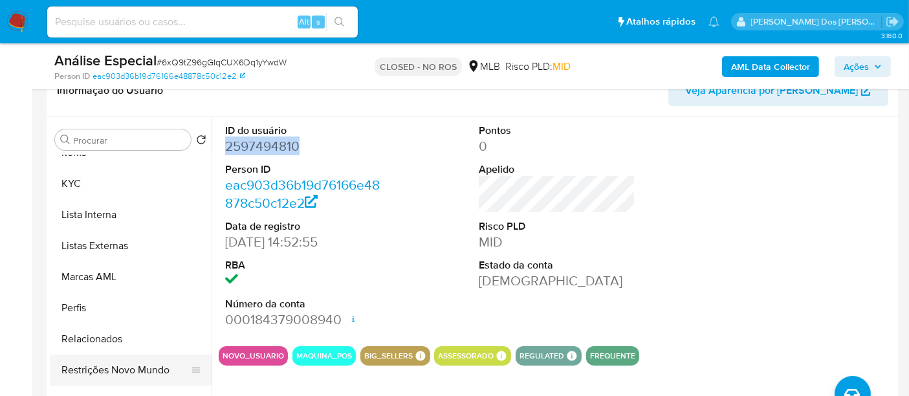
click at [127, 371] on button "Restrições Novo Mundo" at bounding box center [125, 370] width 151 height 31
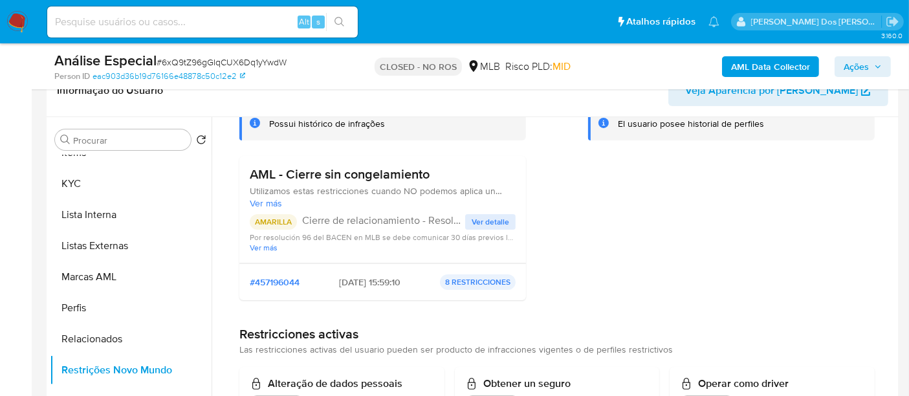
scroll to position [72, 0]
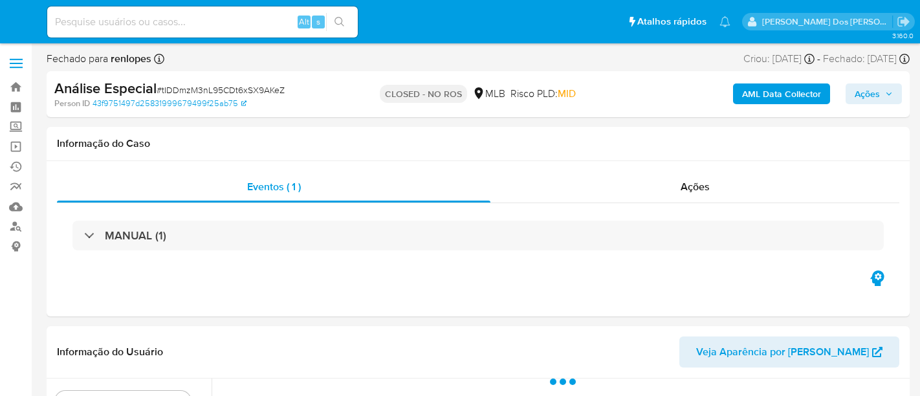
select select "10"
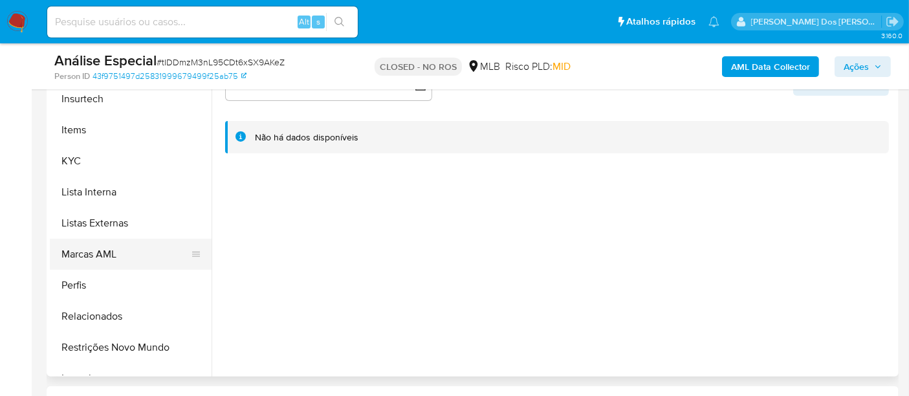
scroll to position [608, 0]
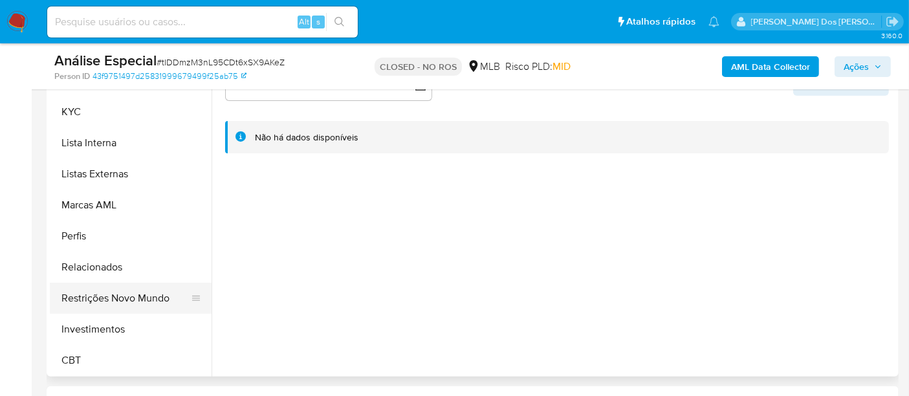
click at [129, 297] on button "Restrições Novo Mundo" at bounding box center [125, 298] width 151 height 31
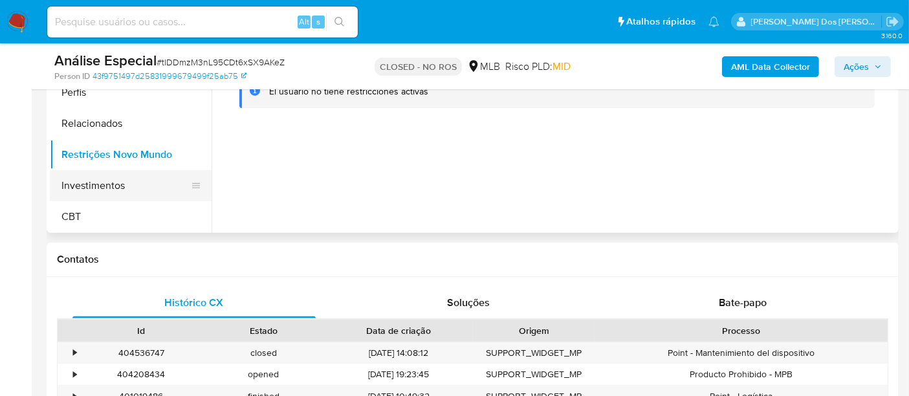
scroll to position [536, 0]
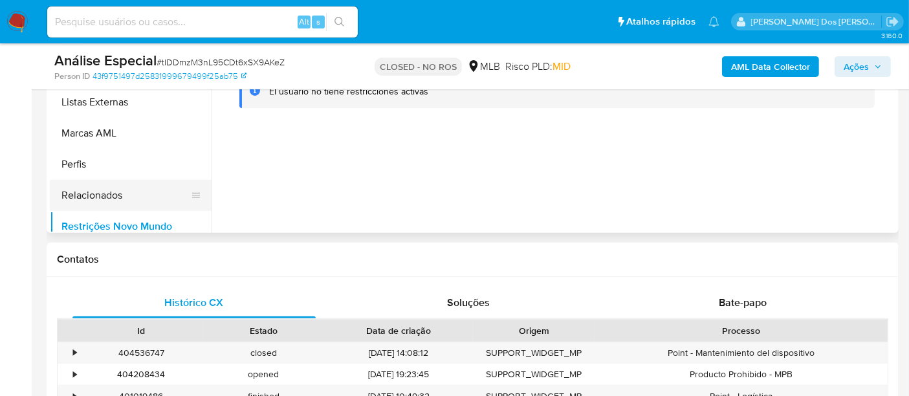
click at [118, 194] on button "Relacionados" at bounding box center [125, 195] width 151 height 31
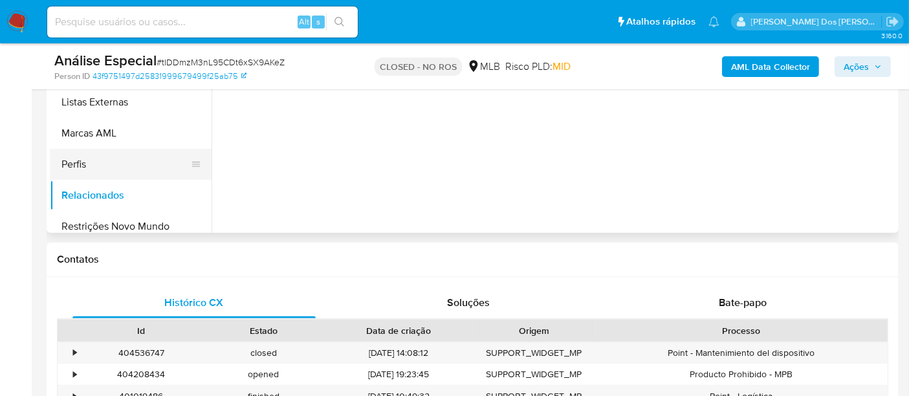
scroll to position [608, 0]
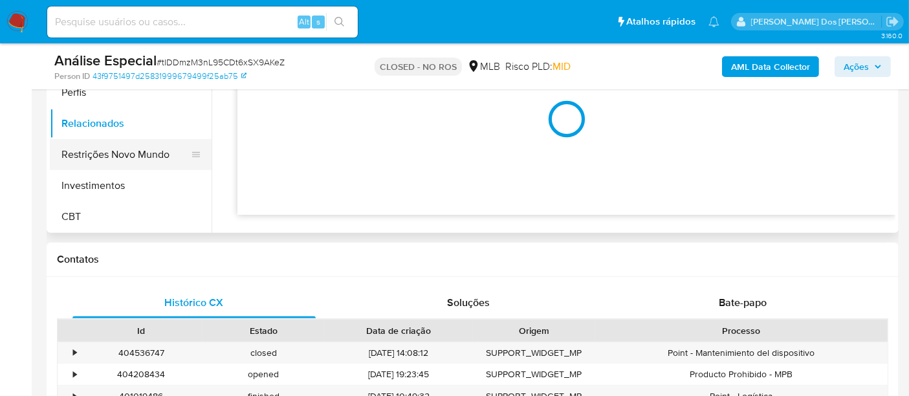
click at [160, 156] on button "Restrições Novo Mundo" at bounding box center [125, 154] width 151 height 31
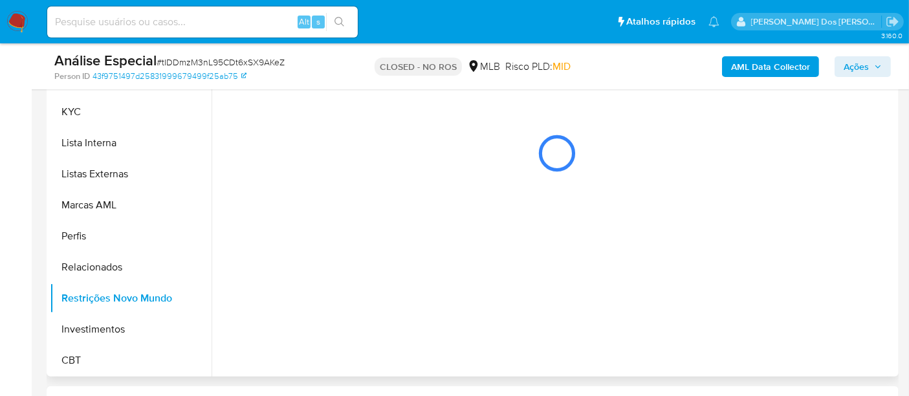
scroll to position [215, 0]
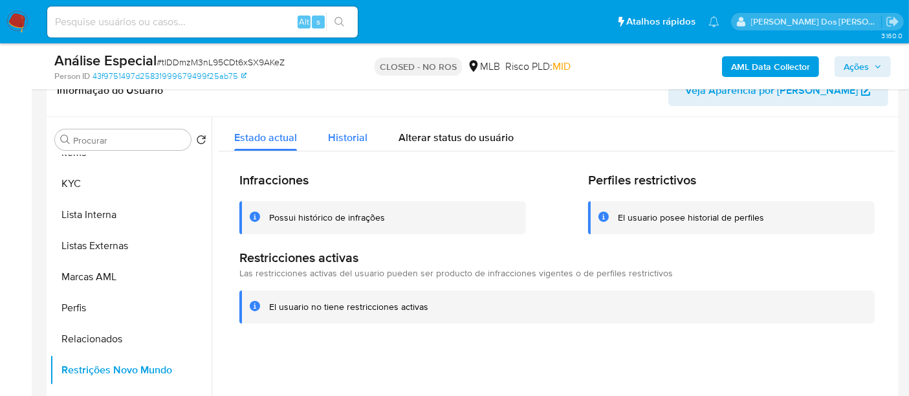
click at [330, 130] on span "Historial" at bounding box center [347, 137] width 39 height 15
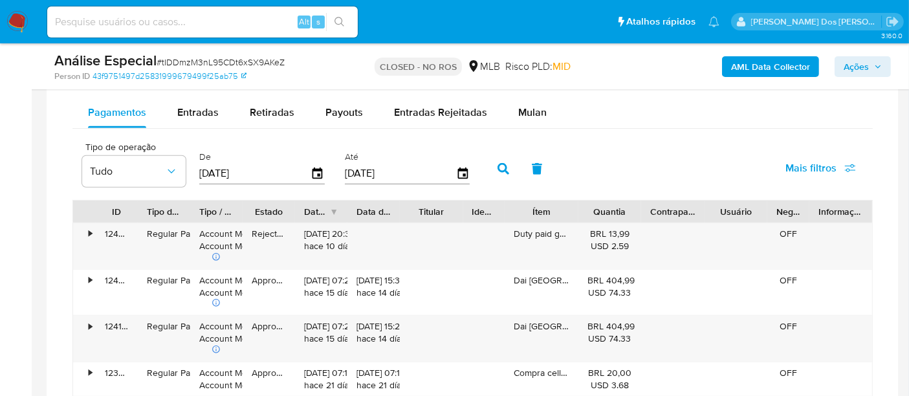
scroll to position [934, 0]
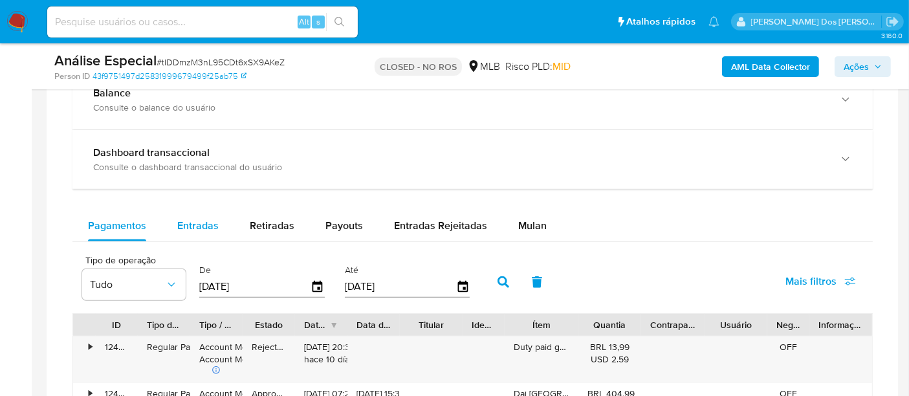
click at [201, 218] on span "Entradas" at bounding box center [197, 225] width 41 height 15
select select "10"
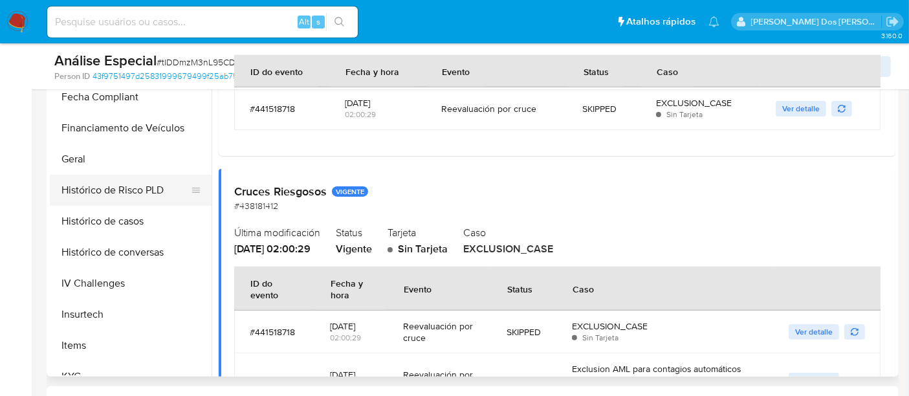
scroll to position [321, 0]
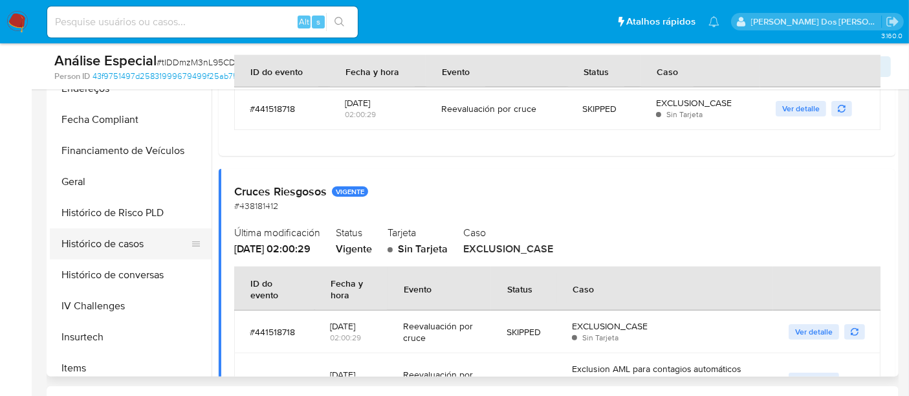
click at [94, 243] on button "Histórico de casos" at bounding box center [125, 243] width 151 height 31
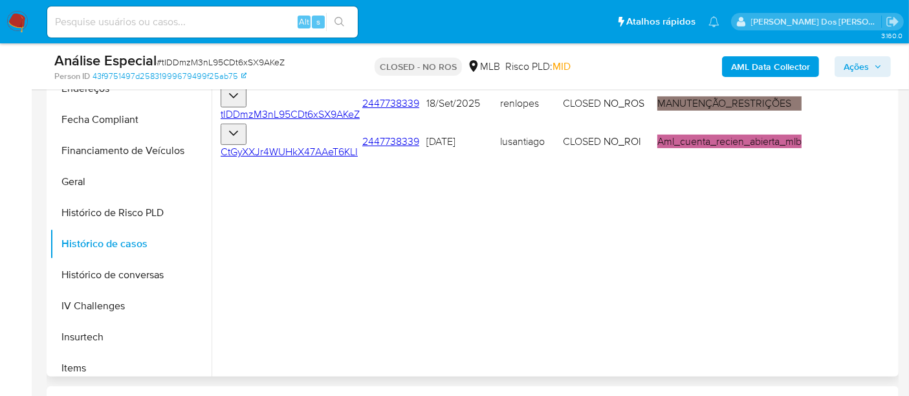
scroll to position [215, 0]
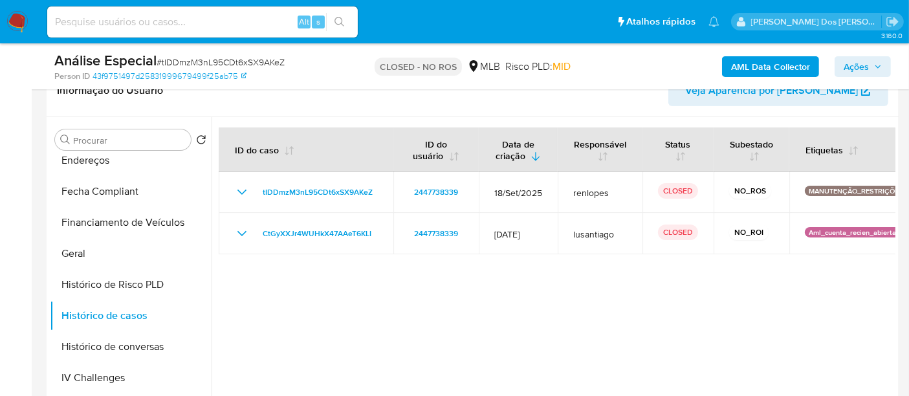
click at [225, 61] on span "# tIDDmzM3nL95CDt6xSX9AKeZ" at bounding box center [221, 62] width 128 height 13
copy span "tIDDmzM3nL95CDt6xSX9AKeZ"
click at [197, 65] on span "# tIDDmzM3nL95CDt6xSX9AKeZ" at bounding box center [221, 62] width 128 height 13
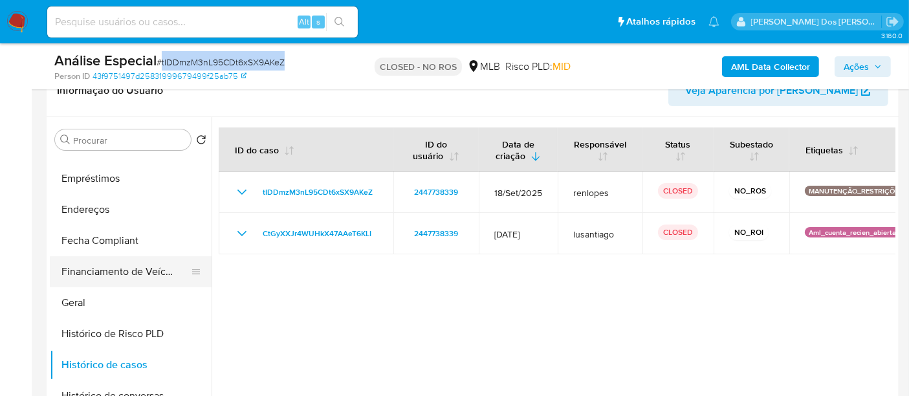
scroll to position [249, 0]
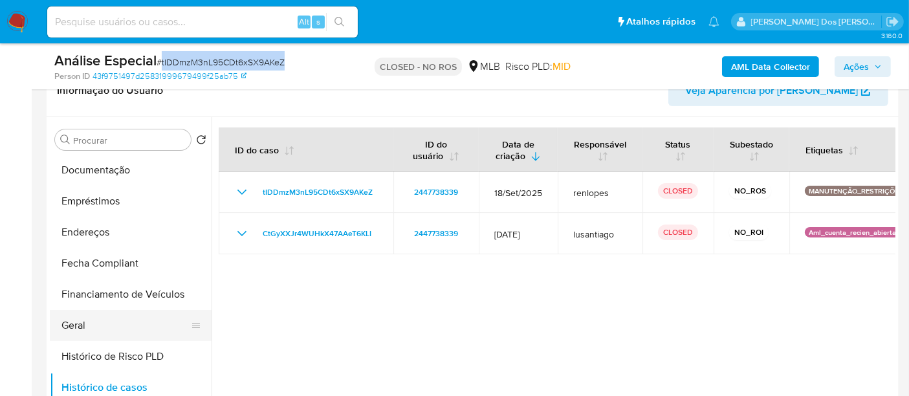
click at [76, 327] on button "Geral" at bounding box center [125, 325] width 151 height 31
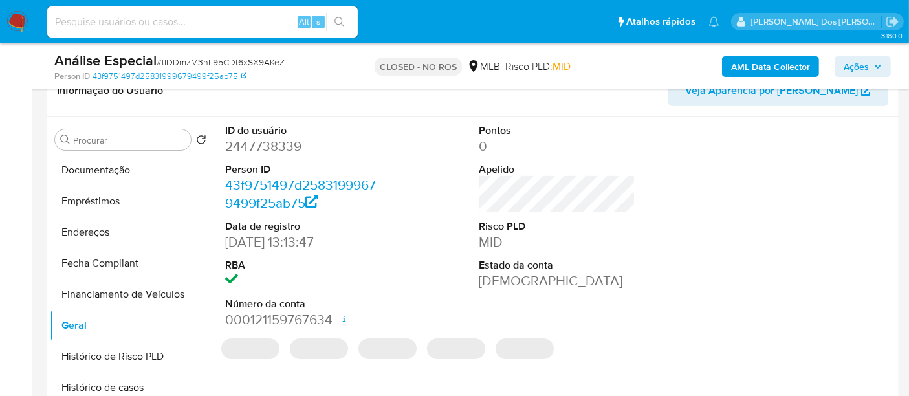
click at [276, 149] on dd "2447738339" at bounding box center [303, 146] width 157 height 18
copy dd "2447738339"
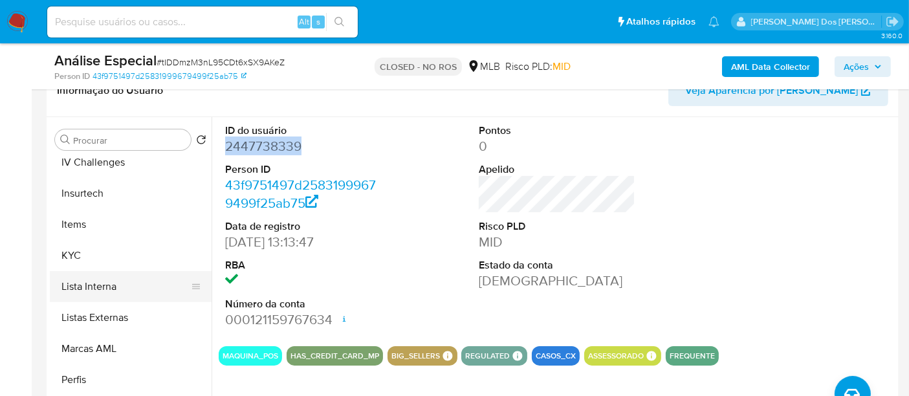
scroll to position [608, 0]
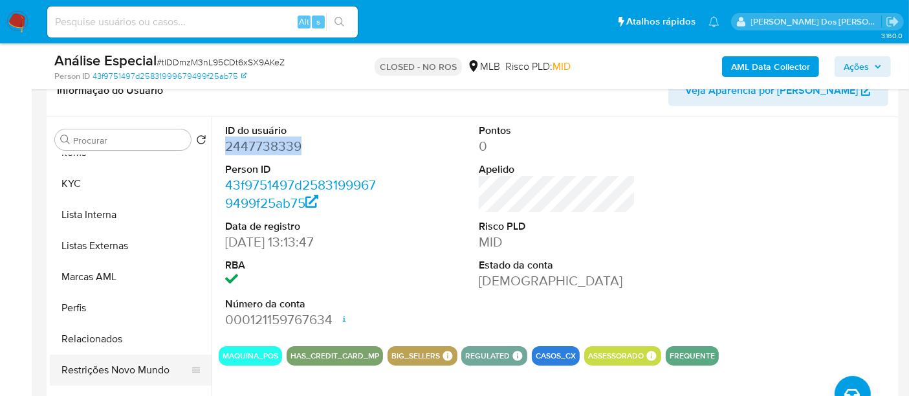
click at [151, 363] on button "Restrições Novo Mundo" at bounding box center [125, 370] width 151 height 31
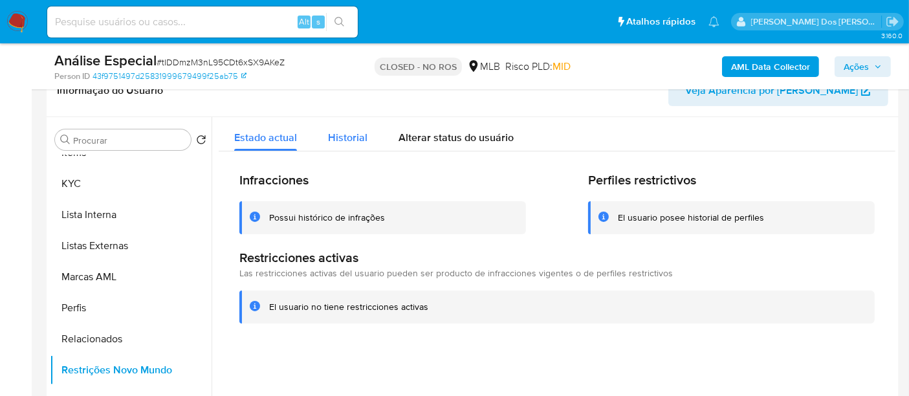
click at [351, 133] on span "Historial" at bounding box center [347, 137] width 39 height 15
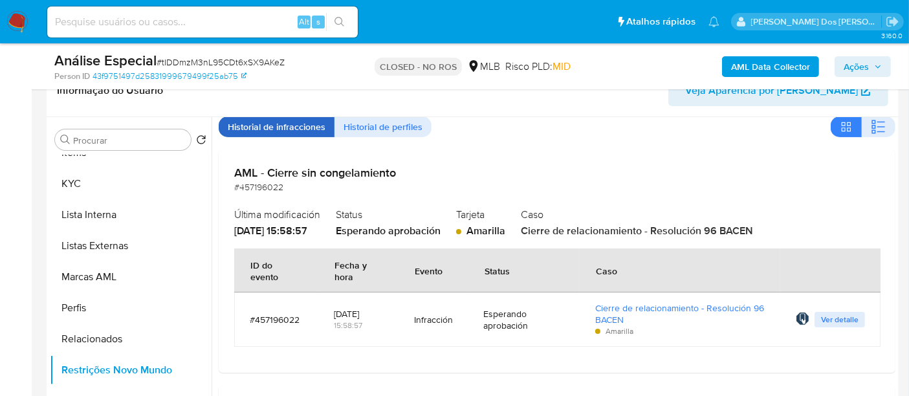
scroll to position [0, 0]
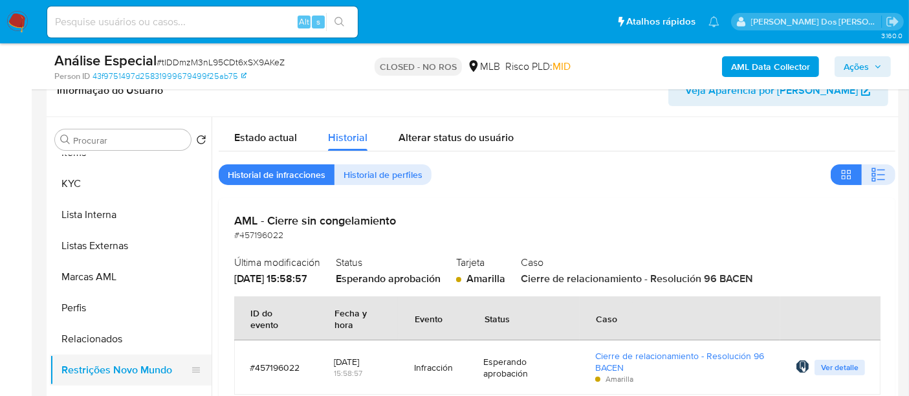
drag, startPoint x: 86, startPoint y: 337, endPoint x: 98, endPoint y: 360, distance: 25.8
click at [87, 338] on button "Relacionados" at bounding box center [131, 339] width 162 height 31
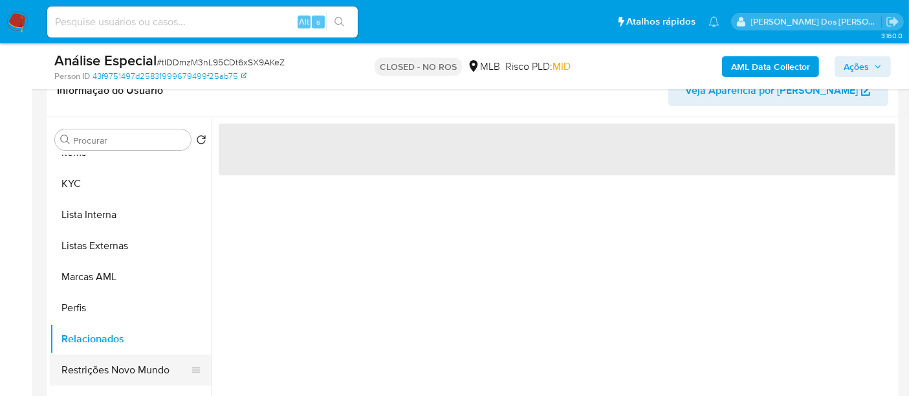
click at [100, 364] on button "Restrições Novo Mundo" at bounding box center [125, 370] width 151 height 31
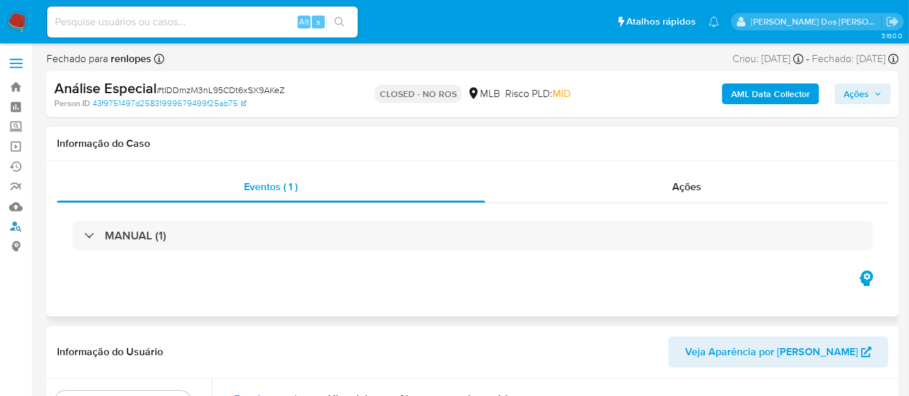
drag, startPoint x: 18, startPoint y: 223, endPoint x: 48, endPoint y: 221, distance: 29.8
click at [18, 224] on link "Localizador de pessoas" at bounding box center [77, 227] width 154 height 20
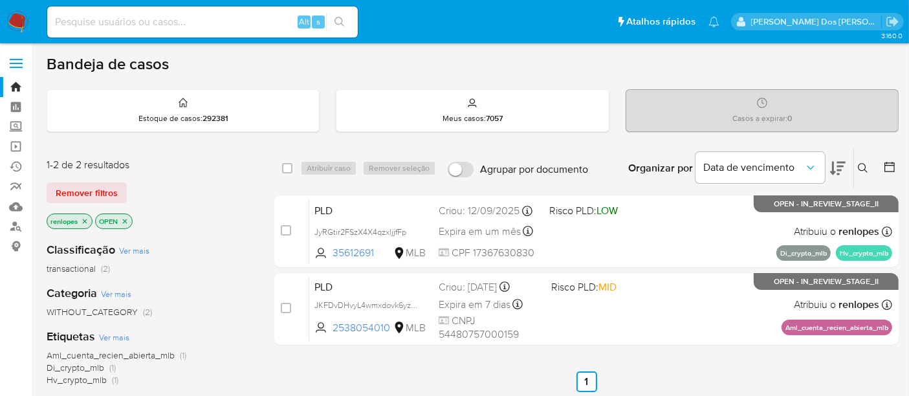
click at [128, 25] on input at bounding box center [202, 22] width 311 height 17
paste input "zGuQVfEkAG8tvSa9dZZa13jx"
type input "zGuQVfEkAG8tvSa9dZZa13jx"
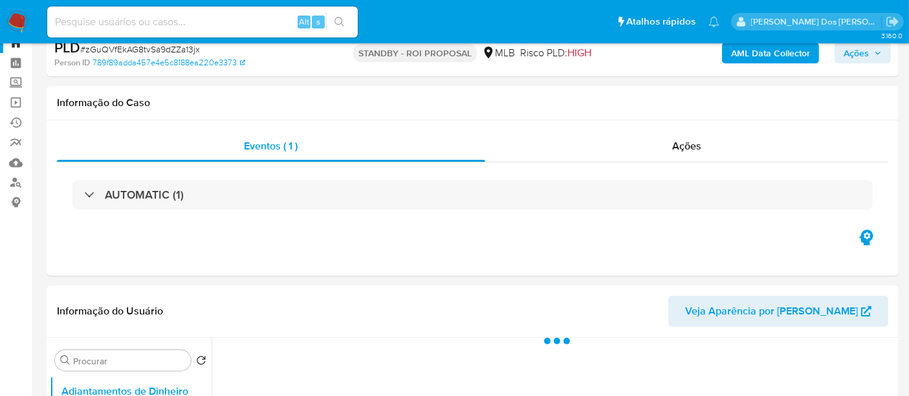
select select "10"
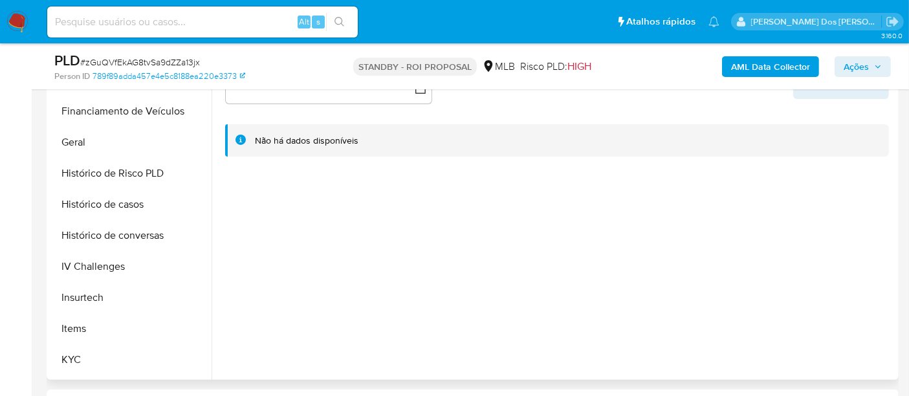
scroll to position [503, 0]
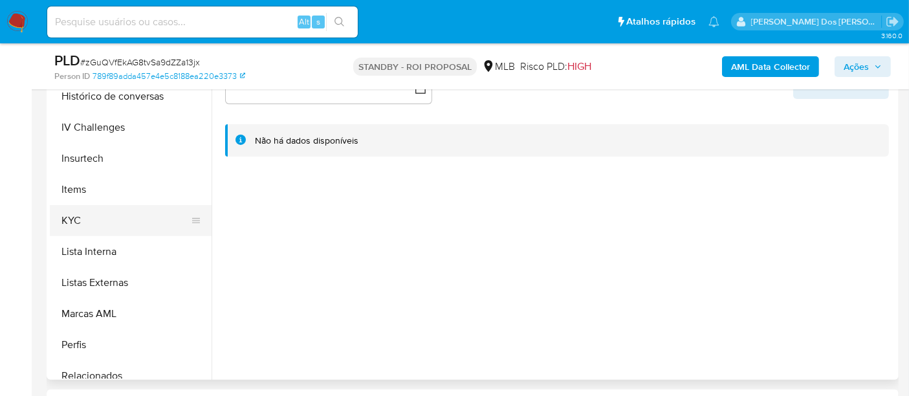
drag, startPoint x: 78, startPoint y: 223, endPoint x: 102, endPoint y: 217, distance: 24.6
click at [77, 222] on button "KYC" at bounding box center [125, 220] width 151 height 31
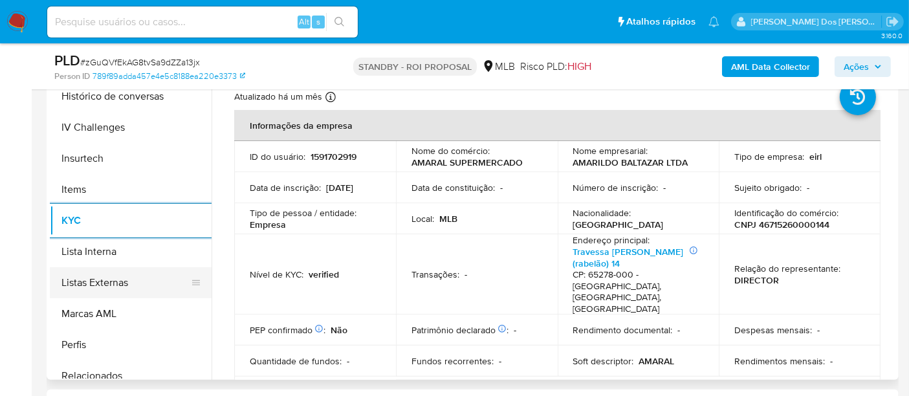
scroll to position [359, 0]
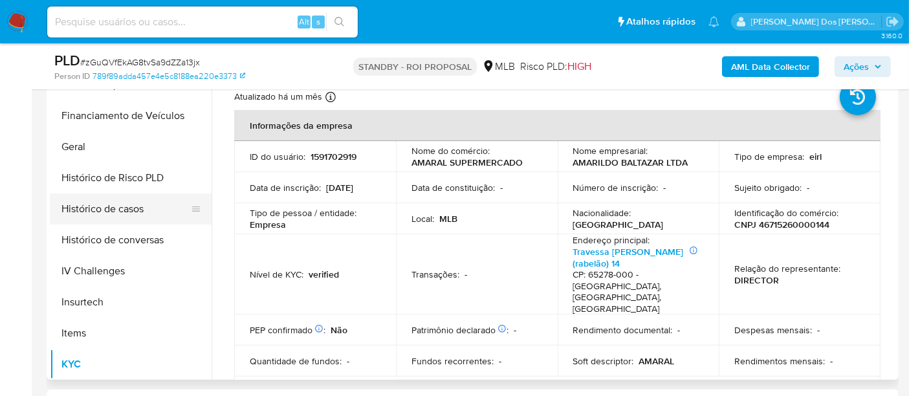
click at [115, 210] on button "Histórico de casos" at bounding box center [125, 208] width 151 height 31
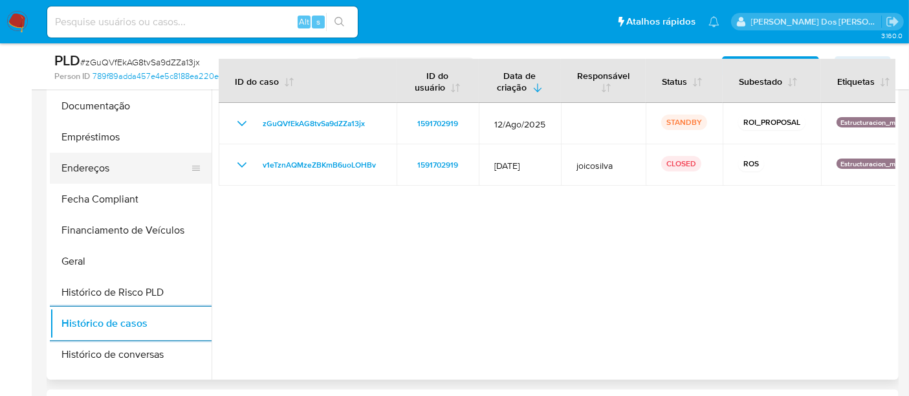
scroll to position [144, 0]
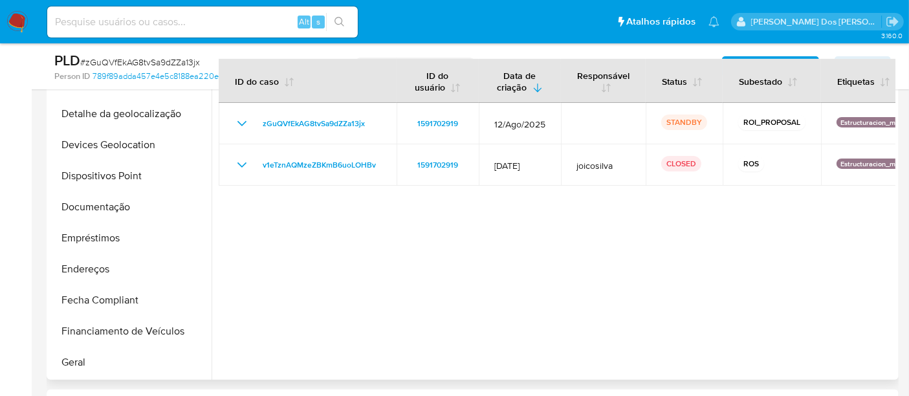
drag, startPoint x: 74, startPoint y: 354, endPoint x: 212, endPoint y: 306, distance: 146.5
click at [74, 354] on button "Geral" at bounding box center [131, 362] width 162 height 31
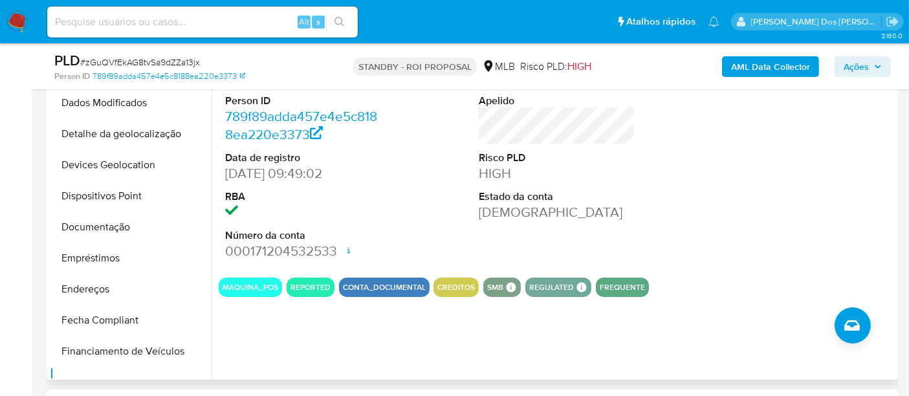
scroll to position [72, 0]
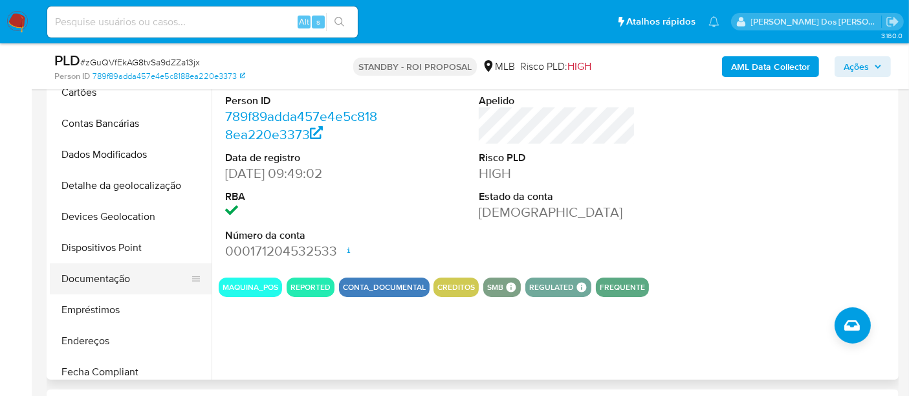
click at [112, 274] on button "Documentação" at bounding box center [125, 278] width 151 height 31
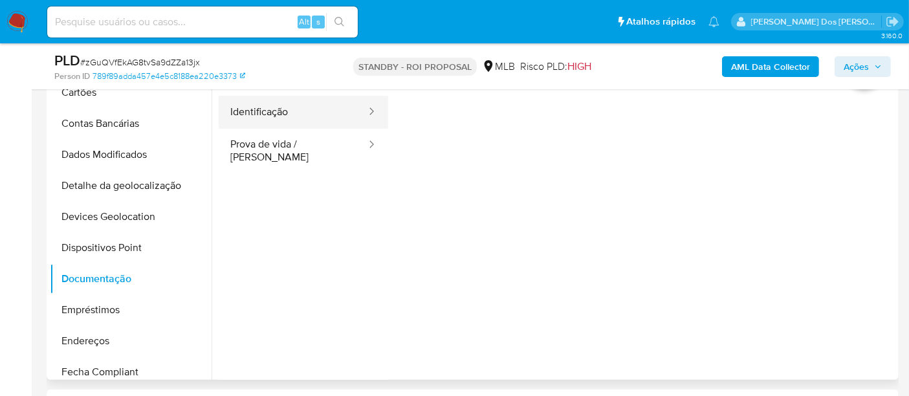
click at [276, 111] on button "Identificação" at bounding box center [293, 112] width 149 height 33
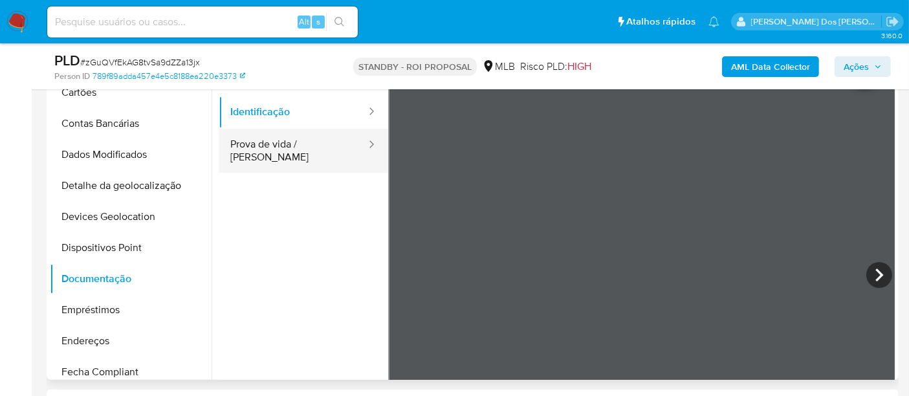
click at [289, 147] on button "Prova de vida / [PERSON_NAME]" at bounding box center [293, 151] width 149 height 44
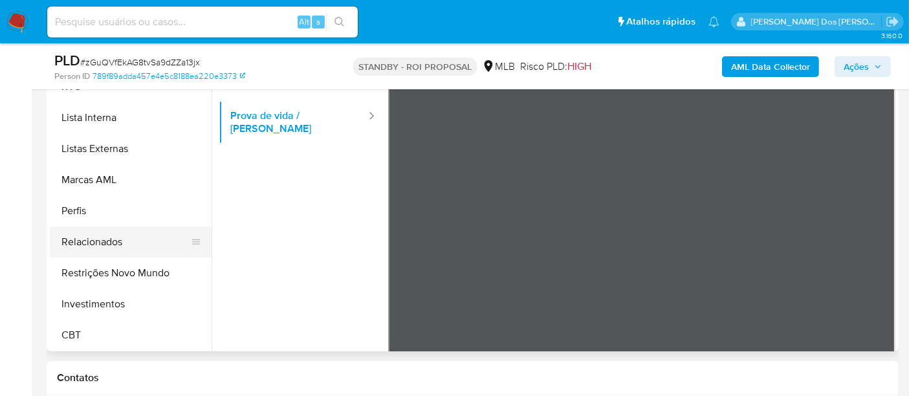
scroll to position [359, 0]
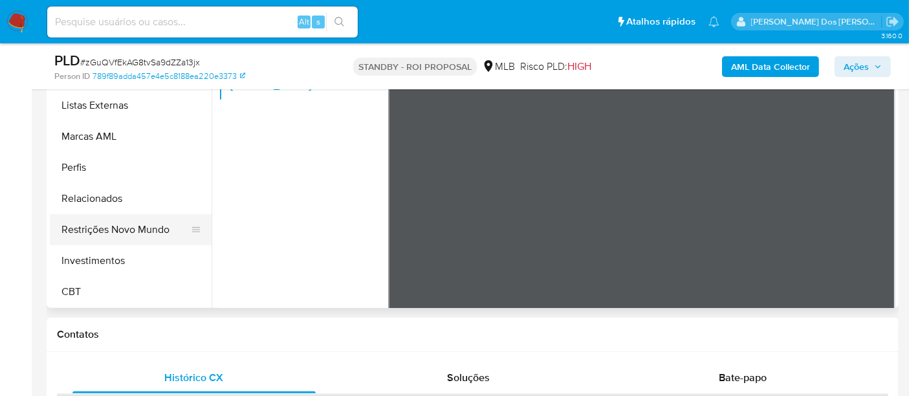
click at [133, 232] on button "Restrições Novo Mundo" at bounding box center [125, 229] width 151 height 31
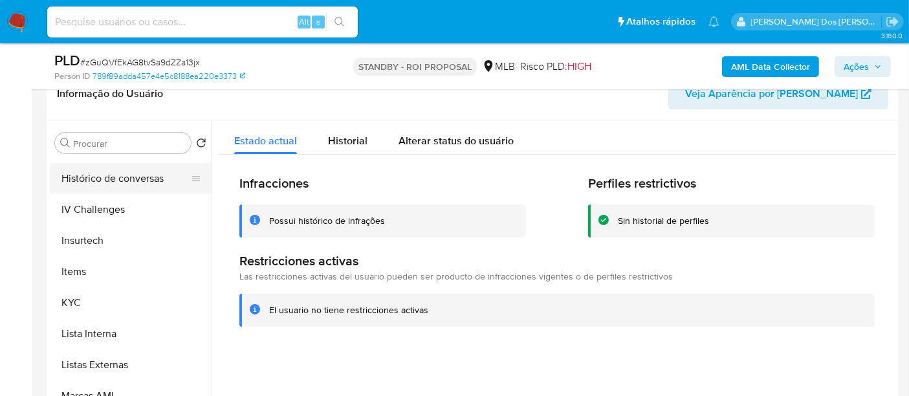
scroll to position [393, 0]
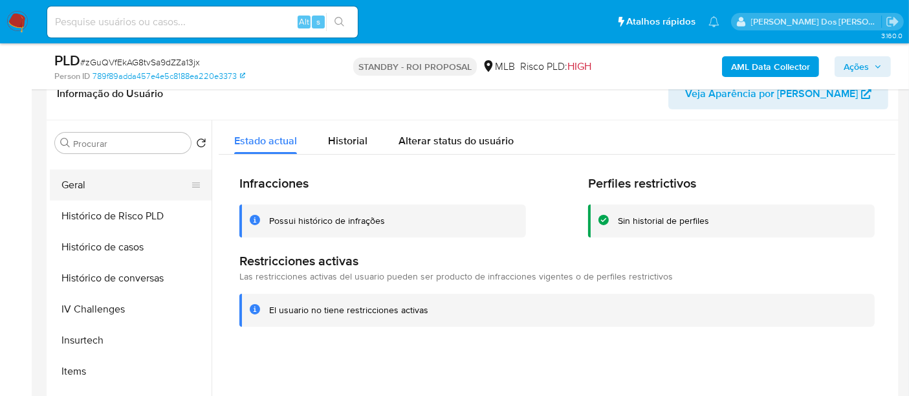
click at [76, 191] on button "Geral" at bounding box center [125, 185] width 151 height 31
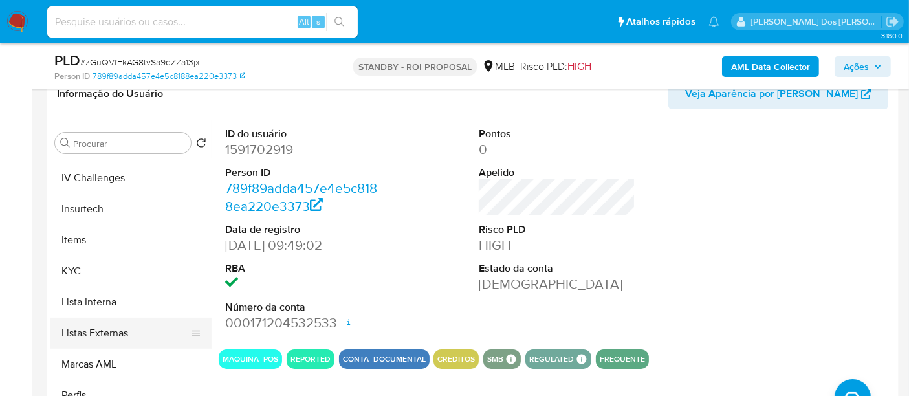
scroll to position [608, 0]
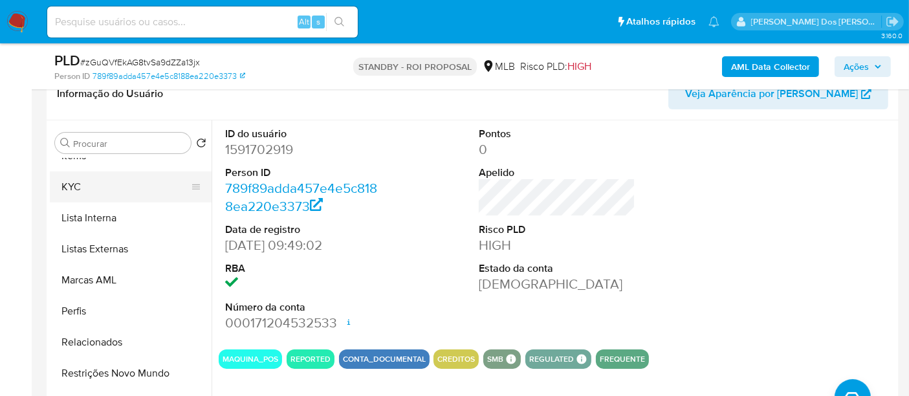
click at [65, 184] on button "KYC" at bounding box center [125, 186] width 151 height 31
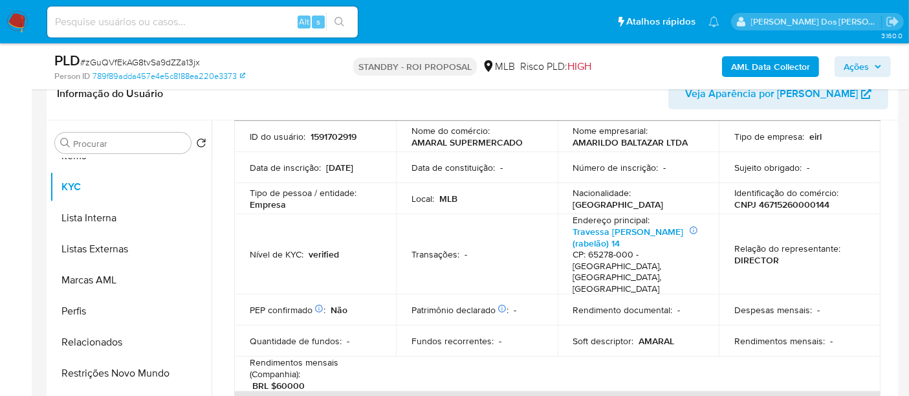
scroll to position [144, 0]
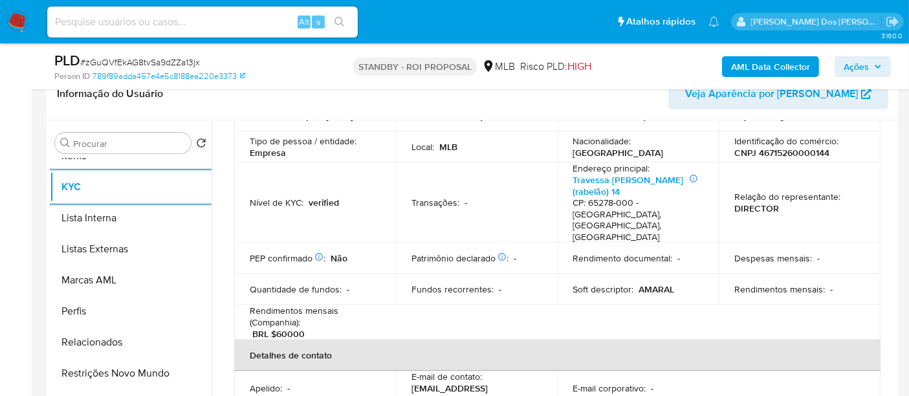
click at [129, 19] on input at bounding box center [202, 22] width 311 height 17
paste input "JRLhExDER0MJPVSqGO6jATx1"
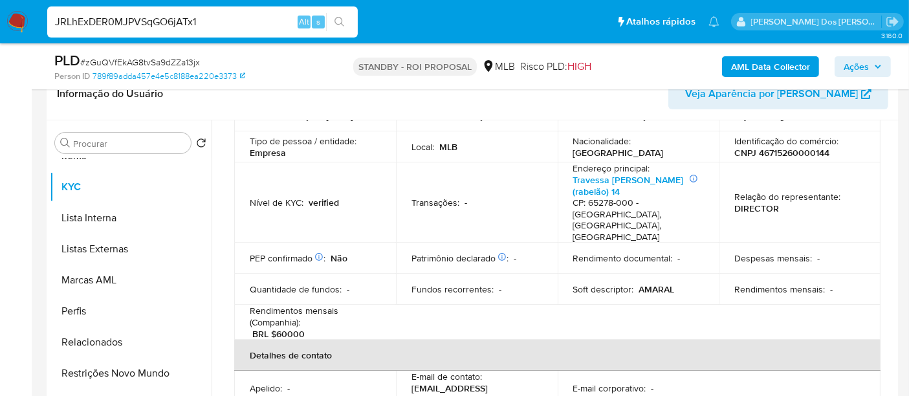
type input "JRLhExDER0MJPVSqGO6jATx1"
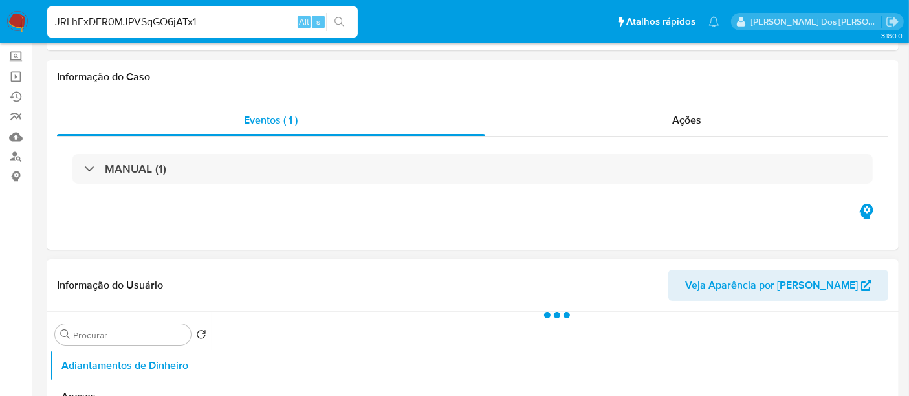
scroll to position [215, 0]
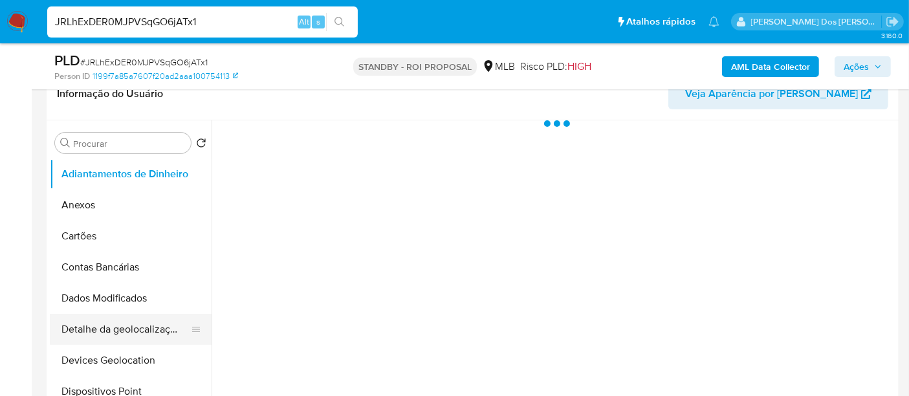
select select "10"
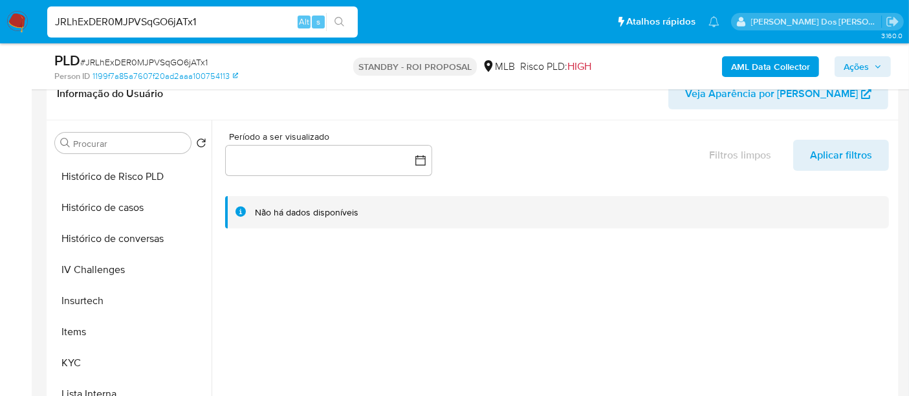
scroll to position [503, 0]
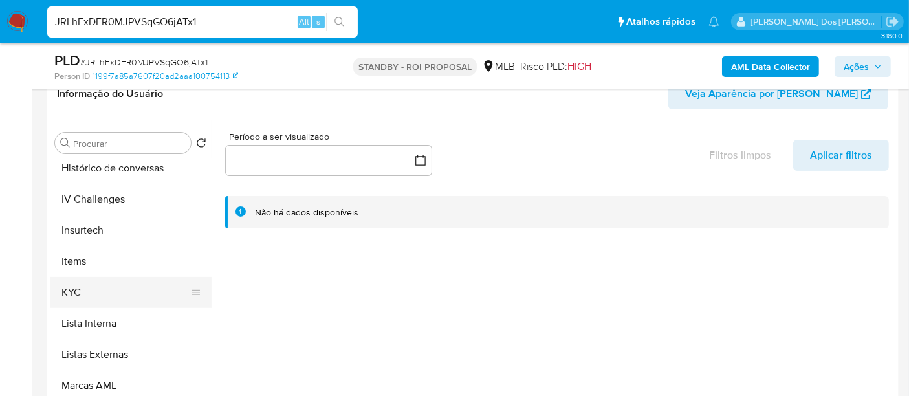
click at [81, 287] on button "KYC" at bounding box center [125, 292] width 151 height 31
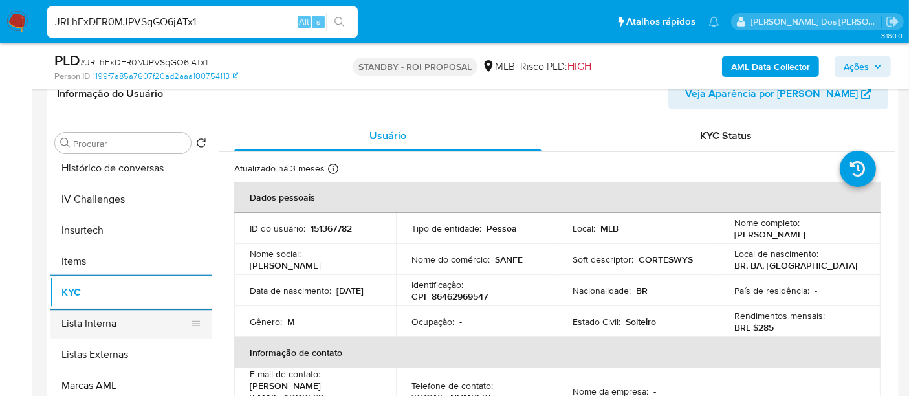
scroll to position [431, 0]
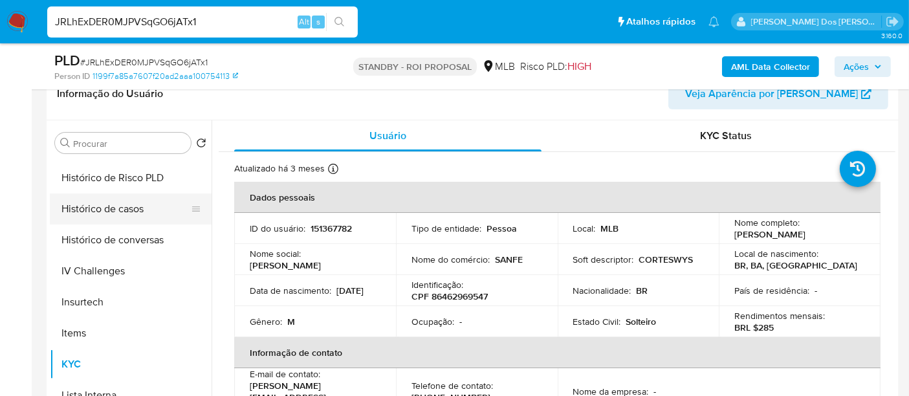
click at [116, 219] on button "Histórico de casos" at bounding box center [125, 208] width 151 height 31
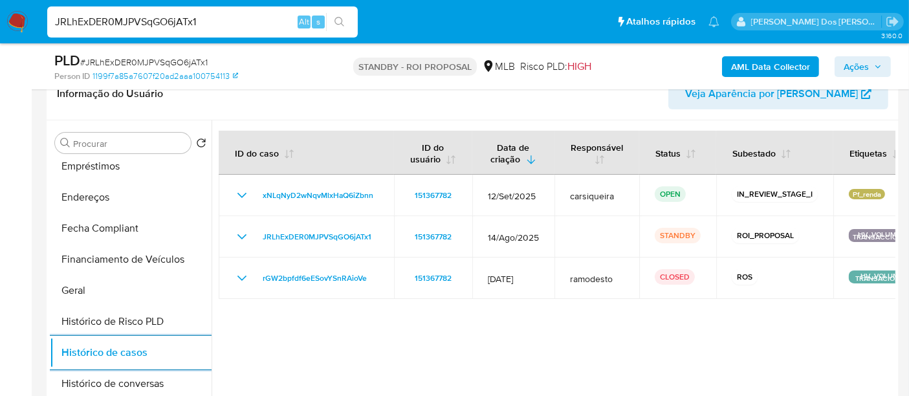
scroll to position [215, 0]
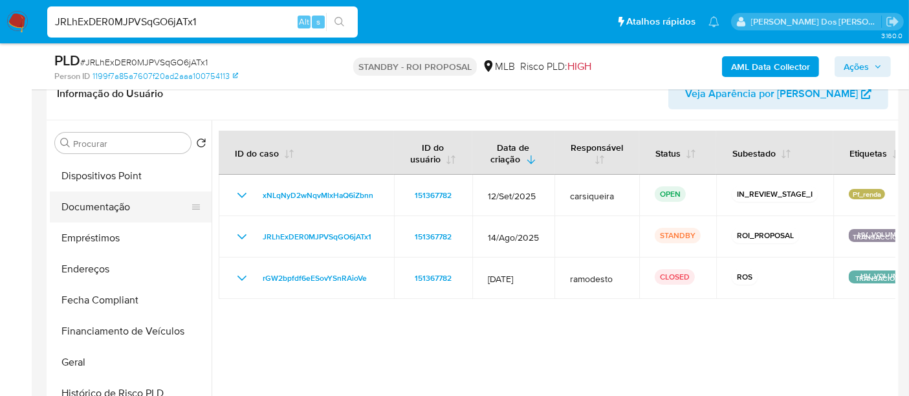
click at [124, 215] on button "Documentação" at bounding box center [125, 207] width 151 height 31
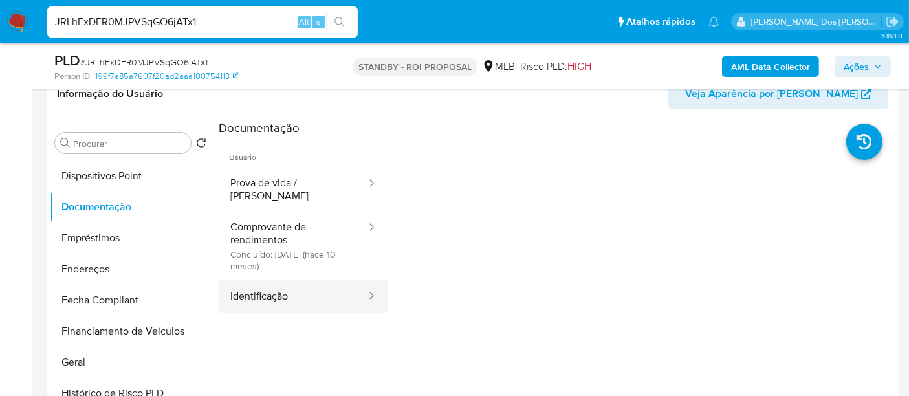
click at [247, 284] on button "Identificação" at bounding box center [293, 296] width 149 height 33
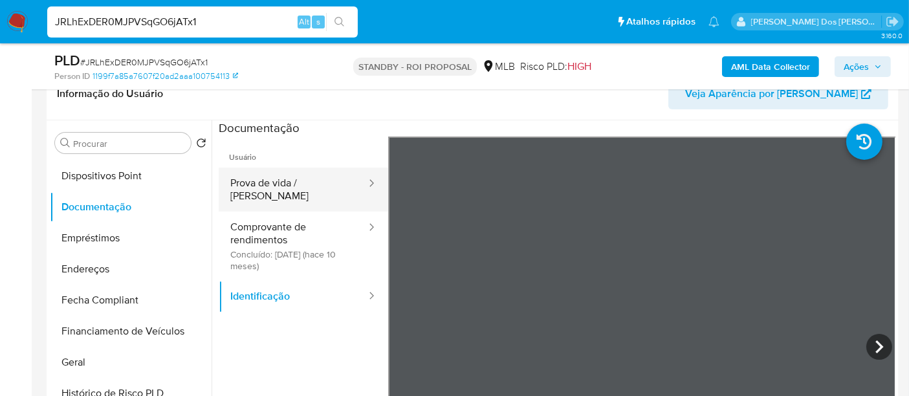
drag, startPoint x: 283, startPoint y: 188, endPoint x: 300, endPoint y: 191, distance: 17.8
click at [283, 188] on button "Prova de vida / [PERSON_NAME]" at bounding box center [293, 190] width 149 height 44
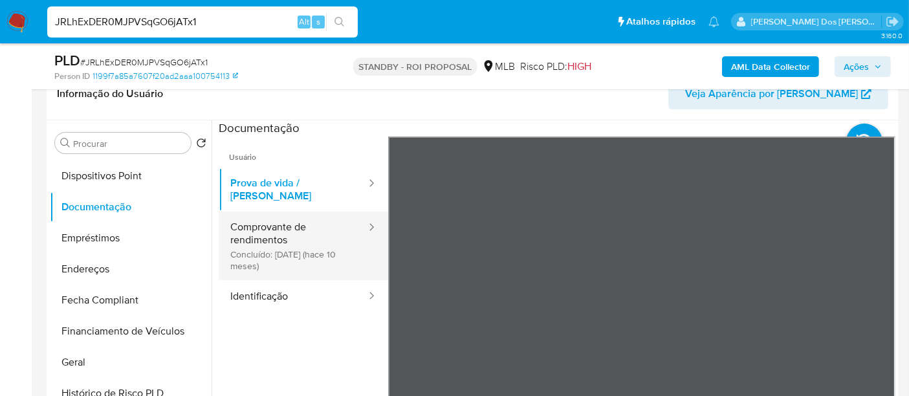
click at [289, 226] on button "Comprovante de rendimentos Concluído: [DATE] (hace 10 meses)" at bounding box center [293, 246] width 149 height 69
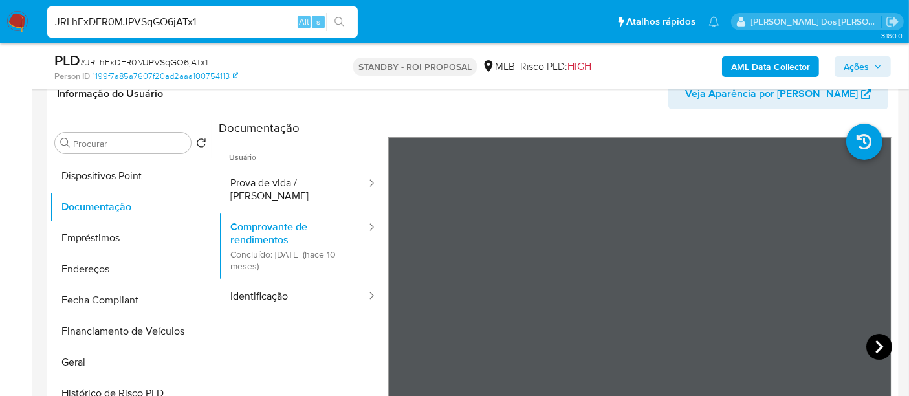
click at [881, 348] on icon at bounding box center [879, 347] width 26 height 26
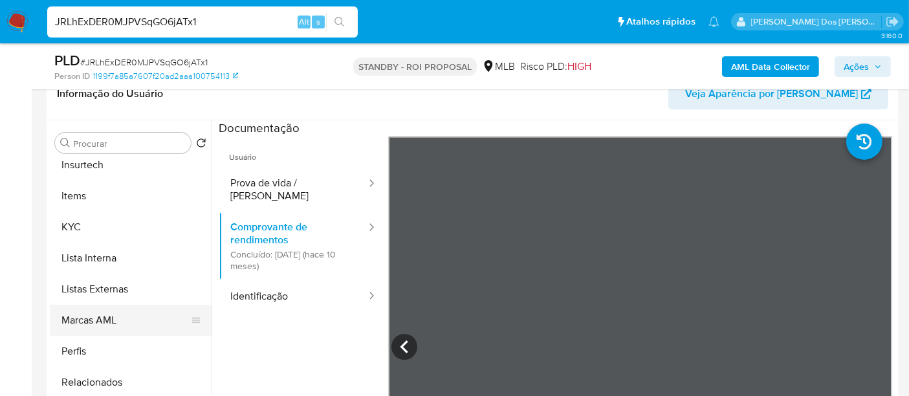
scroll to position [608, 0]
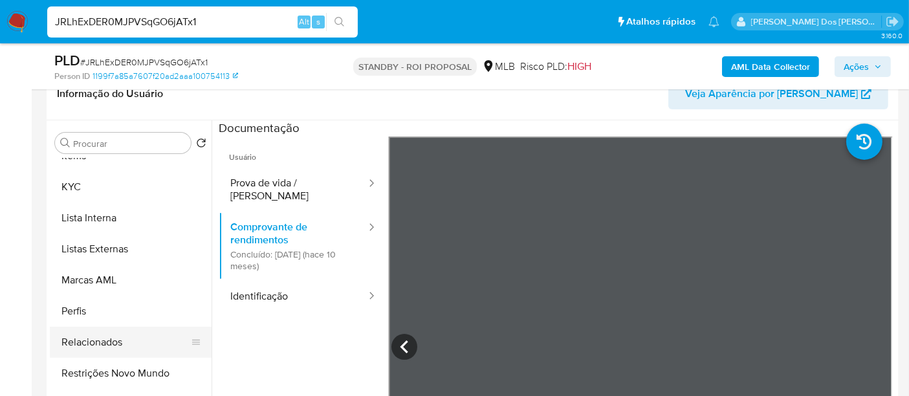
click at [138, 369] on button "Restrições Novo Mundo" at bounding box center [131, 373] width 162 height 31
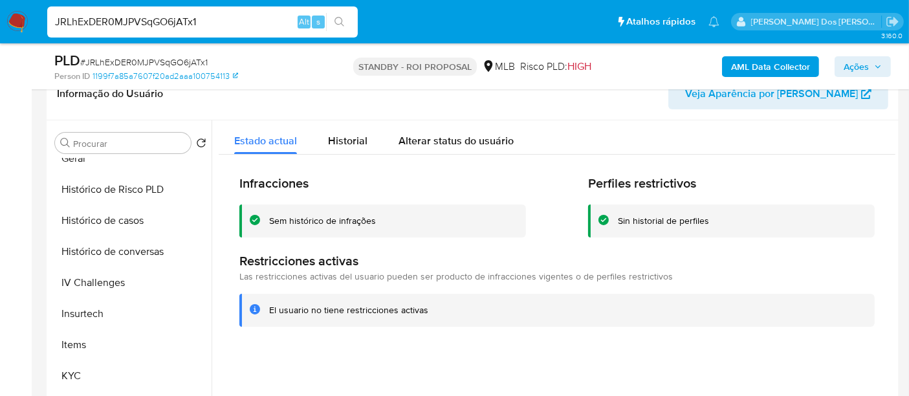
scroll to position [249, 0]
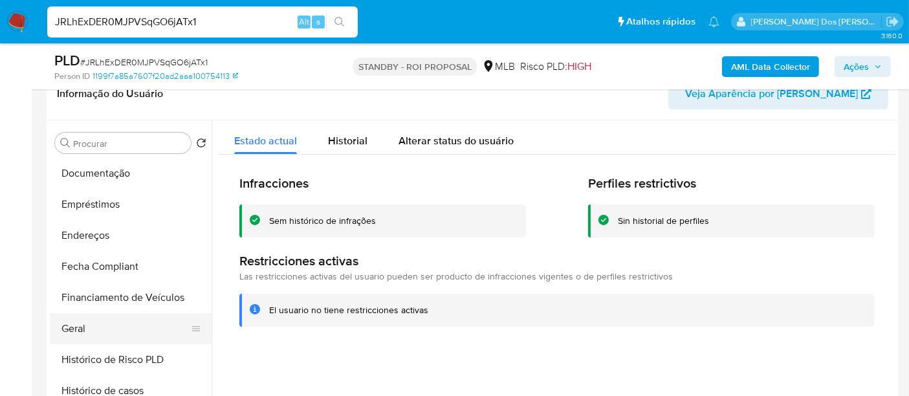
drag, startPoint x: 84, startPoint y: 322, endPoint x: 226, endPoint y: 300, distance: 144.2
click at [84, 321] on button "Geral" at bounding box center [131, 328] width 162 height 31
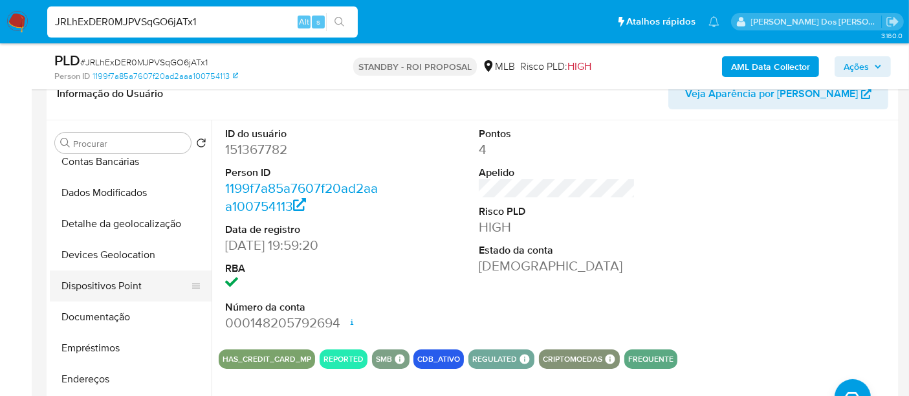
scroll to position [105, 0]
click at [113, 314] on button "Documentação" at bounding box center [125, 317] width 151 height 31
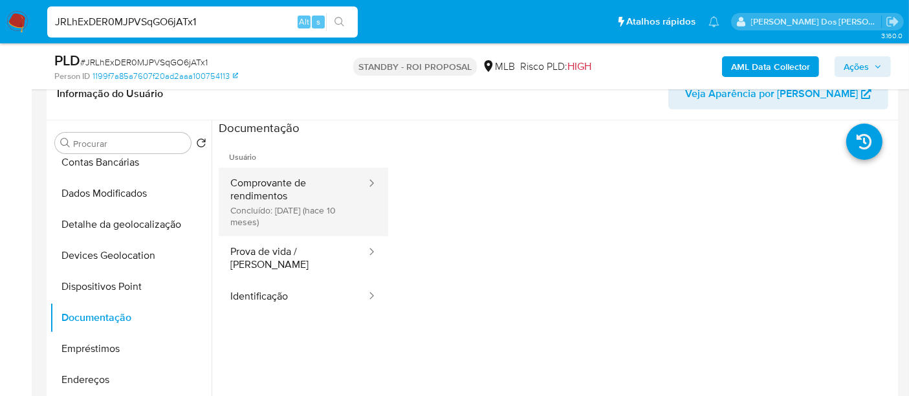
click at [268, 199] on button "Comprovante de rendimentos Concluído: [DATE] (hace 10 meses)" at bounding box center [293, 202] width 149 height 69
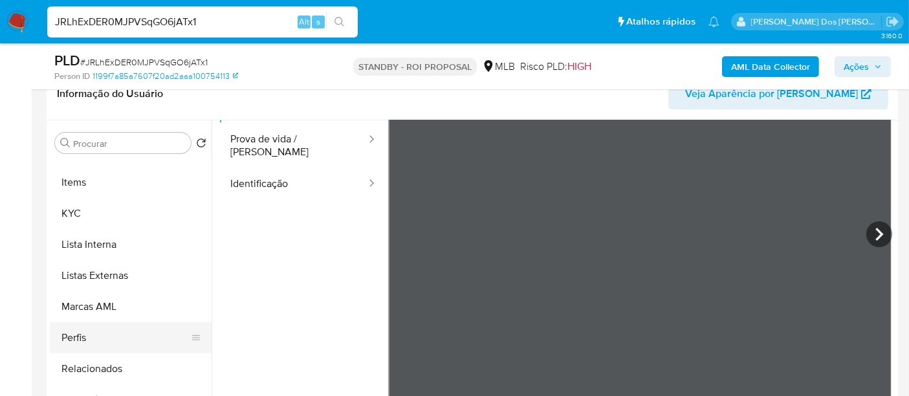
scroll to position [608, 0]
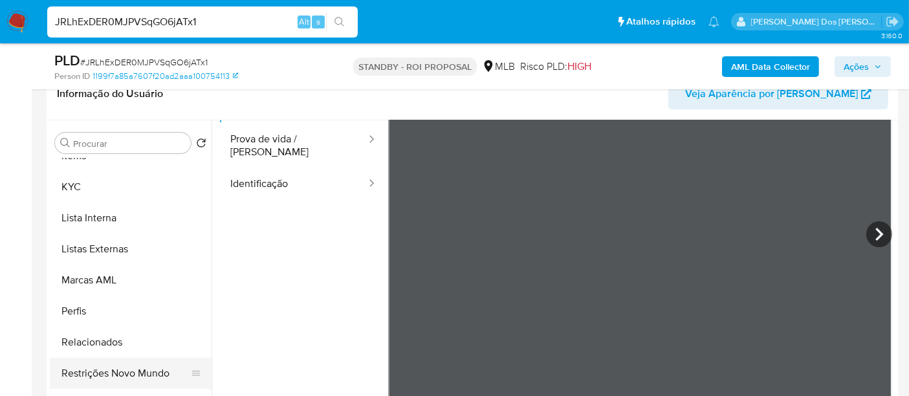
click at [145, 376] on button "Restrições Novo Mundo" at bounding box center [125, 373] width 151 height 31
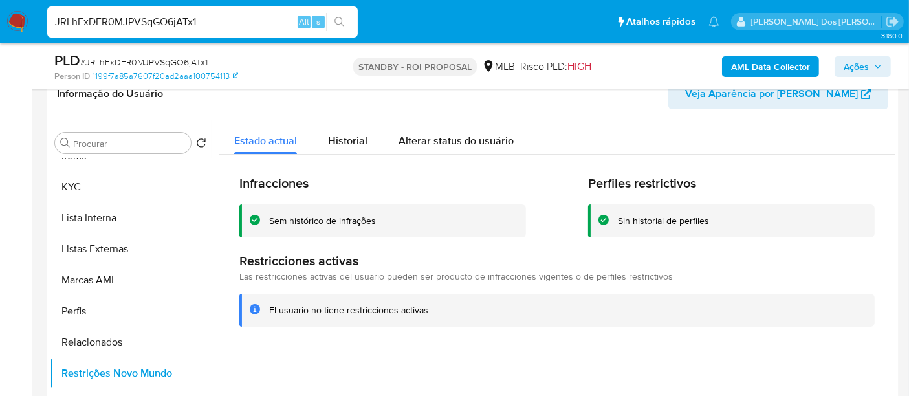
scroll to position [392, 0]
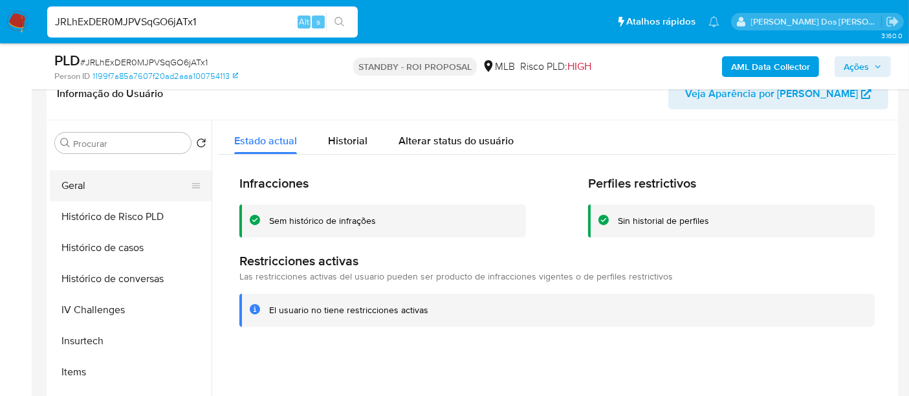
click at [76, 193] on button "Geral" at bounding box center [125, 185] width 151 height 31
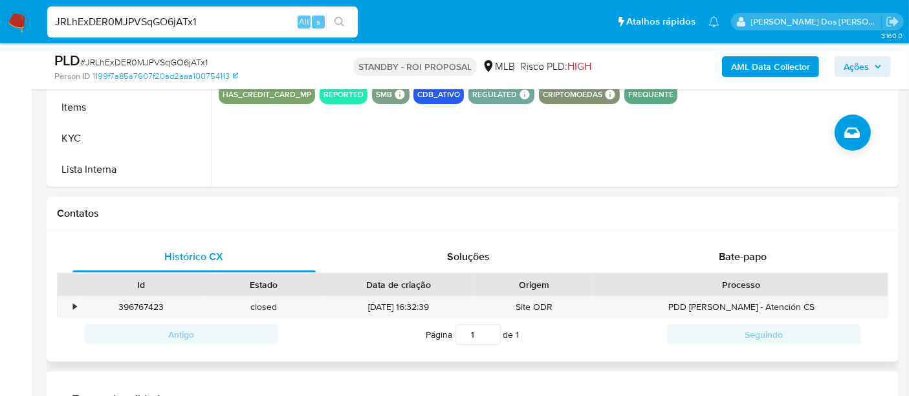
scroll to position [503, 0]
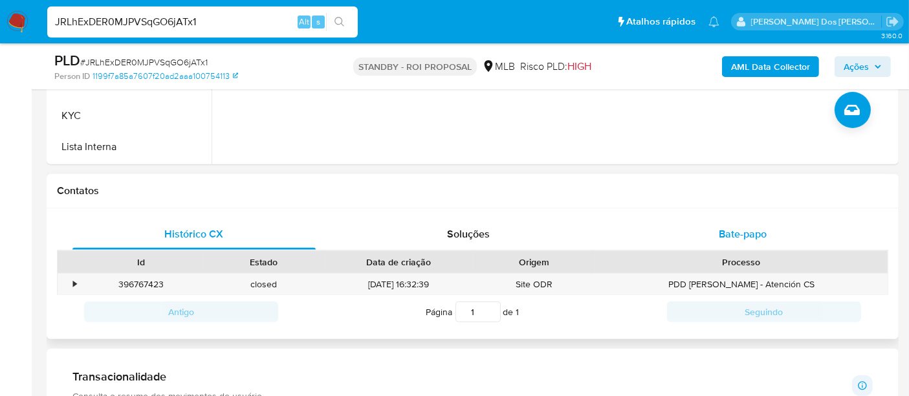
click at [725, 234] on span "Bate-papo" at bounding box center [743, 233] width 48 height 15
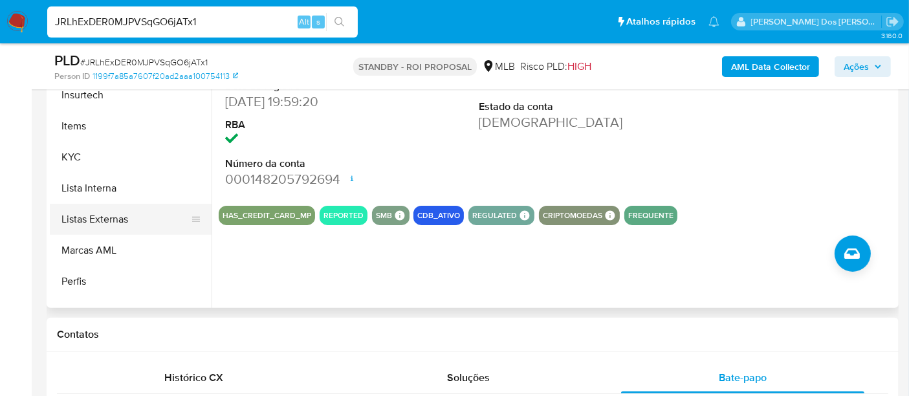
scroll to position [536, 0]
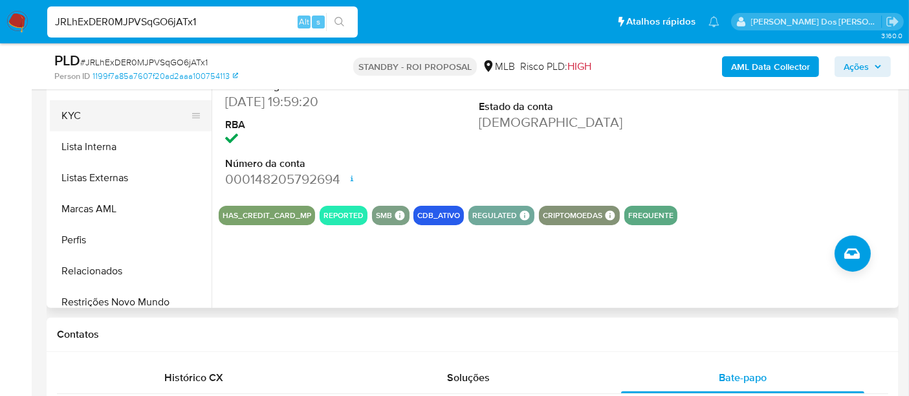
click at [72, 121] on button "KYC" at bounding box center [125, 115] width 151 height 31
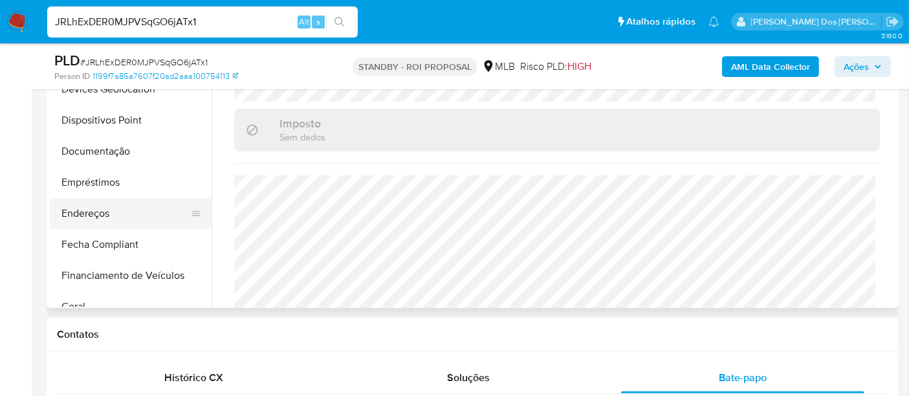
scroll to position [105, 0]
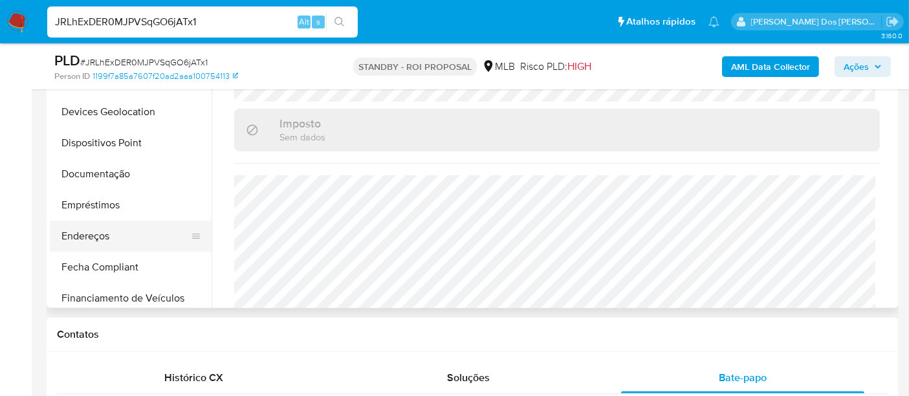
click at [108, 237] on button "Endereços" at bounding box center [125, 236] width 151 height 31
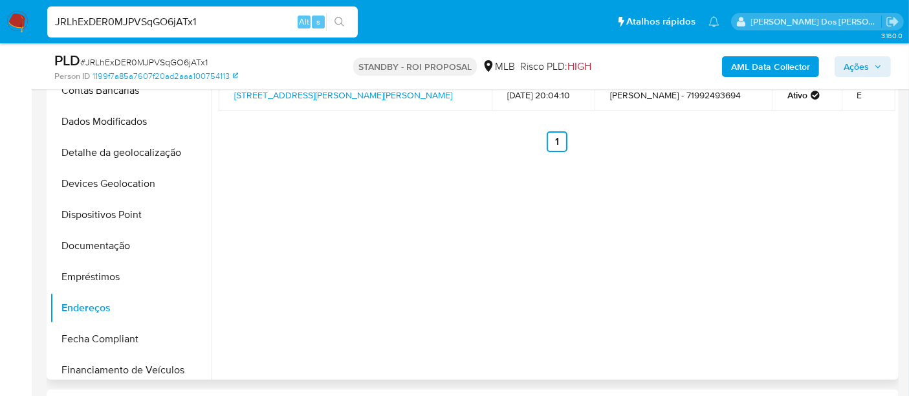
scroll to position [215, 0]
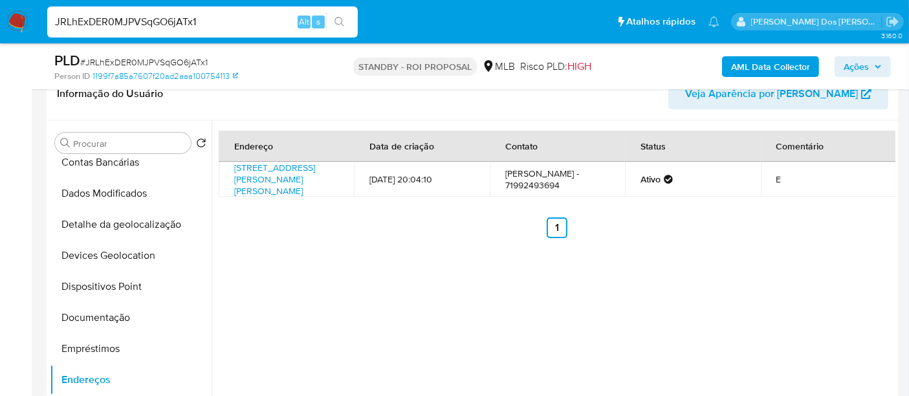
click at [235, 19] on input "JRLhExDER0MJPVSqGO6jATx1" at bounding box center [202, 22] width 311 height 17
paste input "DhsNf2pDchHFA7YzF1j6WxE2"
type input "DhsNf2pDchHFA7YzF1j6WxE2"
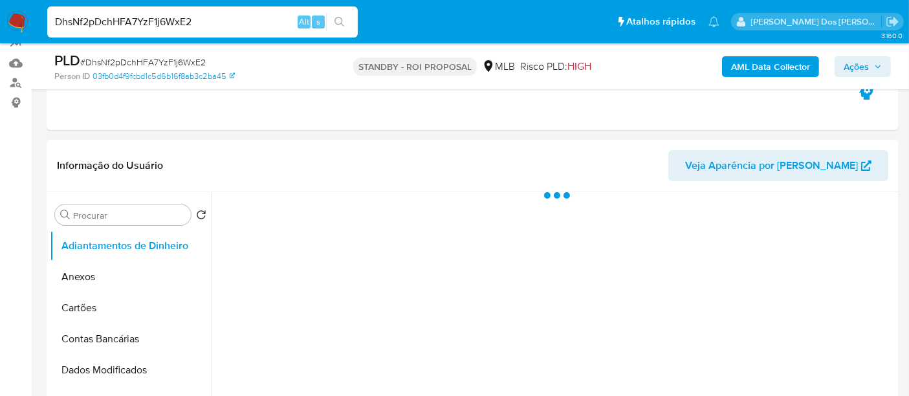
select select "10"
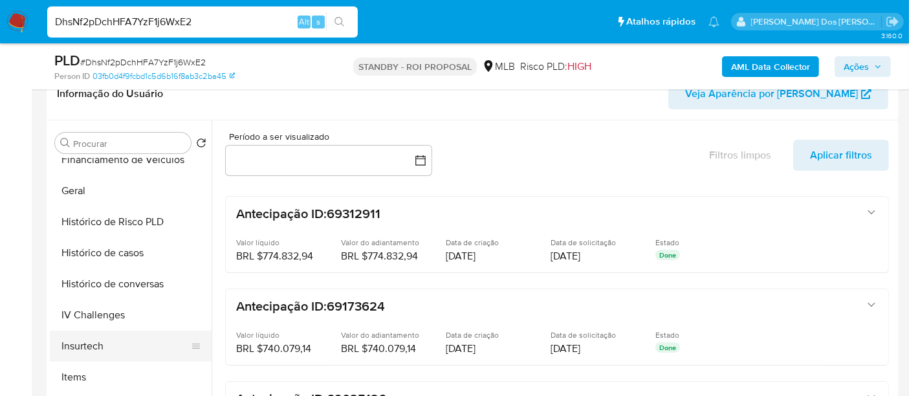
scroll to position [503, 0]
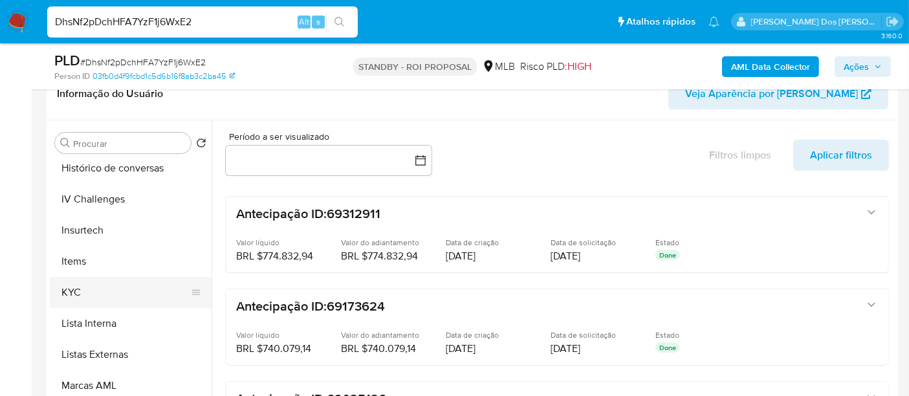
click at [75, 295] on button "KYC" at bounding box center [125, 292] width 151 height 31
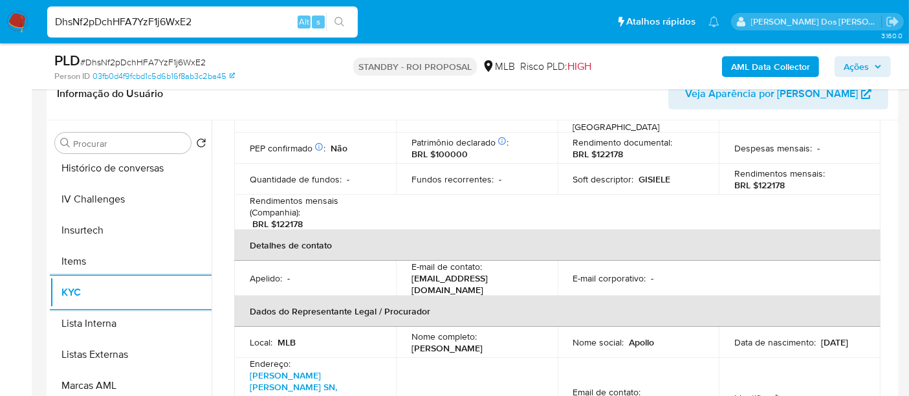
scroll to position [359, 0]
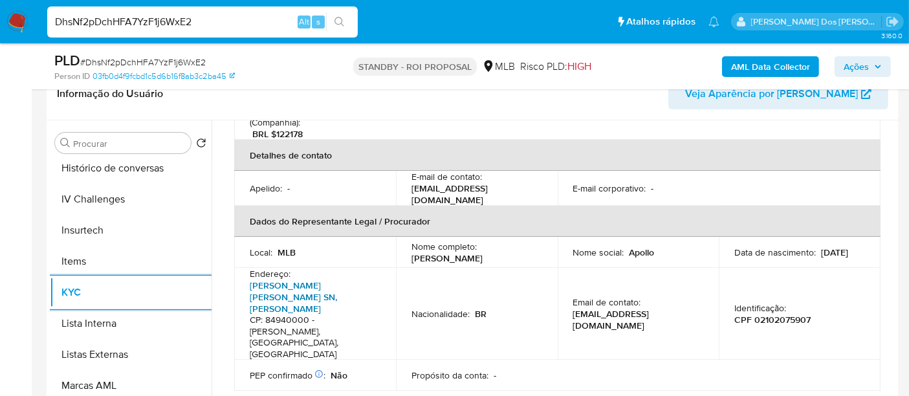
click at [316, 279] on link "[PERSON_NAME] [PERSON_NAME] SN, [PERSON_NAME]" at bounding box center [293, 297] width 87 height 36
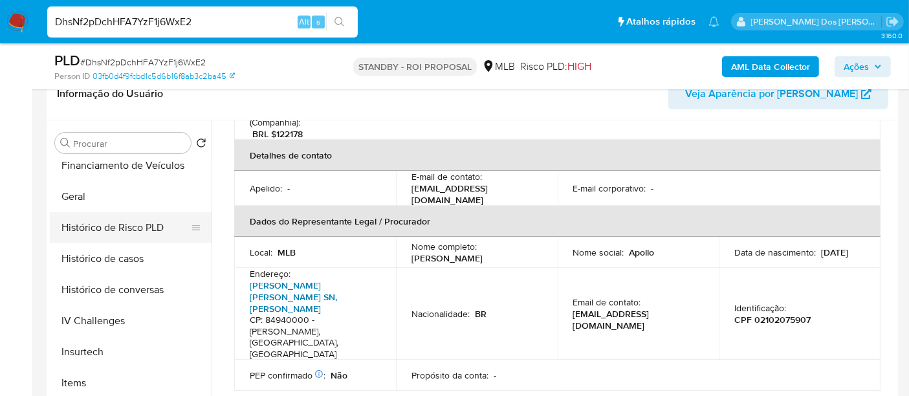
scroll to position [359, 0]
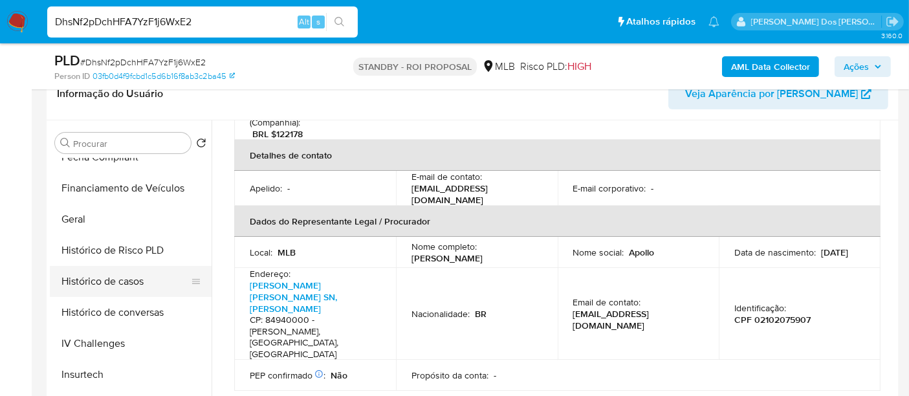
click at [92, 274] on button "Histórico de casos" at bounding box center [125, 281] width 151 height 31
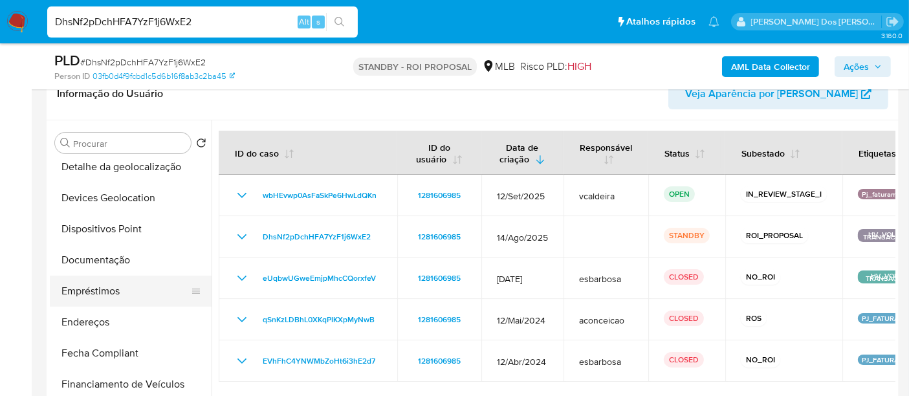
scroll to position [143, 0]
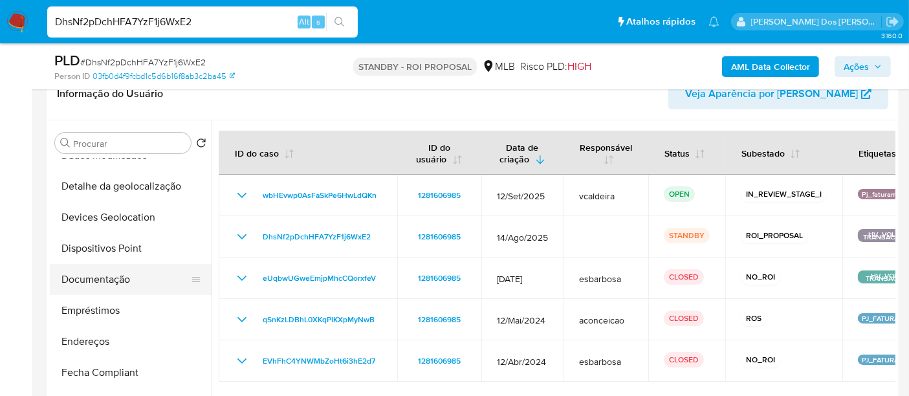
click at [128, 280] on button "Documentação" at bounding box center [125, 279] width 151 height 31
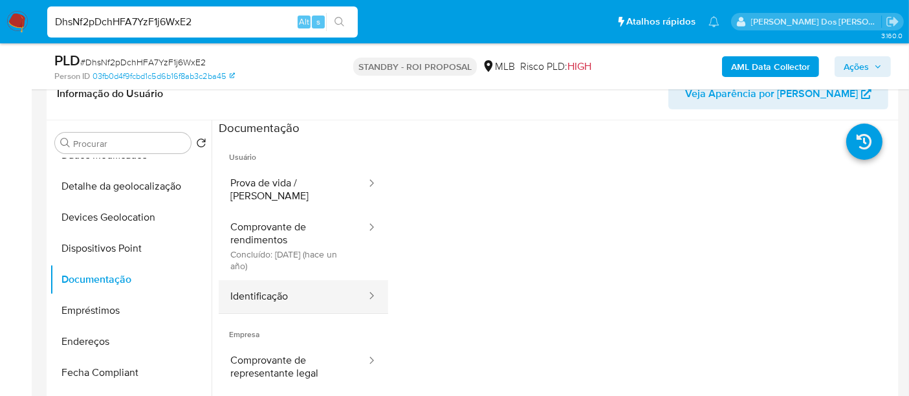
click at [277, 291] on button "Identificação" at bounding box center [293, 296] width 149 height 33
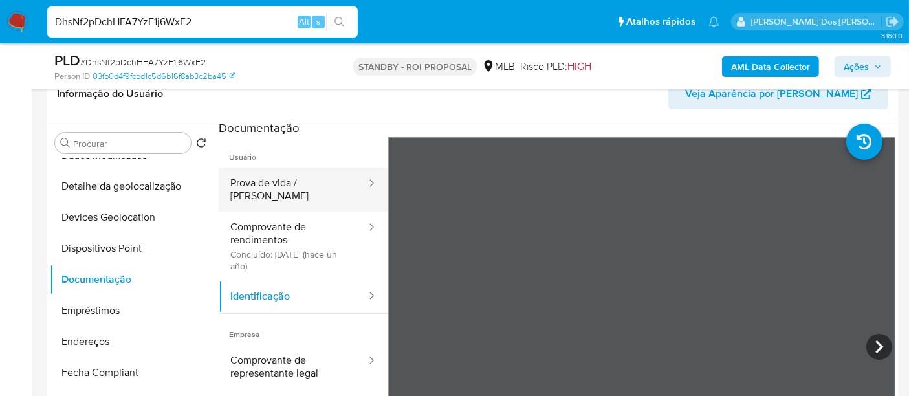
click at [296, 187] on button "Prova de vida / [PERSON_NAME]" at bounding box center [293, 190] width 149 height 44
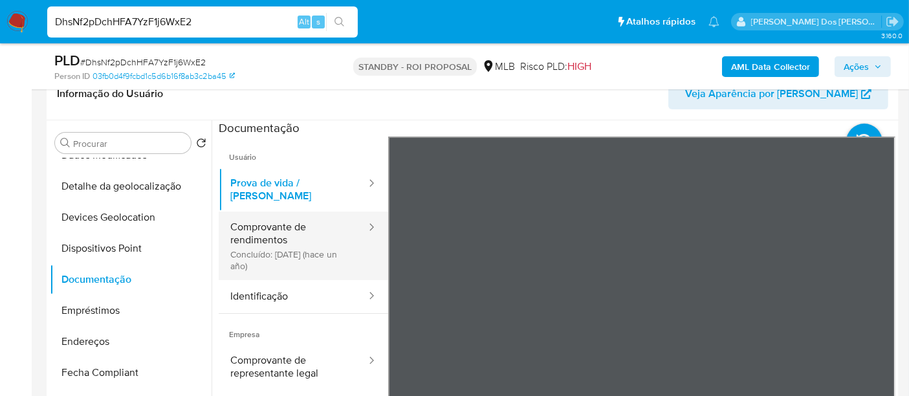
click at [279, 239] on button "Comprovante de rendimentos Concluído: [DATE] (hace un año)" at bounding box center [293, 246] width 149 height 69
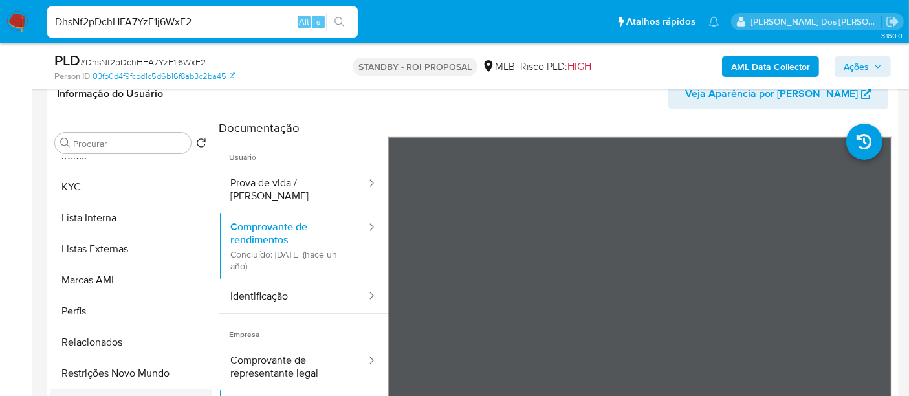
scroll to position [287, 0]
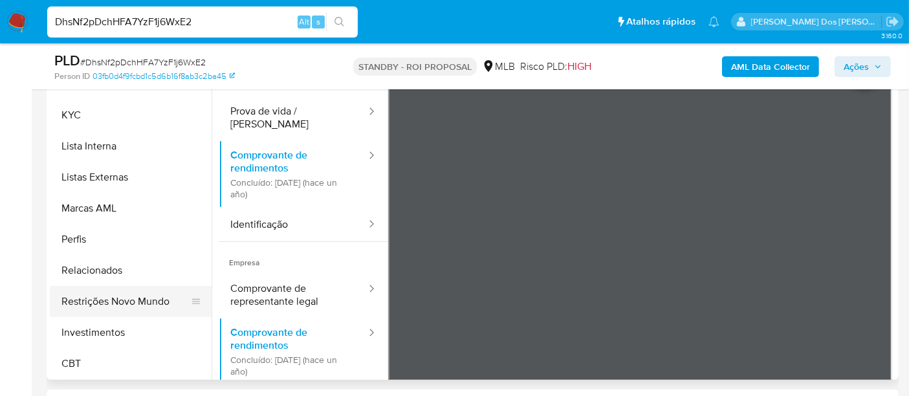
click at [142, 302] on button "Restrições Novo Mundo" at bounding box center [125, 301] width 151 height 31
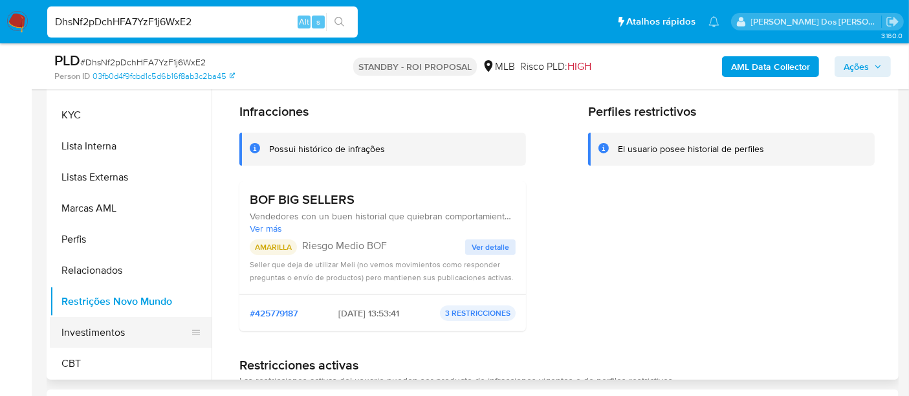
scroll to position [393, 0]
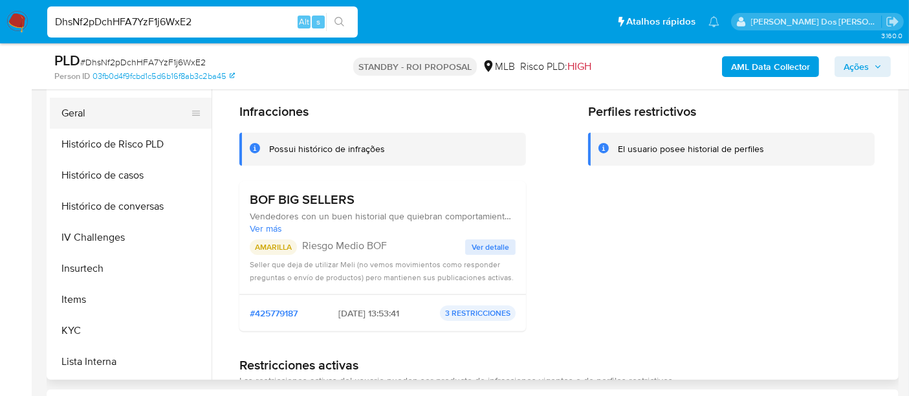
click at [73, 109] on button "Geral" at bounding box center [125, 113] width 151 height 31
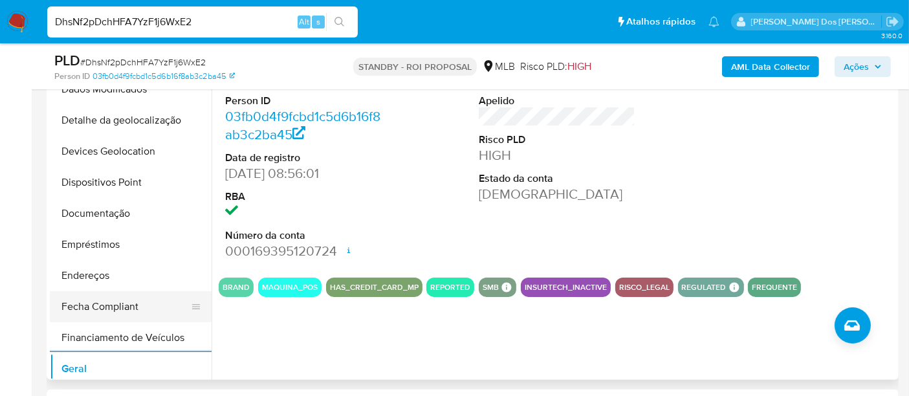
scroll to position [105, 0]
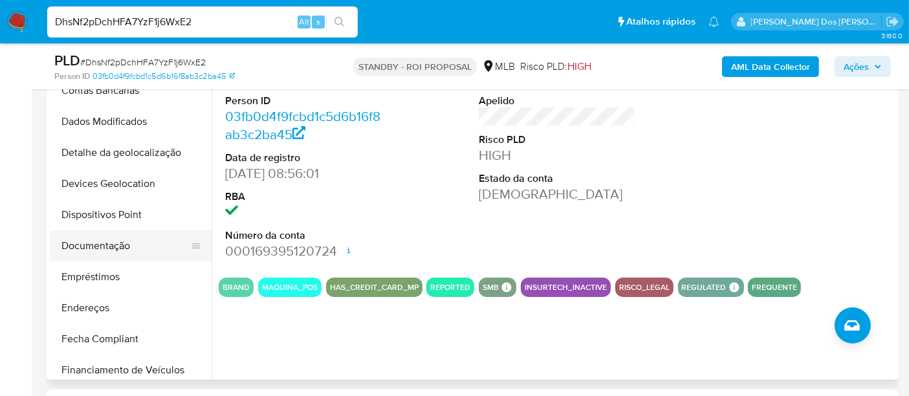
click at [117, 254] on button "Documentação" at bounding box center [125, 245] width 151 height 31
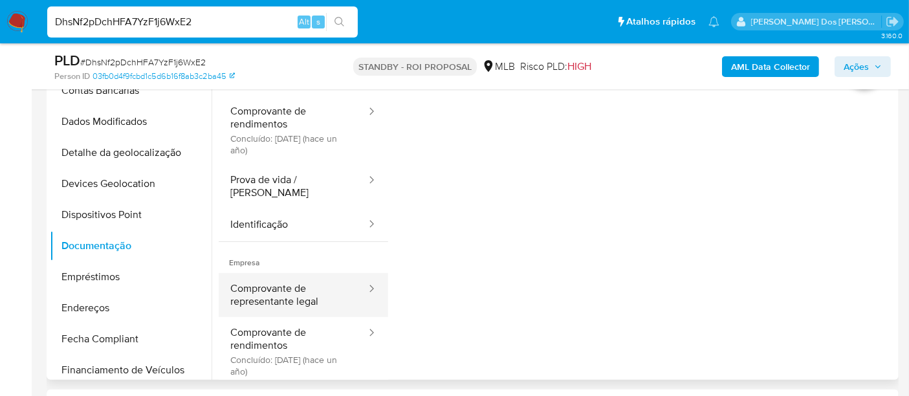
click at [288, 281] on button "Comprovante de representante legal" at bounding box center [293, 295] width 149 height 44
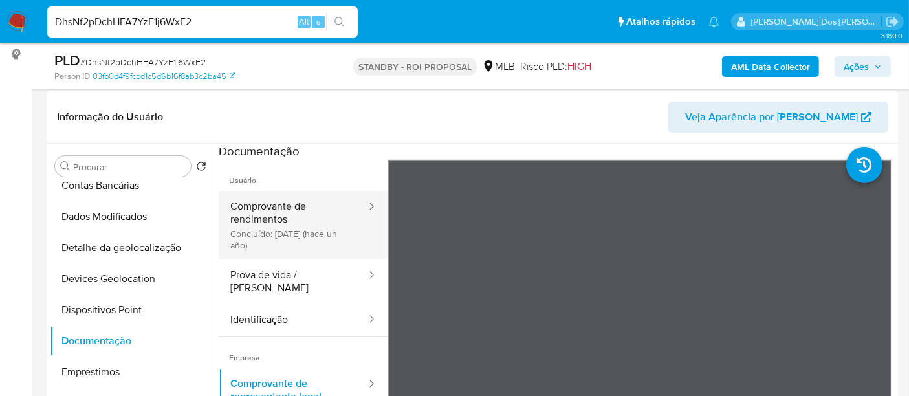
scroll to position [144, 0]
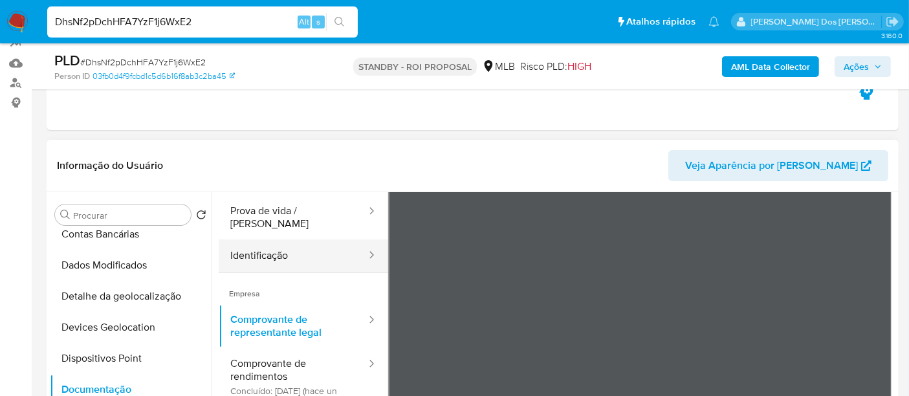
click at [252, 242] on button "Identificação" at bounding box center [293, 255] width 149 height 33
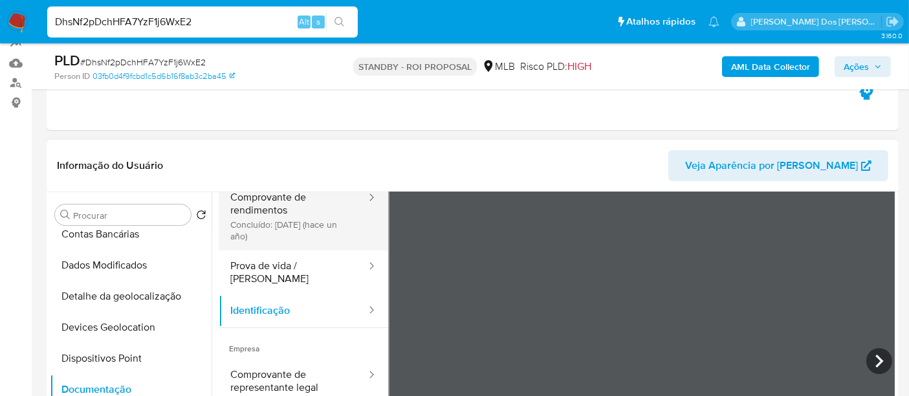
scroll to position [37, 0]
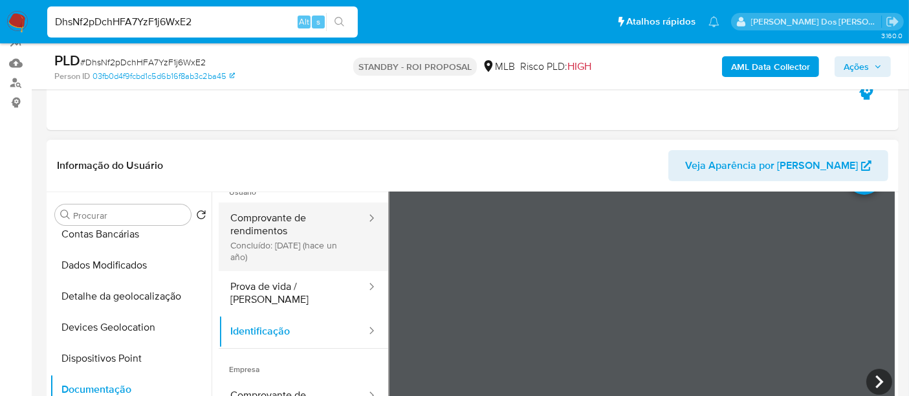
click at [290, 236] on button "Comprovante de rendimentos Concluído: [DATE] (hace un año)" at bounding box center [293, 237] width 149 height 69
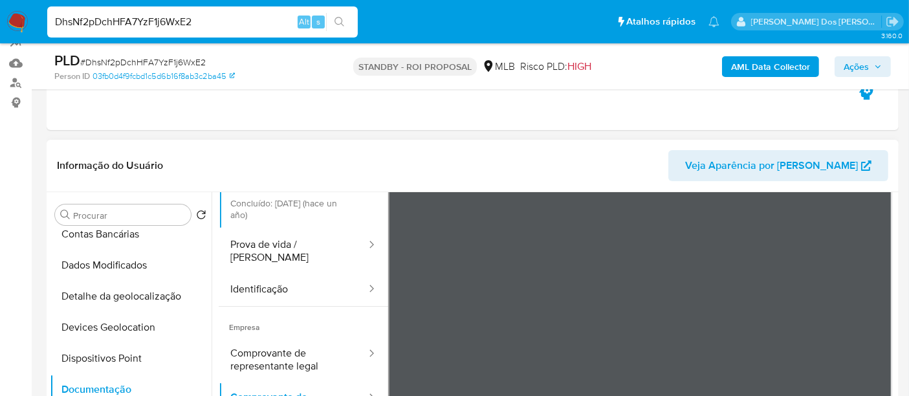
scroll to position [113, 0]
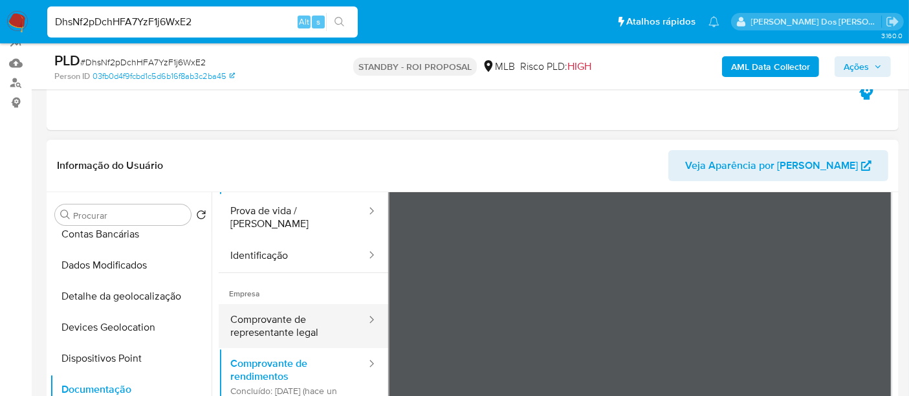
click at [282, 304] on button "Comprovante de representante legal" at bounding box center [293, 326] width 149 height 44
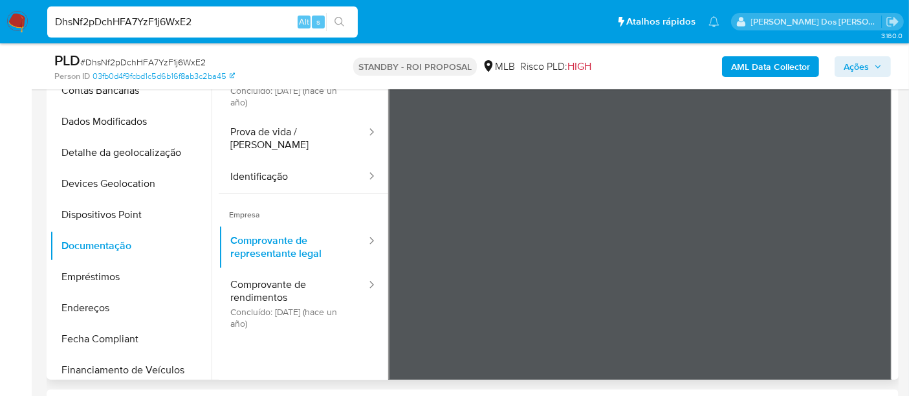
scroll to position [0, 0]
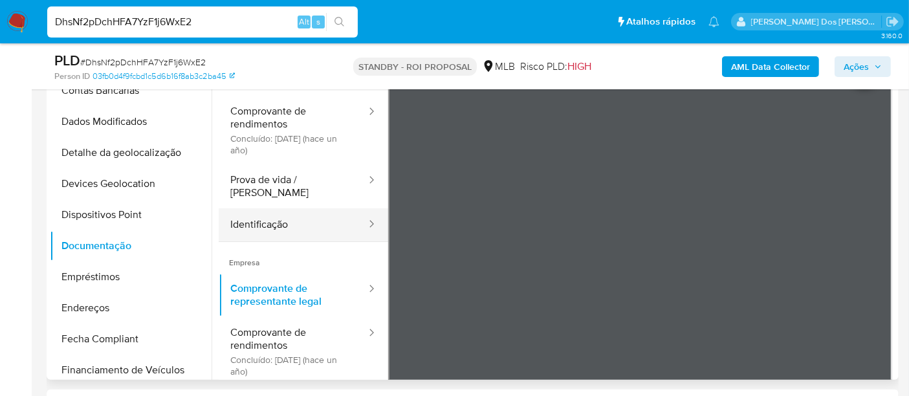
click at [271, 210] on button "Identificação" at bounding box center [293, 224] width 149 height 33
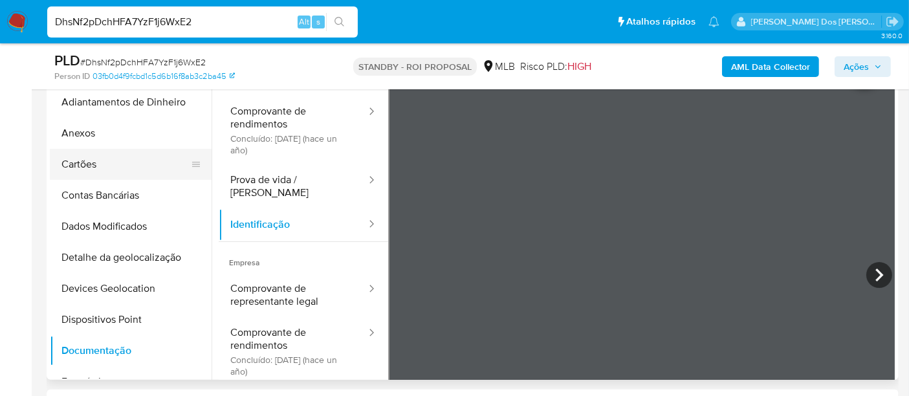
drag, startPoint x: 83, startPoint y: 139, endPoint x: 177, endPoint y: 173, distance: 100.5
click at [83, 139] on button "Anexos" at bounding box center [131, 133] width 162 height 31
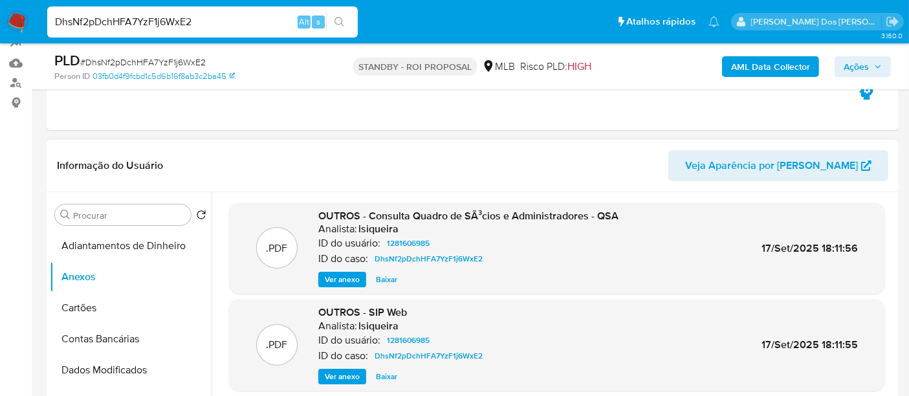
click at [346, 276] on span "Ver anexo" at bounding box center [342, 279] width 35 height 13
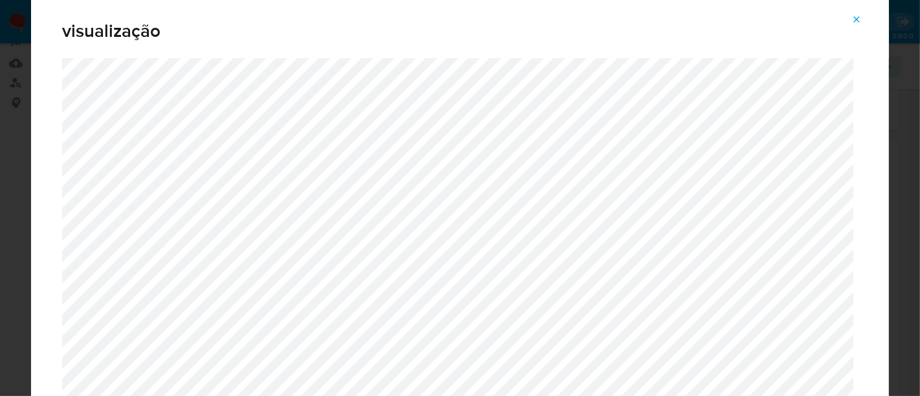
click at [852, 20] on icon "Attachment preview" at bounding box center [857, 19] width 10 height 10
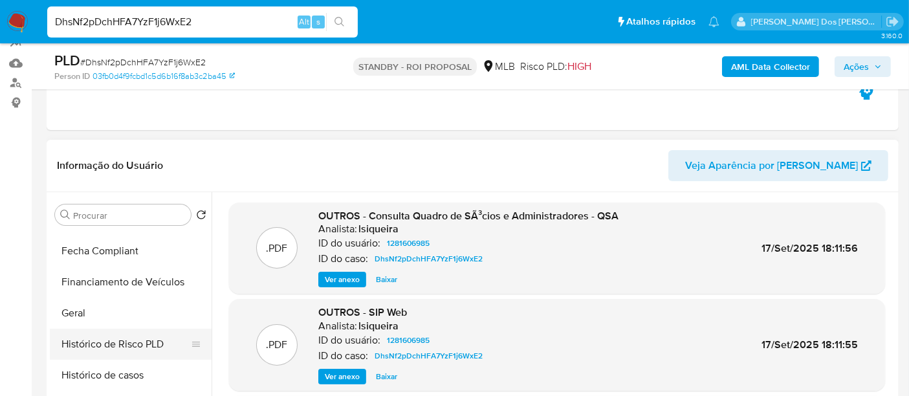
scroll to position [359, 0]
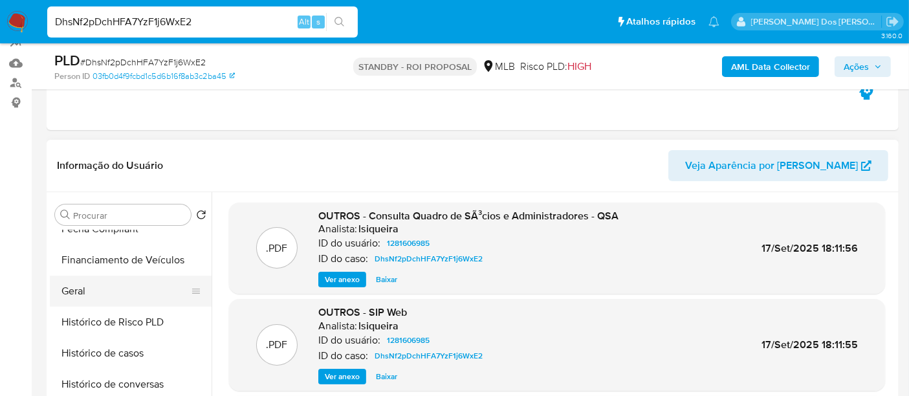
click at [78, 291] on button "Geral" at bounding box center [125, 291] width 151 height 31
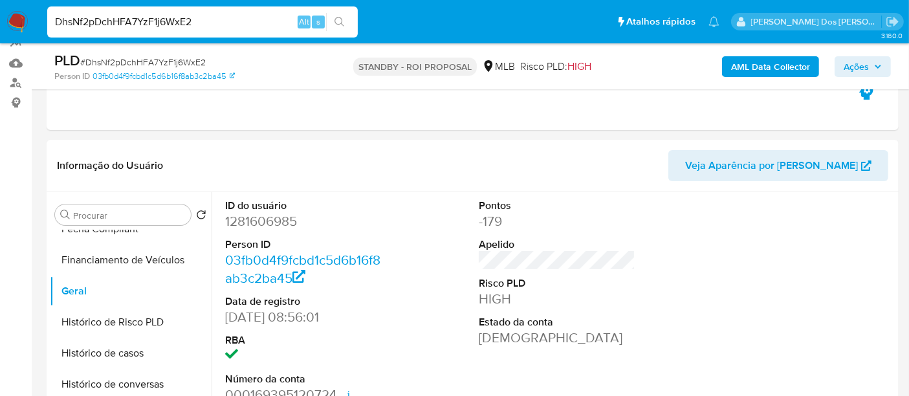
scroll to position [215, 0]
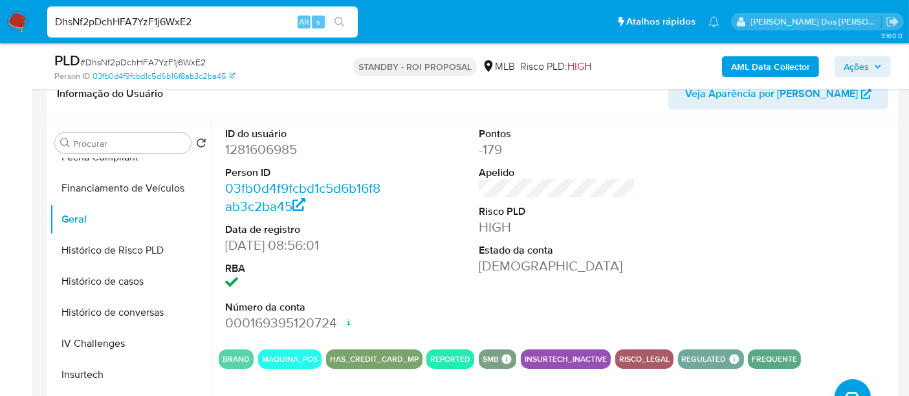
click at [205, 18] on input "DhsNf2pDchHFA7YzF1j6WxE2" at bounding box center [202, 22] width 311 height 17
paste input "lmA798xNs54QixRKsa3zhmF3"
type input "lmA798xNs54QixRKsa3zhmF3"
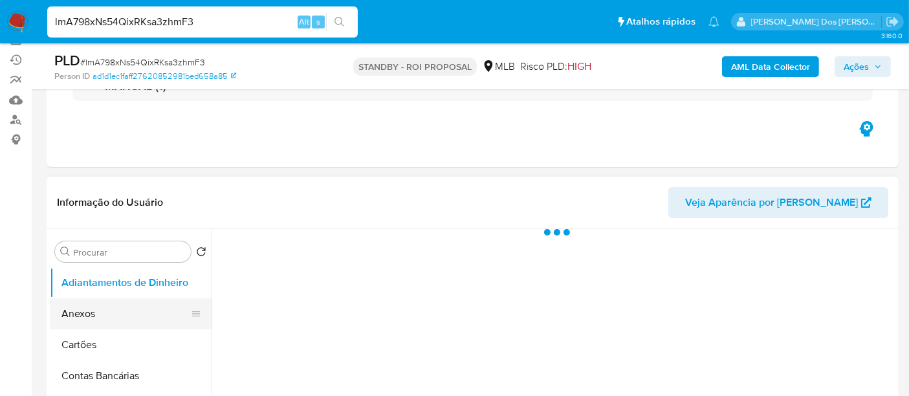
scroll to position [215, 0]
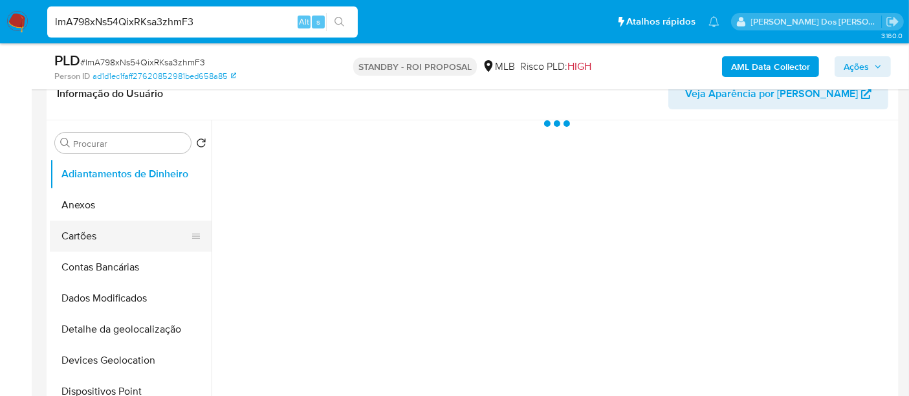
select select "10"
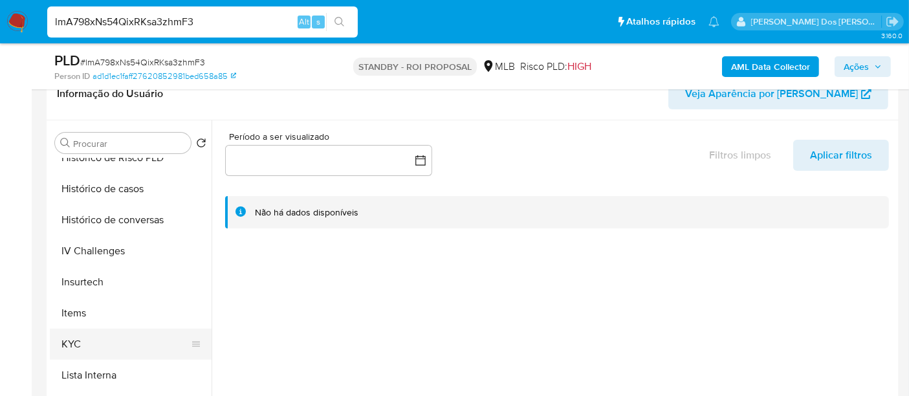
scroll to position [503, 0]
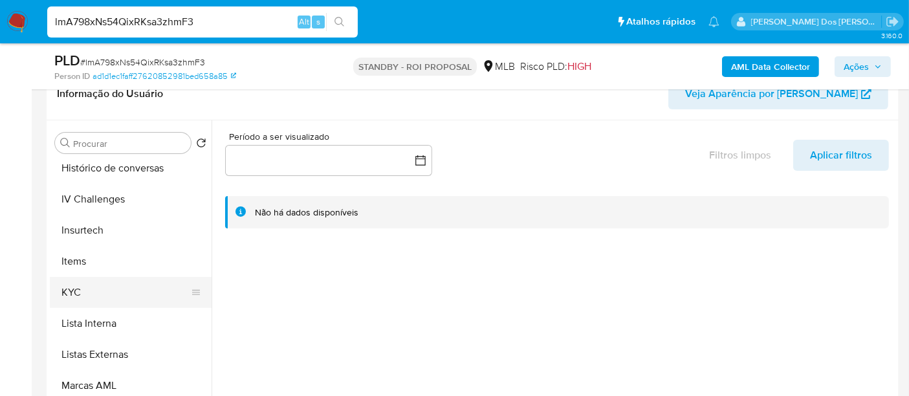
drag, startPoint x: 76, startPoint y: 292, endPoint x: 184, endPoint y: 269, distance: 109.8
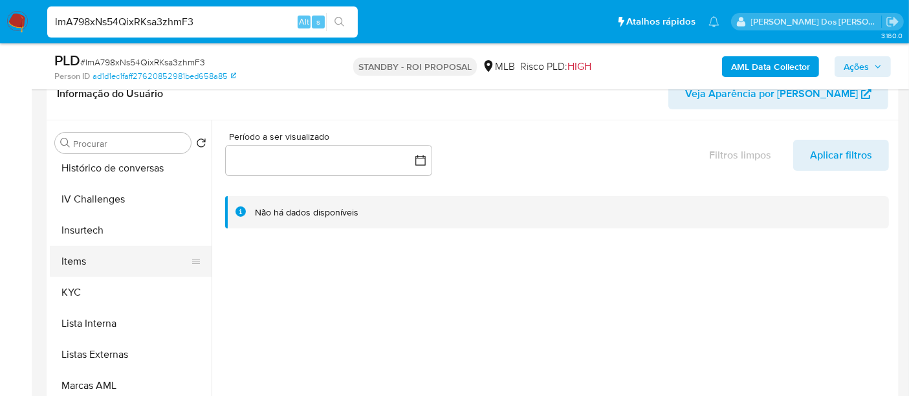
click at [77, 291] on button "KYC" at bounding box center [131, 292] width 162 height 31
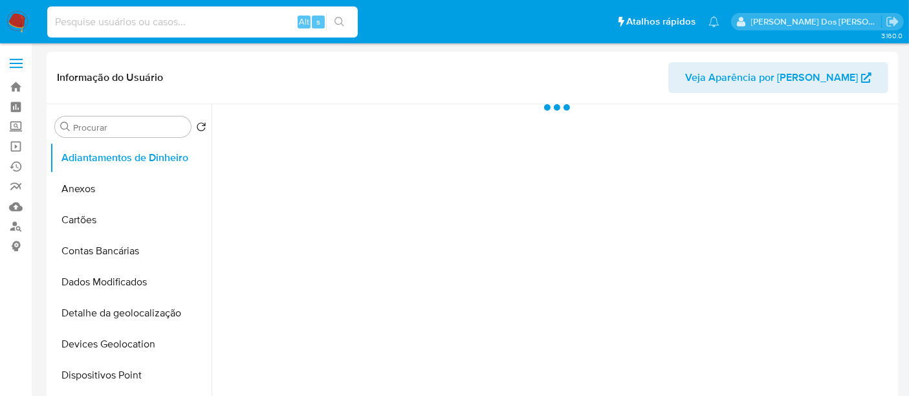
click at [176, 27] on input at bounding box center [202, 22] width 311 height 17
paste input "1767109289"
type input "1767109289"
select select "10"
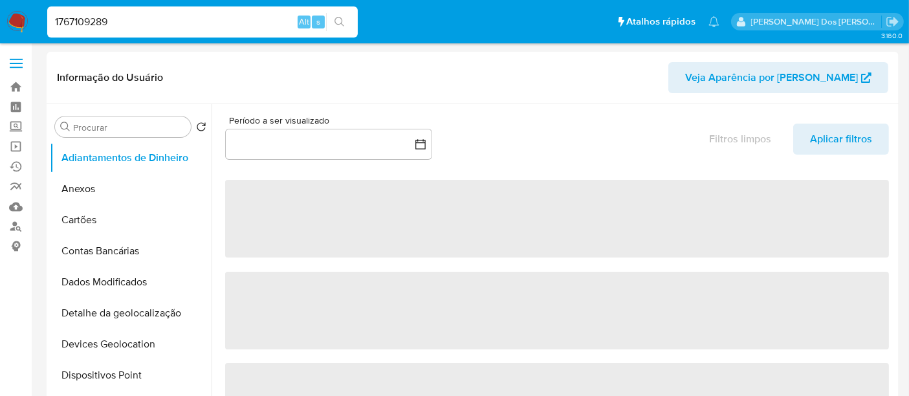
type input "1767109289"
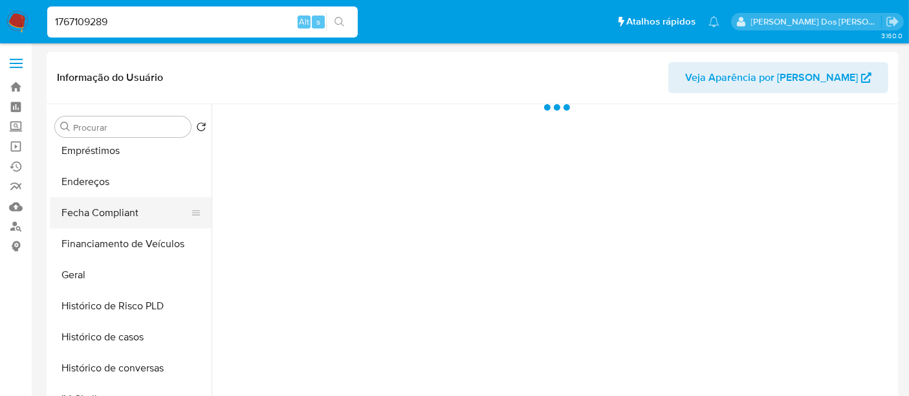
scroll to position [359, 0]
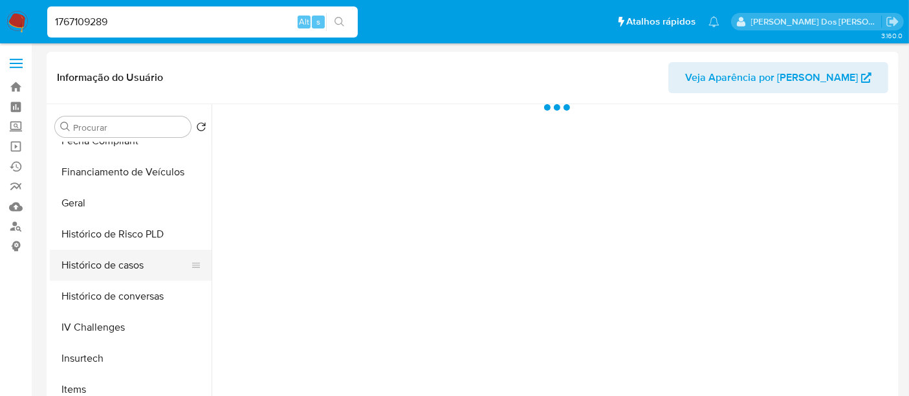
select select "10"
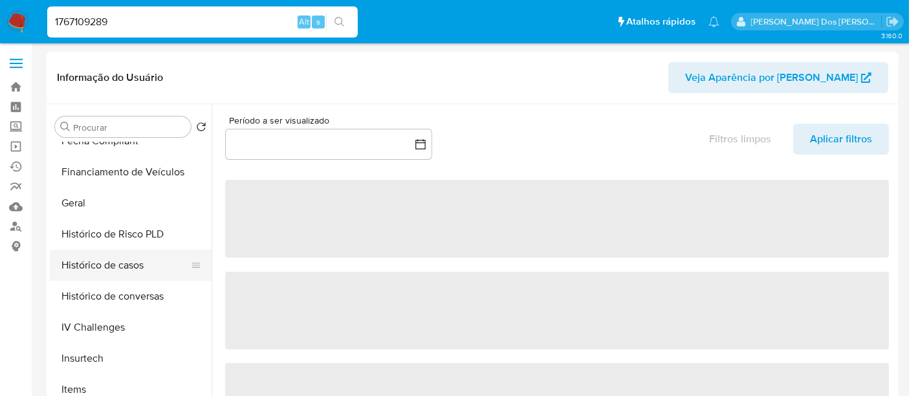
click at [115, 264] on button "Histórico de casos" at bounding box center [125, 265] width 151 height 31
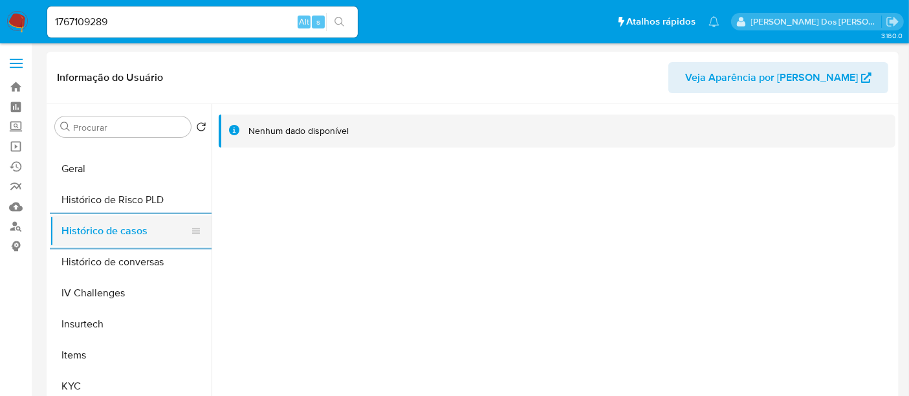
scroll to position [321, 0]
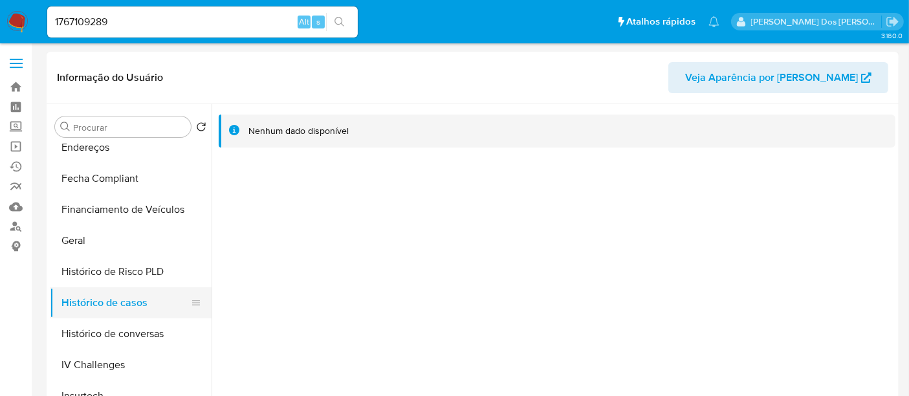
click at [121, 310] on button "Histórico de casos" at bounding box center [125, 302] width 151 height 31
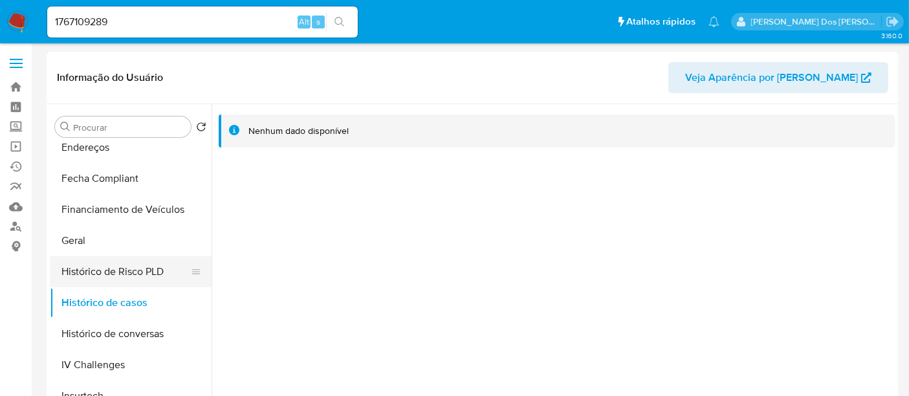
click at [111, 267] on button "Histórico de Risco PLD" at bounding box center [125, 271] width 151 height 31
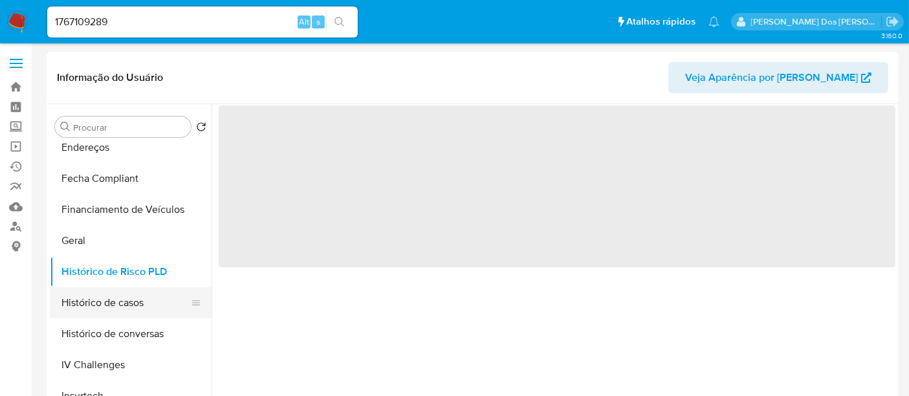
click at [122, 299] on button "Histórico de casos" at bounding box center [125, 302] width 151 height 31
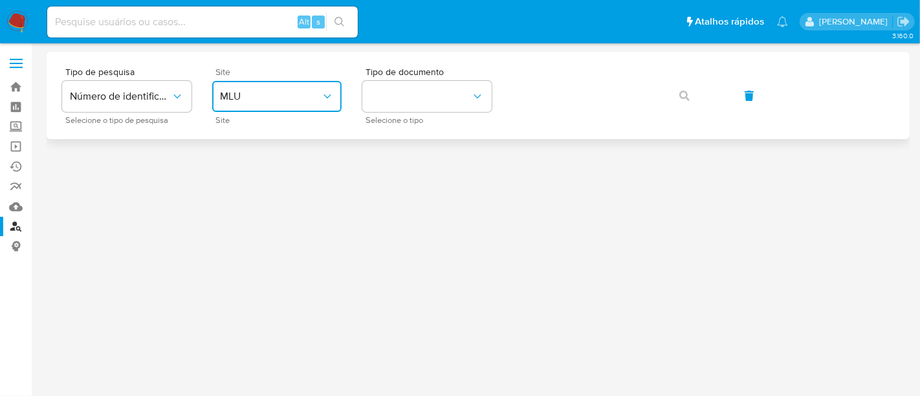
click at [272, 96] on span "MLU" at bounding box center [270, 96] width 101 height 13
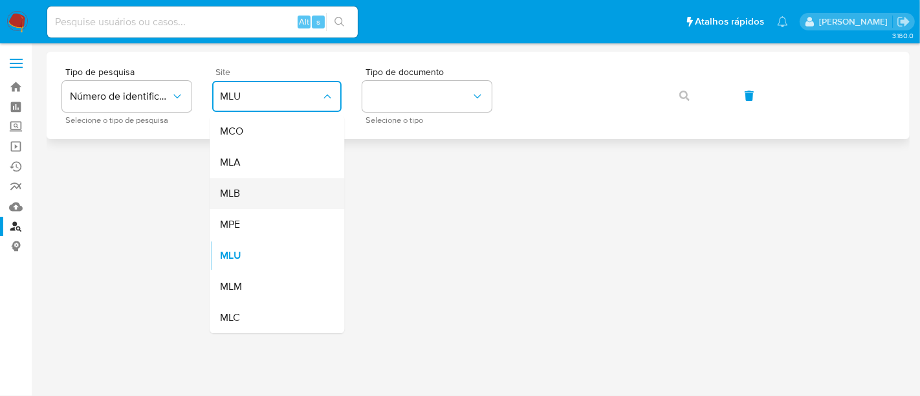
click at [264, 181] on div "MLB" at bounding box center [273, 193] width 106 height 31
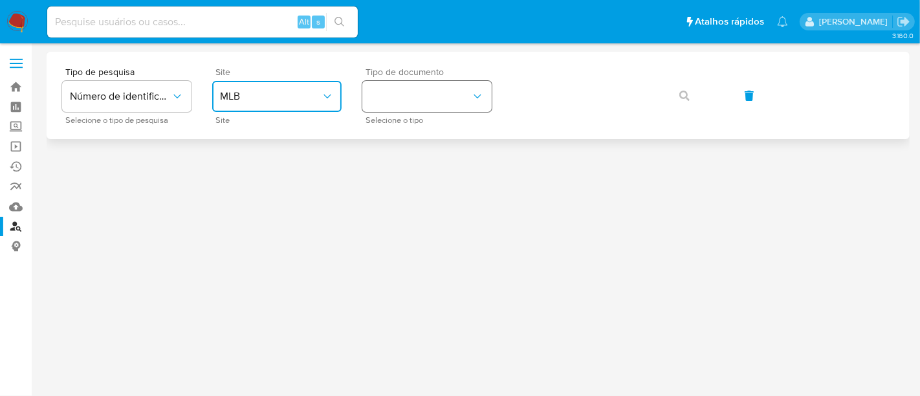
click at [403, 107] on button "identificationType" at bounding box center [426, 96] width 129 height 31
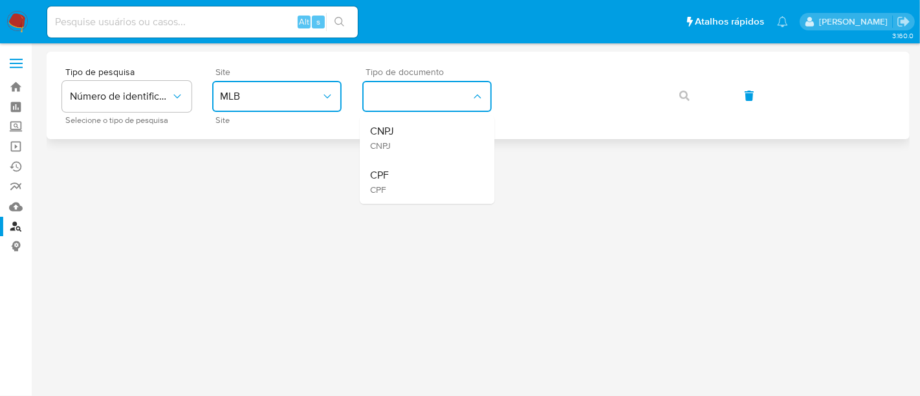
drag, startPoint x: 400, startPoint y: 177, endPoint x: 474, endPoint y: 123, distance: 91.3
click at [404, 167] on div "CPF CPF" at bounding box center [423, 182] width 106 height 44
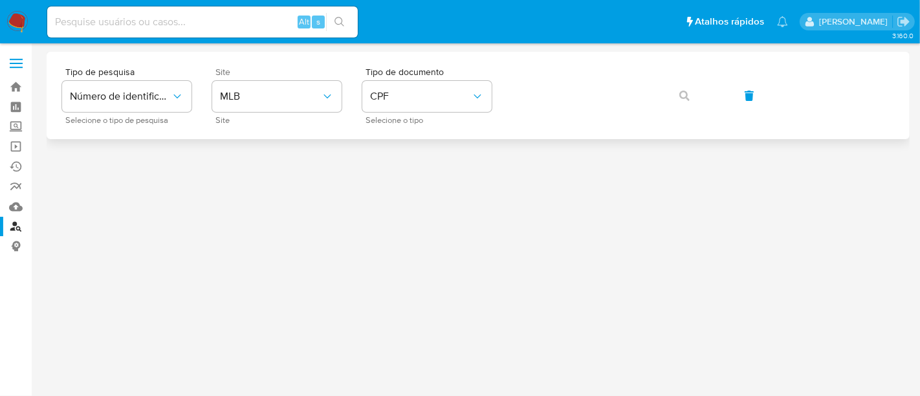
click at [558, 76] on div "Tipo de pesquisa Número de identificação Selecione o tipo de pesquisa Site MLB …" at bounding box center [478, 95] width 832 height 56
click at [684, 96] on icon "button" at bounding box center [684, 96] width 10 height 10
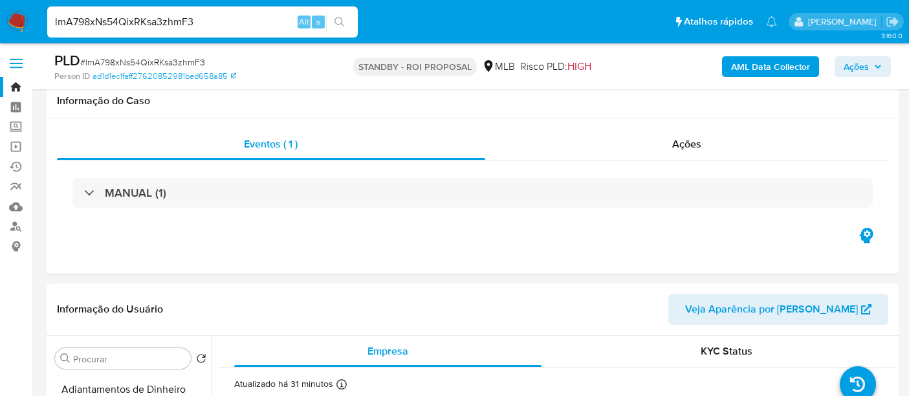
select select "10"
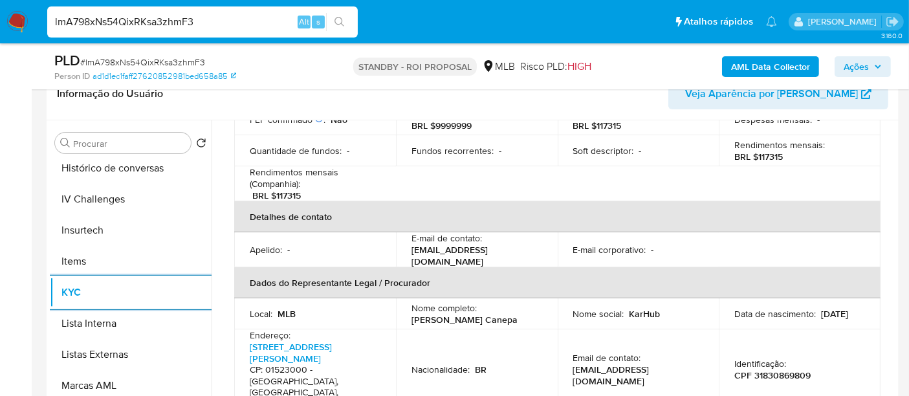
scroll to position [287, 0]
click at [286, 339] on link "[STREET_ADDRESS][PERSON_NAME]" at bounding box center [291, 351] width 82 height 25
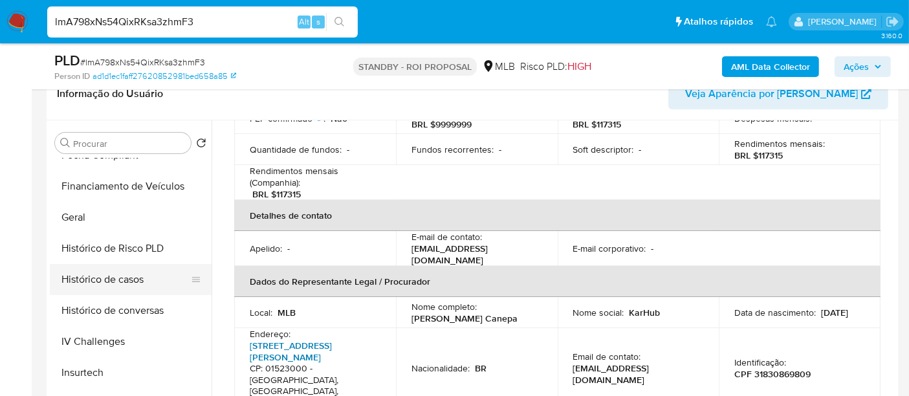
scroll to position [359, 0]
click at [94, 270] on button "Histórico de casos" at bounding box center [125, 280] width 151 height 31
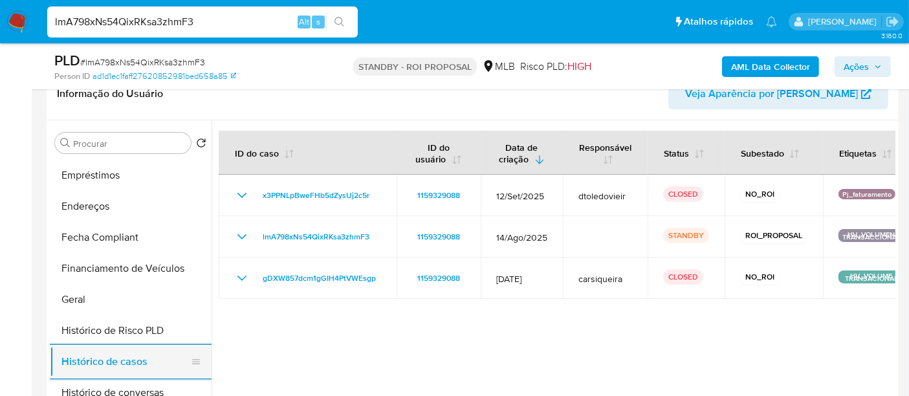
scroll to position [215, 0]
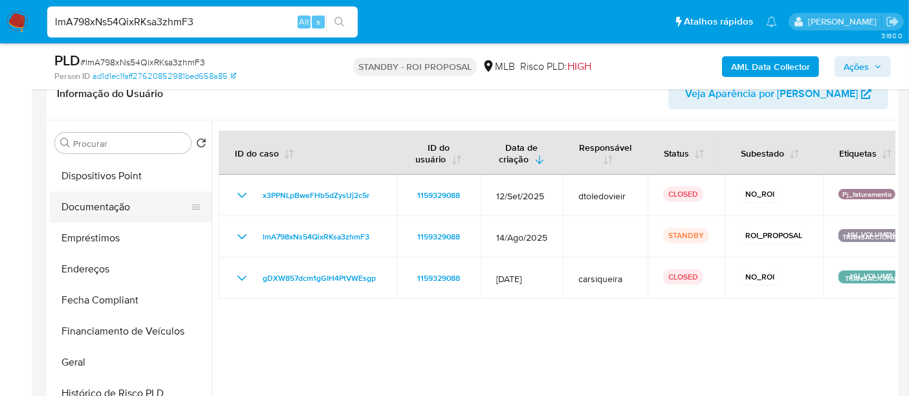
click at [107, 197] on button "Documentação" at bounding box center [125, 207] width 151 height 31
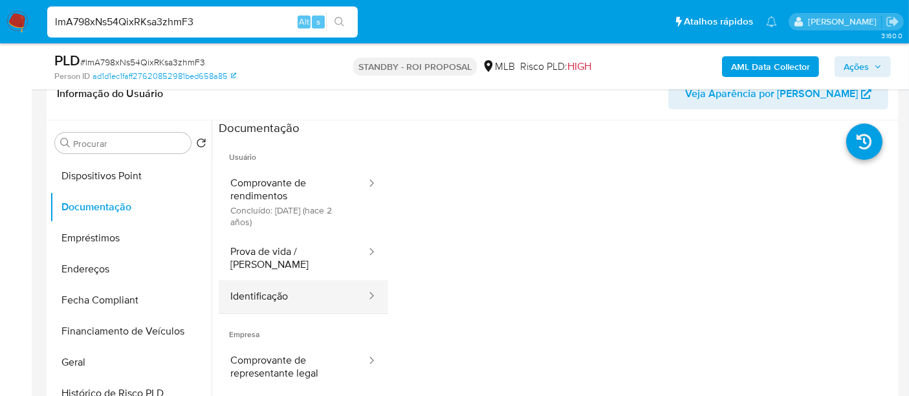
drag, startPoint x: 251, startPoint y: 287, endPoint x: 318, endPoint y: 278, distance: 67.3
click at [252, 287] on button "Identificação" at bounding box center [293, 296] width 149 height 33
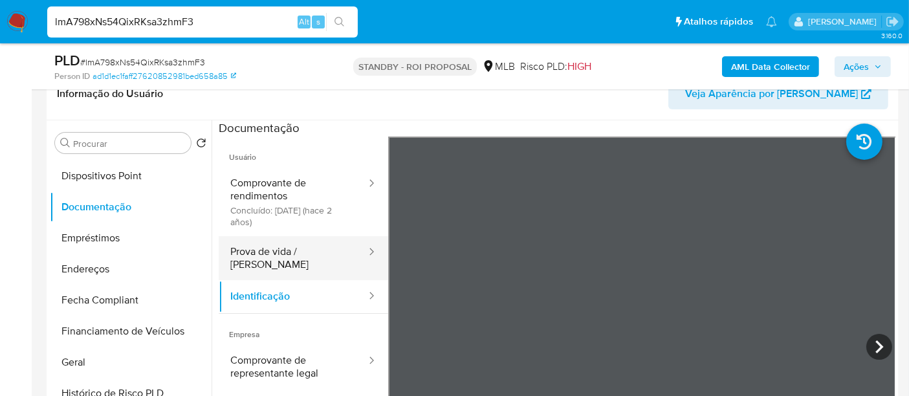
click at [280, 248] on button "Prova de vida / Selfie" at bounding box center [293, 258] width 149 height 44
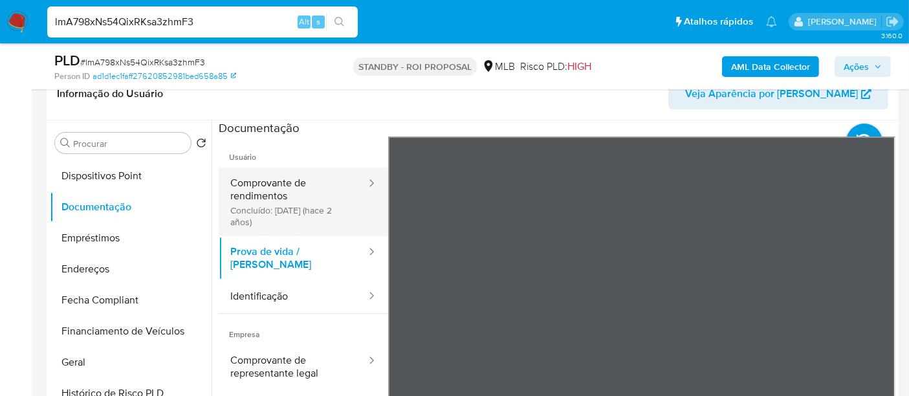
click at [252, 190] on button "Comprovante de rendimentos Concluído: 26/09/2023 (hace 2 años)" at bounding box center [293, 202] width 149 height 69
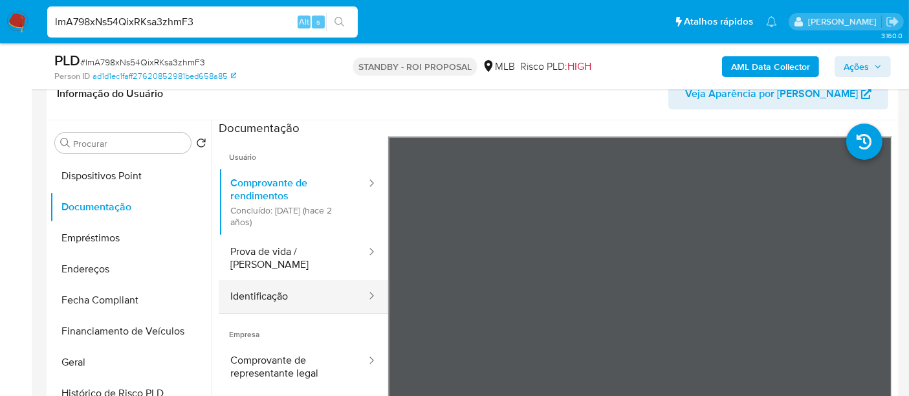
scroll to position [113, 0]
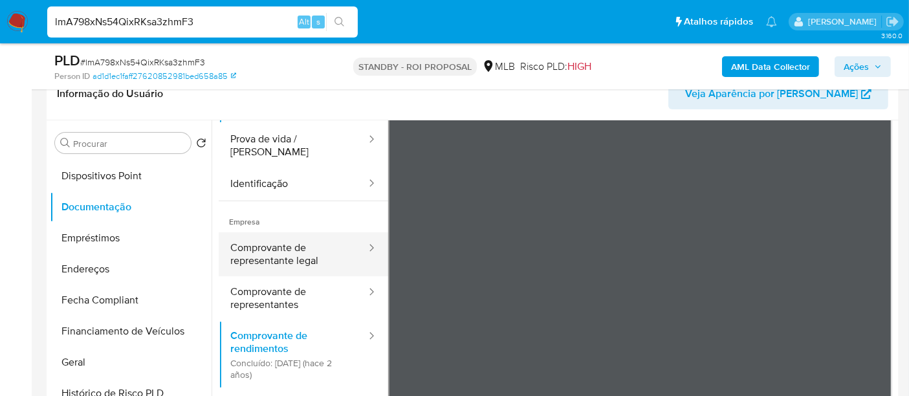
click at [287, 247] on button "Comprovante de representante legal" at bounding box center [293, 254] width 149 height 44
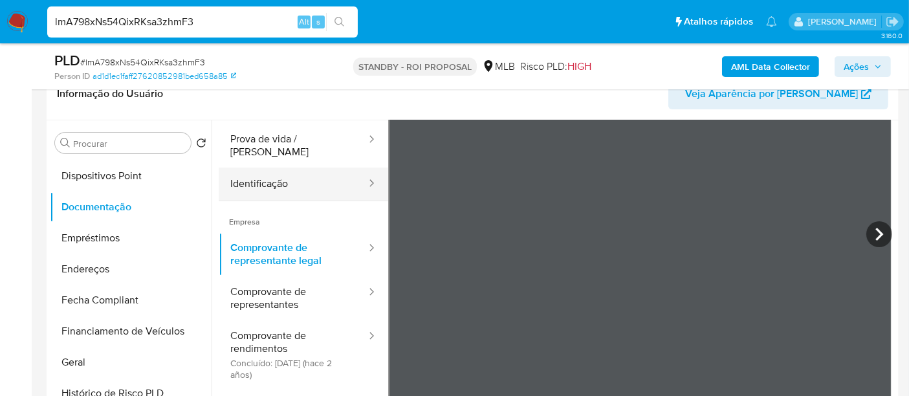
click at [285, 171] on button "Identificação" at bounding box center [293, 184] width 149 height 33
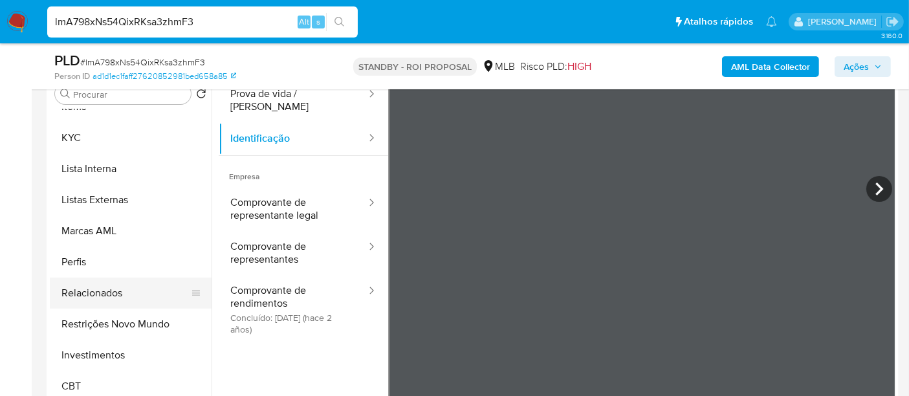
scroll to position [287, 0]
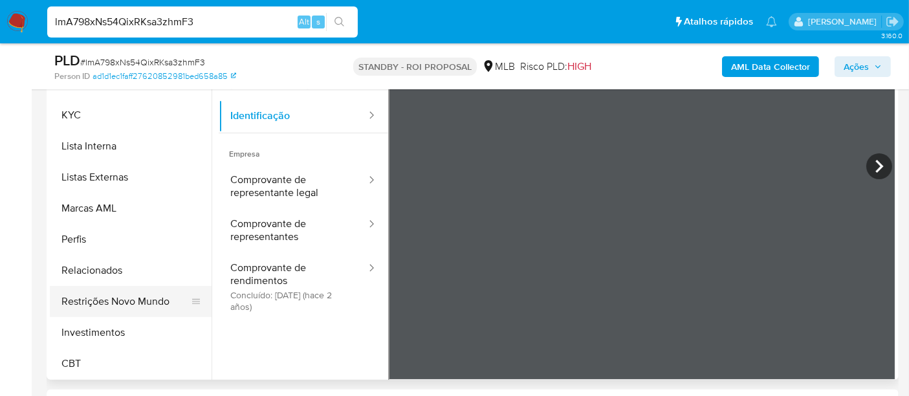
click at [133, 300] on button "Restrições Novo Mundo" at bounding box center [125, 301] width 151 height 31
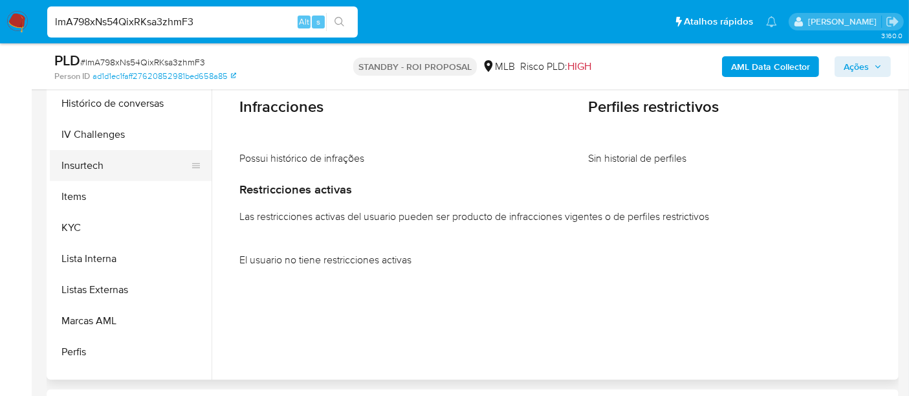
scroll to position [393, 0]
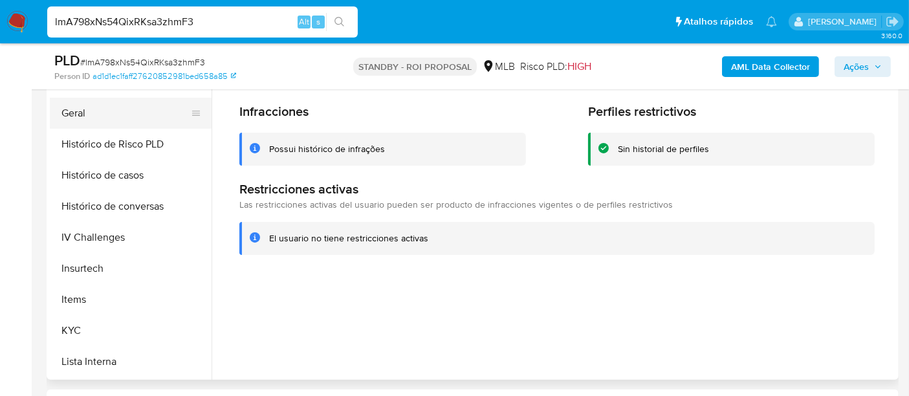
click at [80, 114] on button "Geral" at bounding box center [125, 113] width 151 height 31
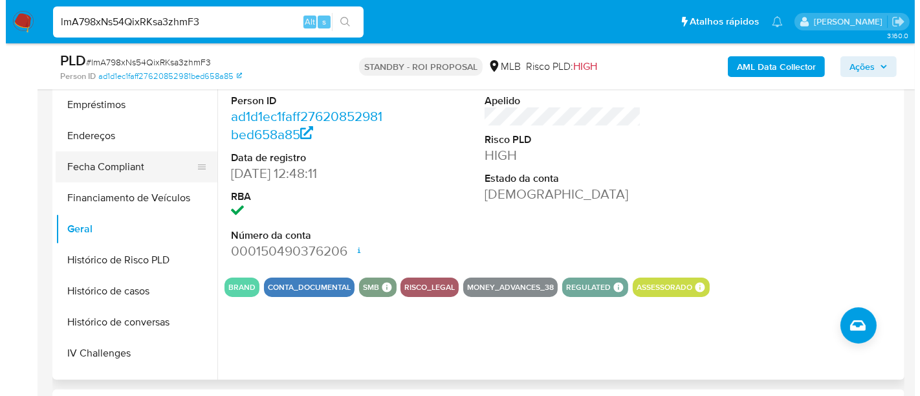
scroll to position [177, 0]
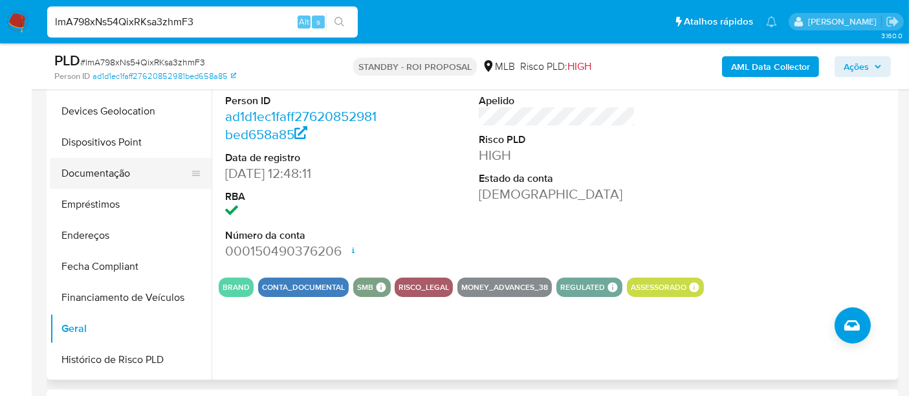
click at [104, 175] on button "Documentação" at bounding box center [125, 173] width 151 height 31
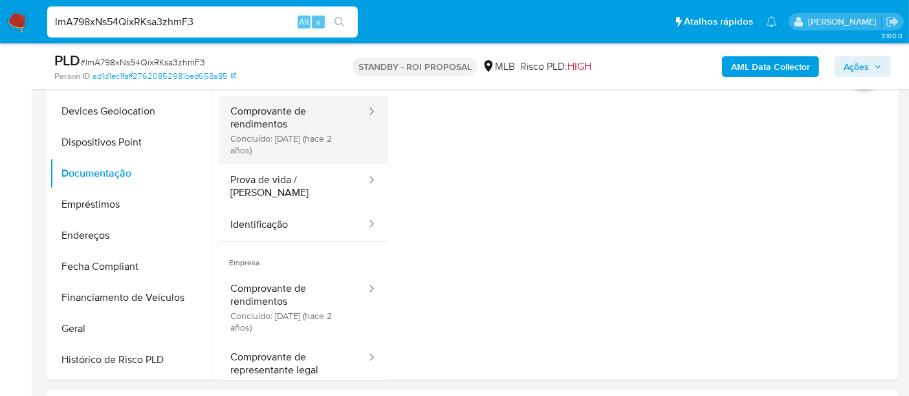
click at [263, 128] on button "Comprovante de rendimentos Concluído: 26/09/2023 (hace 2 años)" at bounding box center [293, 130] width 149 height 69
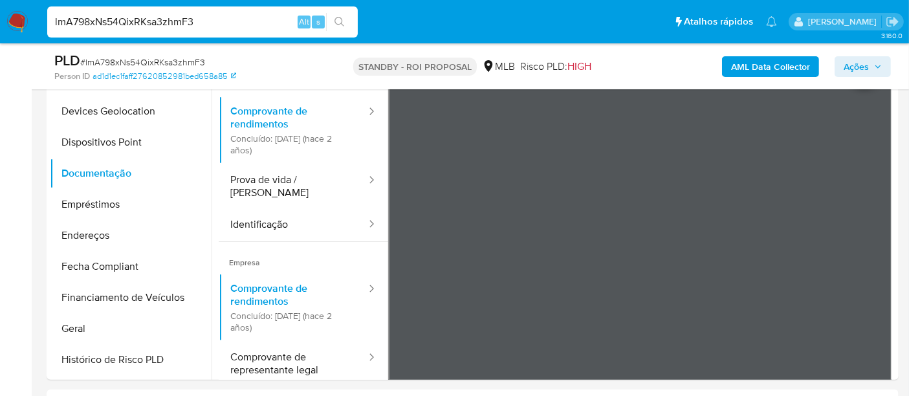
click at [753, 65] on b "AML Data Collector" at bounding box center [770, 66] width 79 height 21
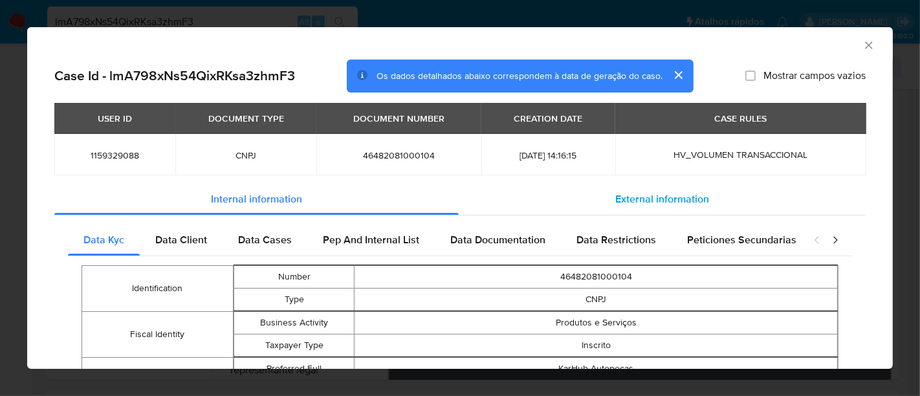
click at [657, 201] on span "External information" at bounding box center [662, 199] width 94 height 15
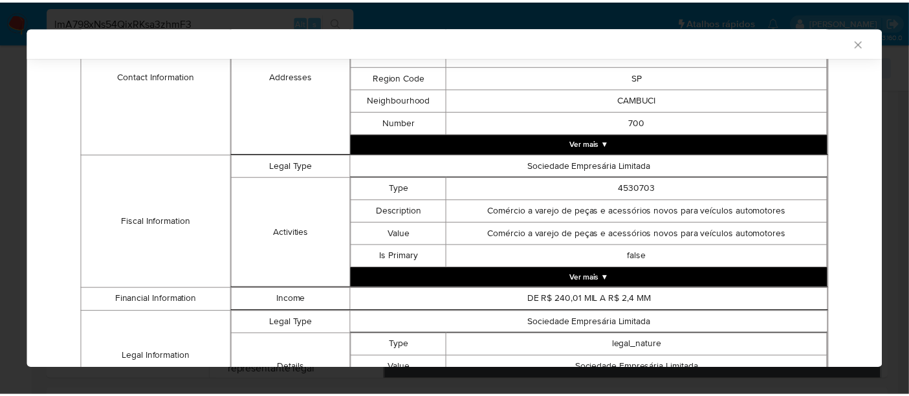
scroll to position [357, 0]
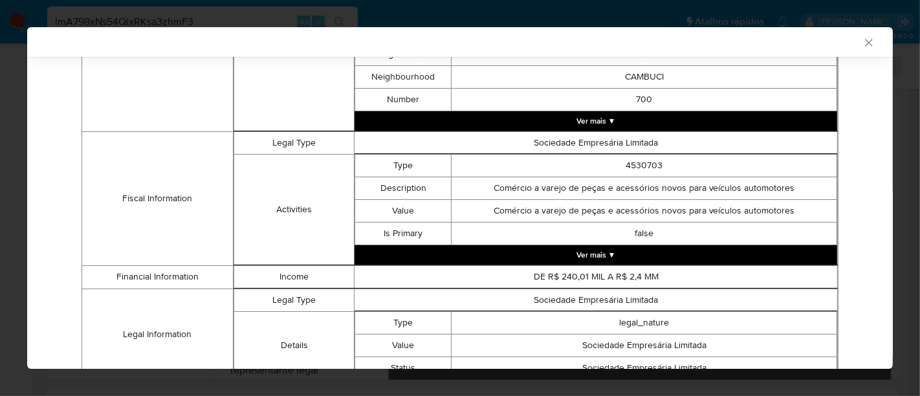
click at [863, 47] on icon "Fechar a janela" at bounding box center [869, 42] width 13 height 13
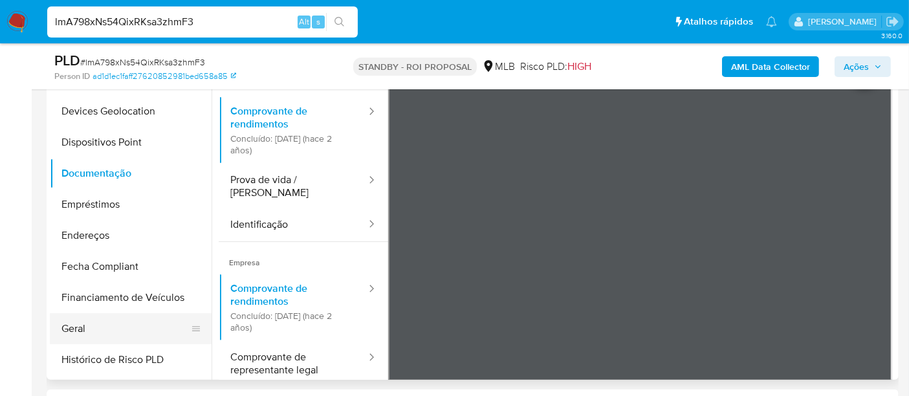
click at [70, 323] on button "Geral" at bounding box center [125, 328] width 151 height 31
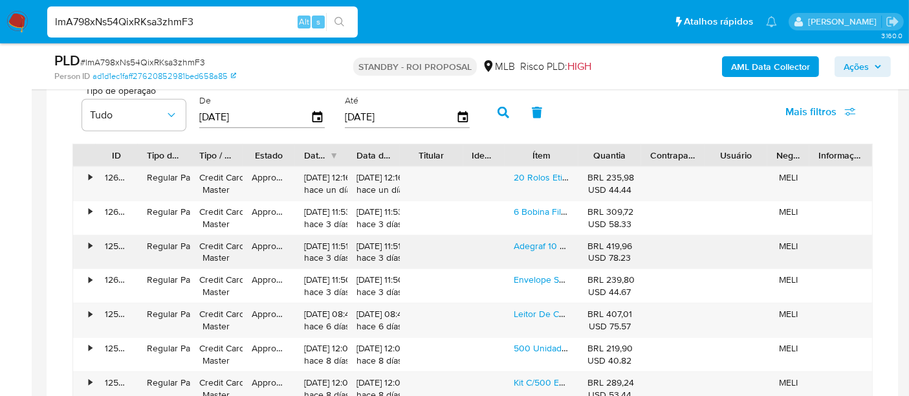
scroll to position [963, 0]
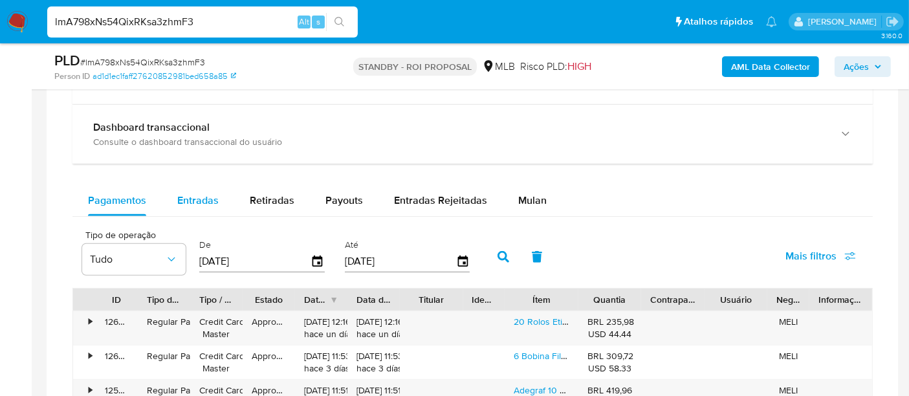
click at [194, 202] on span "Entradas" at bounding box center [197, 200] width 41 height 15
select select "10"
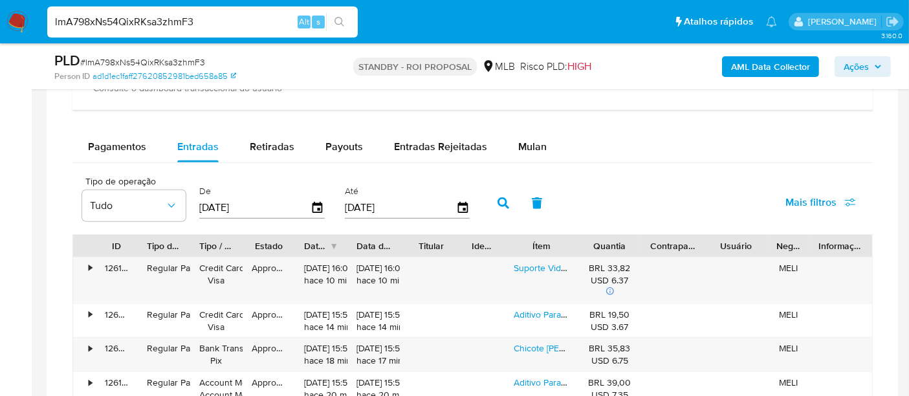
scroll to position [1035, 0]
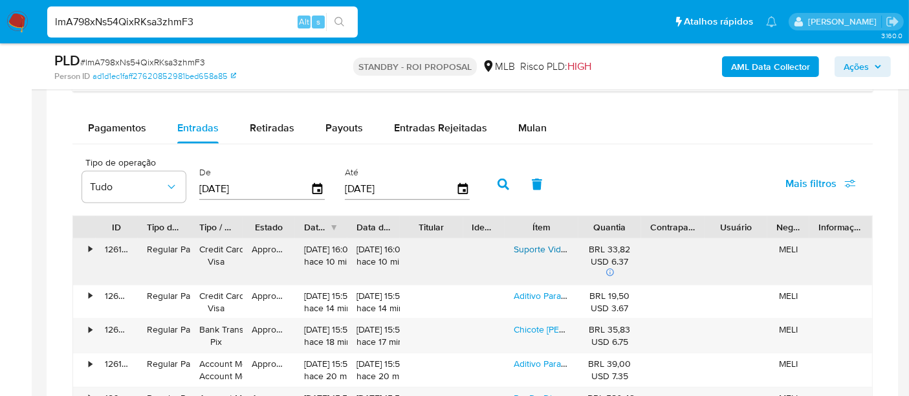
click at [529, 243] on link "Suporte Vidro Dianteiro Manual Worker 26-220 8.3 12v 2006" at bounding box center [635, 249] width 243 height 13
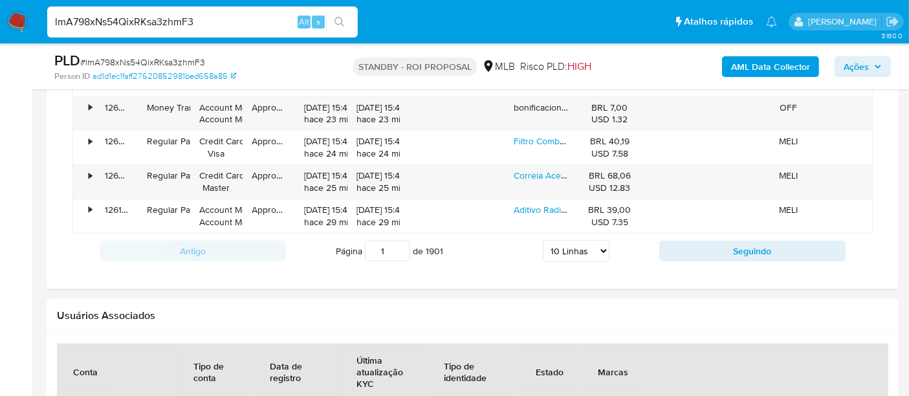
scroll to position [1683, 0]
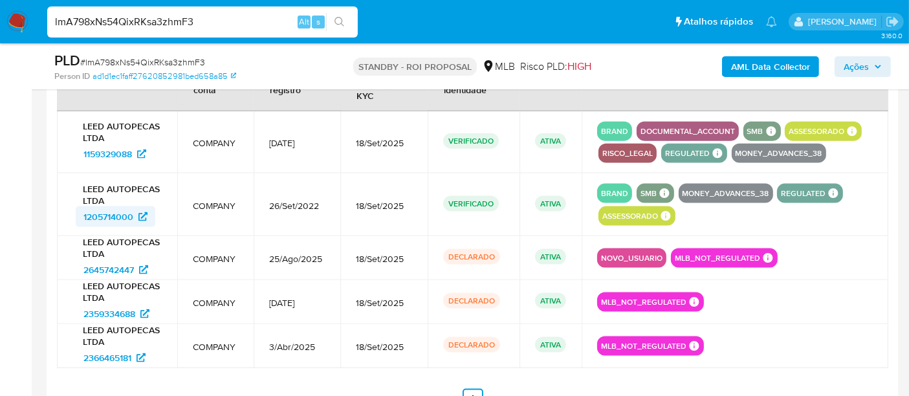
click at [109, 212] on span "1205714000" at bounding box center [108, 216] width 50 height 21
click at [111, 261] on span "2645742447" at bounding box center [108, 269] width 50 height 21
click at [116, 304] on span "2359334688" at bounding box center [109, 313] width 52 height 21
click at [97, 353] on span "2366465181" at bounding box center [107, 358] width 48 height 21
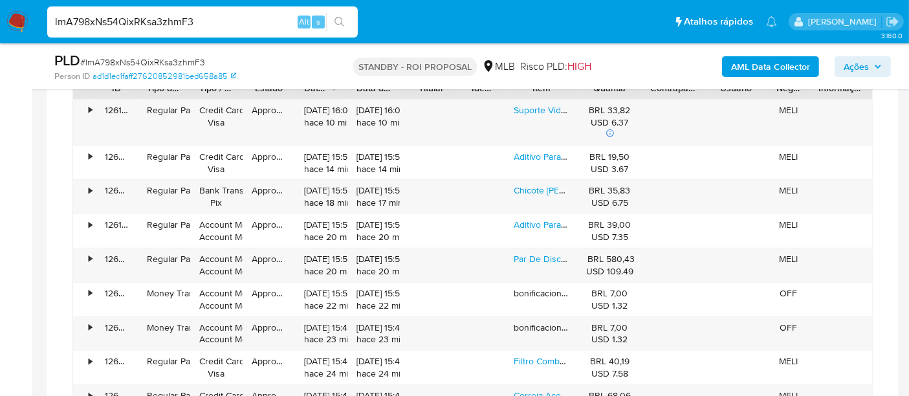
scroll to position [1120, 0]
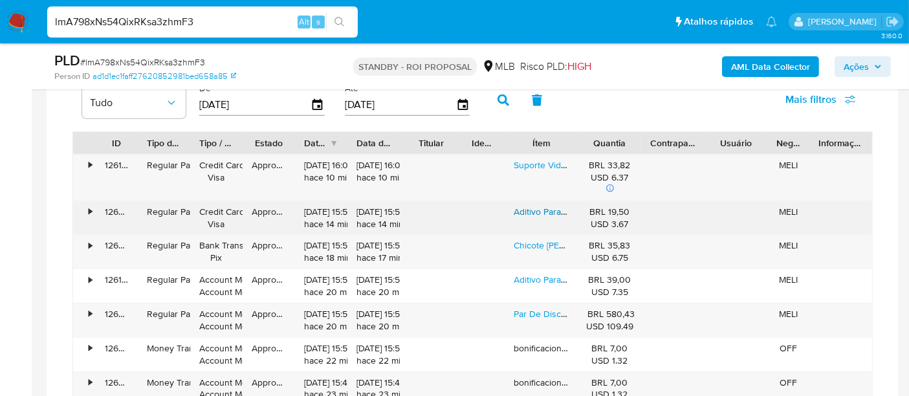
click at [527, 210] on link "Aditivo Para Radiador Paraflu Rosa Diluído Pronto Pra Uso" at bounding box center [630, 211] width 232 height 13
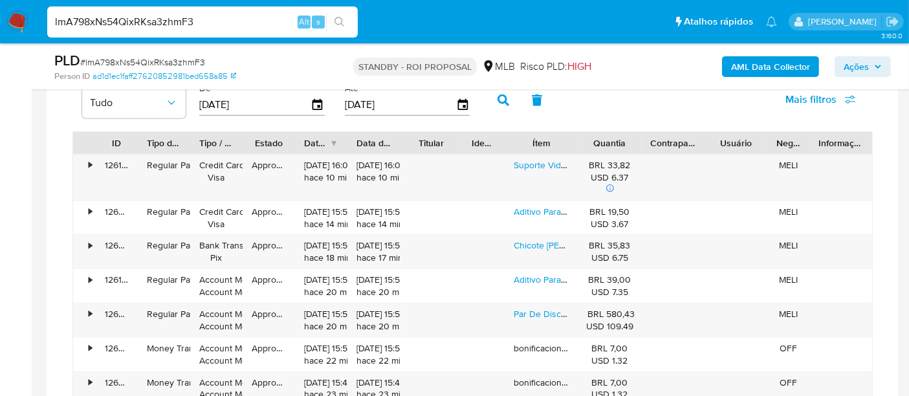
click at [168, 19] on input "lmA798xNs54QixRKsa3zhmF3" at bounding box center [202, 22] width 311 height 17
paste input "AjfIjHczePrxPl6yKKcSU8qW"
type input "AjfIjHczePrxPl6yKKcSU8qW"
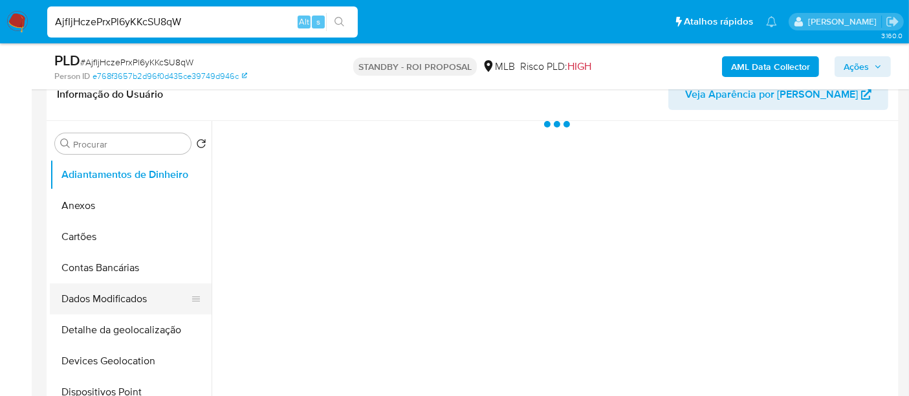
scroll to position [287, 0]
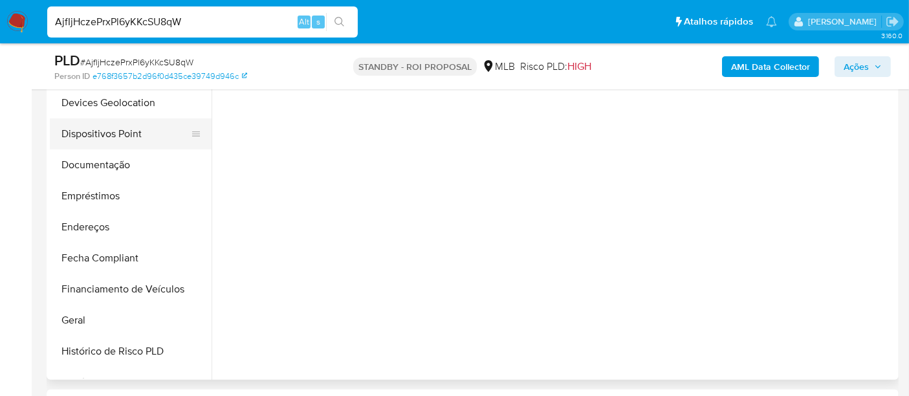
select select "10"
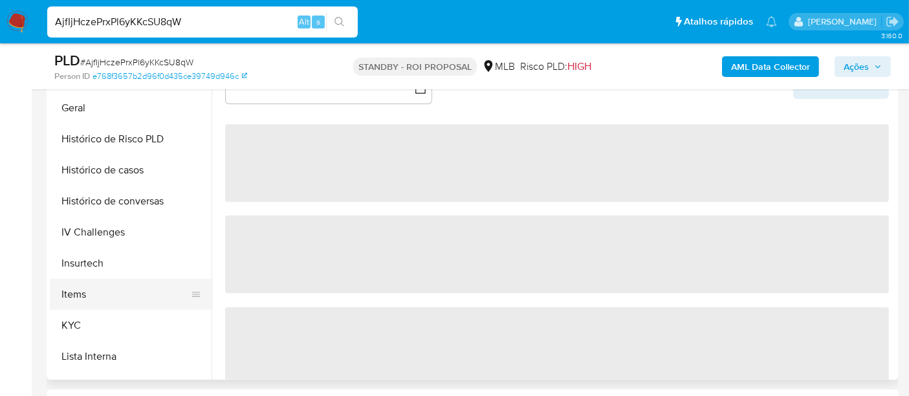
scroll to position [431, 0]
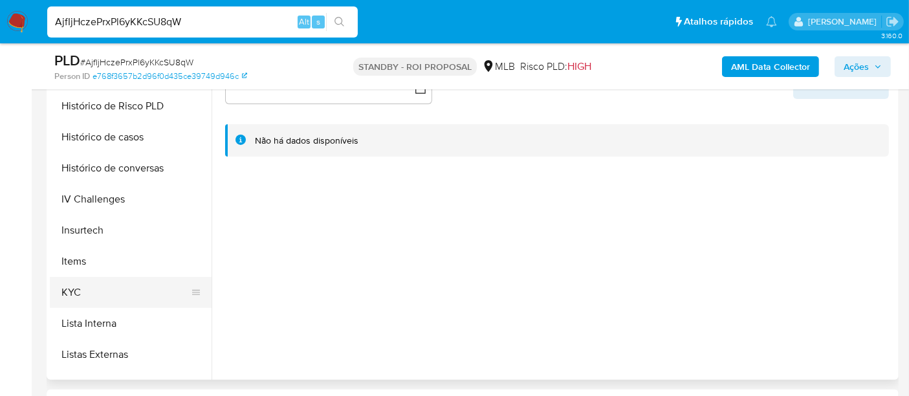
click at [72, 289] on button "KYC" at bounding box center [125, 292] width 151 height 31
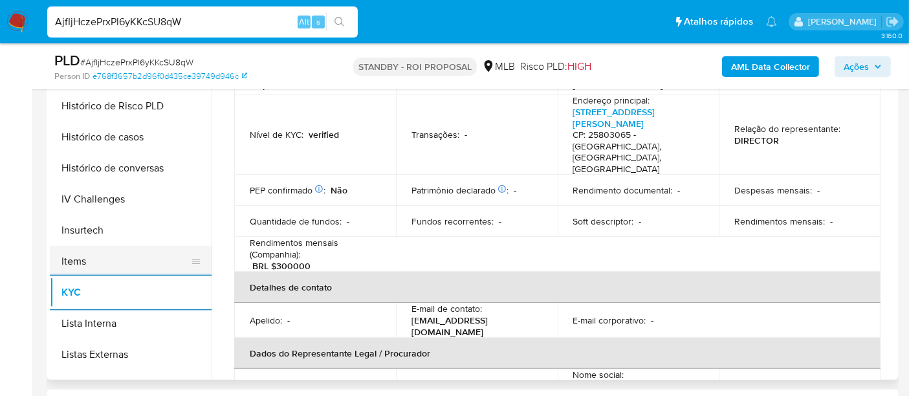
scroll to position [359, 0]
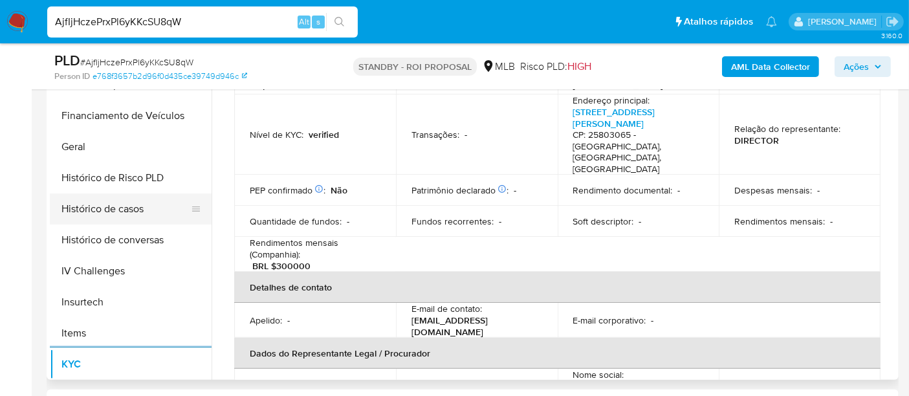
click at [93, 207] on button "Histórico de casos" at bounding box center [125, 208] width 151 height 31
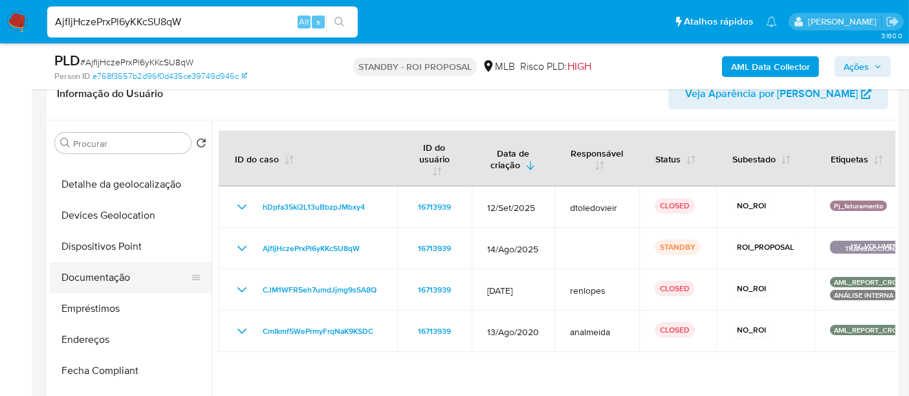
scroll to position [144, 0]
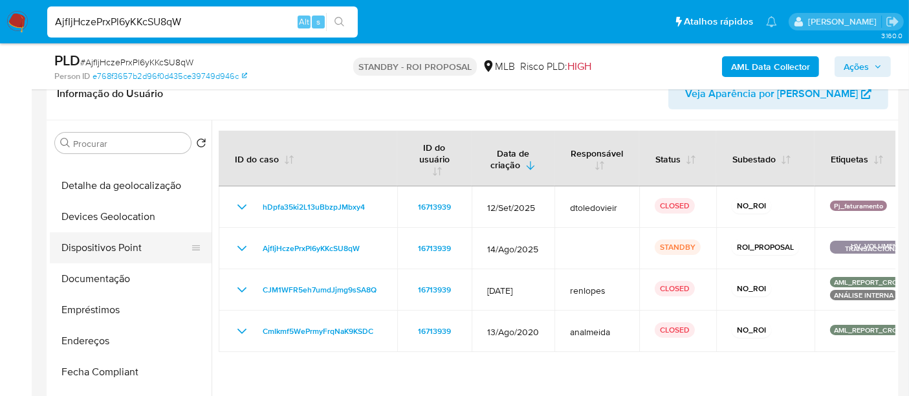
click at [100, 254] on button "Dispositivos Point" at bounding box center [125, 247] width 151 height 31
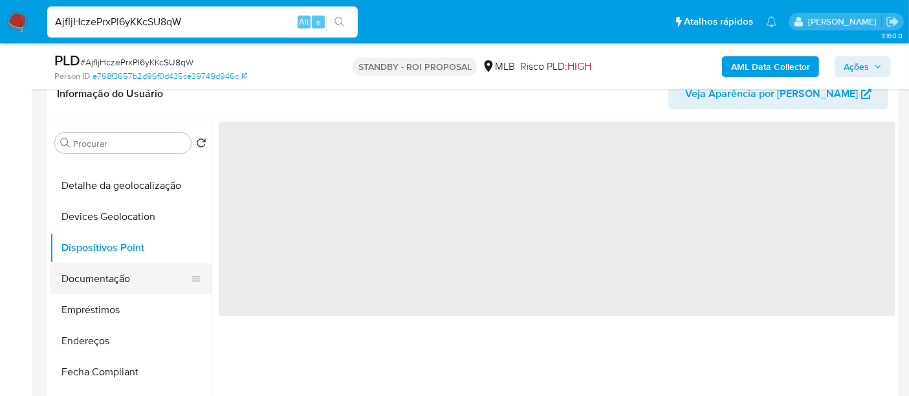
click at [102, 280] on button "Documentação" at bounding box center [125, 278] width 151 height 31
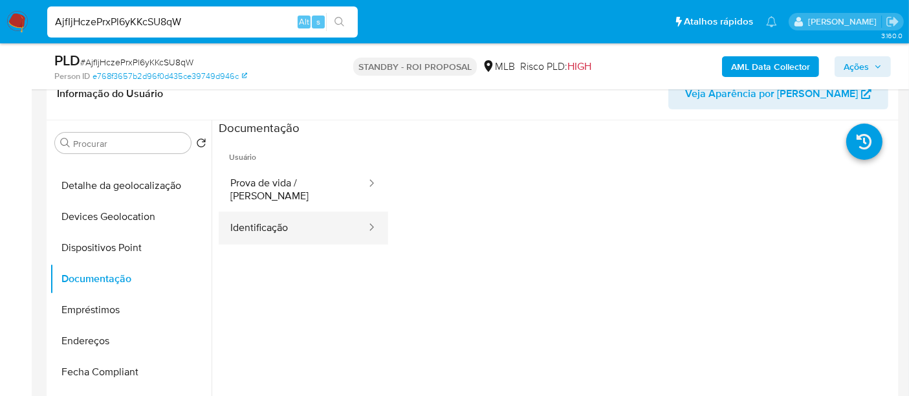
click at [267, 228] on button "Identificação" at bounding box center [293, 228] width 149 height 33
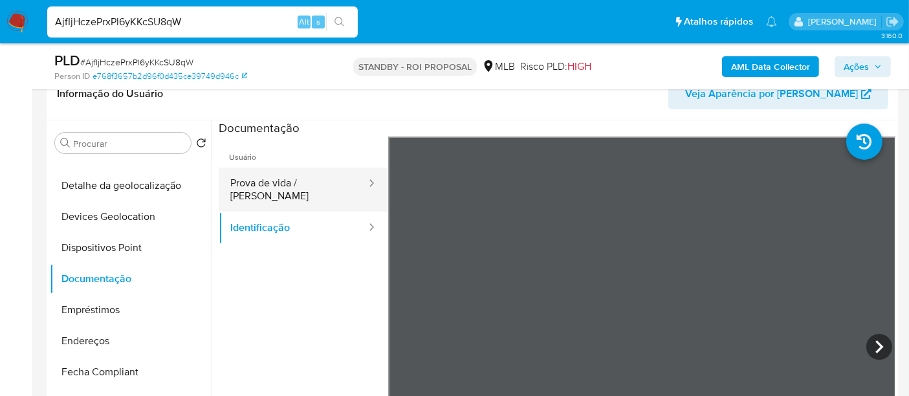
click at [314, 181] on button "Prova de vida / [PERSON_NAME]" at bounding box center [293, 190] width 149 height 44
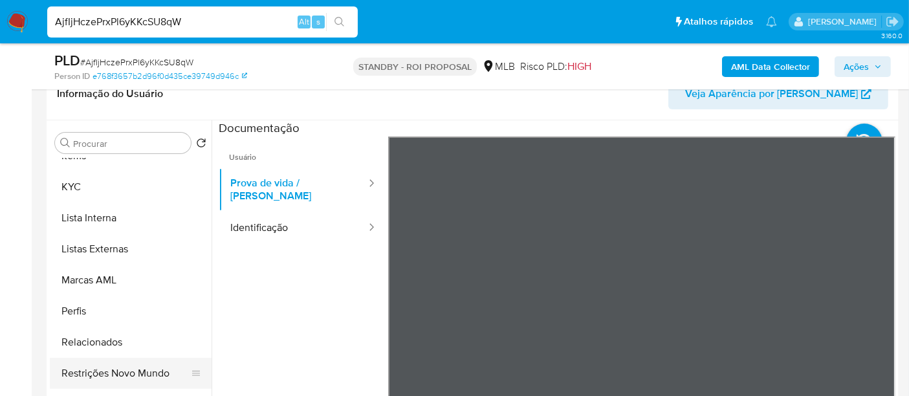
scroll to position [287, 0]
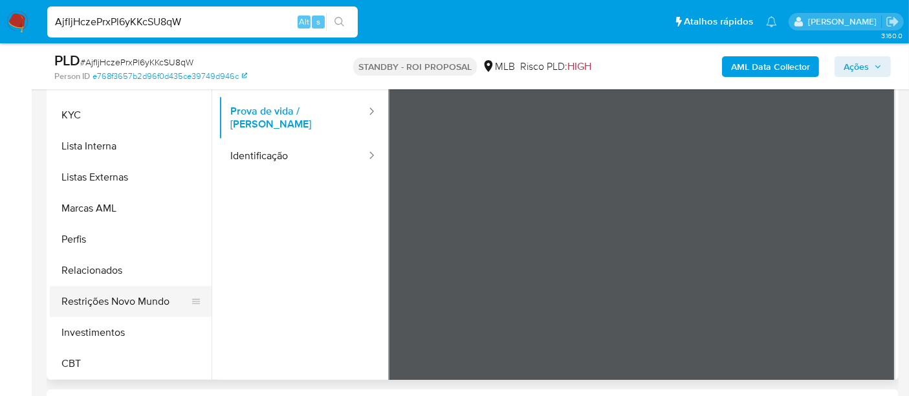
drag, startPoint x: 133, startPoint y: 293, endPoint x: 171, endPoint y: 291, distance: 37.6
click at [135, 293] on button "Restrições Novo Mundo" at bounding box center [125, 301] width 151 height 31
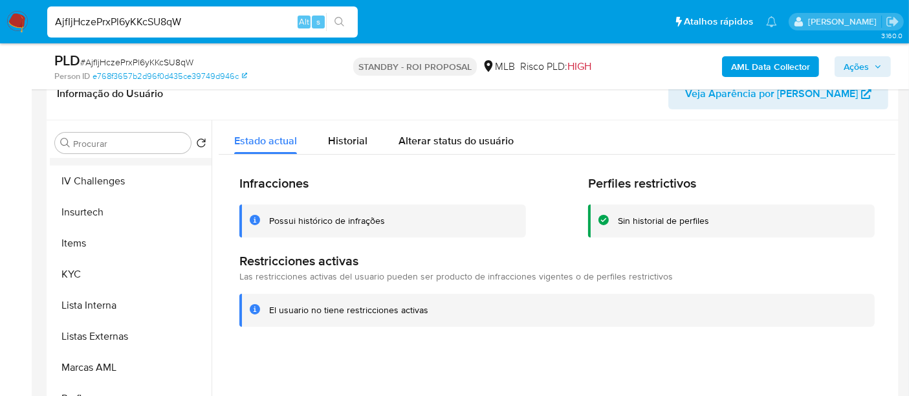
scroll to position [393, 0]
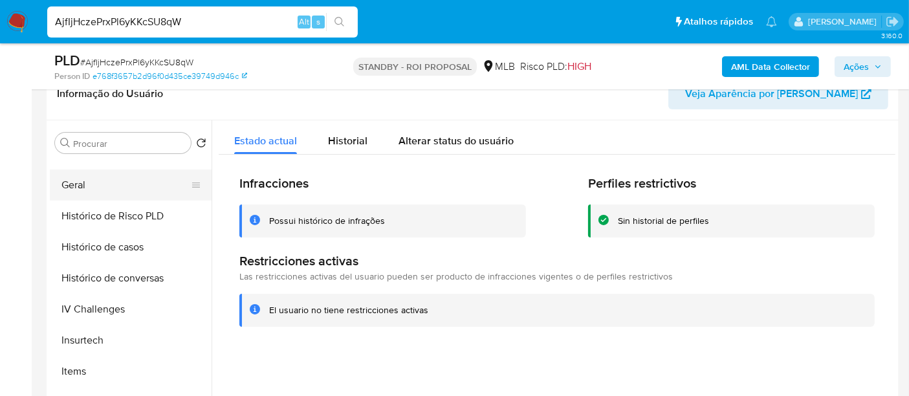
click at [76, 184] on button "Geral" at bounding box center [125, 185] width 151 height 31
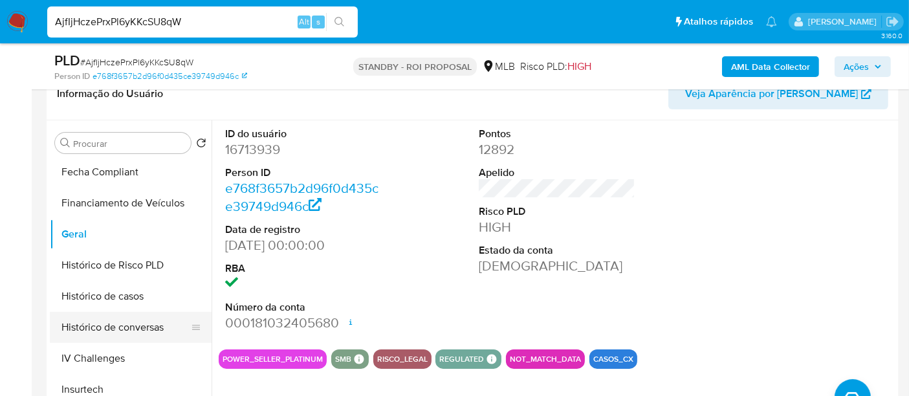
scroll to position [321, 0]
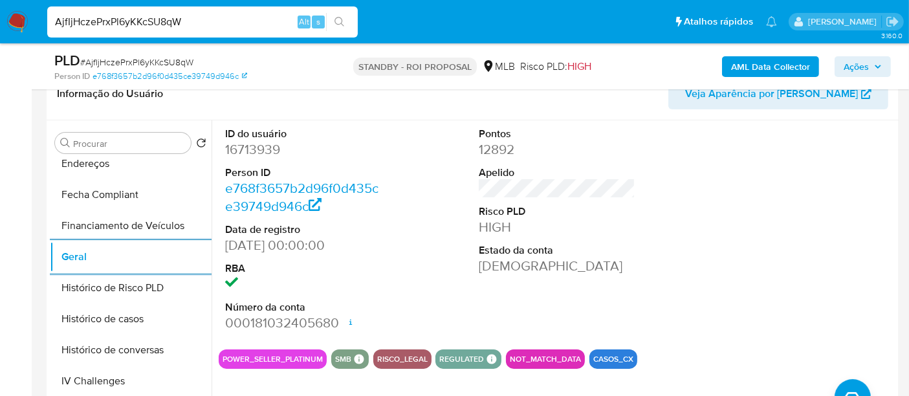
click at [140, 16] on input "AjfIjHczePrxPl6yKKcSU8qW" at bounding box center [202, 22] width 311 height 17
paste input "ntERIVKbdlwIJwNbdCl4hj8J"
type input "ntERIVKbdlwIJwNbdCl4hj8J"
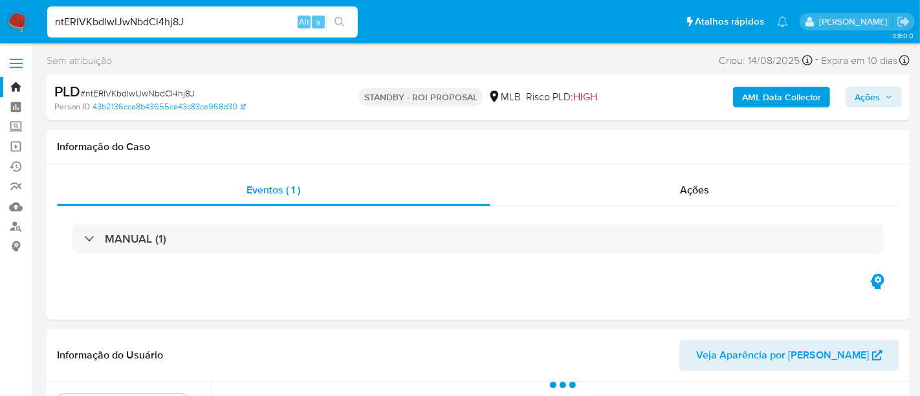
select select "10"
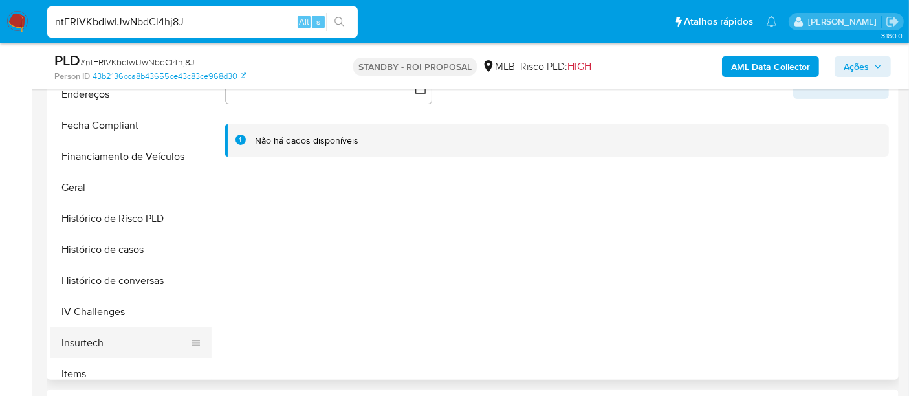
scroll to position [431, 0]
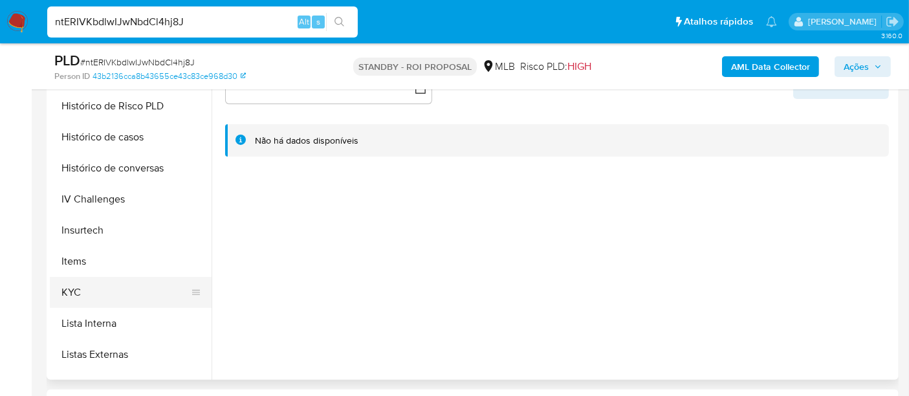
click at [71, 289] on button "KYC" at bounding box center [125, 292] width 151 height 31
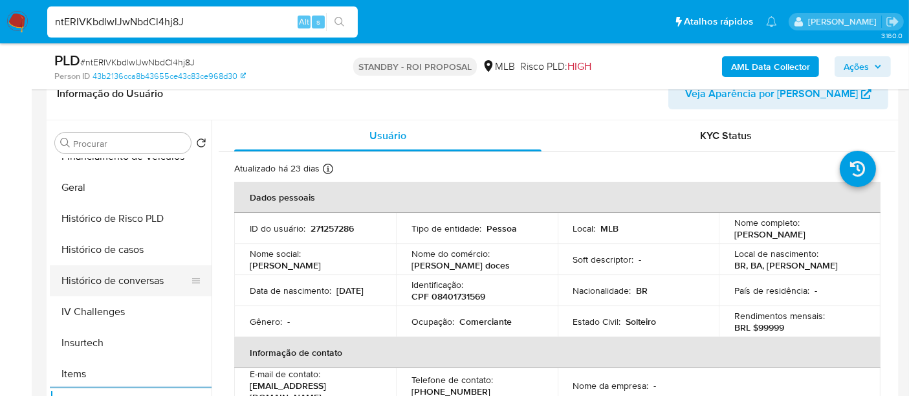
scroll to position [359, 0]
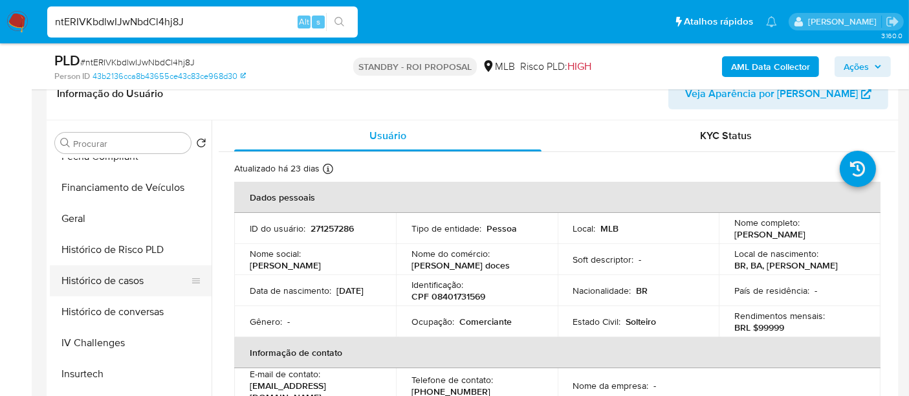
click at [135, 285] on button "Histórico de casos" at bounding box center [125, 280] width 151 height 31
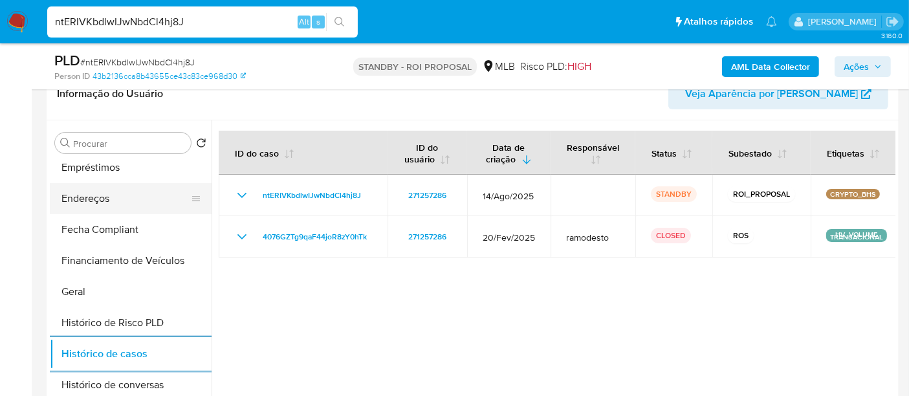
scroll to position [215, 0]
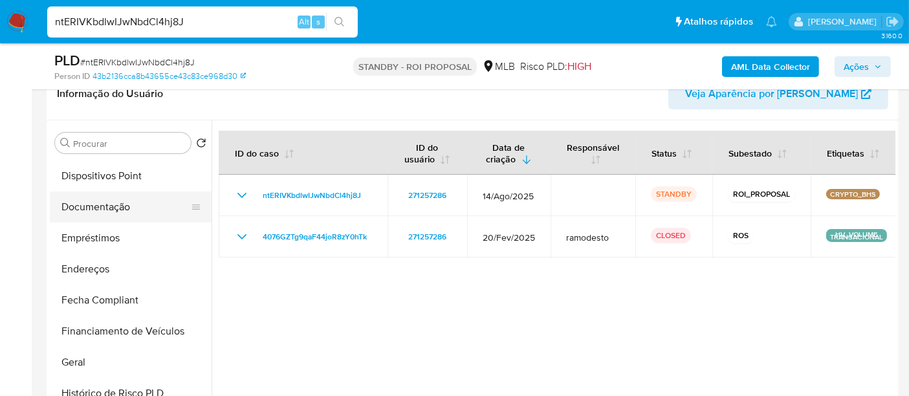
click at [104, 210] on button "Documentação" at bounding box center [125, 207] width 151 height 31
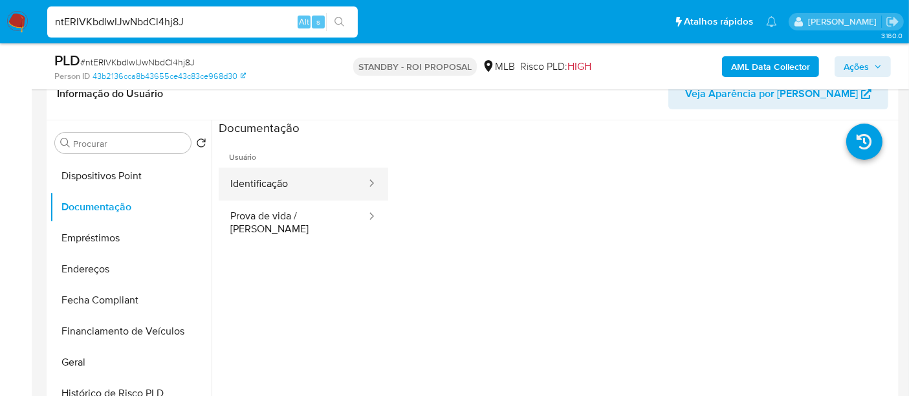
click at [268, 179] on button "Identificação" at bounding box center [293, 184] width 149 height 33
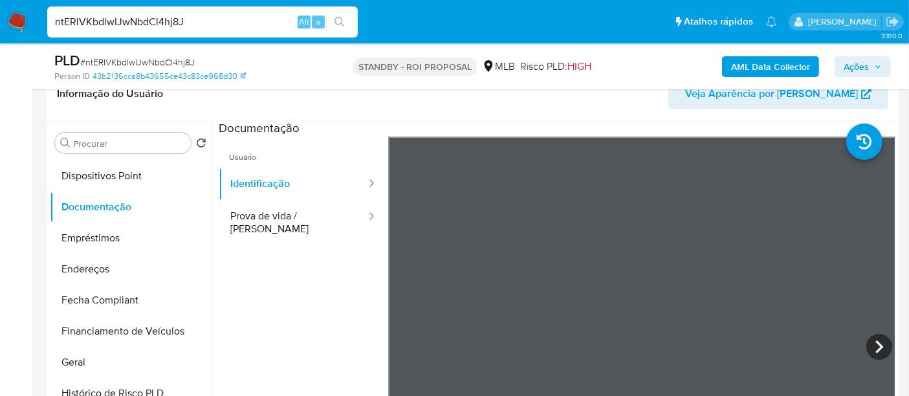
drag, startPoint x: 307, startPoint y: 223, endPoint x: 368, endPoint y: 243, distance: 64.9
click at [307, 222] on button "Prova de vida / Selfie" at bounding box center [293, 223] width 149 height 44
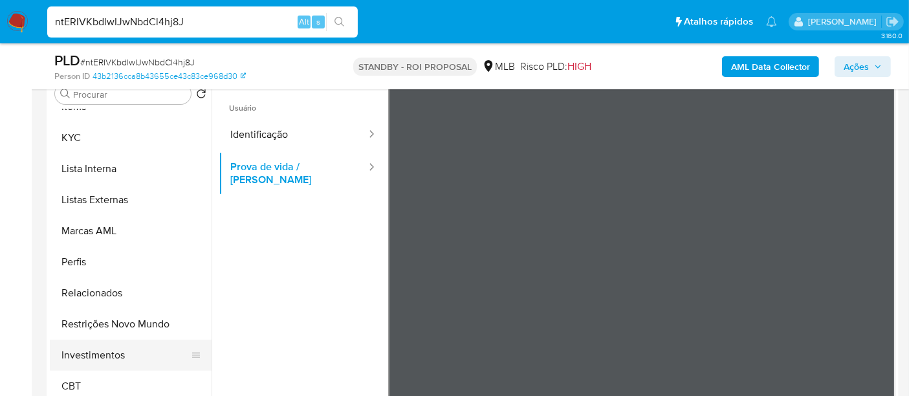
scroll to position [287, 0]
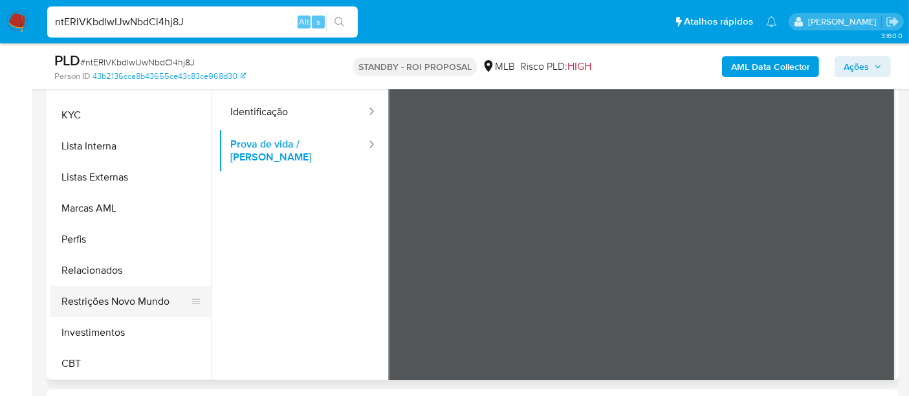
drag, startPoint x: 142, startPoint y: 300, endPoint x: 153, endPoint y: 304, distance: 11.3
click at [144, 300] on button "Restrições Novo Mundo" at bounding box center [125, 301] width 151 height 31
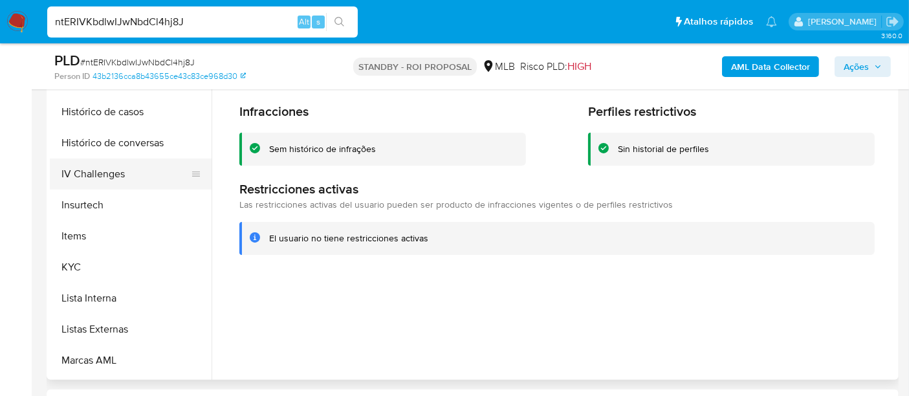
scroll to position [393, 0]
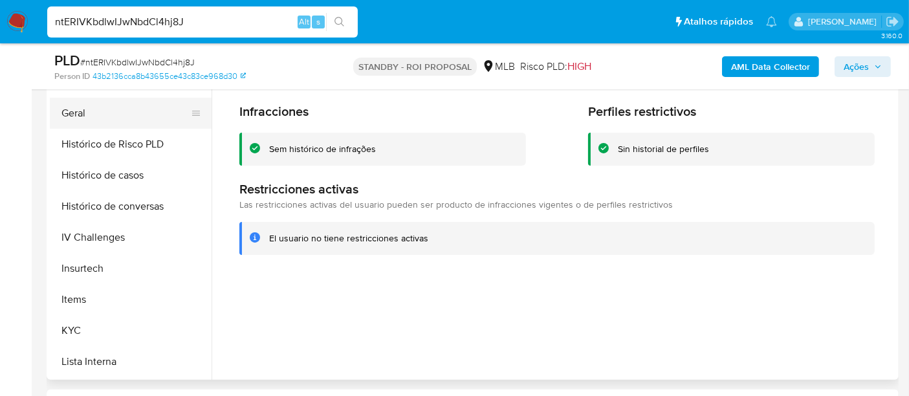
click at [81, 115] on button "Geral" at bounding box center [125, 113] width 151 height 31
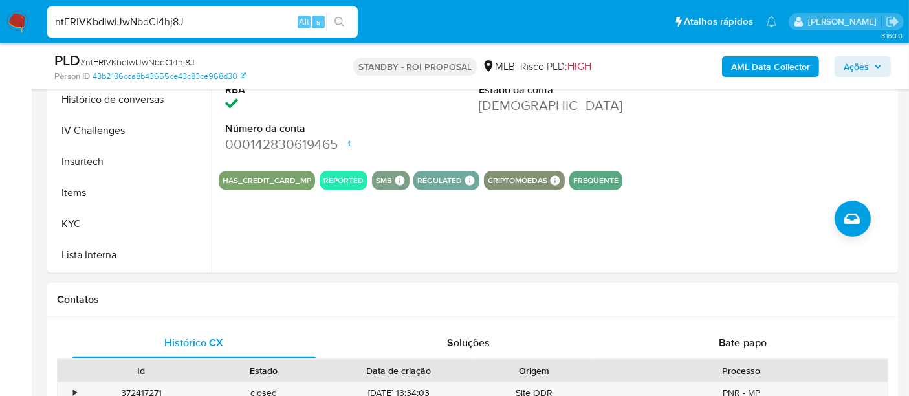
scroll to position [503, 0]
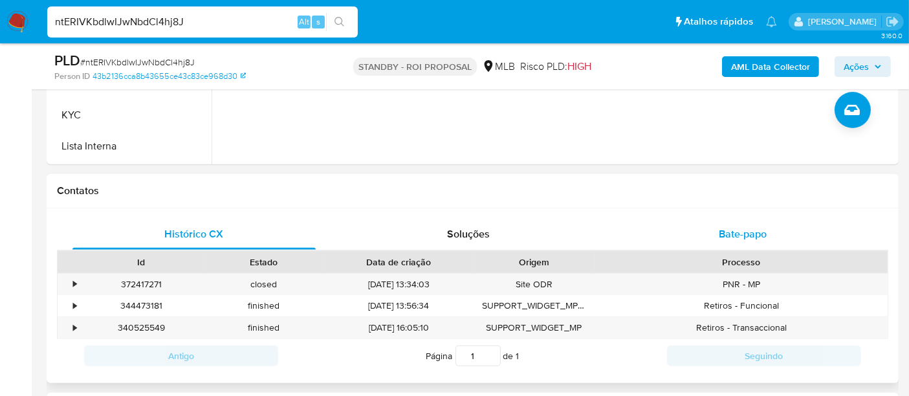
click at [717, 235] on div "Bate-papo" at bounding box center [742, 234] width 243 height 31
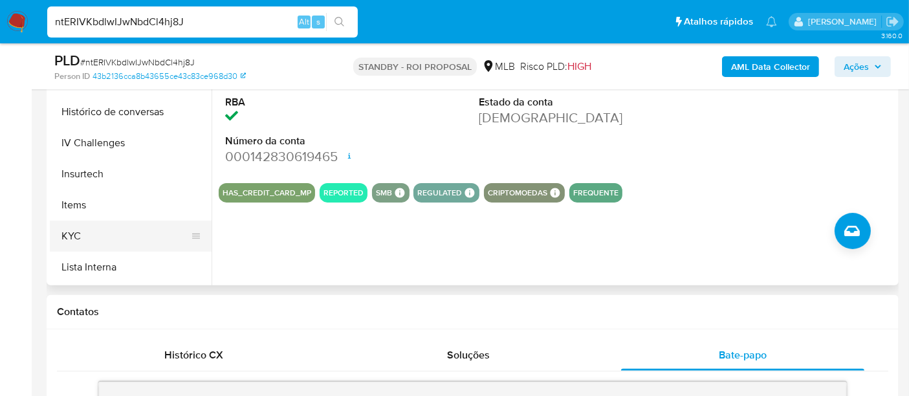
scroll to position [359, 0]
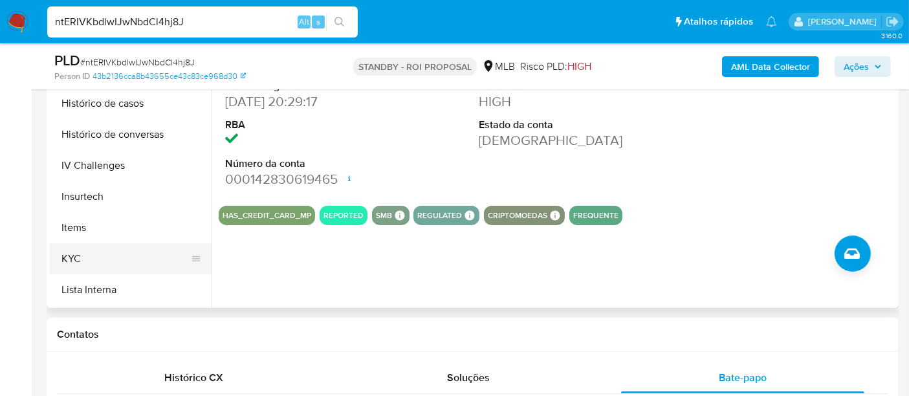
click at [74, 254] on button "KYC" at bounding box center [125, 258] width 151 height 31
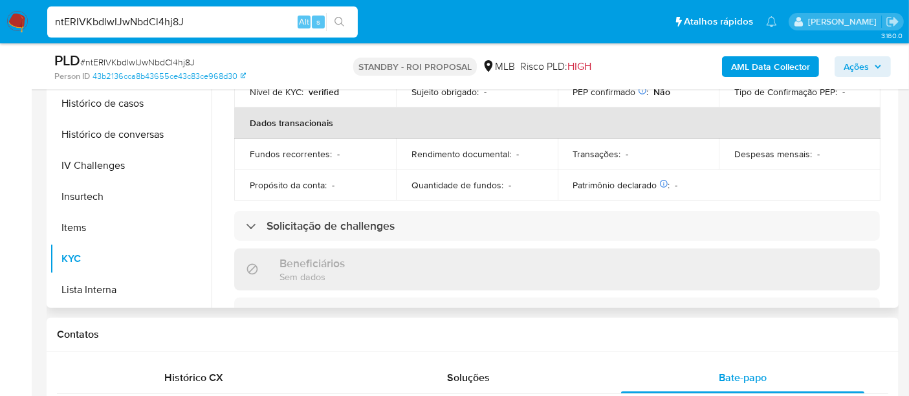
scroll to position [287, 0]
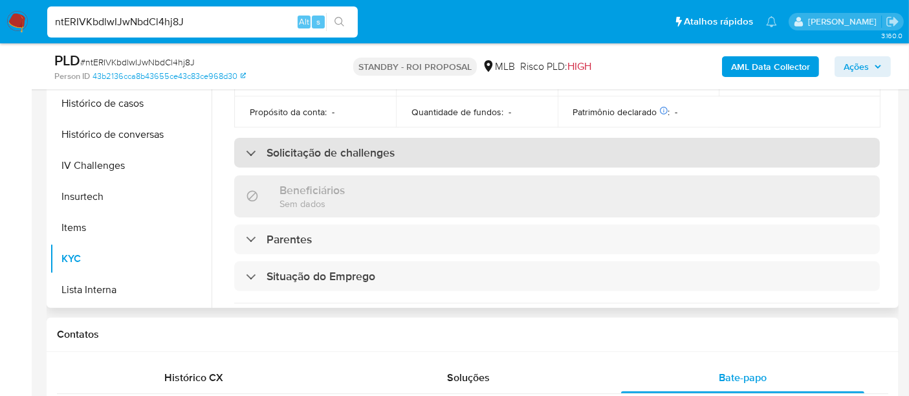
click at [359, 154] on h3 "Solicitação de challenges" at bounding box center [331, 153] width 128 height 14
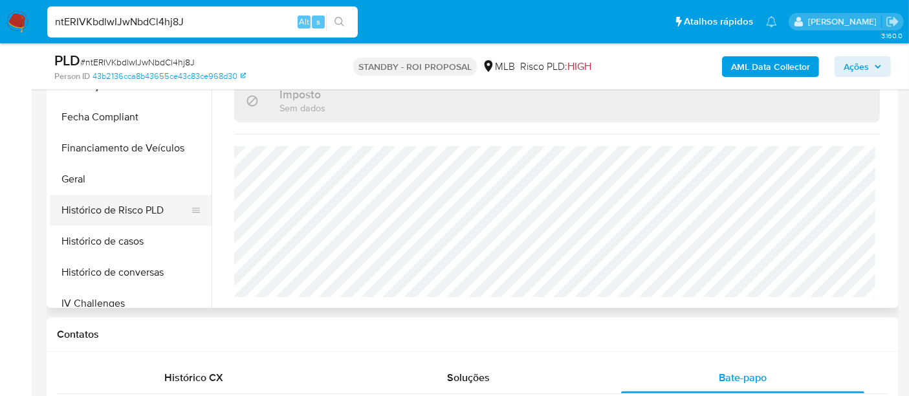
scroll to position [177, 0]
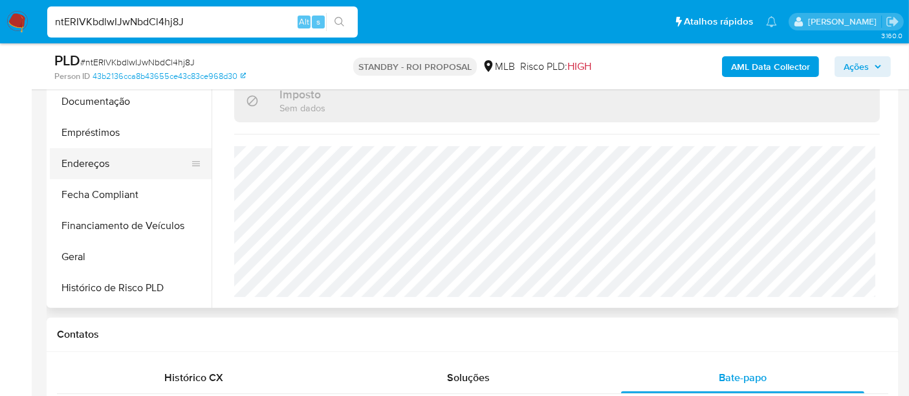
click at [104, 167] on button "Endereços" at bounding box center [125, 163] width 151 height 31
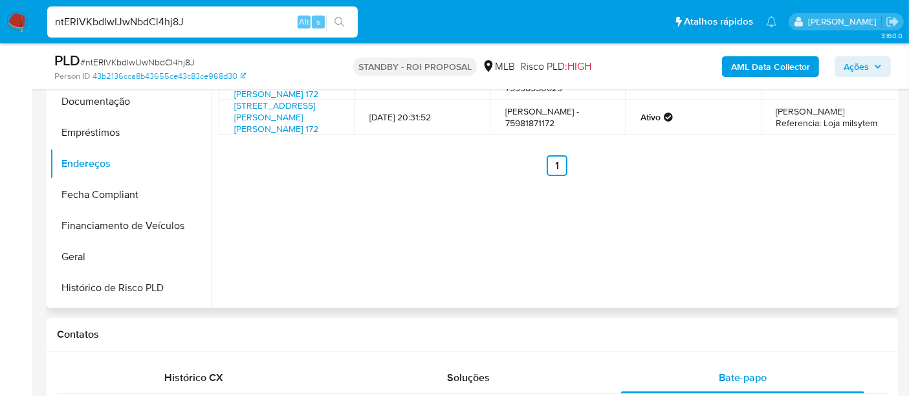
scroll to position [215, 0]
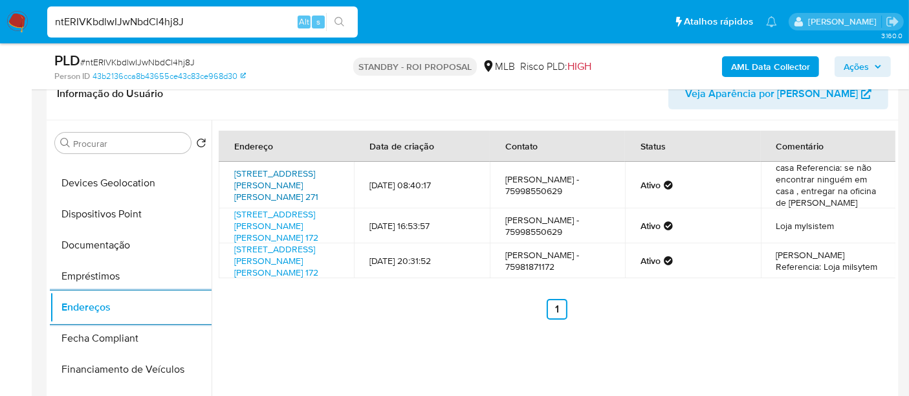
click at [271, 176] on link "Avenida Juqueira Freire 271, Sátiro Dias, Bahia, 48485000, Brasil 271" at bounding box center [276, 185] width 84 height 36
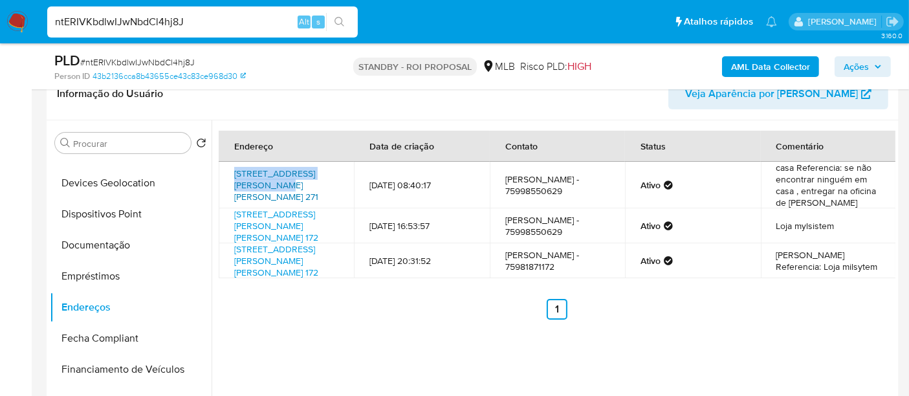
drag, startPoint x: 230, startPoint y: 171, endPoint x: 247, endPoint y: 180, distance: 19.7
click at [247, 180] on td "Avenida Juqueira Freire 271, Sátiro Dias, Bahia, 48485000, Brasil 271" at bounding box center [286, 185] width 135 height 47
copy link "Avenida Juqueira Freire 271"
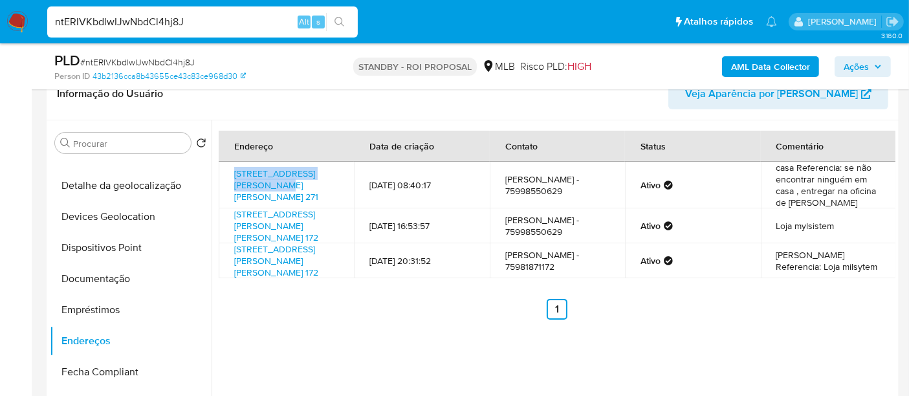
scroll to position [287, 0]
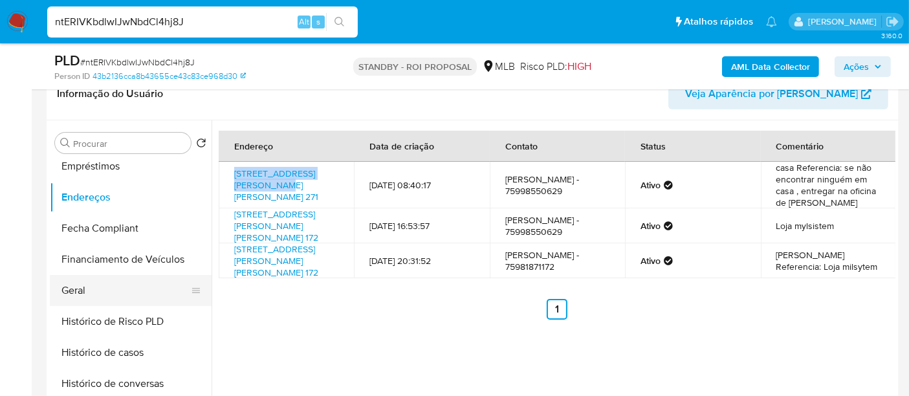
click at [81, 292] on button "Geral" at bounding box center [125, 290] width 151 height 31
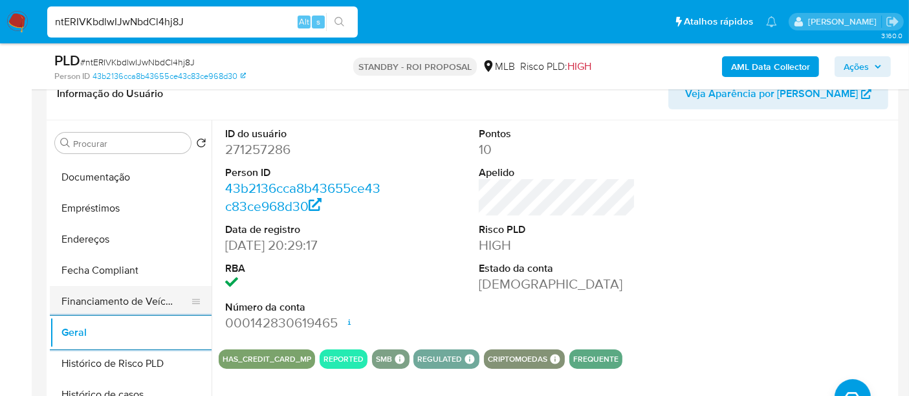
scroll to position [215, 0]
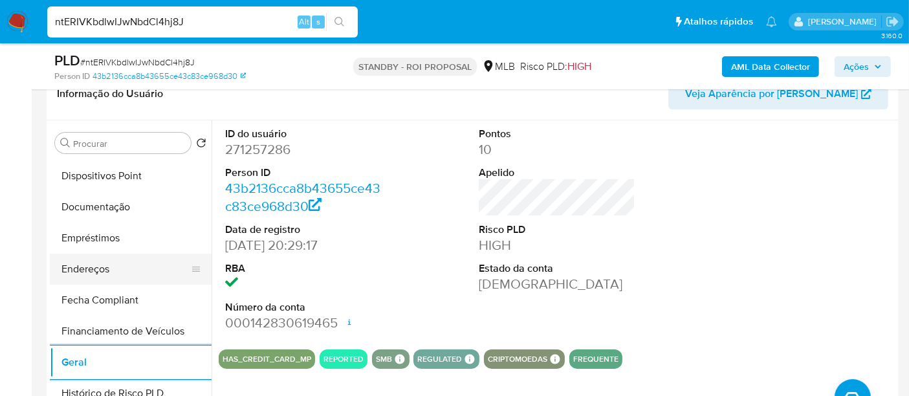
click at [104, 264] on button "Endereços" at bounding box center [125, 269] width 151 height 31
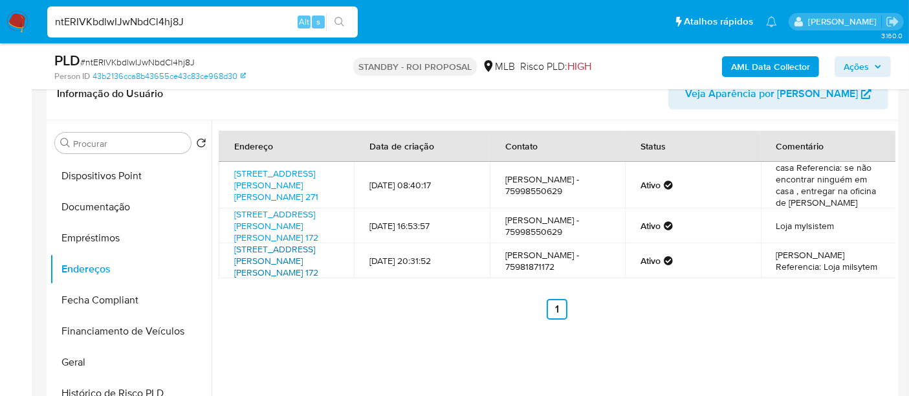
click at [299, 276] on link "Avenida José Roberto Reis Cardoso 172, Sátiro Dias, Bahia, 48485000, Brasil 172" at bounding box center [276, 261] width 84 height 36
click at [175, 23] on input "ntERIVKbdlwIJwNbdCl4hj8J" at bounding box center [202, 22] width 311 height 17
paste input "vdz82vs8DKFE6JvKGfUD6nyo"
type input "vdz82vs8DKFE6JvKGfUD6nyo"
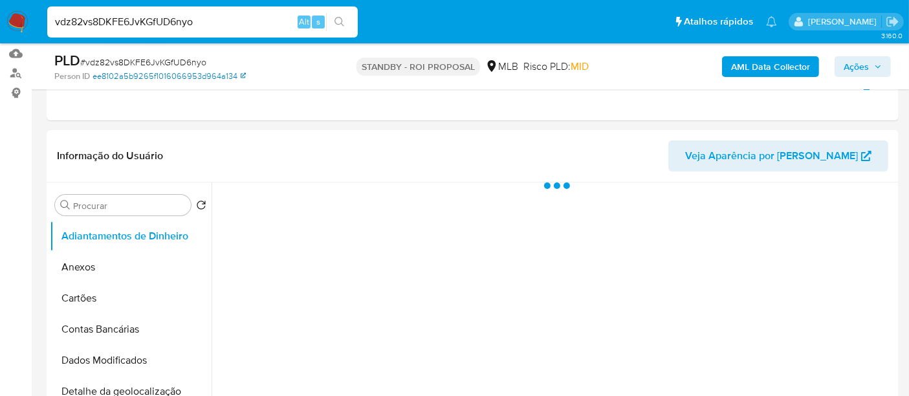
scroll to position [215, 0]
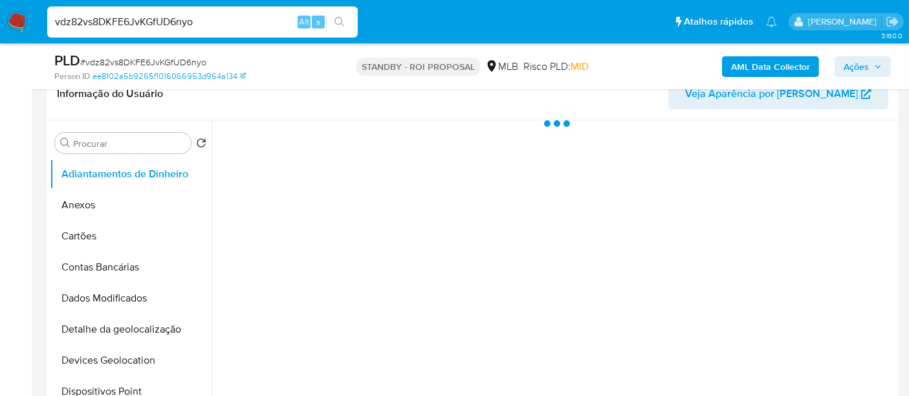
select select "10"
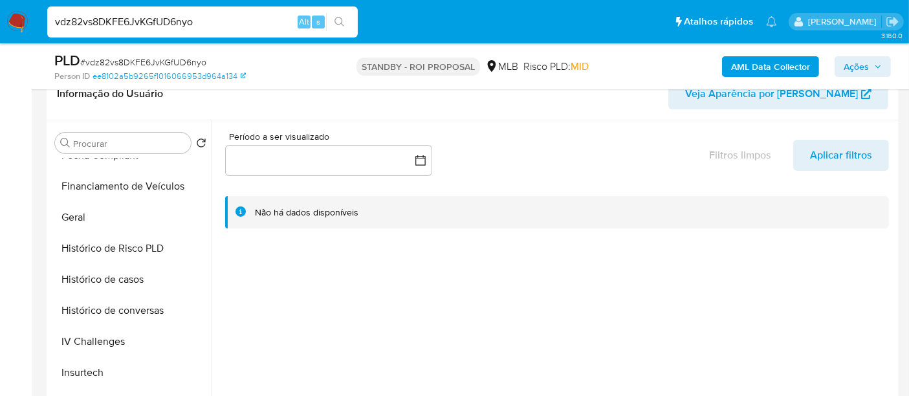
scroll to position [503, 0]
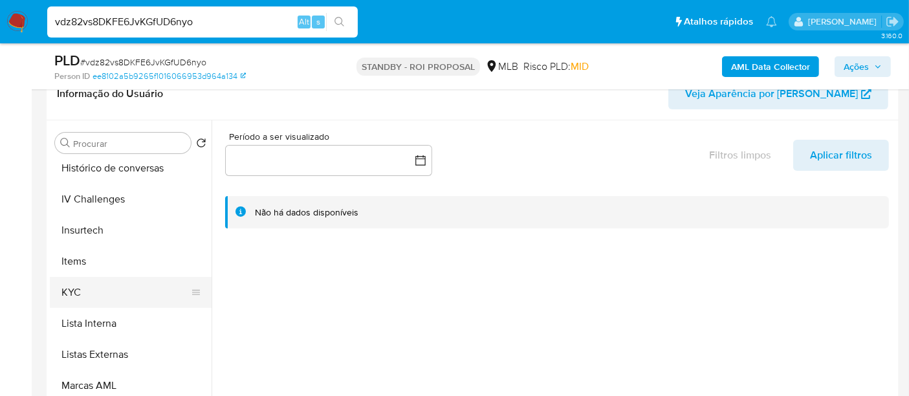
click at [80, 287] on button "KYC" at bounding box center [125, 292] width 151 height 31
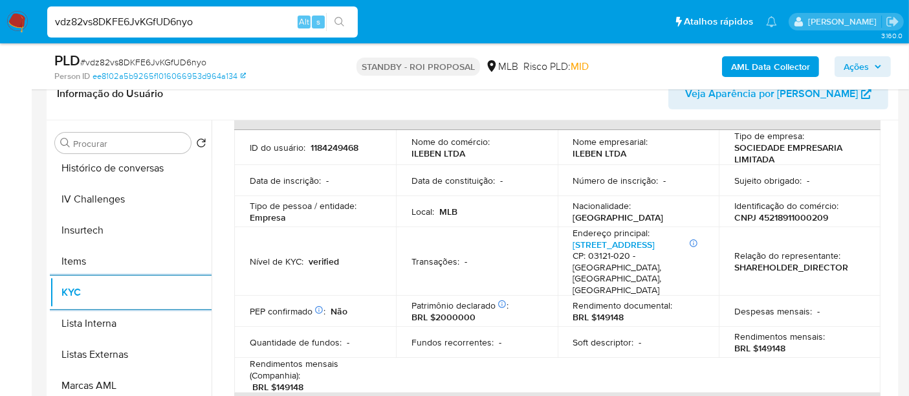
scroll to position [179, 0]
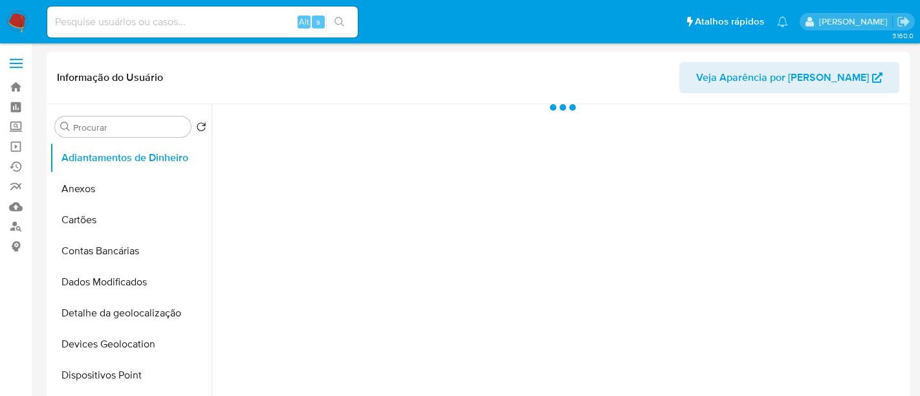
select select "10"
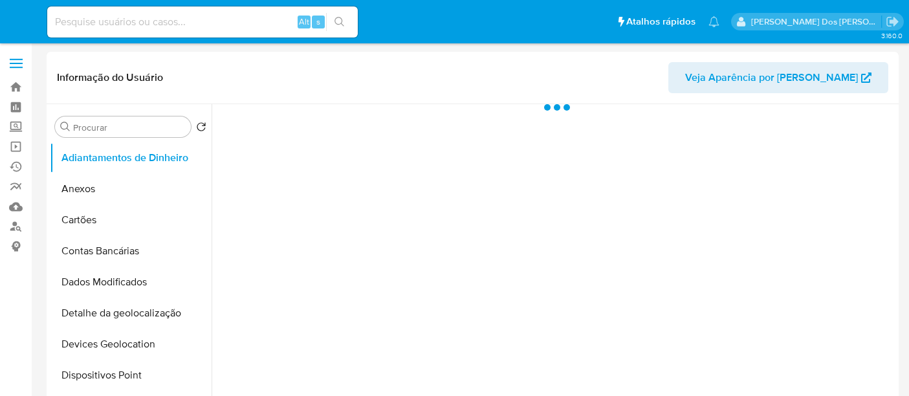
select select "10"
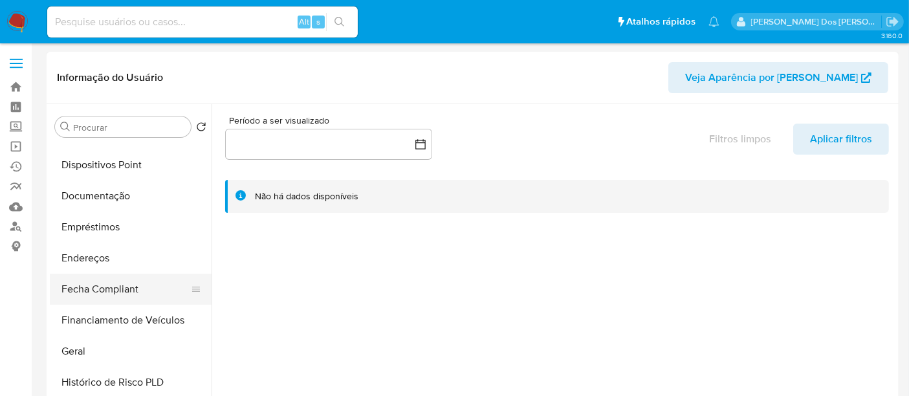
scroll to position [287, 0]
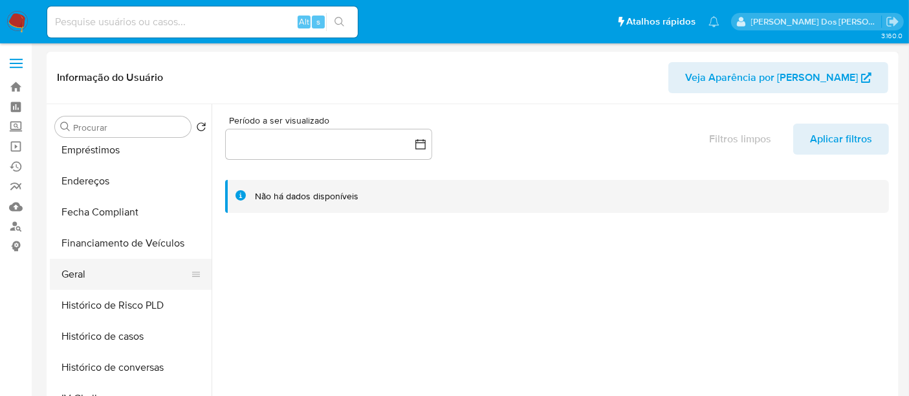
click at [66, 276] on button "Geral" at bounding box center [125, 274] width 151 height 31
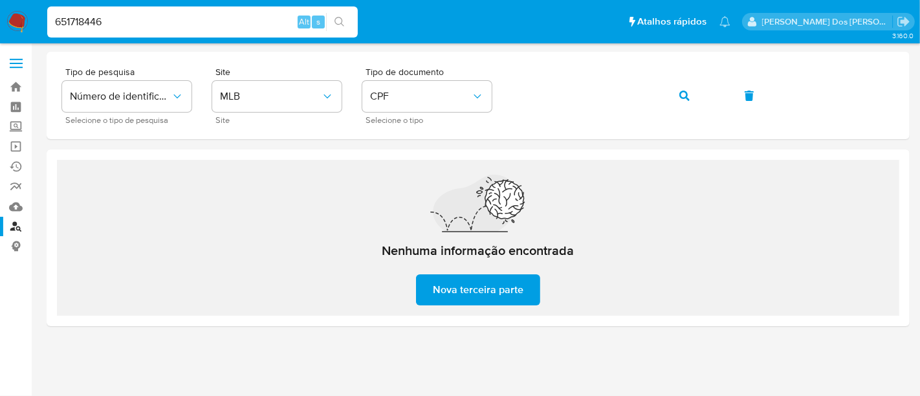
type input "651718446"
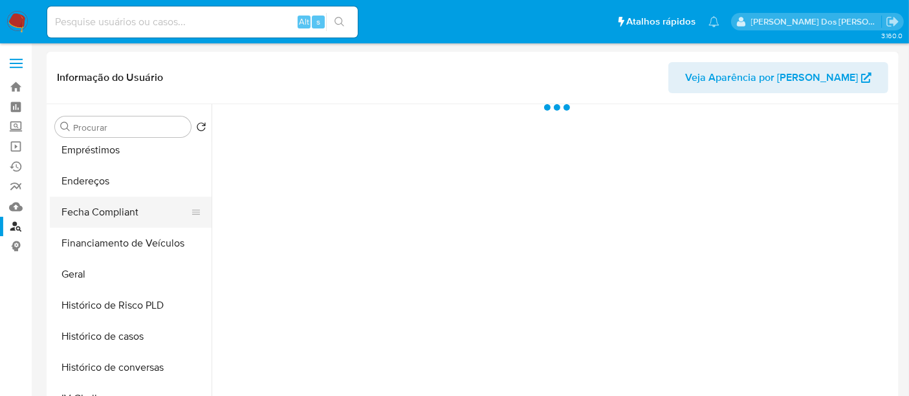
select select "10"
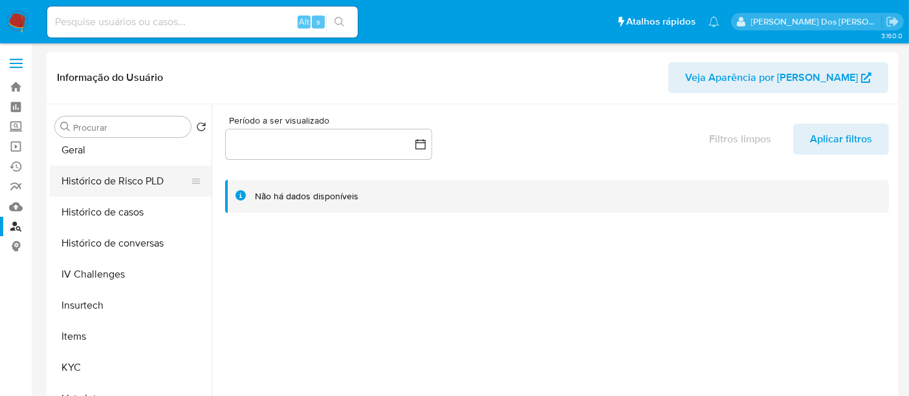
scroll to position [431, 0]
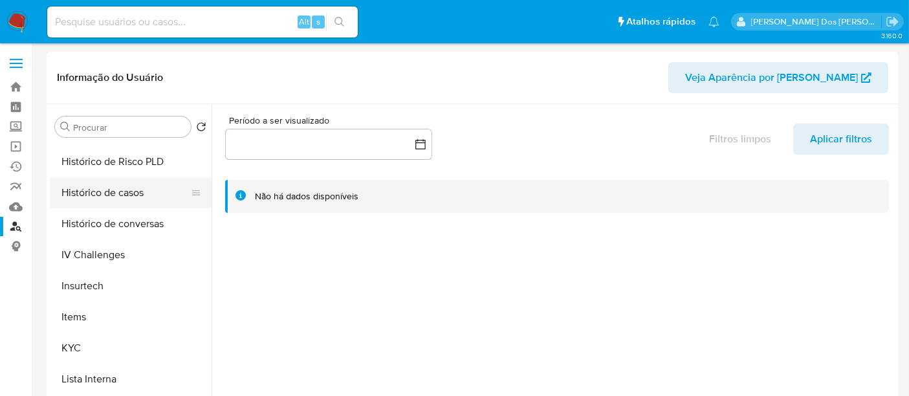
click at [111, 195] on button "Histórico de casos" at bounding box center [125, 192] width 151 height 31
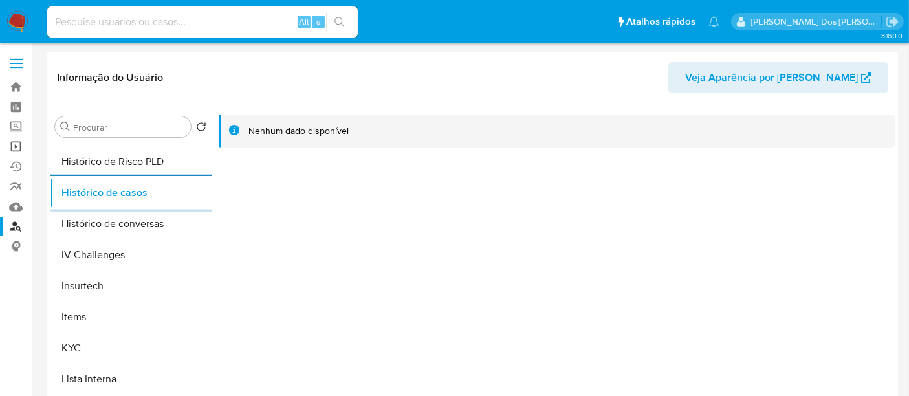
click at [14, 146] on link "Operações em massa" at bounding box center [77, 147] width 154 height 20
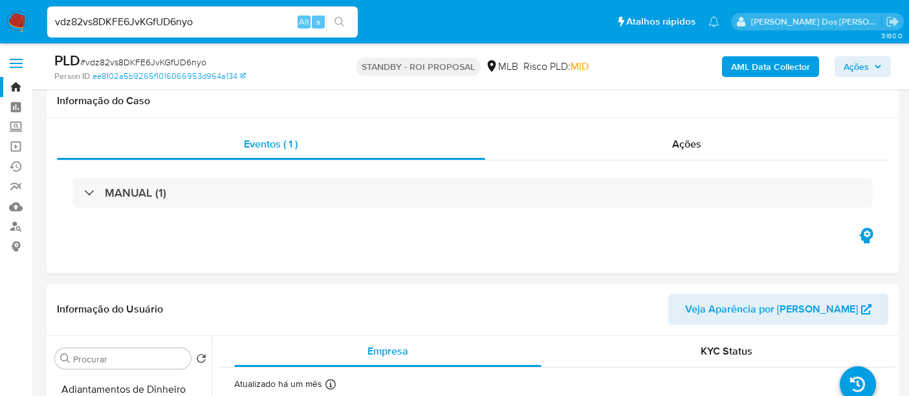
select select "10"
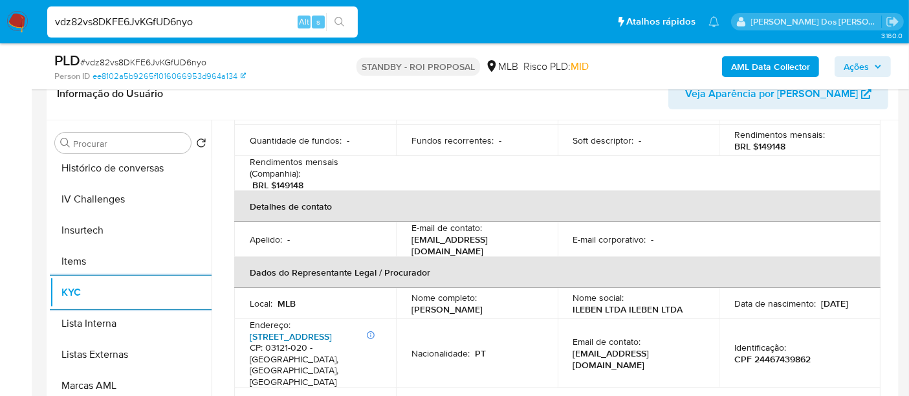
scroll to position [287, 0]
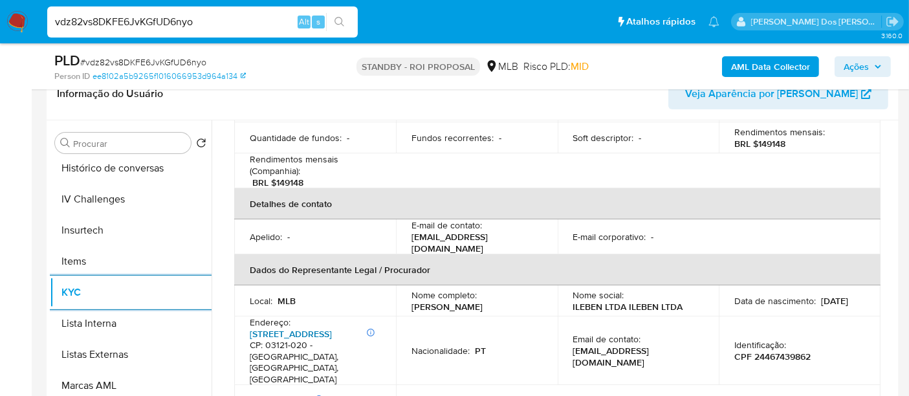
click at [316, 327] on link "[STREET_ADDRESS]" at bounding box center [291, 333] width 82 height 13
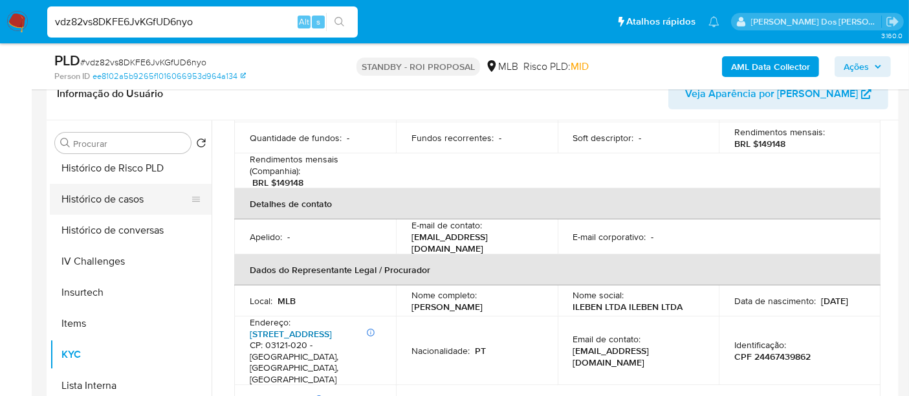
scroll to position [359, 0]
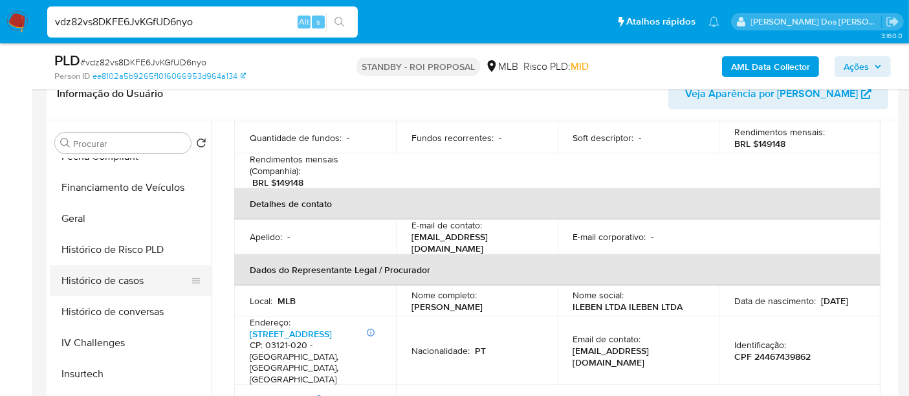
click at [128, 280] on button "Histórico de casos" at bounding box center [125, 280] width 151 height 31
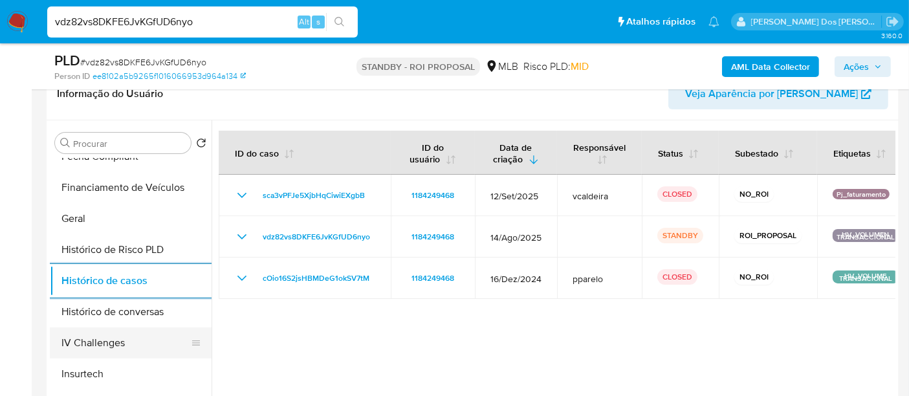
scroll to position [215, 0]
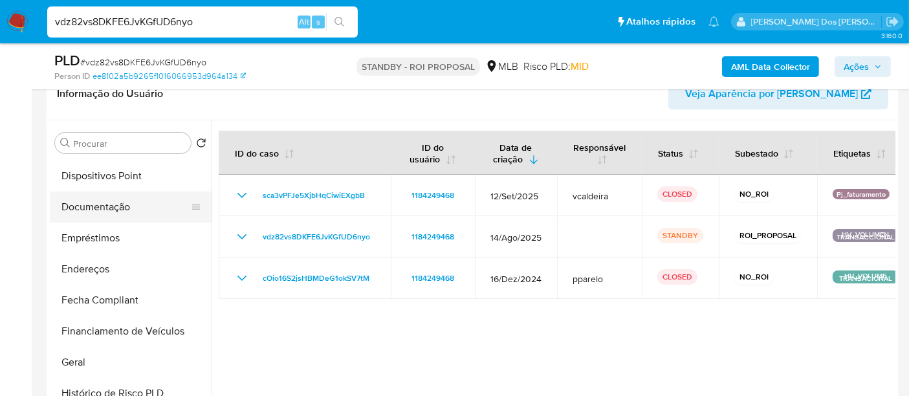
click at [126, 214] on button "Documentação" at bounding box center [125, 207] width 151 height 31
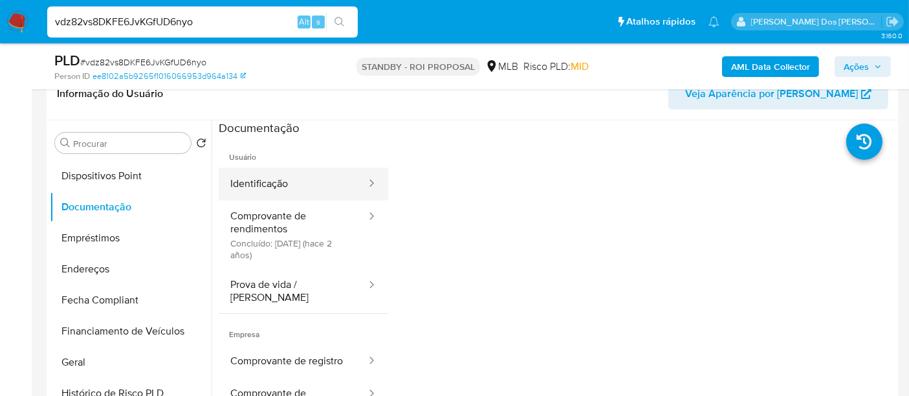
click at [266, 182] on button "Identificação" at bounding box center [293, 184] width 149 height 33
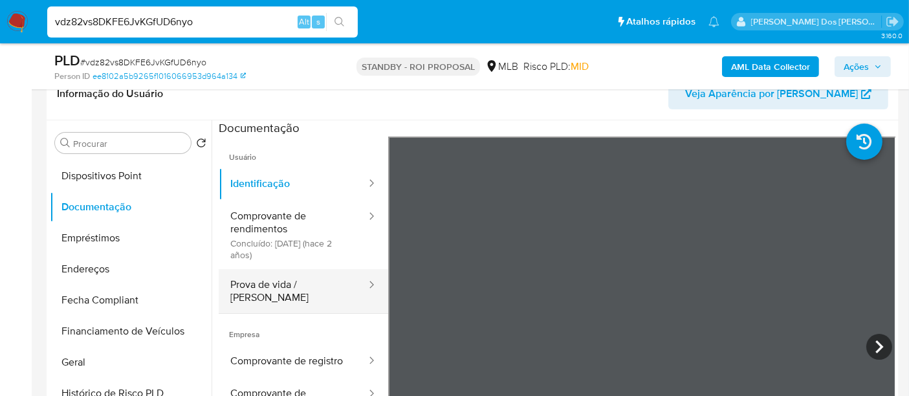
click at [314, 290] on button "Prova de vida / Selfie" at bounding box center [293, 291] width 149 height 44
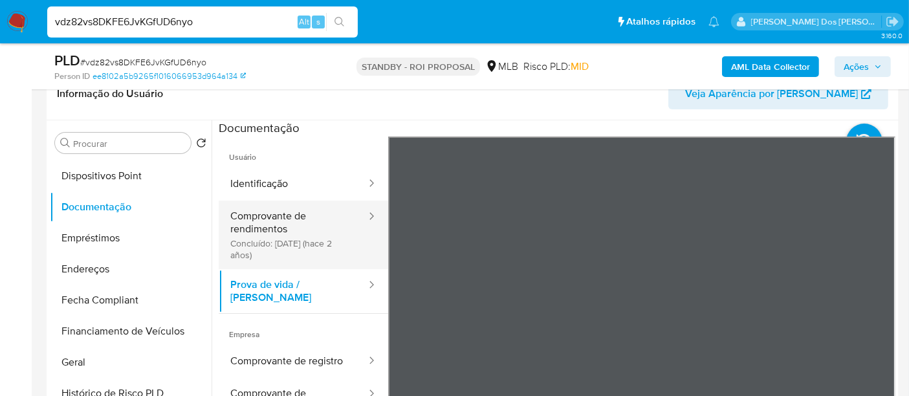
click at [259, 232] on button "Comprovante de rendimentos Concluído: 19/05/2023 (hace 2 años)" at bounding box center [293, 235] width 149 height 69
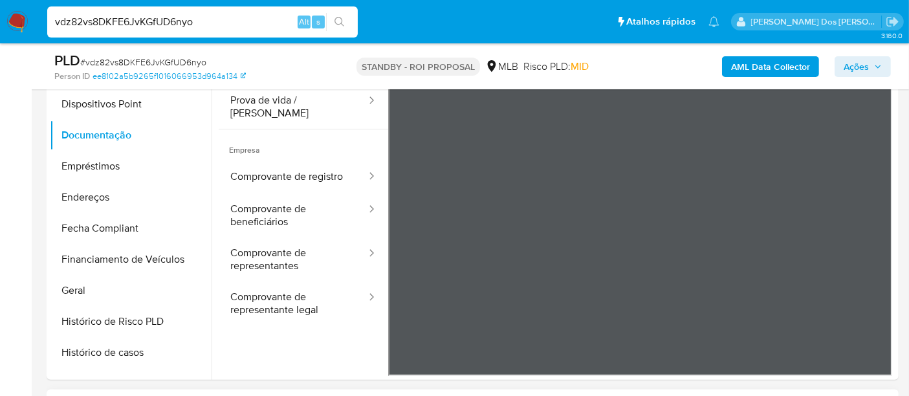
scroll to position [40, 0]
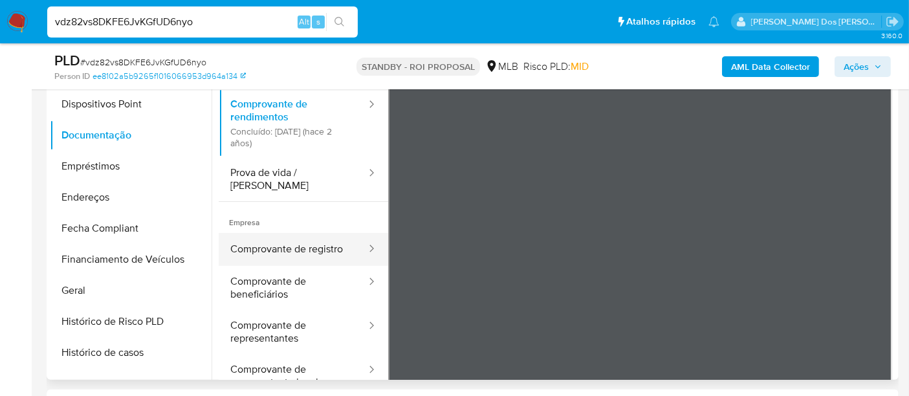
click at [285, 247] on button "Comprovante de registro" at bounding box center [293, 249] width 149 height 33
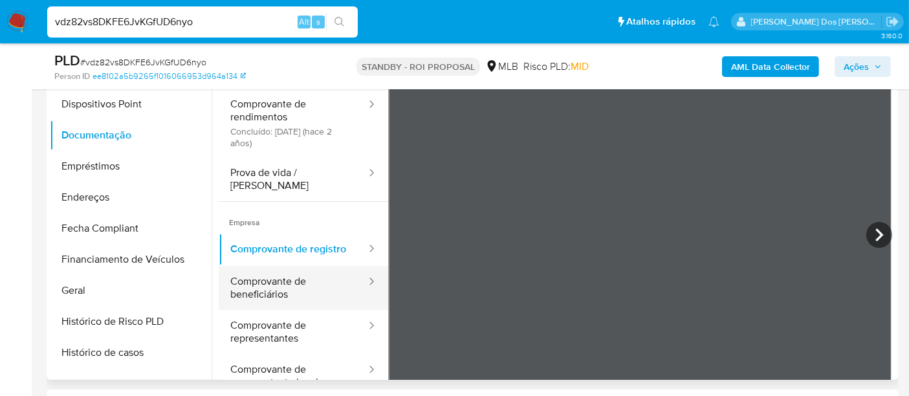
click at [289, 287] on button "Comprovante de beneficiários" at bounding box center [293, 288] width 149 height 44
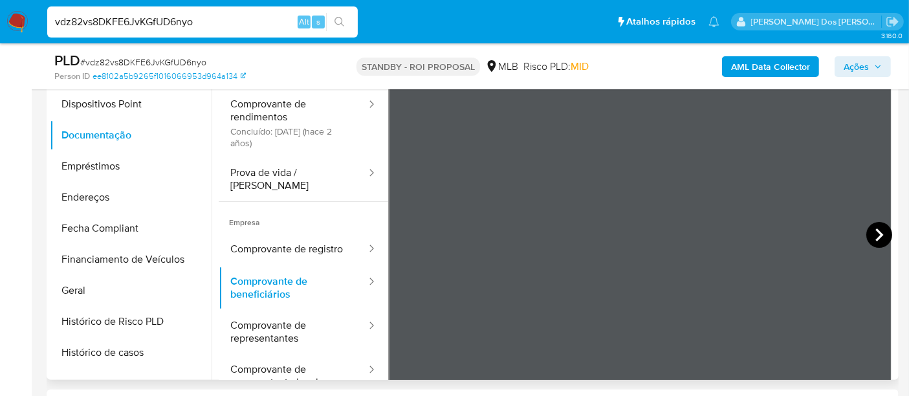
click at [867, 231] on icon at bounding box center [879, 235] width 26 height 26
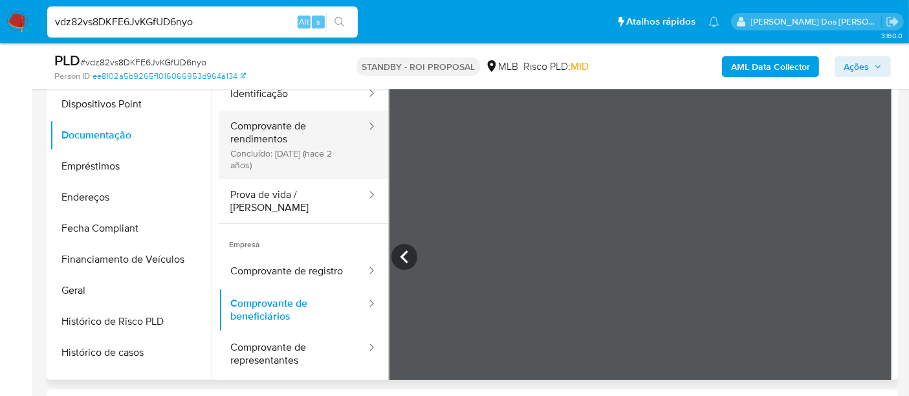
scroll to position [0, 0]
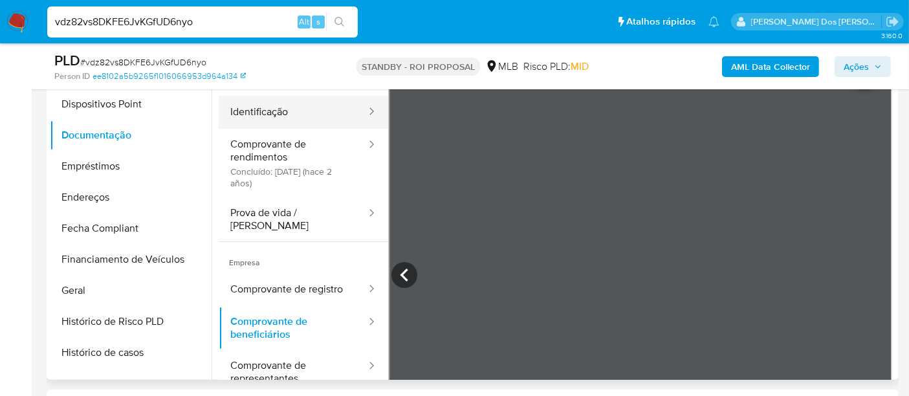
click at [279, 119] on button "Identificação" at bounding box center [293, 112] width 149 height 33
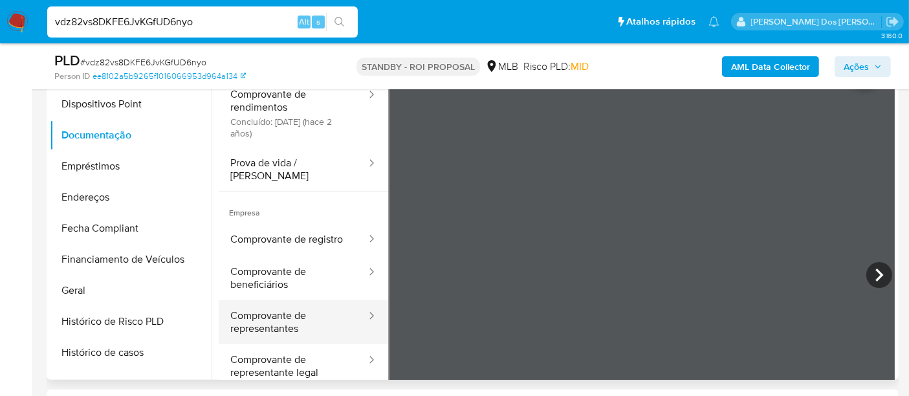
scroll to position [72, 0]
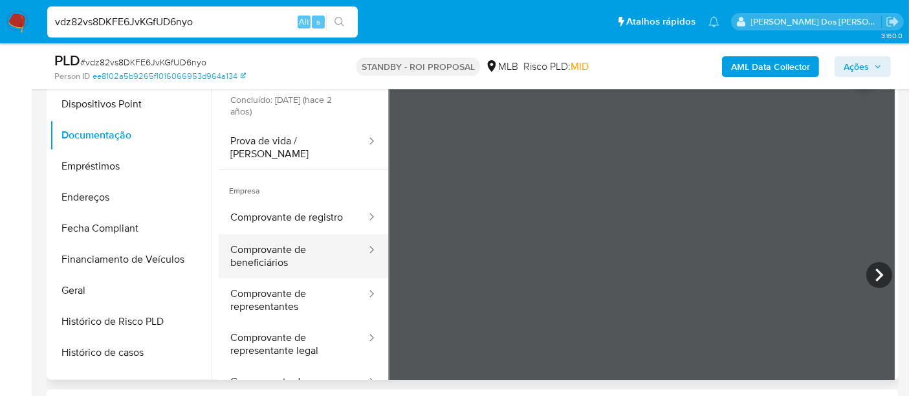
click at [254, 263] on button "Comprovante de beneficiários" at bounding box center [293, 256] width 149 height 44
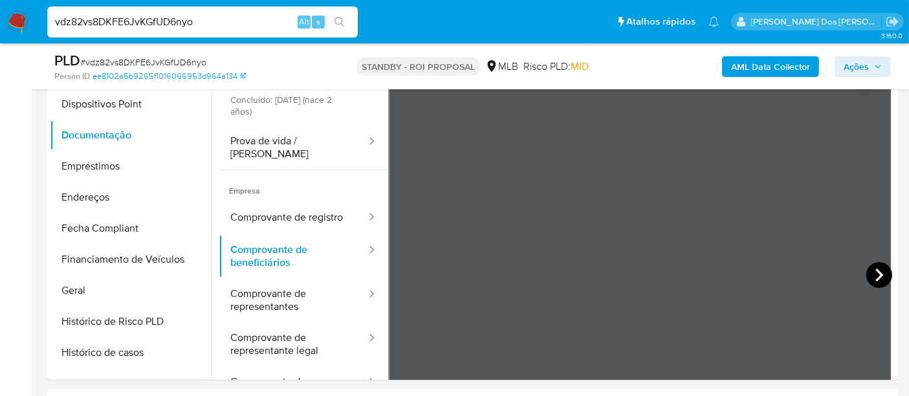
click at [866, 278] on icon at bounding box center [879, 275] width 26 height 26
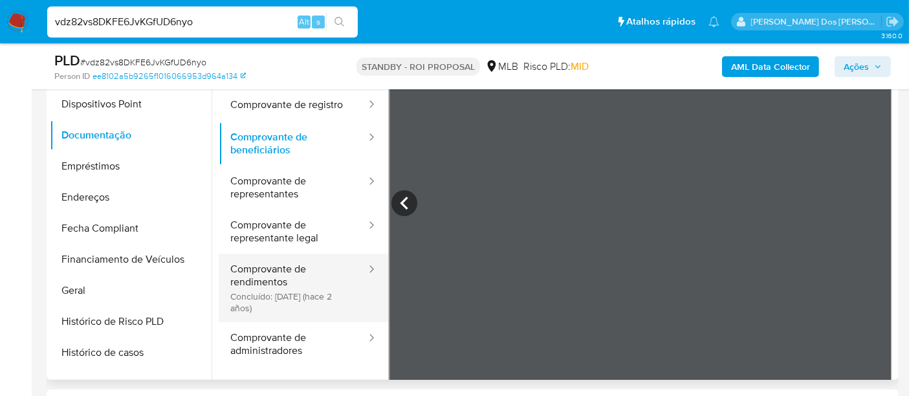
click at [270, 278] on button "Comprovante de rendimentos Concluído: 19/05/2023 (hace 2 años)" at bounding box center [293, 288] width 149 height 69
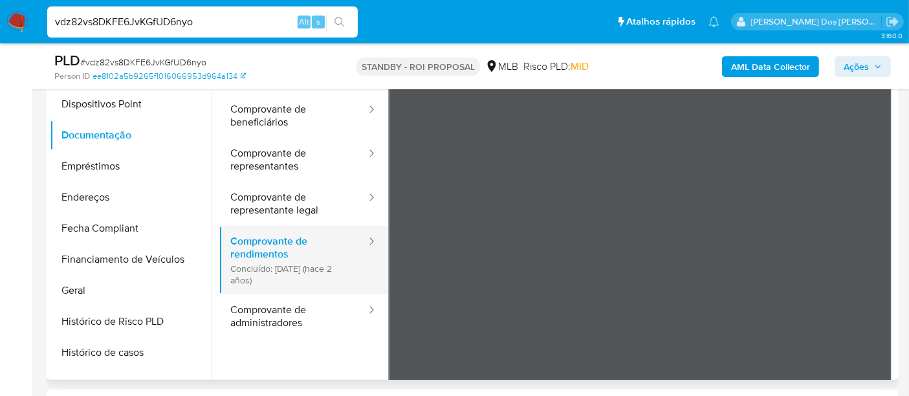
scroll to position [113, 0]
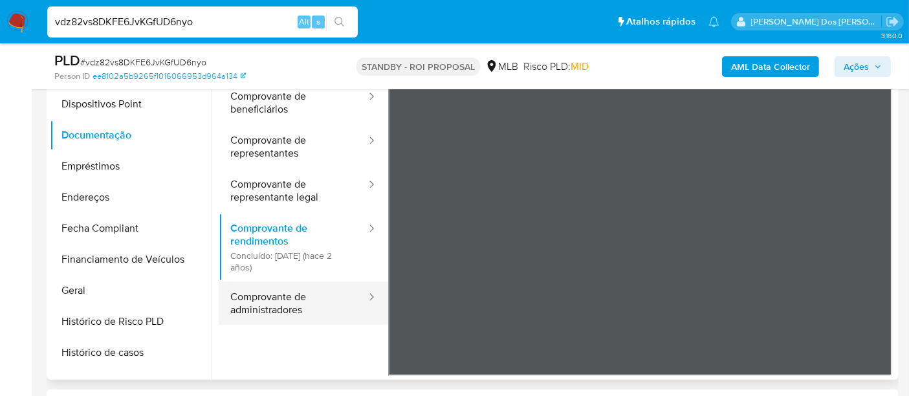
click at [288, 294] on button "Comprovante de administradores" at bounding box center [293, 303] width 149 height 44
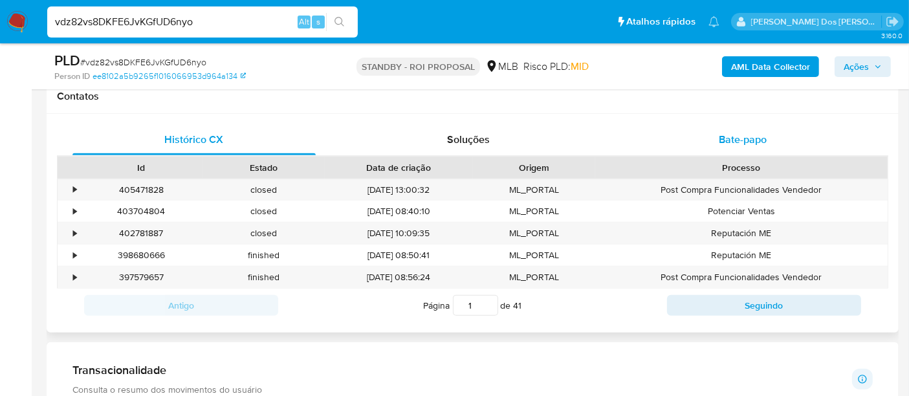
scroll to position [575, 0]
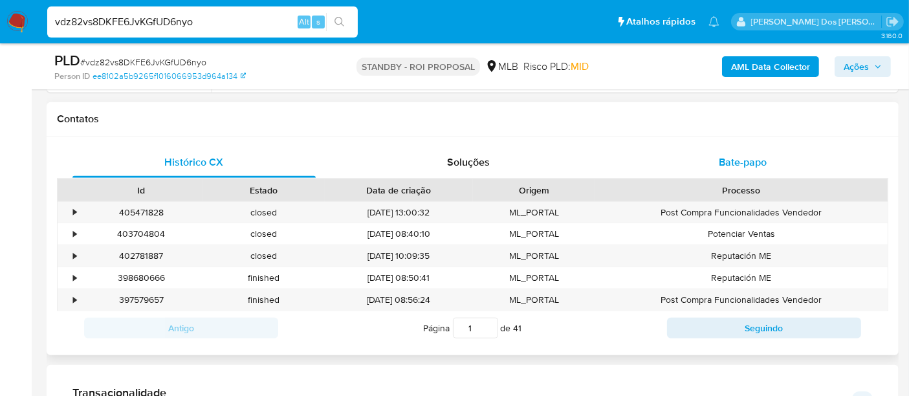
click at [740, 155] on span "Bate-papo" at bounding box center [743, 162] width 48 height 15
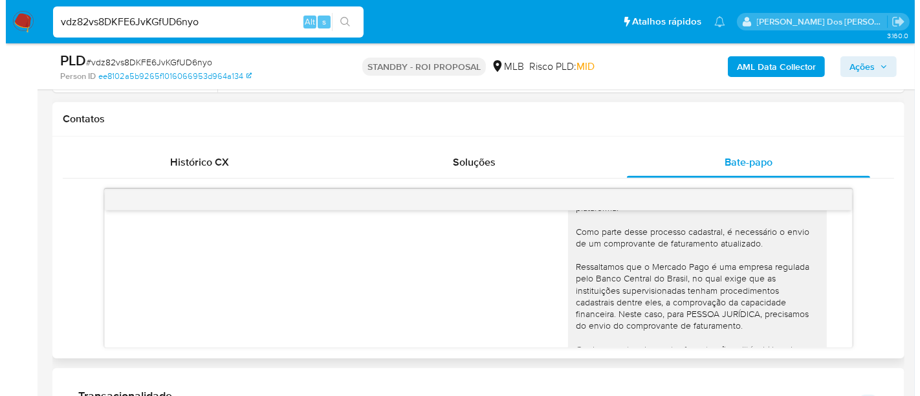
scroll to position [219, 0]
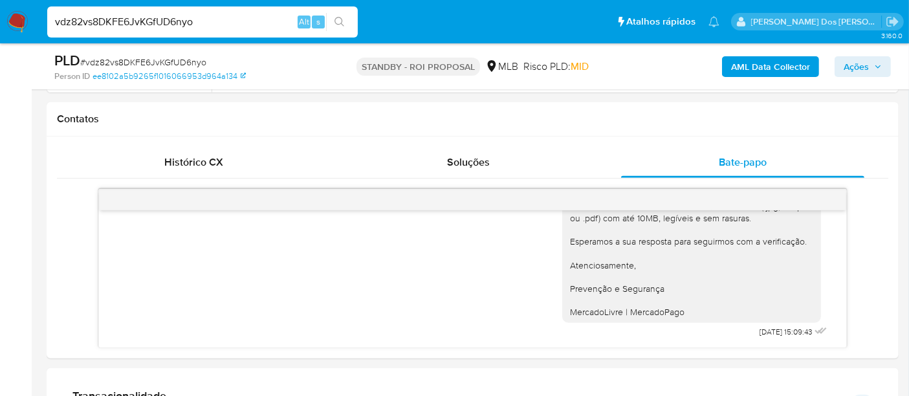
click at [739, 69] on b "AML Data Collector" at bounding box center [770, 66] width 79 height 21
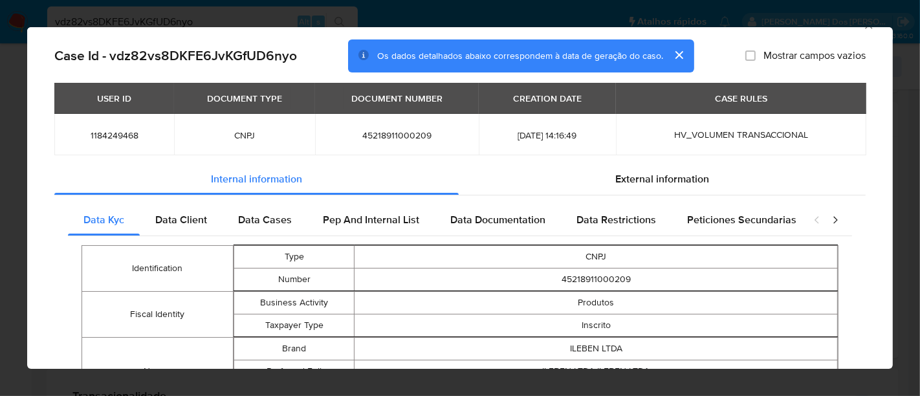
scroll to position [0, 0]
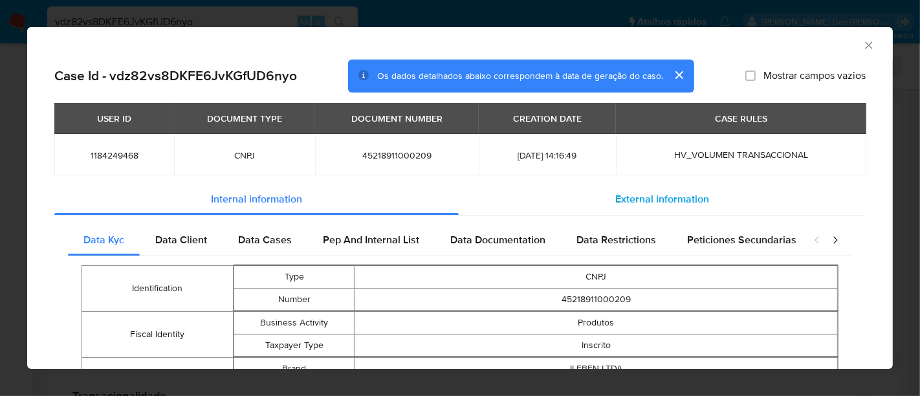
click at [634, 201] on span "External information" at bounding box center [662, 199] width 94 height 15
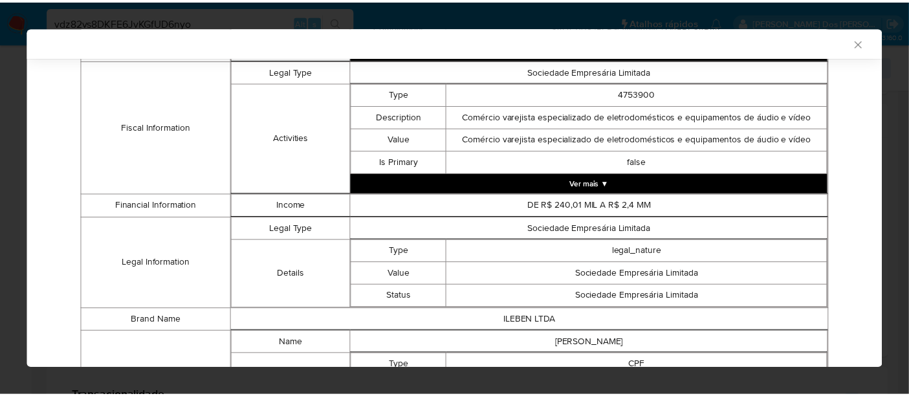
scroll to position [428, 0]
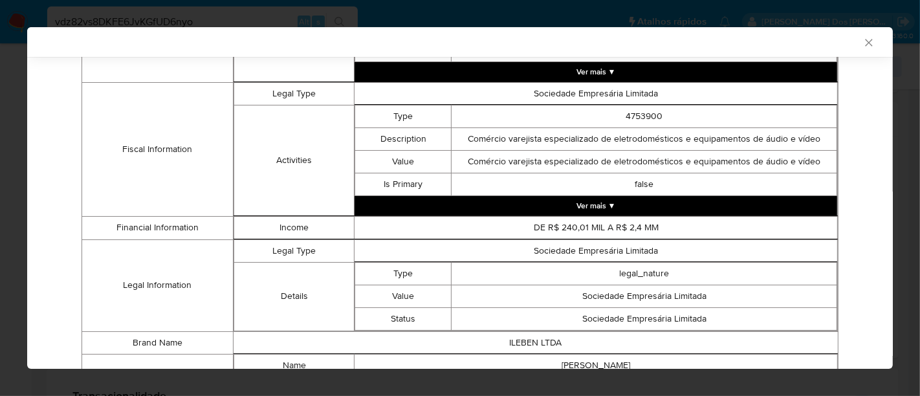
click at [865, 41] on icon "Fechar a janela" at bounding box center [868, 42] width 7 height 7
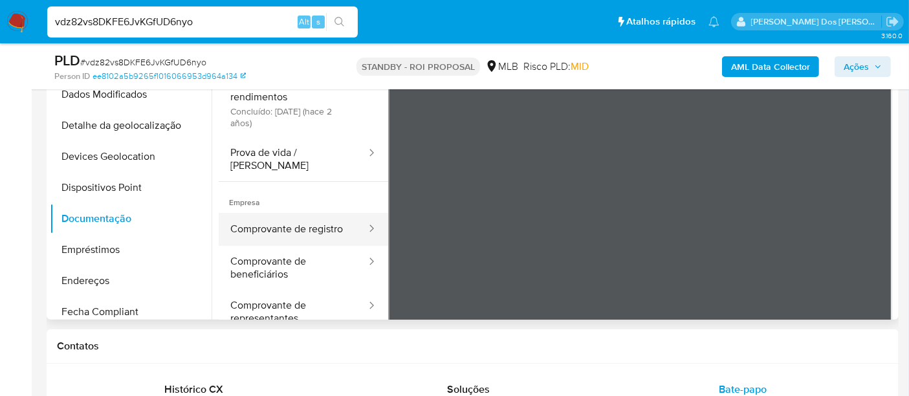
scroll to position [215, 0]
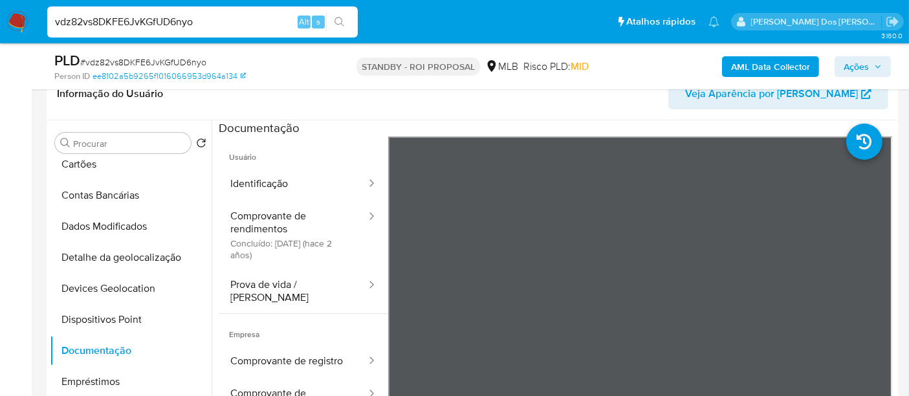
drag, startPoint x: 265, startPoint y: 175, endPoint x: 384, endPoint y: 212, distance: 124.7
click at [265, 174] on button "Identificação" at bounding box center [293, 184] width 149 height 33
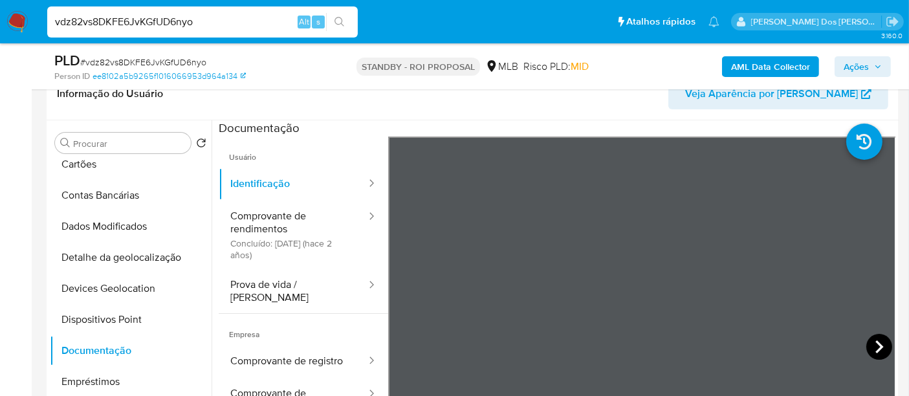
click at [874, 338] on icon at bounding box center [879, 347] width 26 height 26
click at [397, 348] on icon at bounding box center [405, 347] width 26 height 26
click at [875, 338] on icon at bounding box center [879, 347] width 26 height 26
click at [409, 353] on icon at bounding box center [405, 347] width 26 height 26
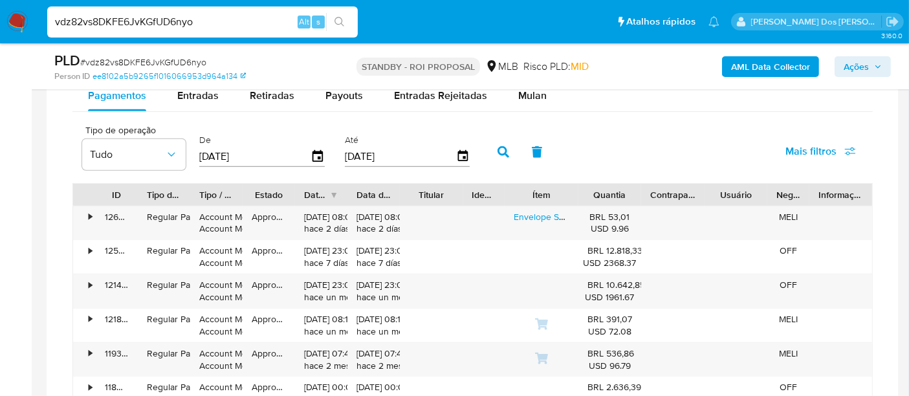
scroll to position [1006, 0]
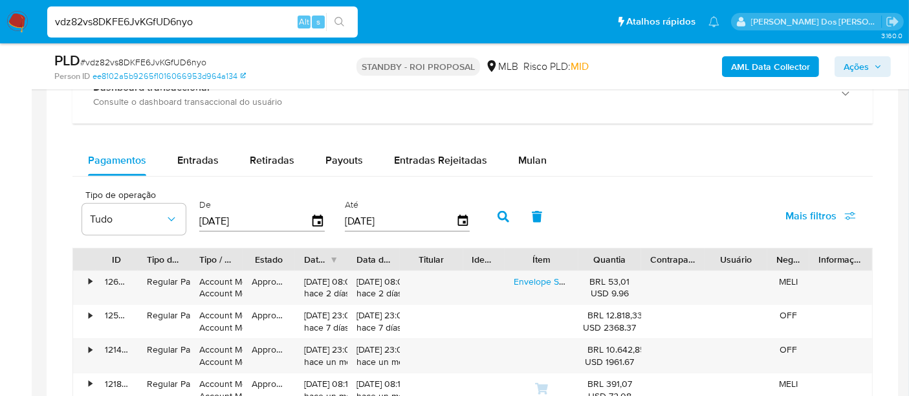
drag, startPoint x: 204, startPoint y: 165, endPoint x: 264, endPoint y: 175, distance: 60.4
click at [204, 164] on span "Entradas" at bounding box center [197, 160] width 41 height 15
select select "10"
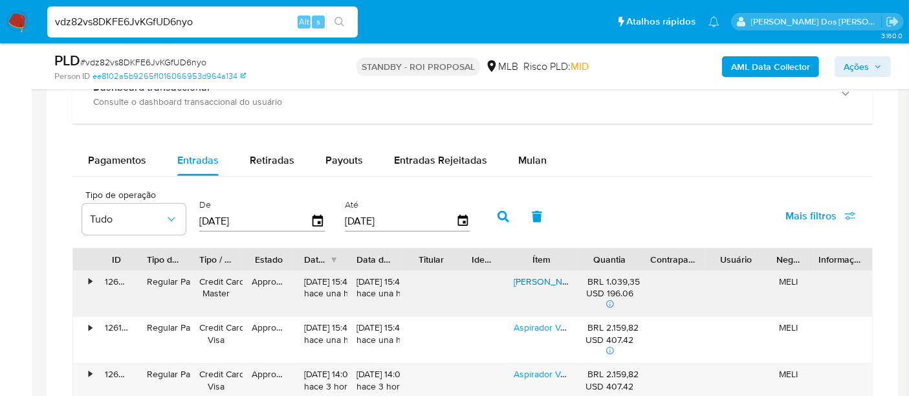
click at [555, 280] on link "Robô Limpa Vidros E Janelas Liectroux Yw810 Com App E Bivolt" at bounding box center [652, 281] width 276 height 13
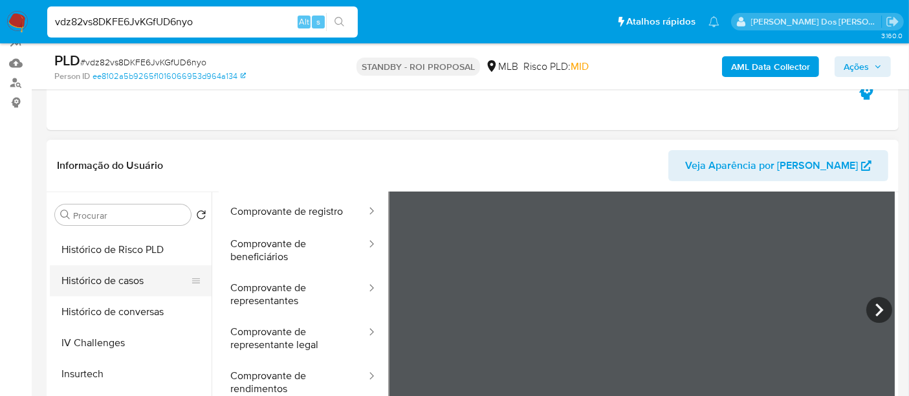
scroll to position [359, 0]
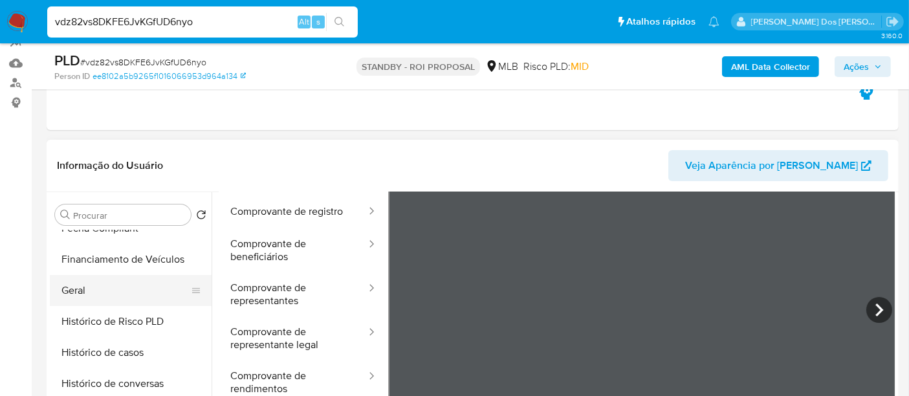
click at [85, 294] on button "Geral" at bounding box center [125, 290] width 151 height 31
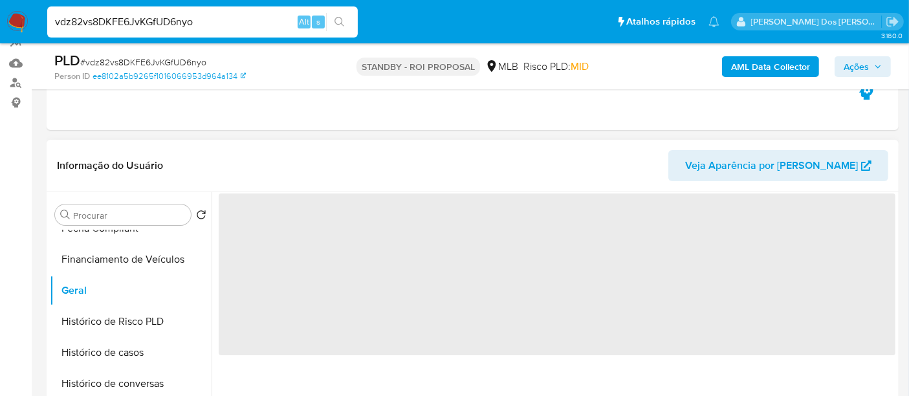
scroll to position [0, 0]
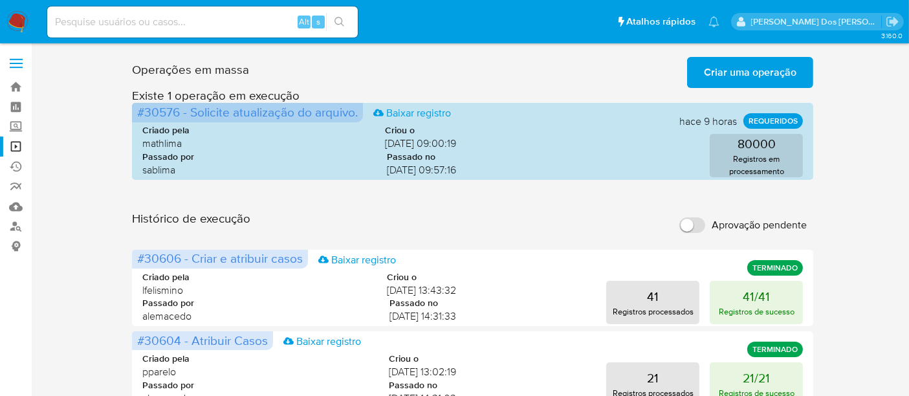
click at [712, 82] on span "Criar uma operação" at bounding box center [750, 72] width 93 height 28
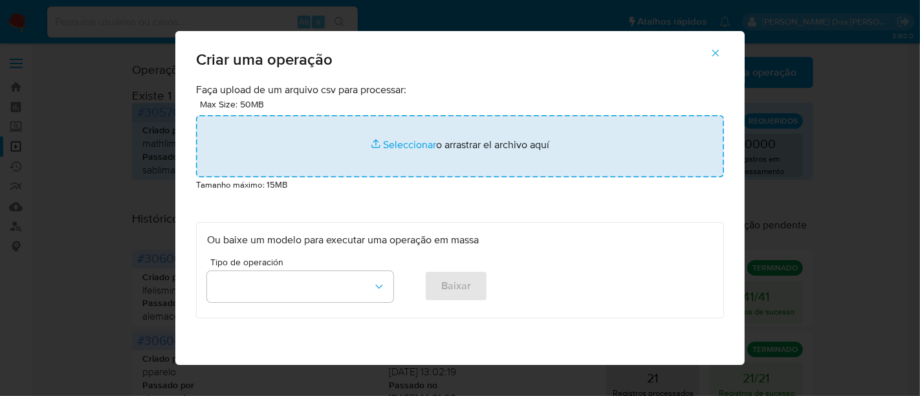
click at [392, 147] on input "file" at bounding box center [460, 146] width 528 height 62
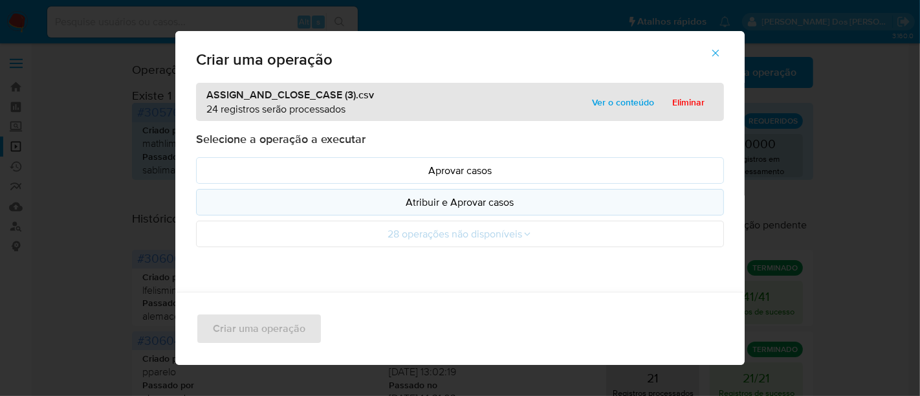
click at [438, 205] on p "Atribuir e Aprovar casos" at bounding box center [460, 202] width 506 height 15
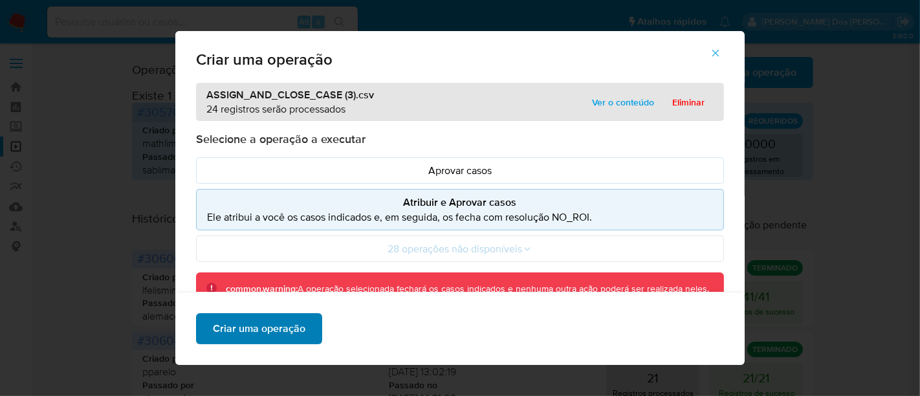
click at [275, 320] on span "Criar uma operação" at bounding box center [259, 328] width 93 height 28
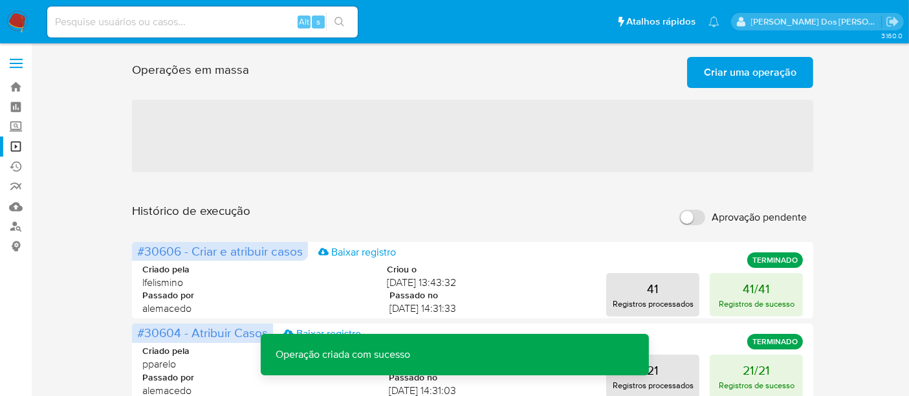
click at [721, 78] on span "Criar uma operação" at bounding box center [750, 72] width 93 height 28
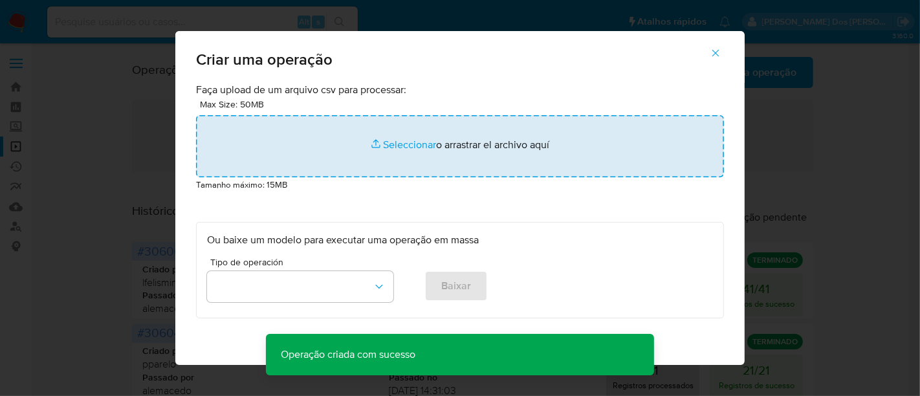
click at [406, 141] on input "file" at bounding box center [460, 146] width 528 height 62
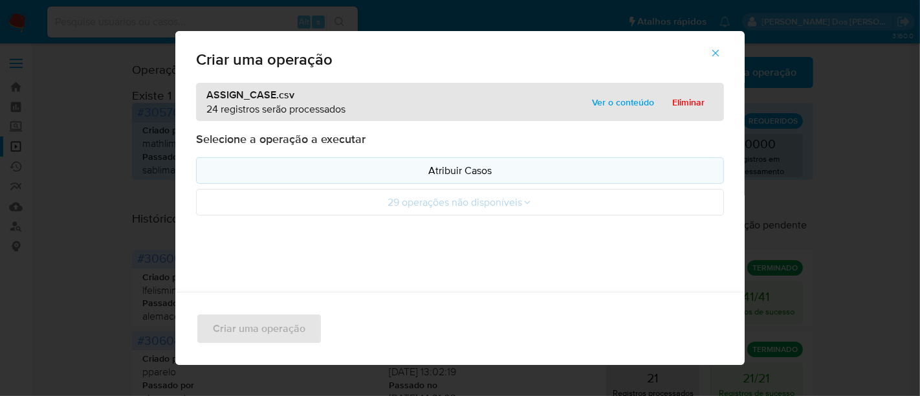
drag, startPoint x: 407, startPoint y: 141, endPoint x: 453, endPoint y: 171, distance: 54.7
click at [453, 171] on p "Atribuir Casos" at bounding box center [460, 170] width 506 height 15
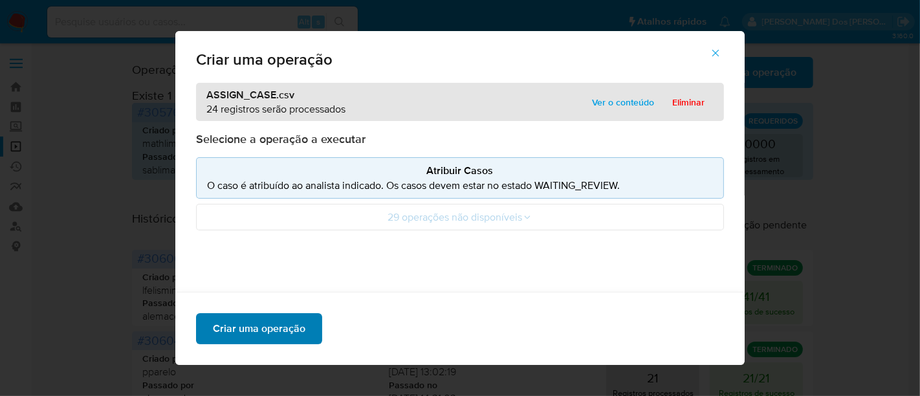
click at [276, 322] on span "Criar uma operação" at bounding box center [259, 328] width 93 height 28
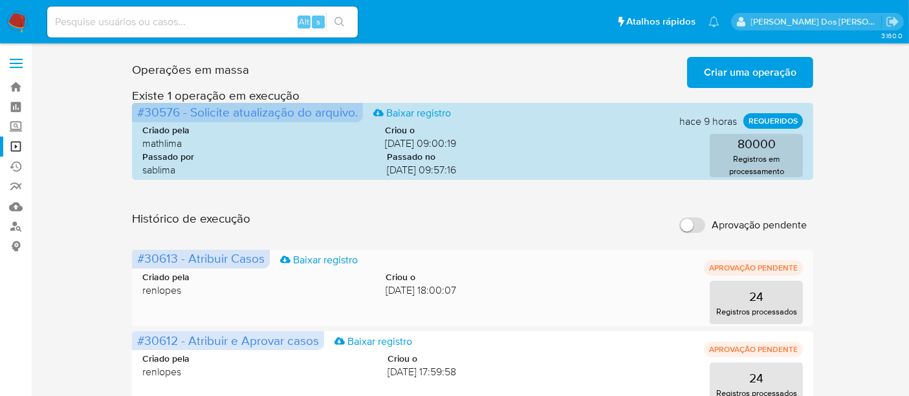
scroll to position [144, 0]
